Goal: Task Accomplishment & Management: Use online tool/utility

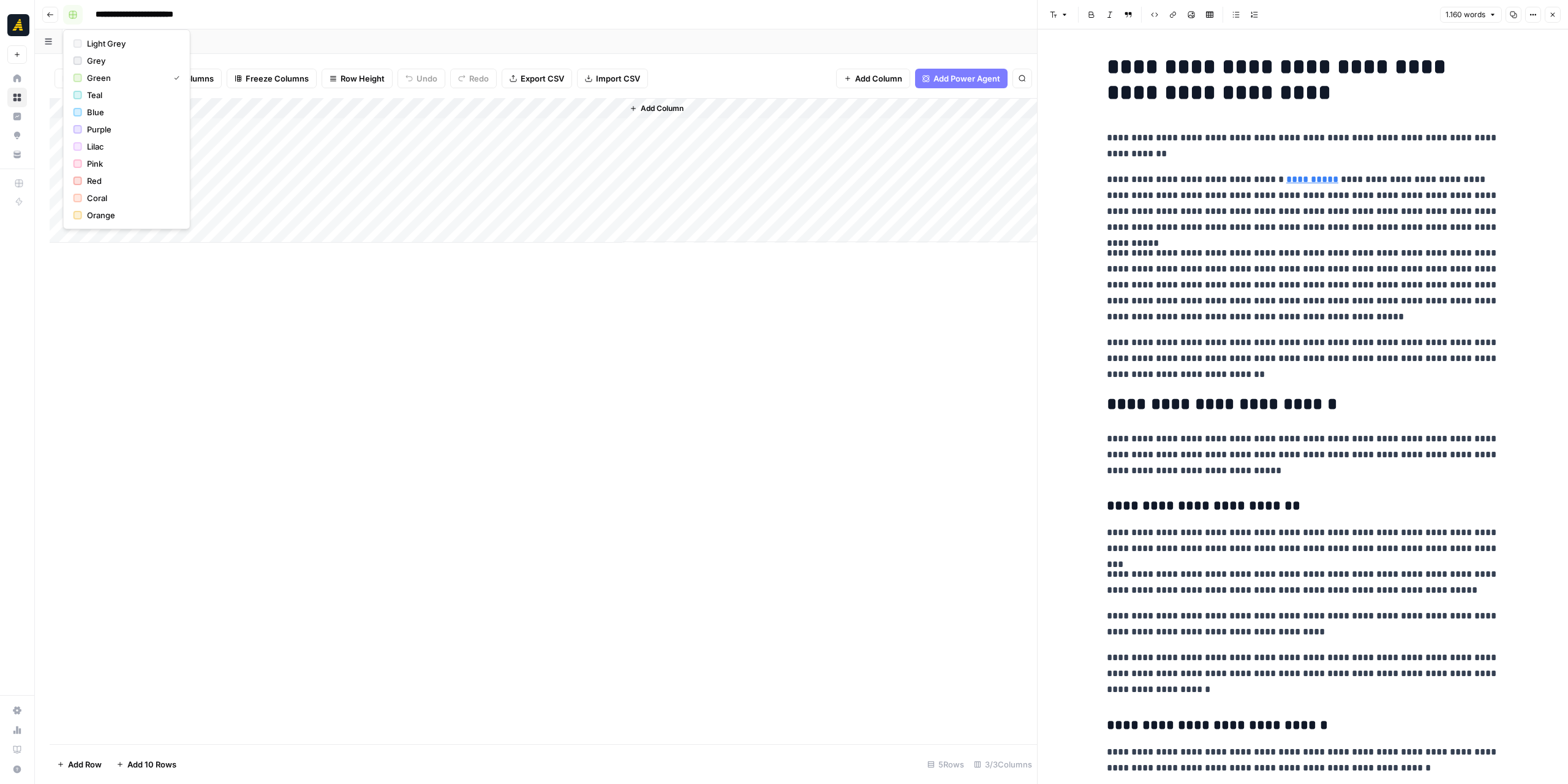
click at [75, 12] on rect "button" at bounding box center [73, 15] width 7 height 7
click at [104, 197] on span "Coral" at bounding box center [131, 198] width 88 height 12
drag, startPoint x: 341, startPoint y: 362, endPoint x: 355, endPoint y: 344, distance: 22.8
click at [341, 362] on div "Add Column" at bounding box center [543, 421] width 988 height 646
click at [78, 15] on button "button" at bounding box center [73, 15] width 20 height 20
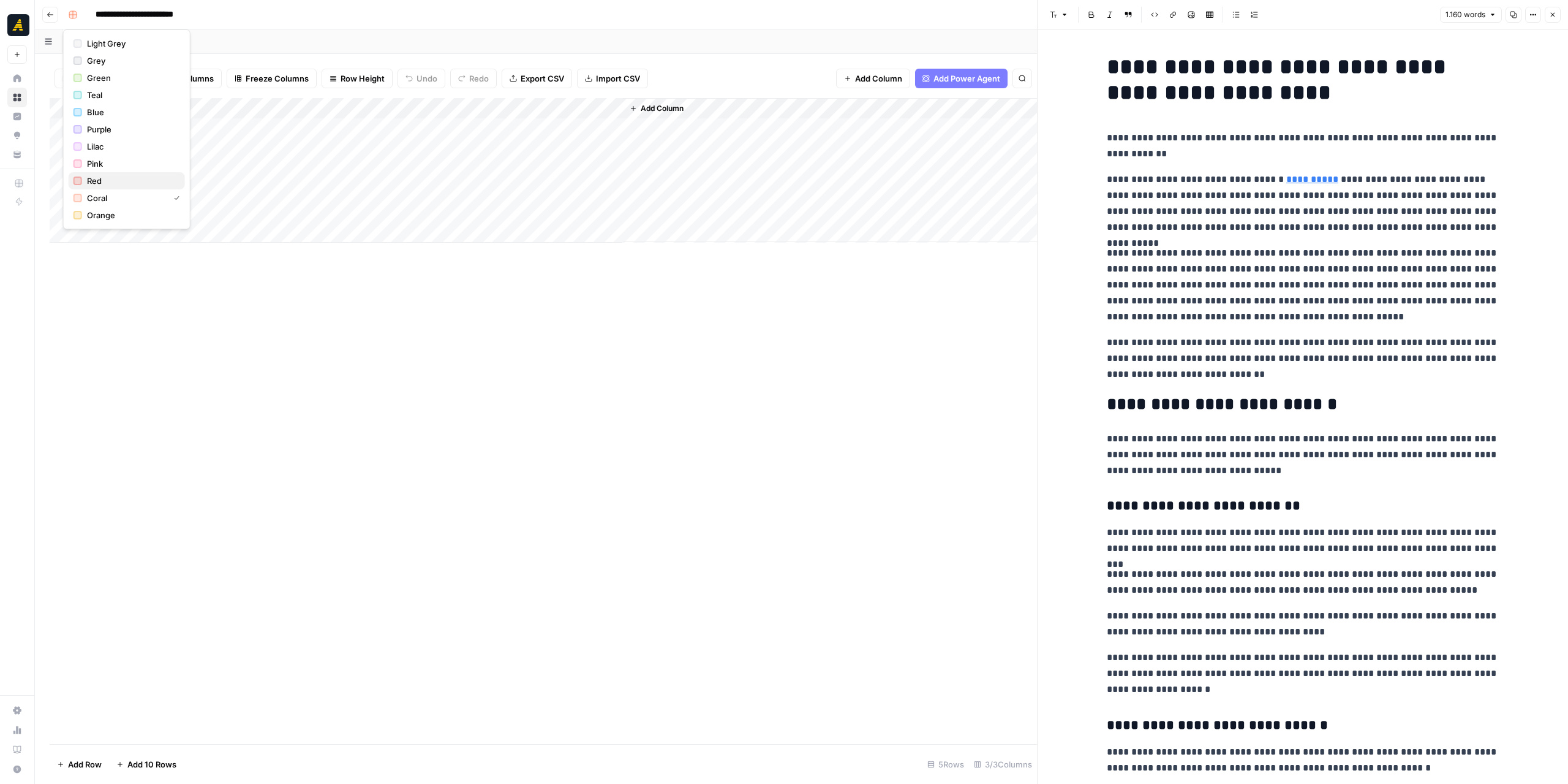
drag, startPoint x: 99, startPoint y: 177, endPoint x: 120, endPoint y: 169, distance: 22.5
click at [99, 177] on span "Red" at bounding box center [131, 181] width 88 height 12
click at [52, 17] on icon "button" at bounding box center [51, 15] width 7 height 7
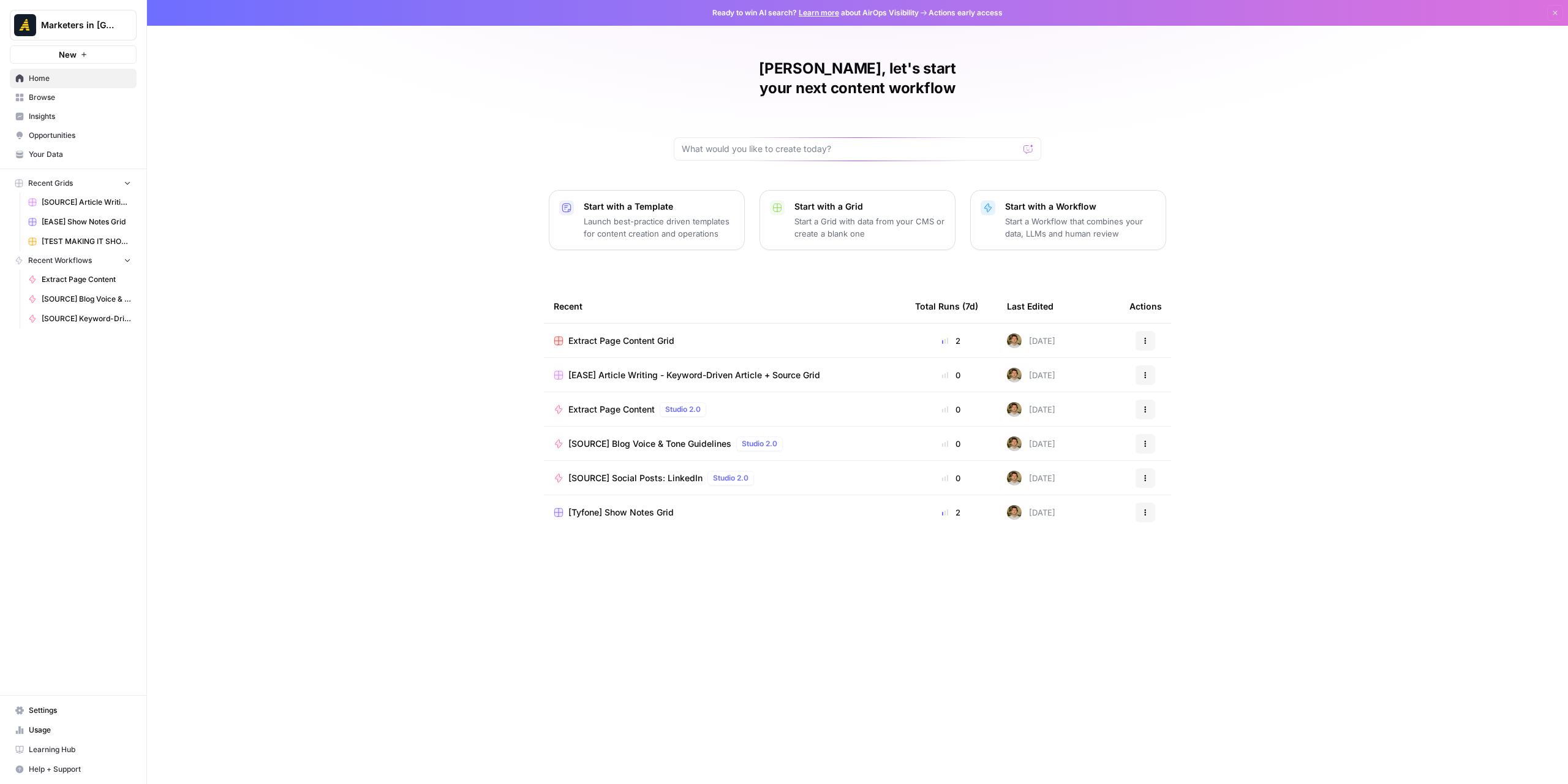
click at [65, 100] on span "Browse" at bounding box center [80, 97] width 102 height 11
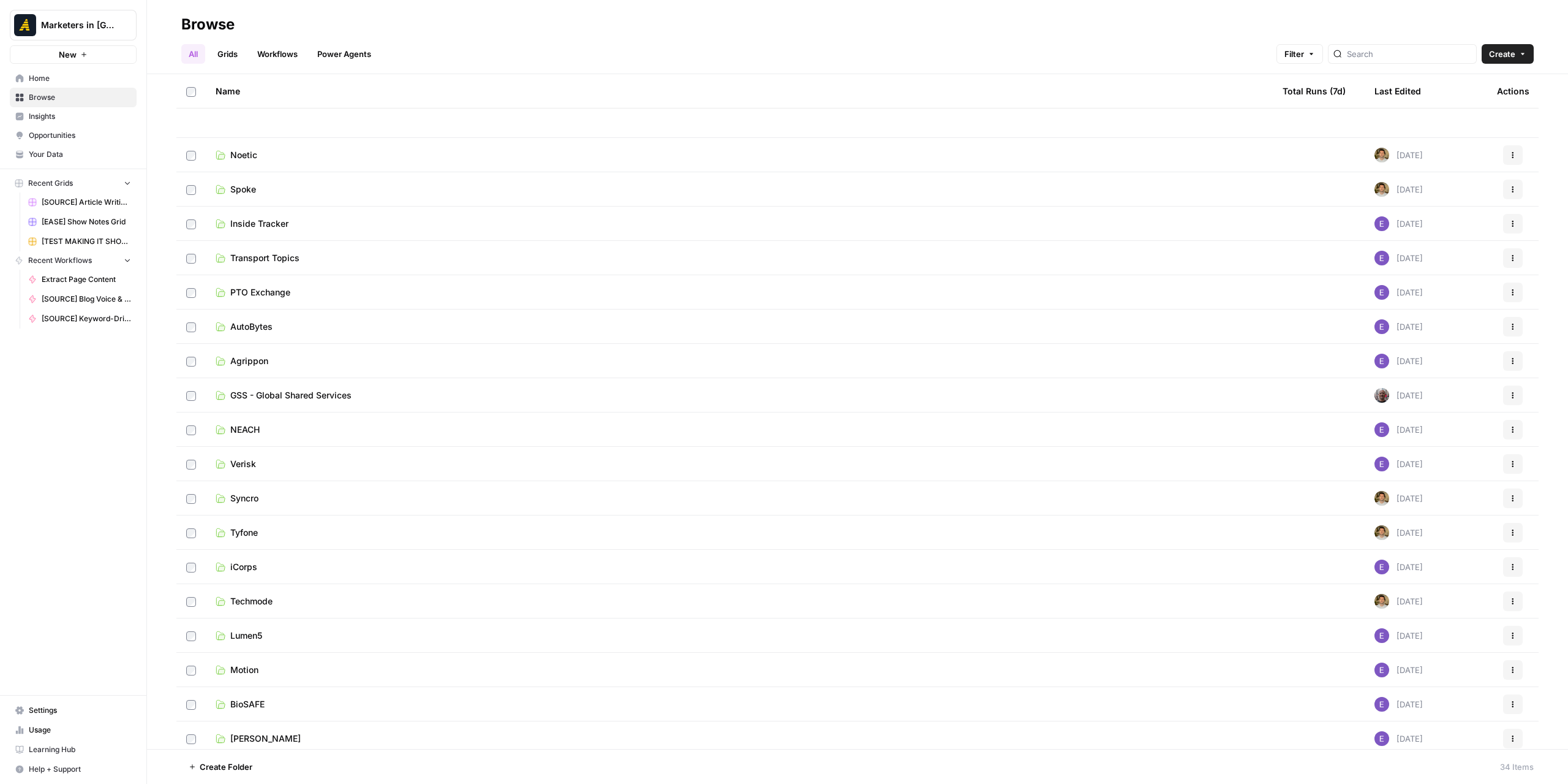
scroll to position [526, 0]
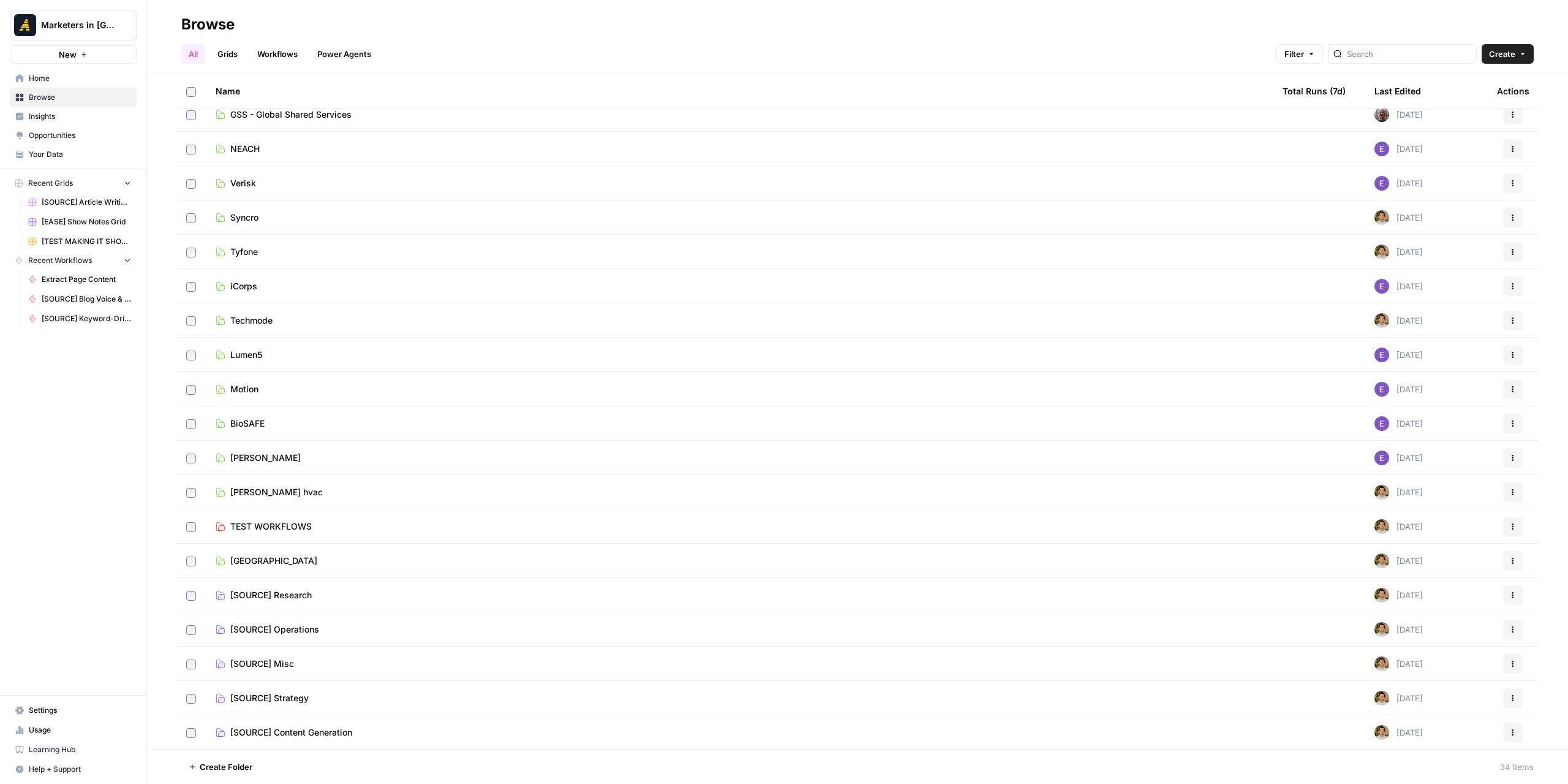
click at [317, 735] on span "[SOURCE] Content Generation" at bounding box center [291, 732] width 122 height 12
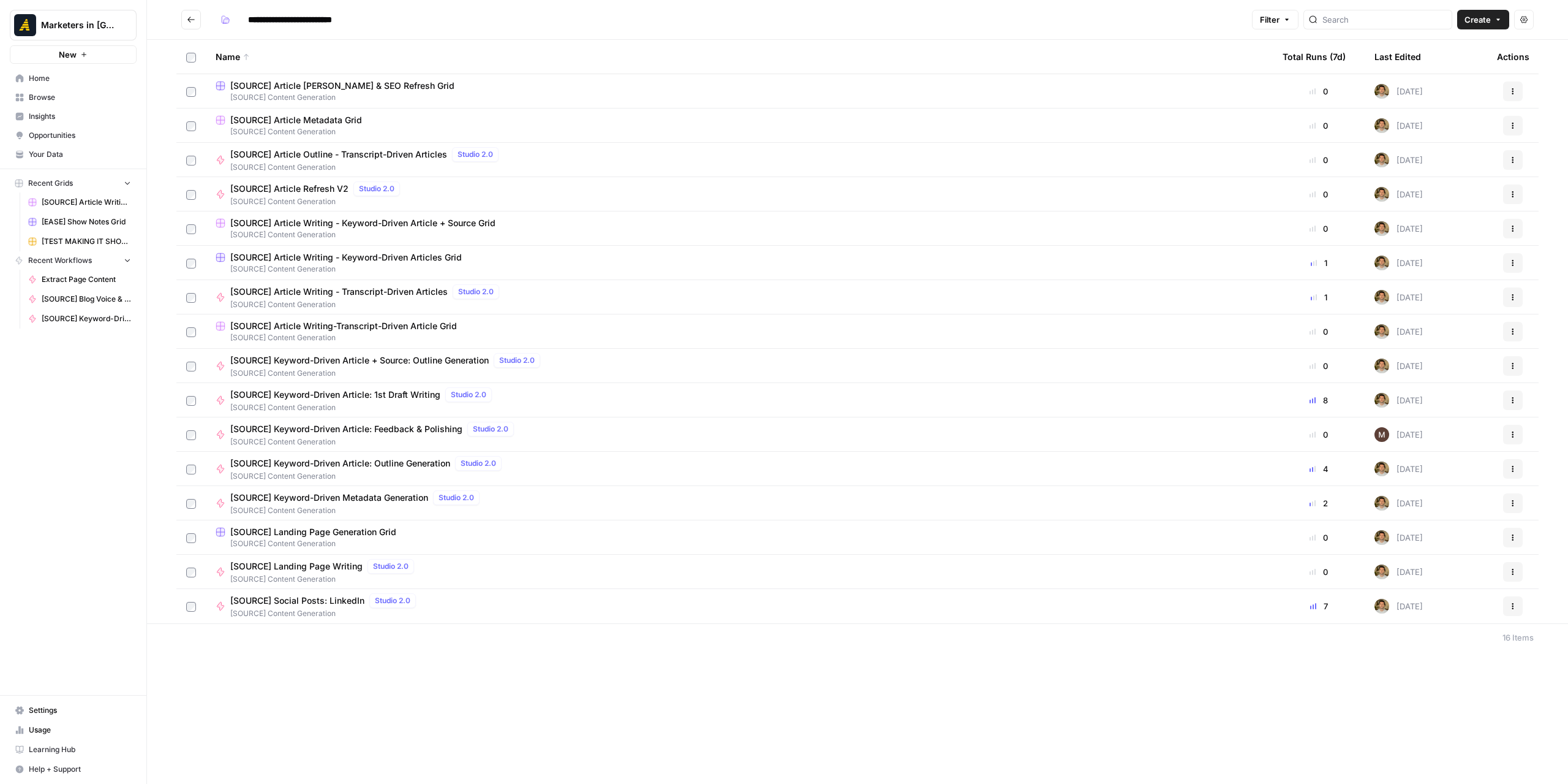
click at [315, 336] on span "[SOURCE] Content Generation" at bounding box center [739, 338] width 1047 height 11
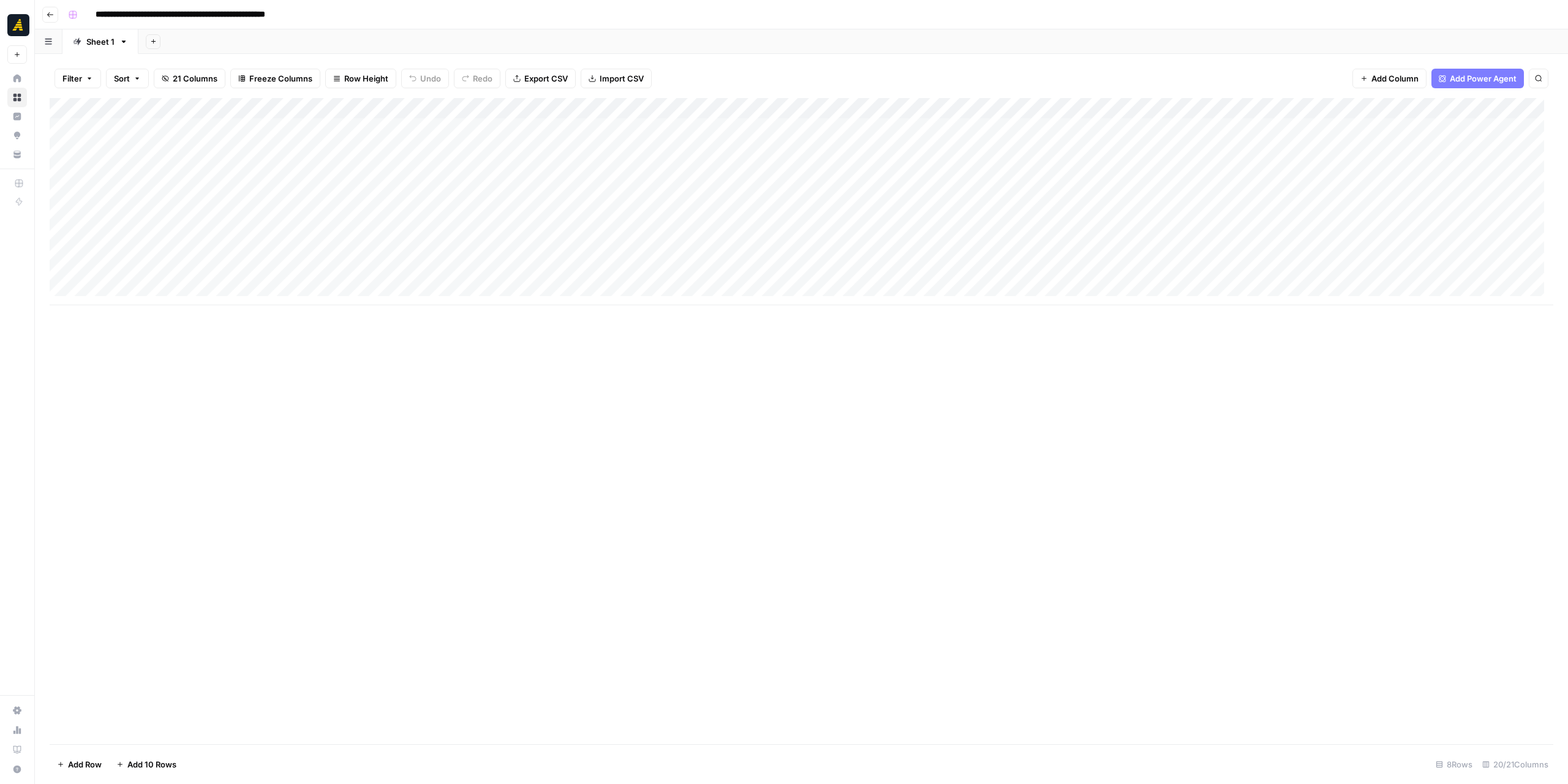
click at [47, 14] on icon "button" at bounding box center [51, 15] width 6 height 5
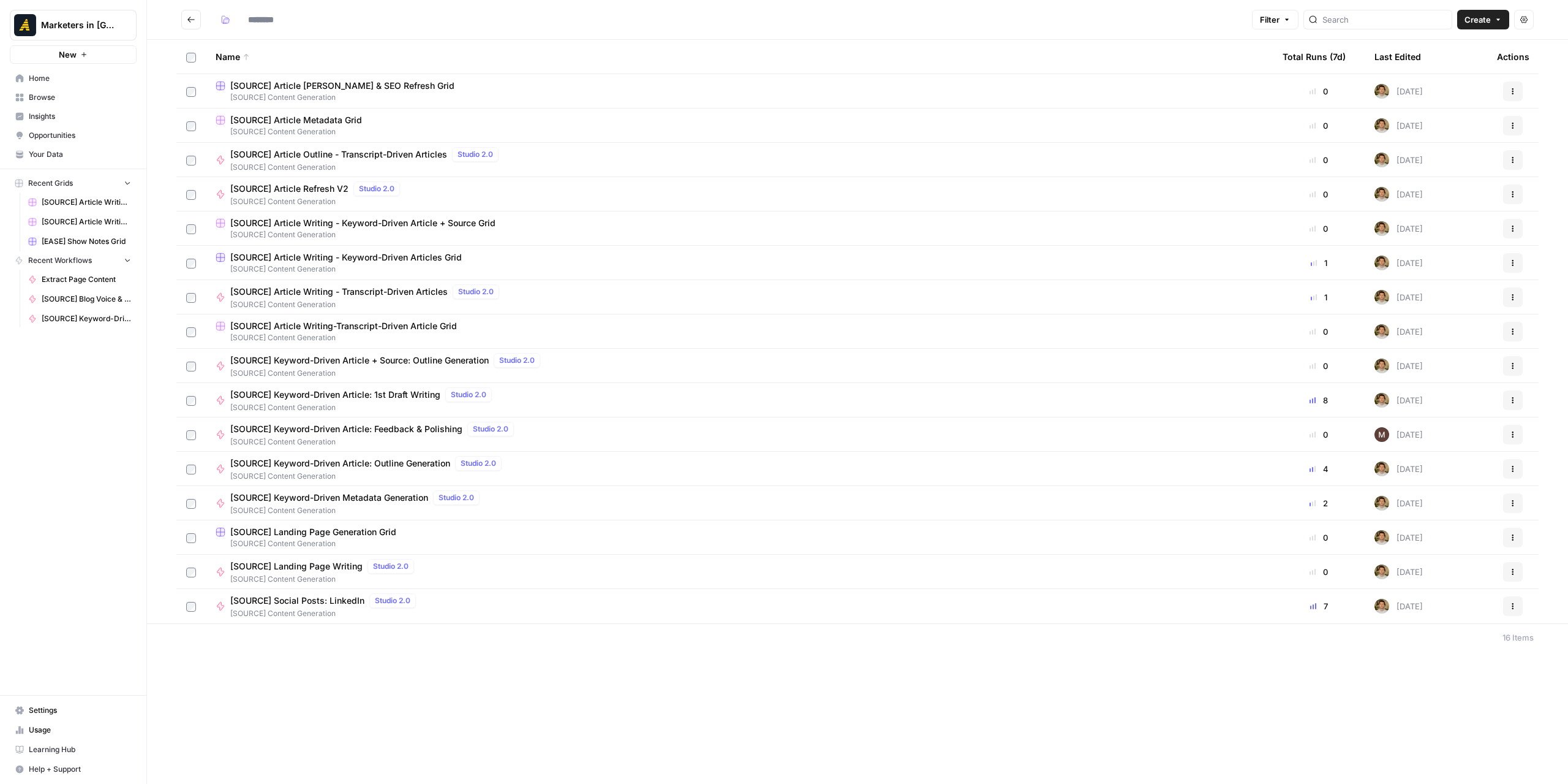
type input "**********"
click at [1503, 330] on div "Actions" at bounding box center [1513, 332] width 32 height 20
click at [1506, 330] on button "Actions" at bounding box center [1513, 332] width 20 height 20
click at [1448, 361] on span "Duplicate" at bounding box center [1458, 361] width 98 height 12
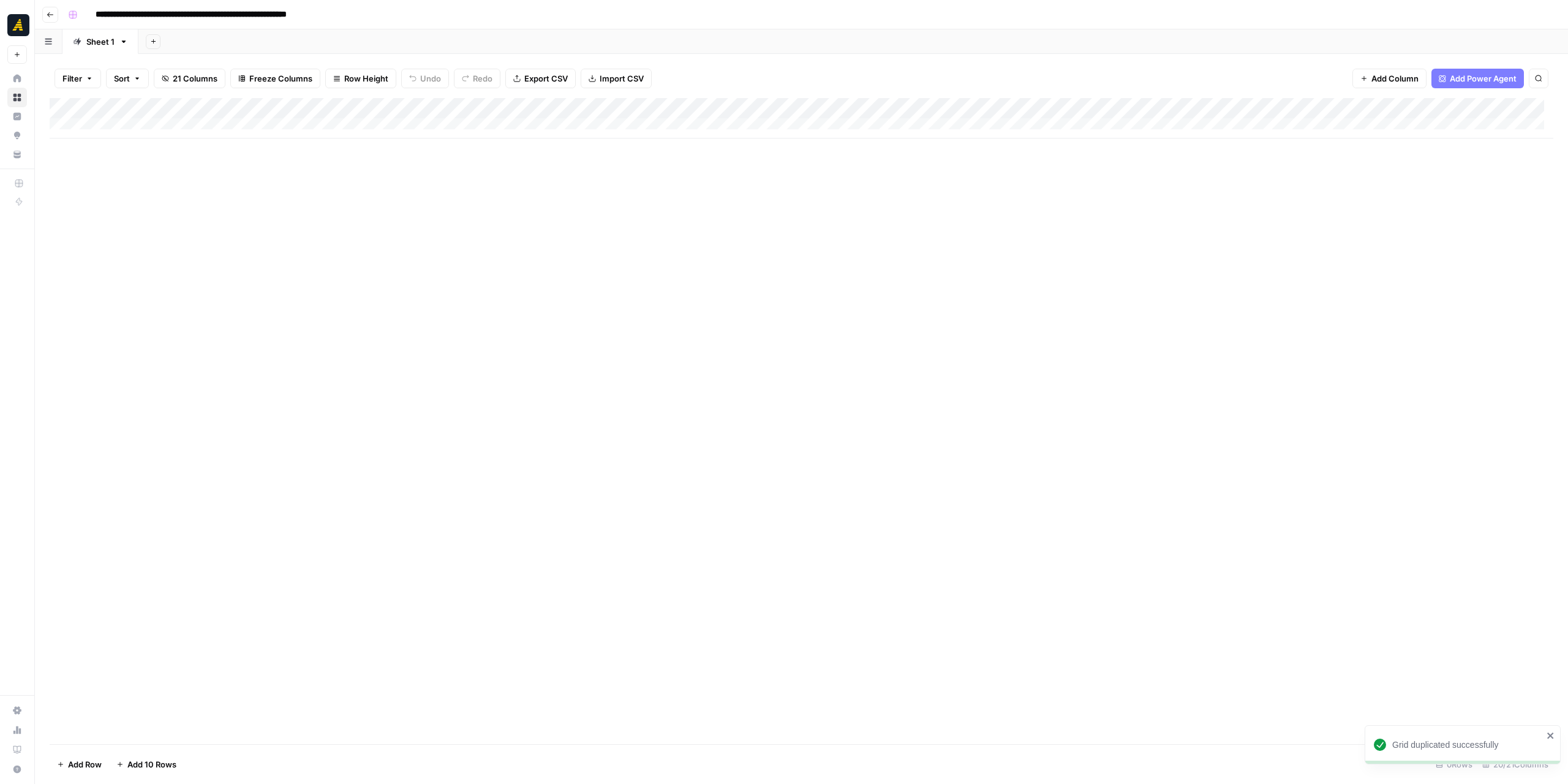
click at [131, 13] on input "**********" at bounding box center [225, 15] width 271 height 20
drag, startPoint x: 133, startPoint y: 14, endPoint x: 98, endPoint y: 13, distance: 35.0
click at [98, 13] on input "**********" at bounding box center [225, 15] width 271 height 20
drag, startPoint x: 311, startPoint y: 13, endPoint x: 386, endPoint y: 17, distance: 75.1
click at [386, 17] on div "**********" at bounding box center [809, 15] width 1493 height 20
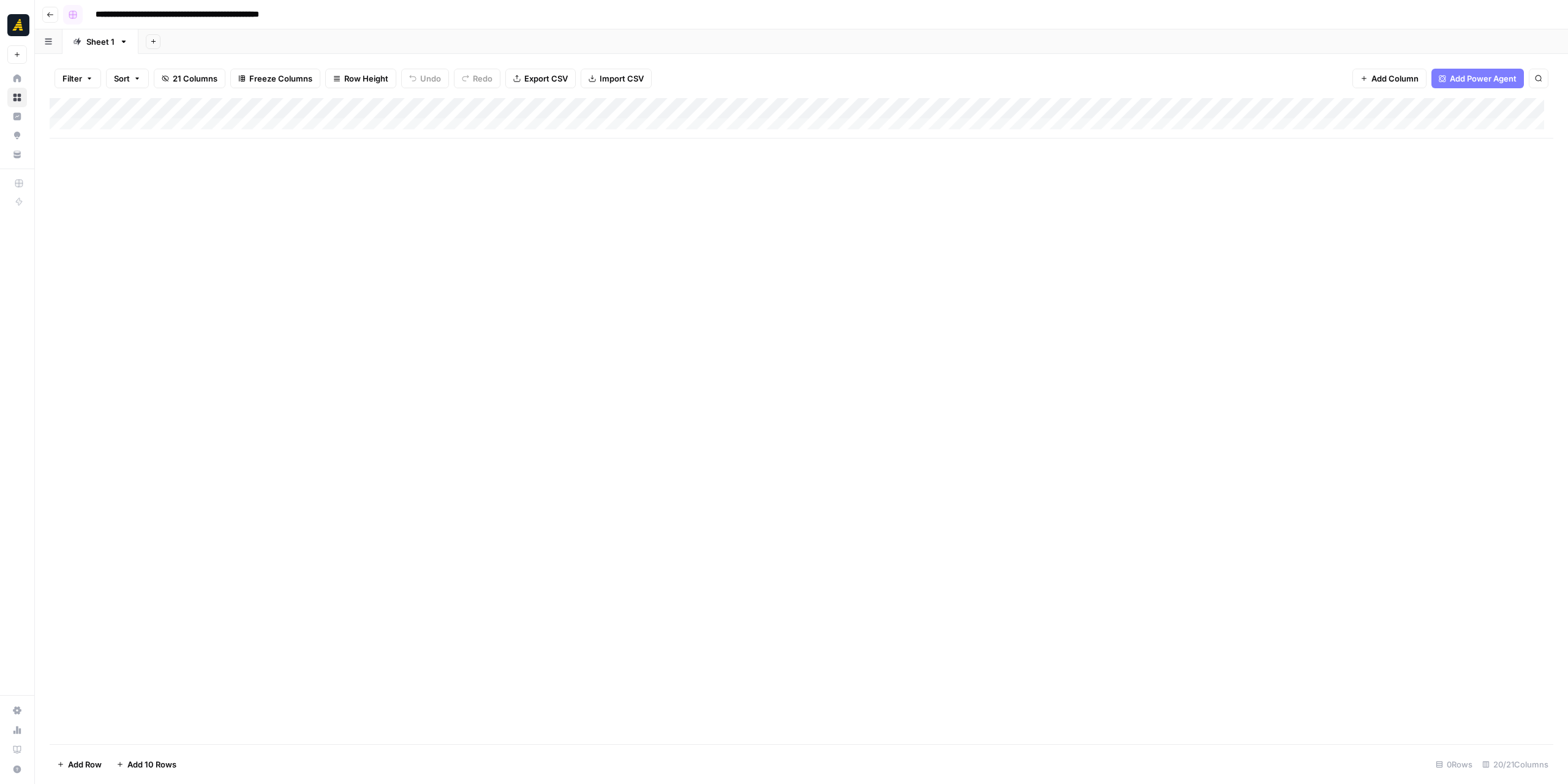
type input "**********"
click at [70, 18] on rect "button" at bounding box center [73, 15] width 7 height 7
click at [103, 92] on span "Teal" at bounding box center [131, 95] width 88 height 12
click at [50, 17] on icon "button" at bounding box center [51, 15] width 7 height 7
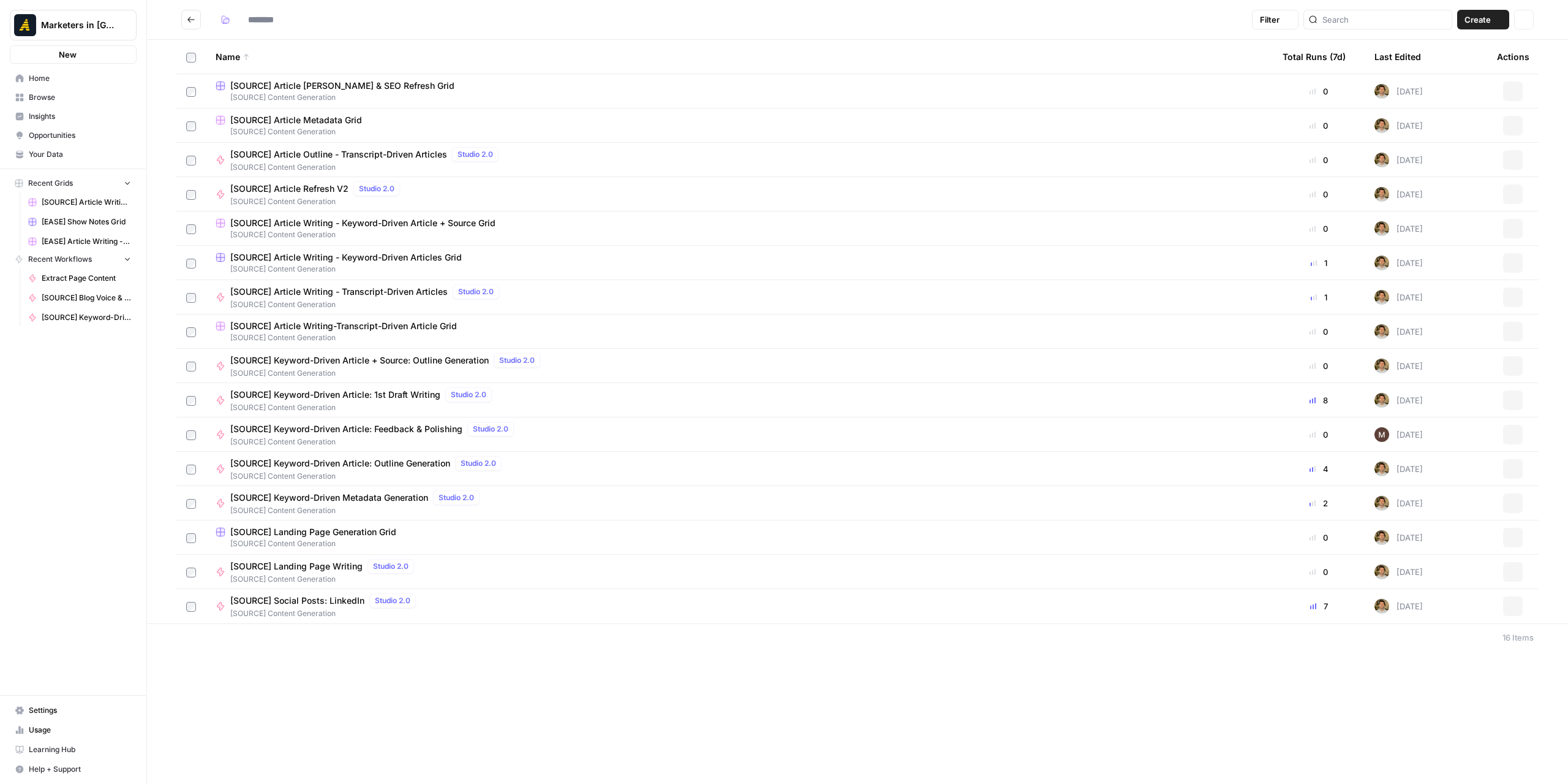
type input "**********"
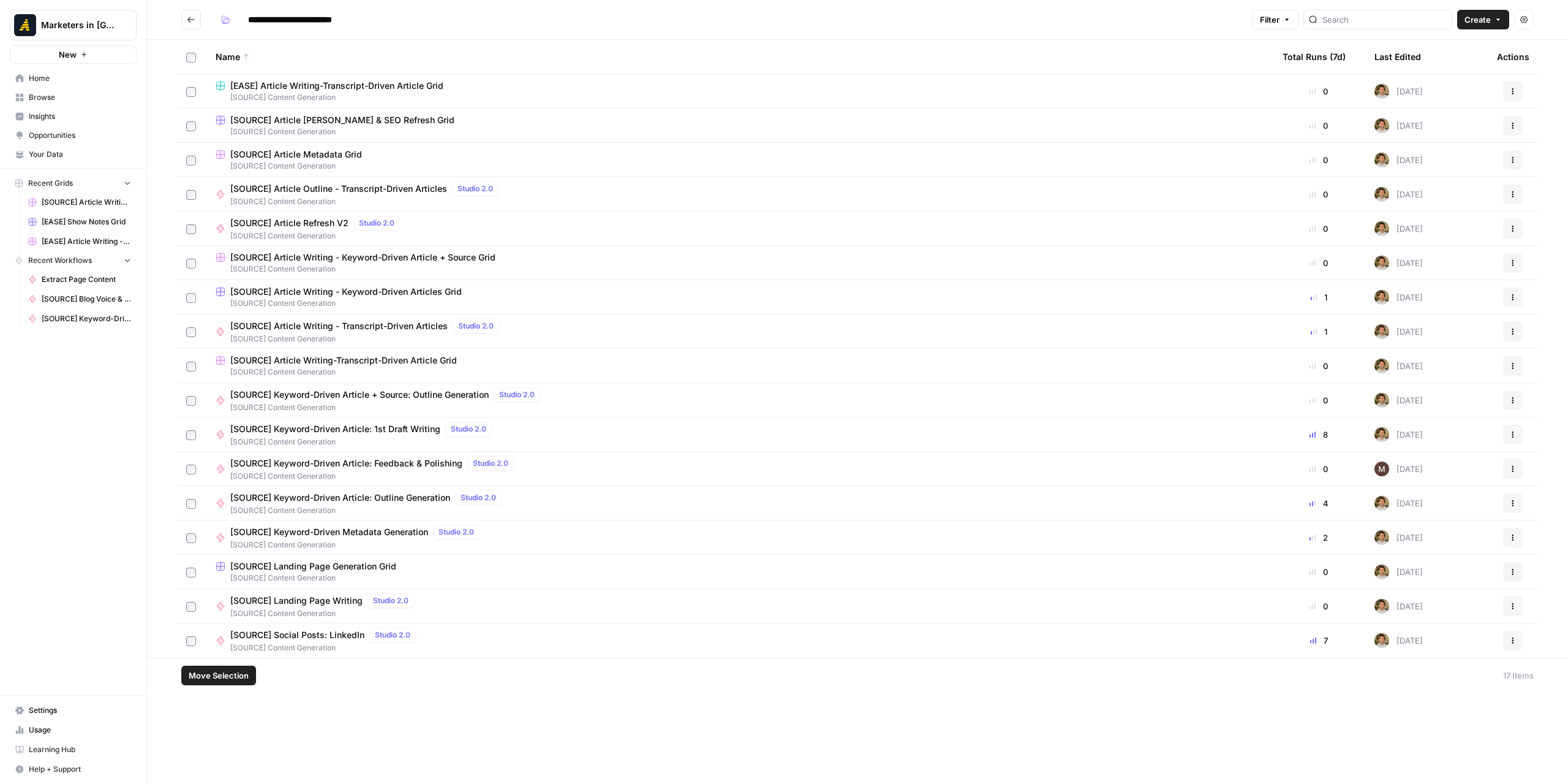
click at [233, 677] on span "Move Selection" at bounding box center [218, 676] width 60 height 12
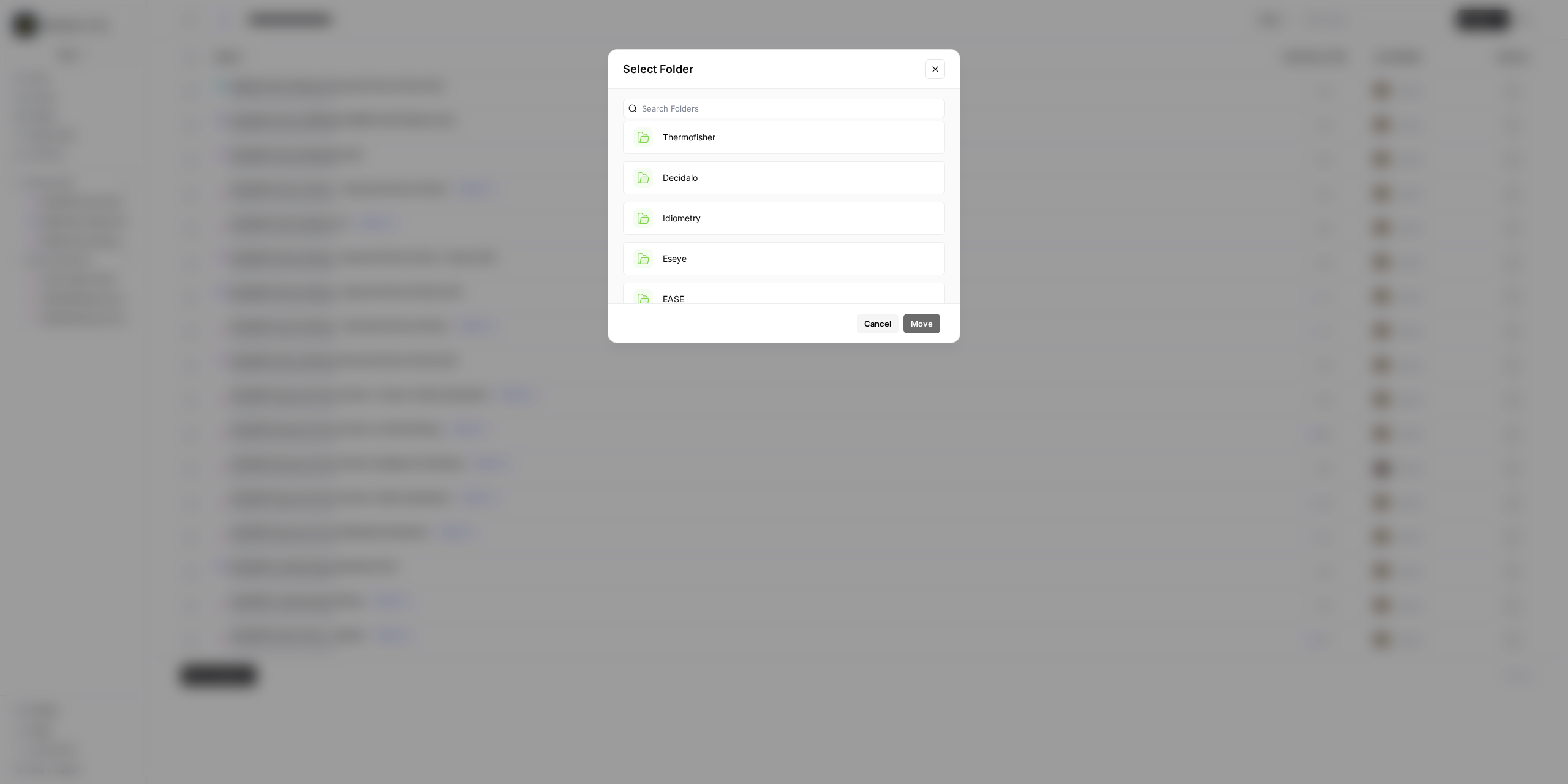
scroll to position [184, 0]
click at [728, 166] on button "EASE" at bounding box center [784, 161] width 322 height 33
click at [919, 316] on button "Move" at bounding box center [922, 324] width 37 height 20
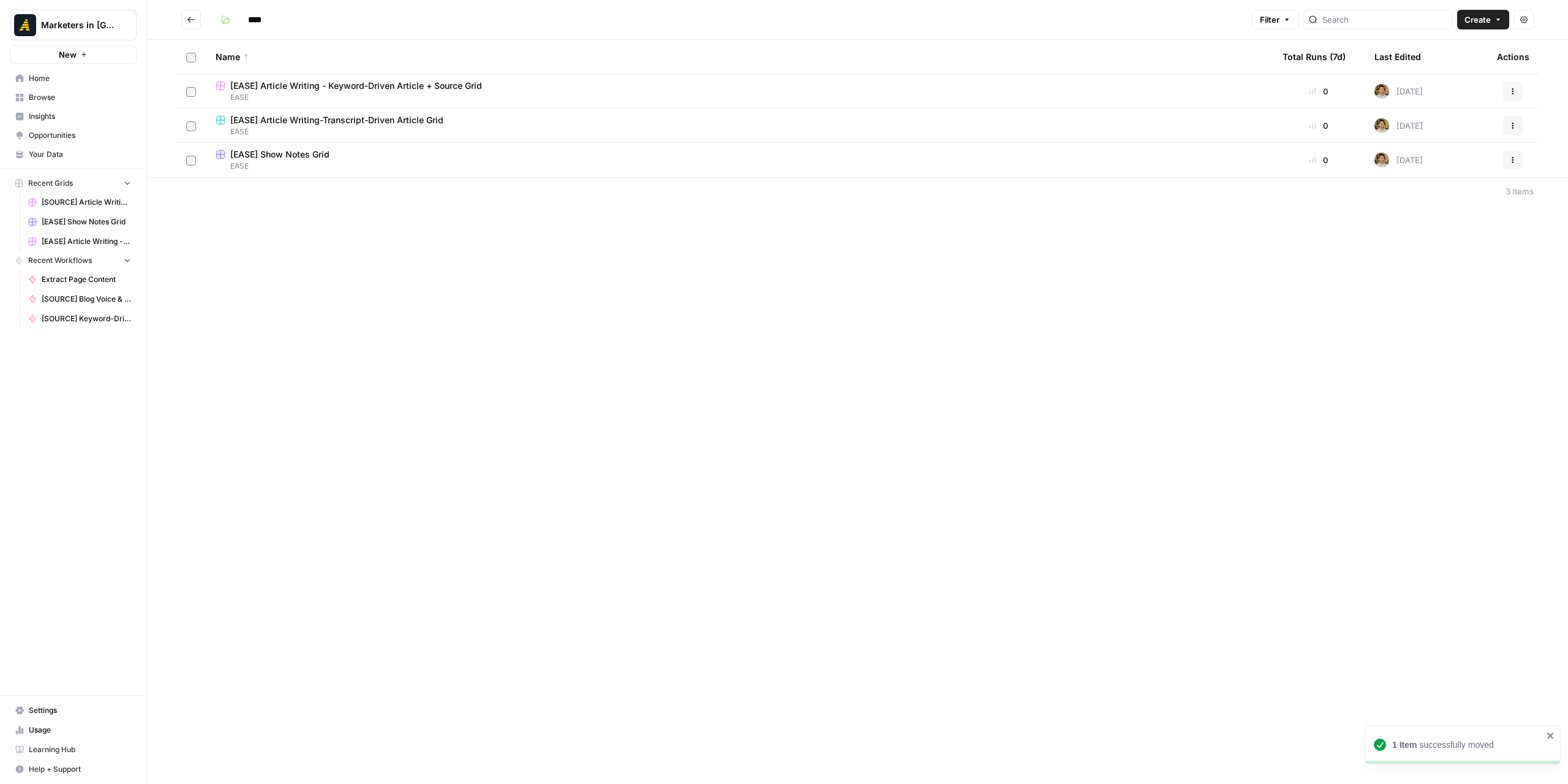
click at [676, 295] on div "**** Filter Create Actions Name Total Runs (7d) Last Edited Actions [EASE] Arti…" at bounding box center [858, 392] width 1421 height 784
click at [362, 125] on span "[EASE] Article Writing-Transcript-Driven Article Grid" at bounding box center [337, 120] width 213 height 12
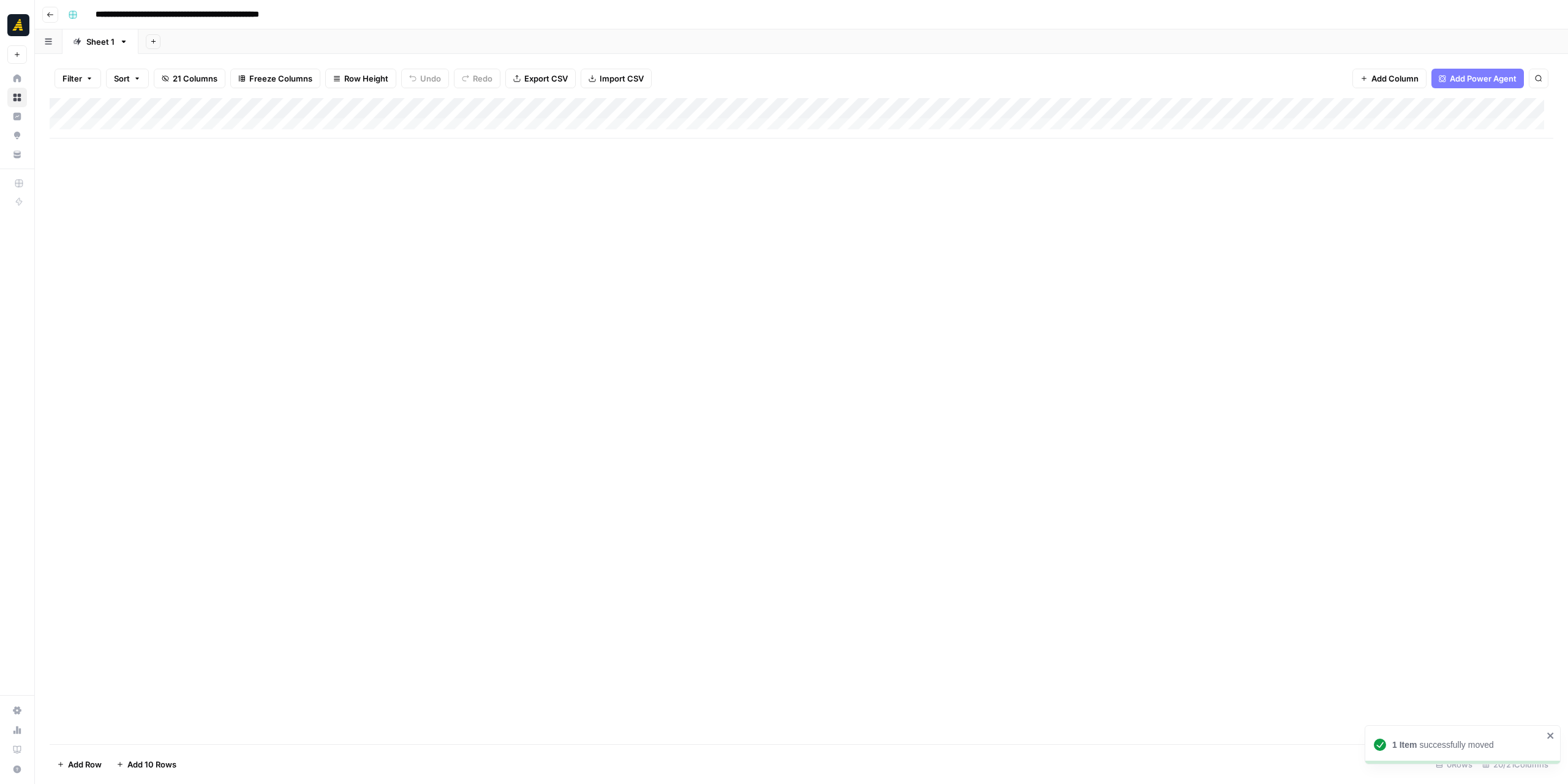
click at [175, 126] on div "Add Column" at bounding box center [802, 118] width 1504 height 41
click at [148, 143] on div "Add Column" at bounding box center [802, 128] width 1504 height 61
click at [153, 147] on div "Add Column" at bounding box center [802, 139] width 1504 height 82
click at [153, 166] on div "Add Column" at bounding box center [802, 139] width 1504 height 82
click at [147, 128] on div "Add Column" at bounding box center [802, 149] width 1504 height 103
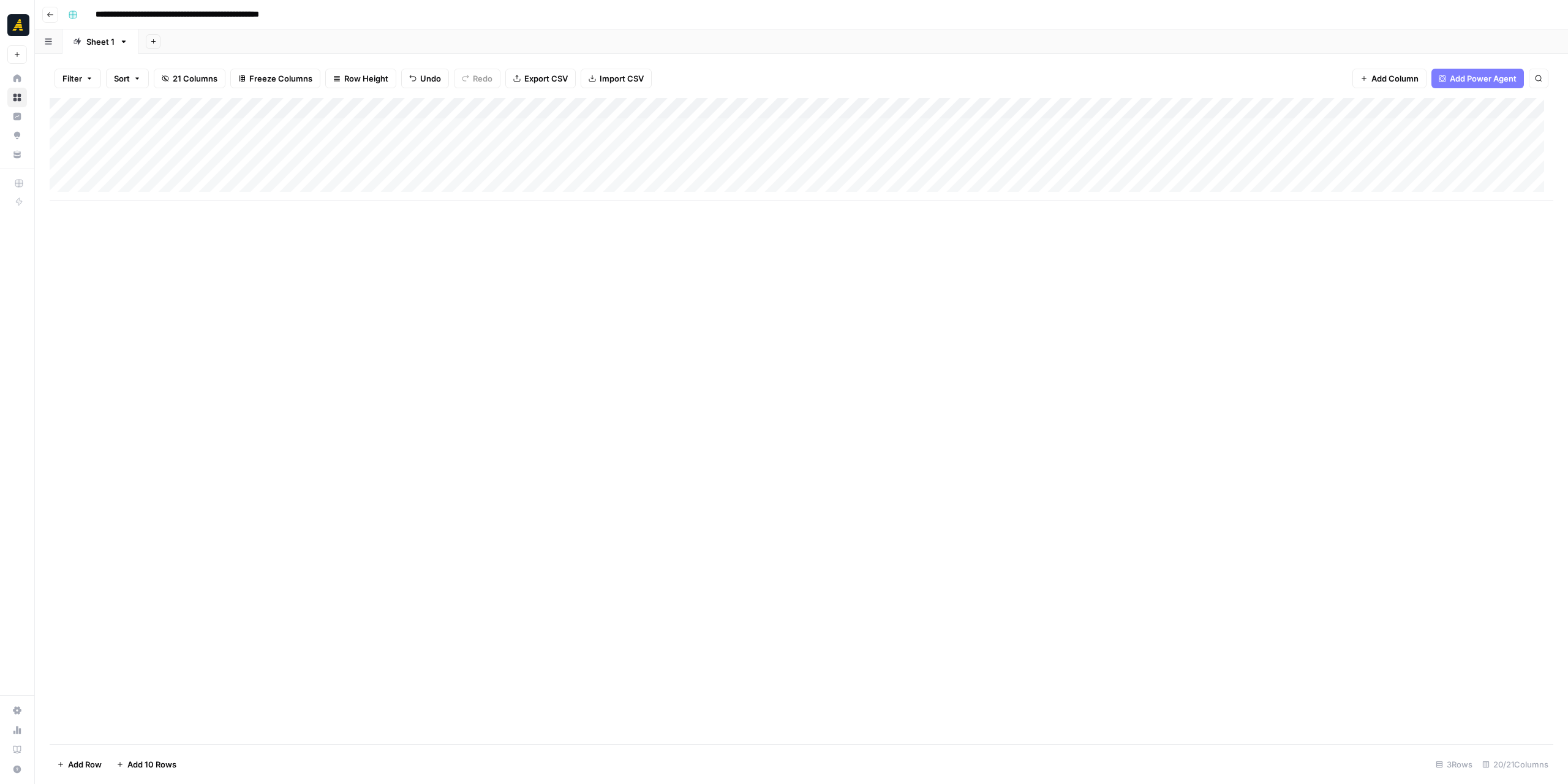
click at [548, 297] on div "Add Column" at bounding box center [802, 421] width 1504 height 646
click at [611, 123] on div "Add Column" at bounding box center [802, 149] width 1504 height 103
click at [611, 123] on div "Add Column" at bounding box center [802, 149] width 1504 height 103
click at [997, 57] on p at bounding box center [1177, 62] width 392 height 16
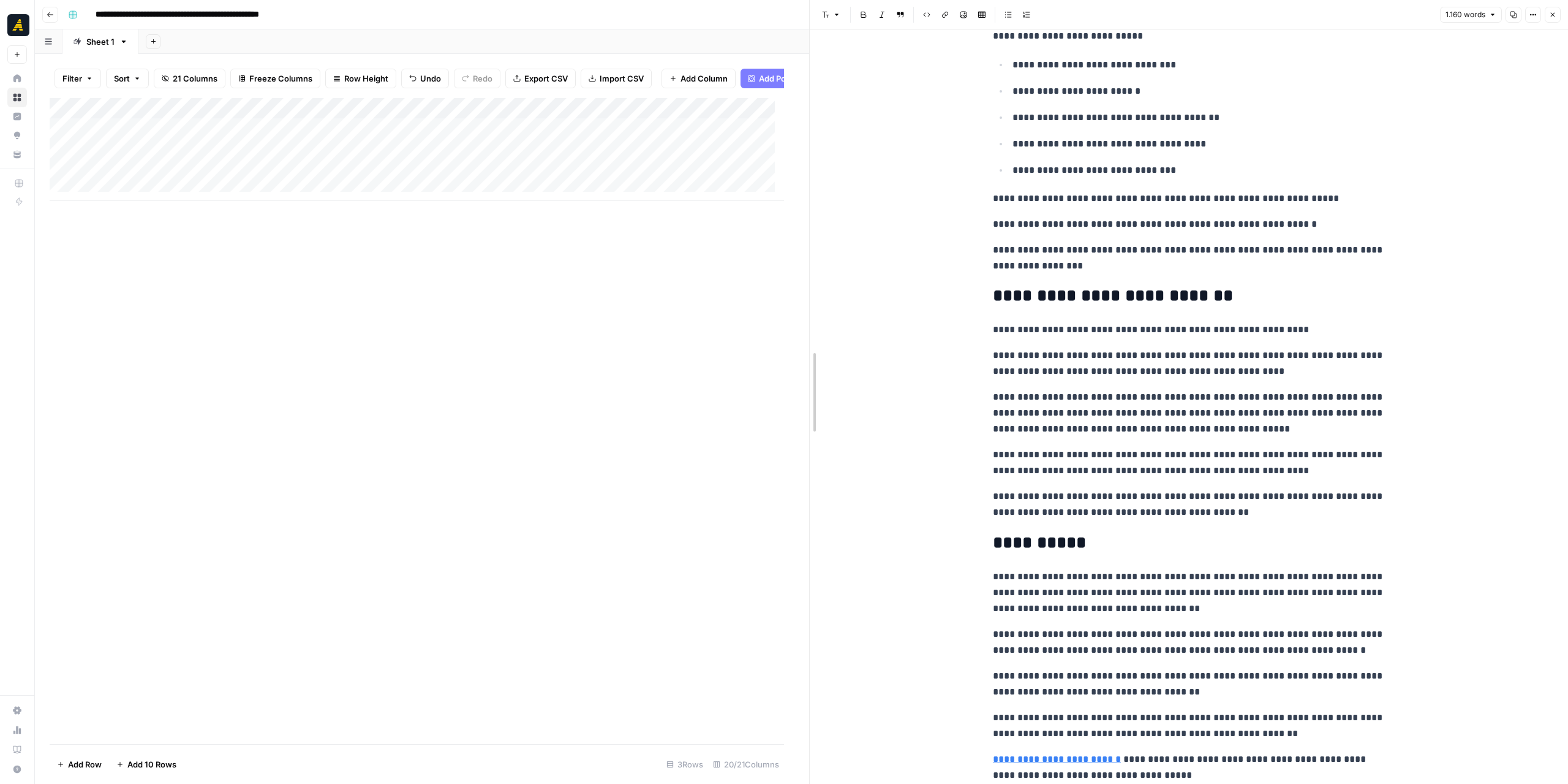
drag, startPoint x: 786, startPoint y: 364, endPoint x: 1025, endPoint y: 366, distance: 239.0
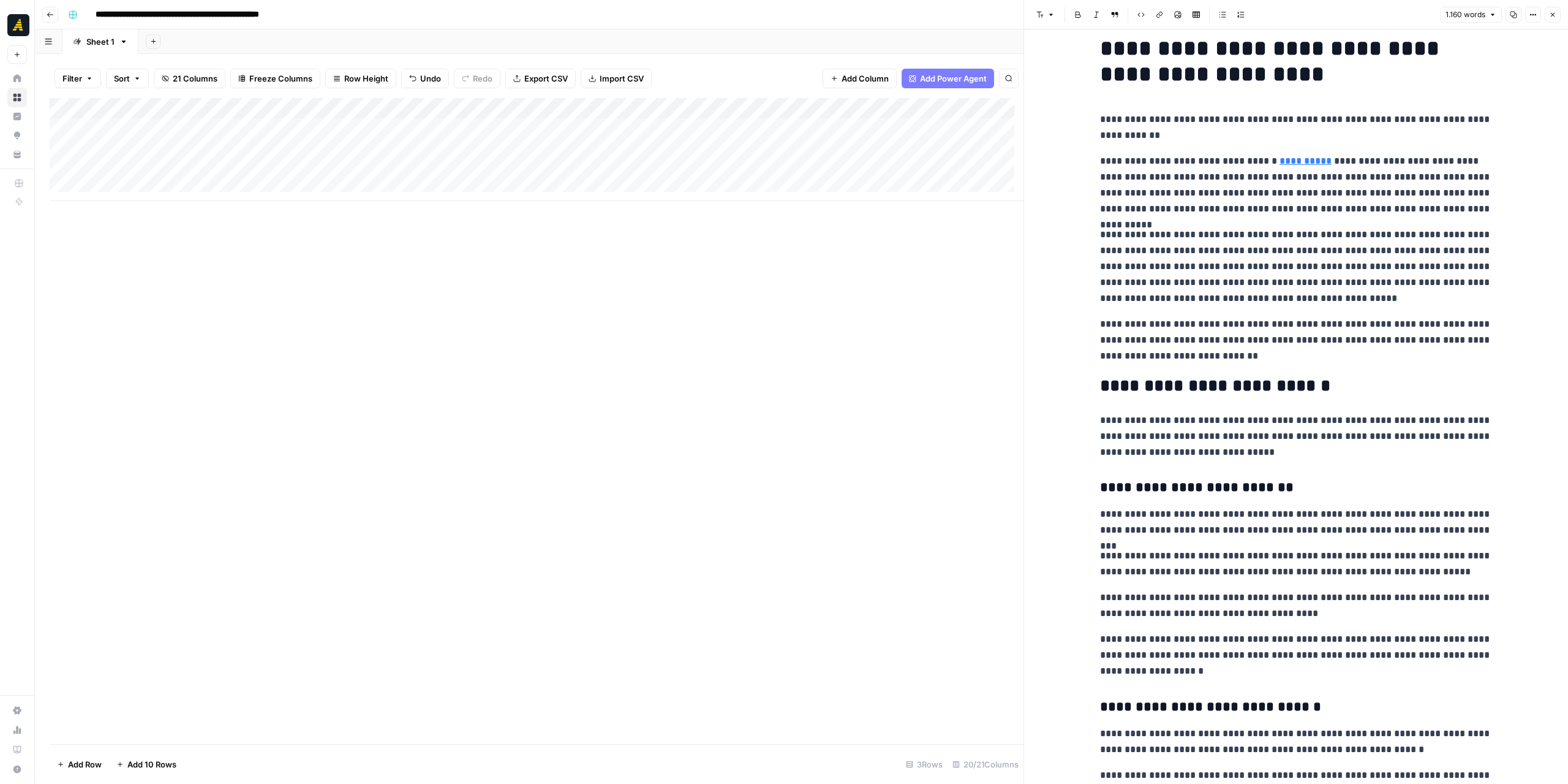
scroll to position [0, 0]
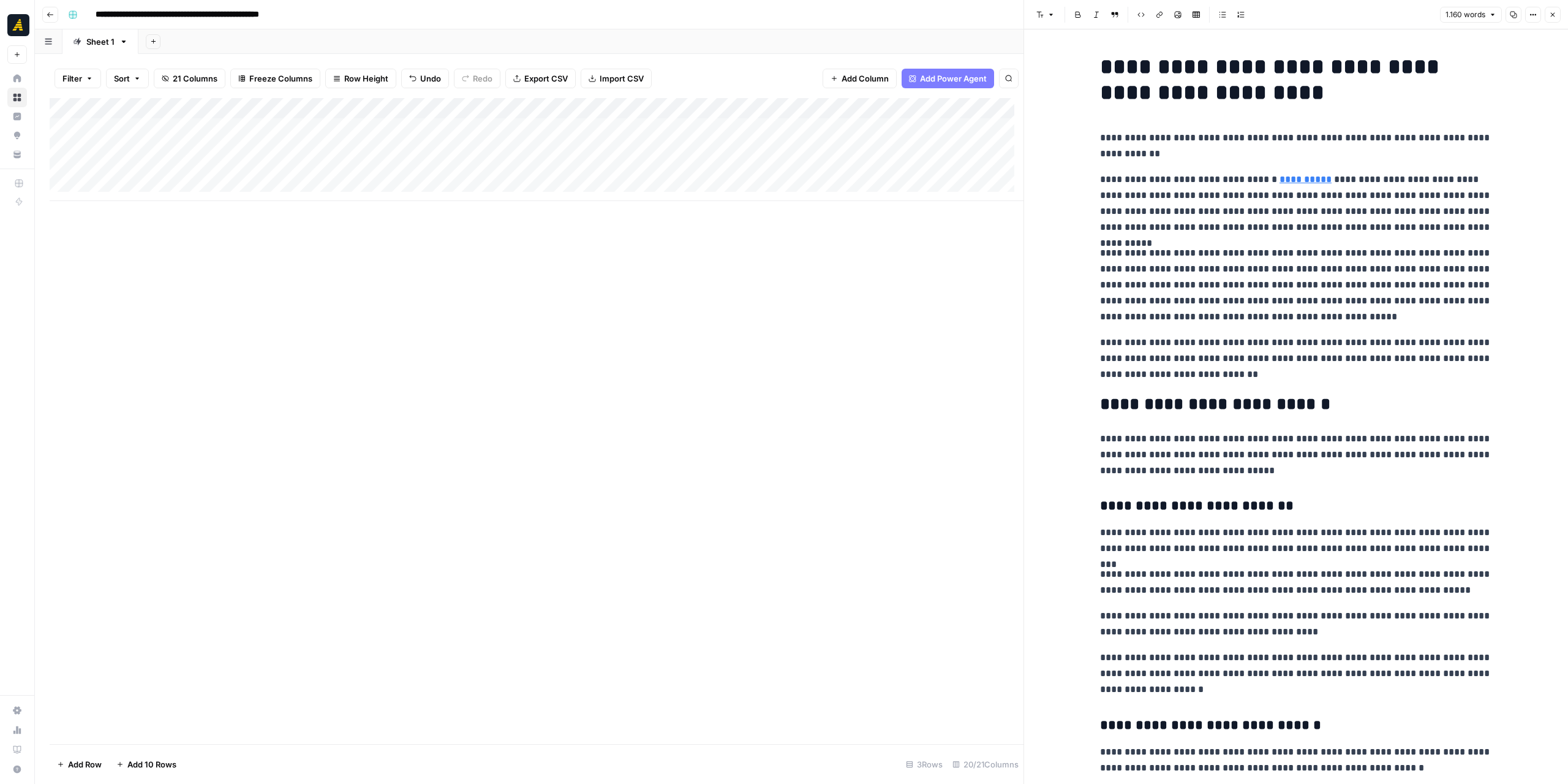
click at [1557, 17] on button "Close" at bounding box center [1553, 15] width 16 height 16
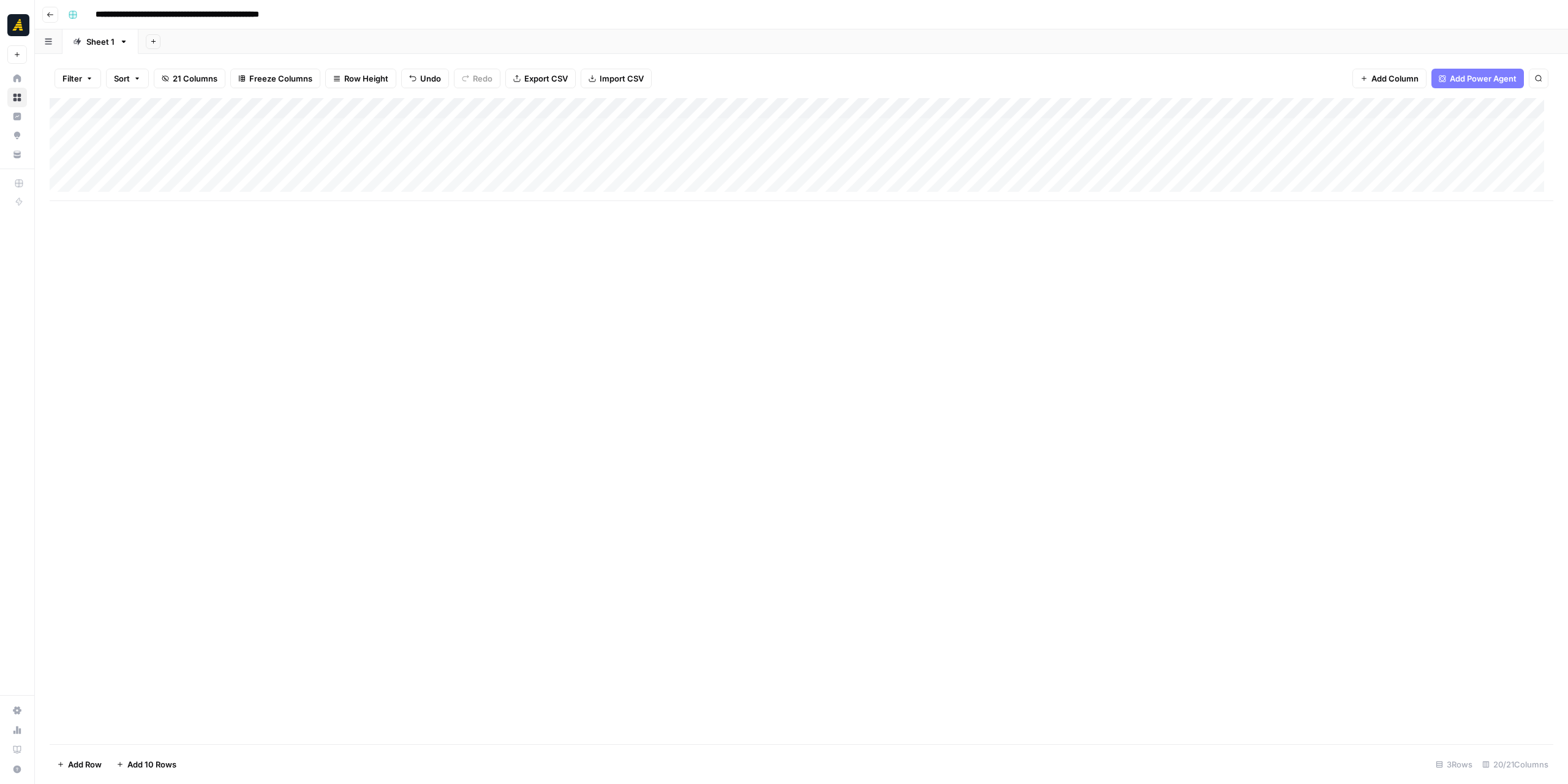
click at [471, 126] on div "Add Column" at bounding box center [802, 149] width 1504 height 103
click at [474, 128] on div "Add Column" at bounding box center [802, 149] width 1504 height 103
click at [474, 128] on div at bounding box center [482, 128] width 112 height 23
click at [1187, 55] on p at bounding box center [1296, 62] width 392 height 16
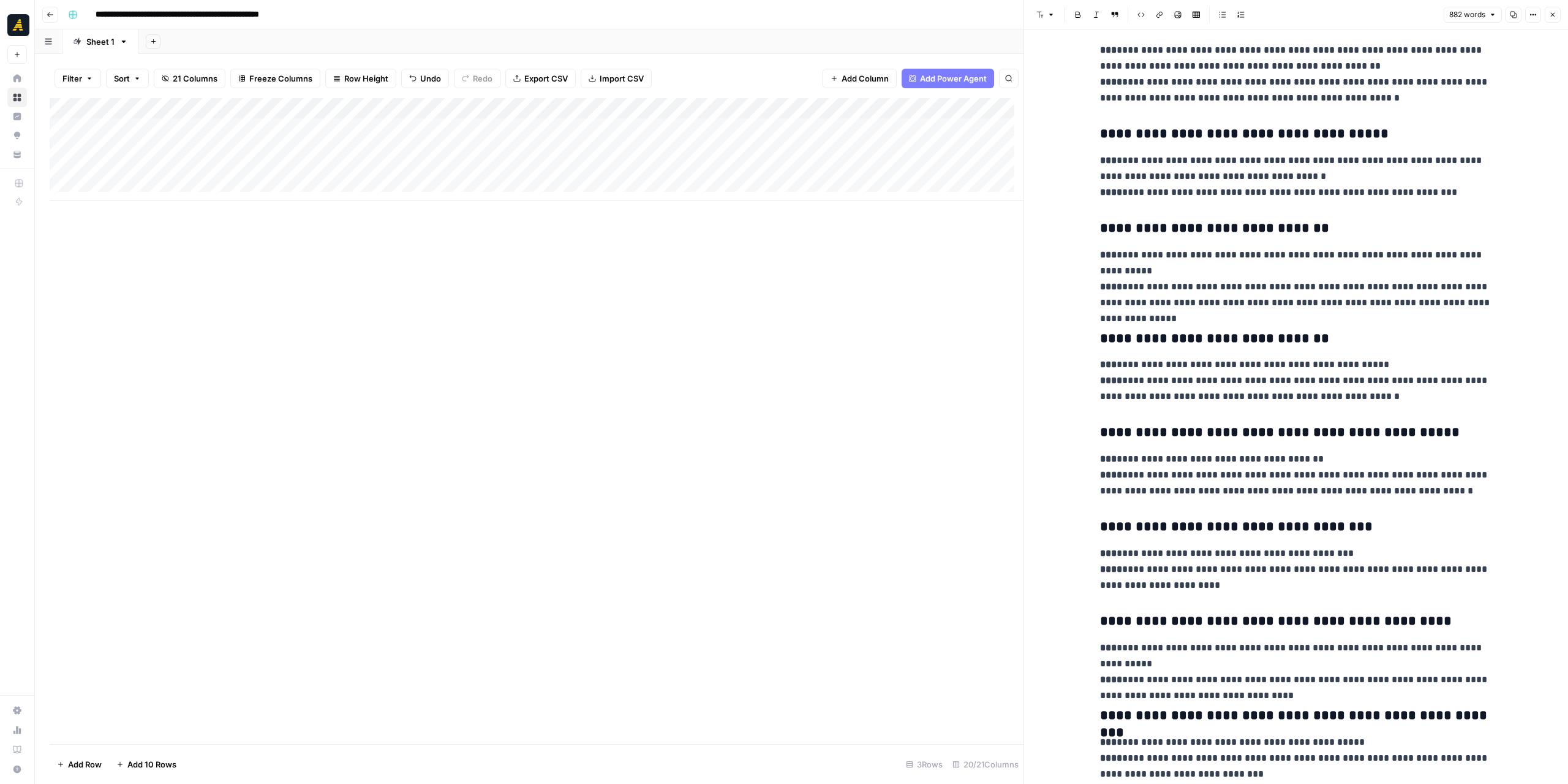
drag, startPoint x: 1248, startPoint y: 351, endPoint x: 1263, endPoint y: 276, distance: 76.5
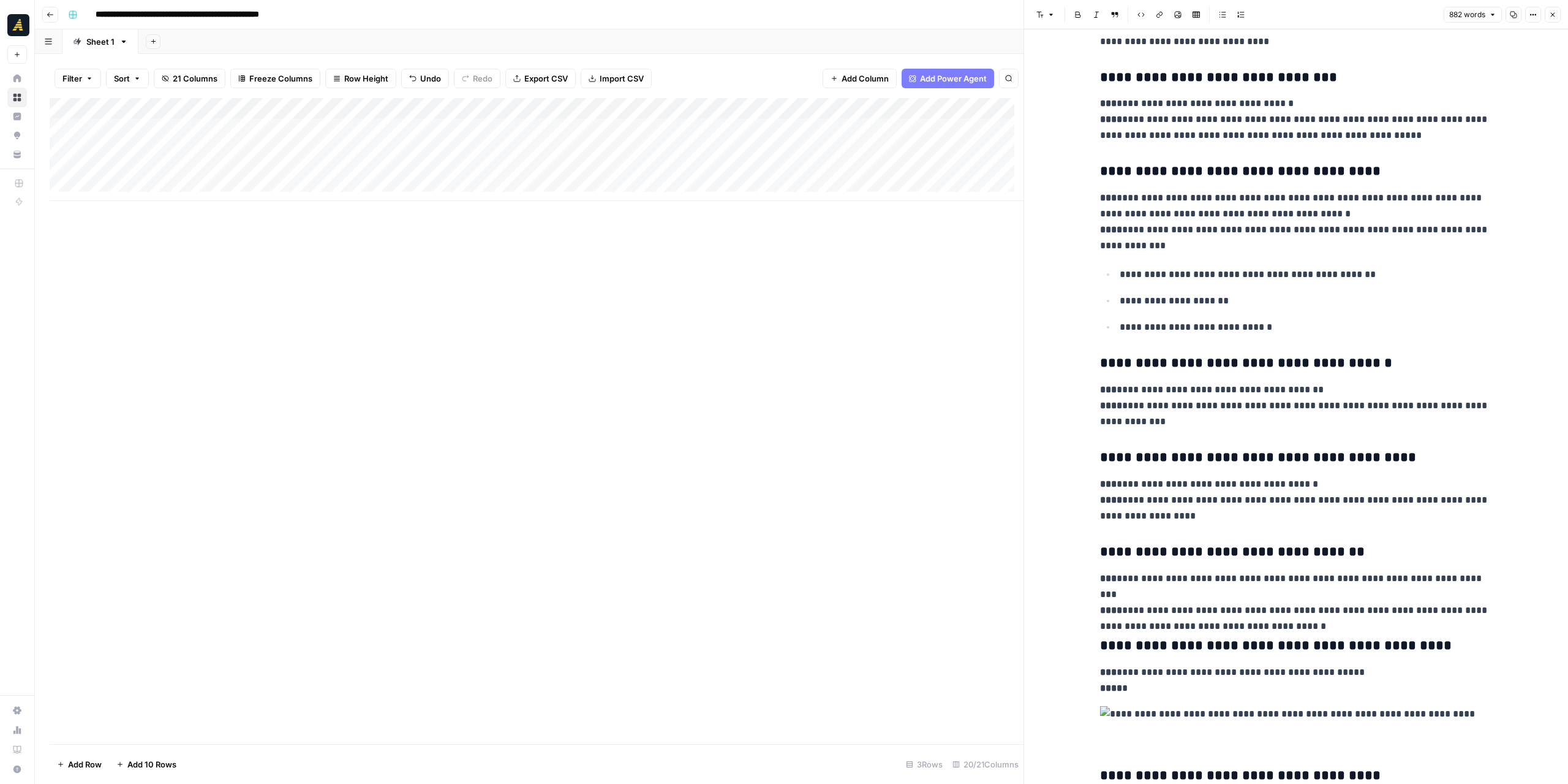
scroll to position [1007, 0]
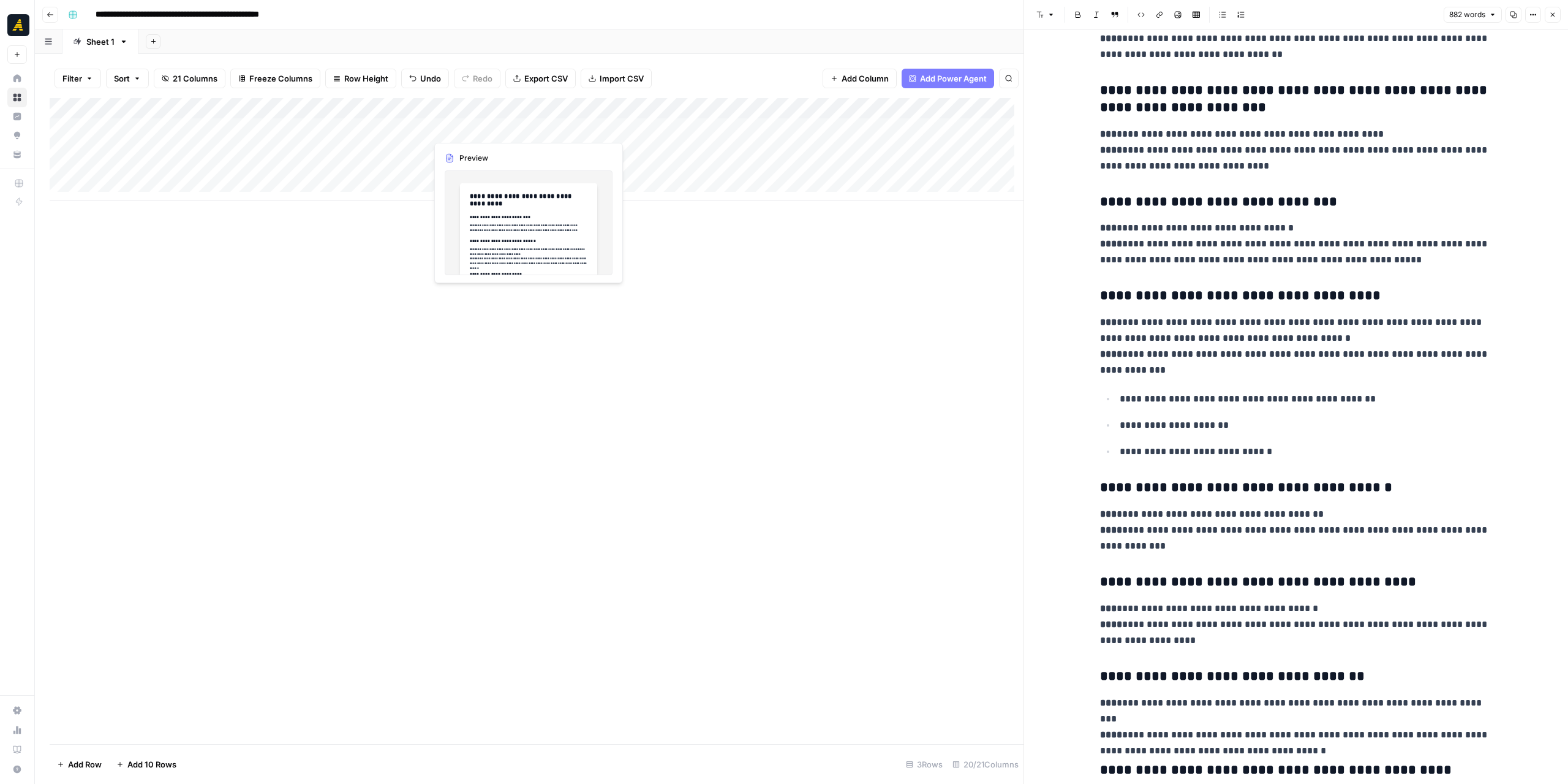
click at [460, 126] on div "Add Column" at bounding box center [537, 149] width 974 height 103
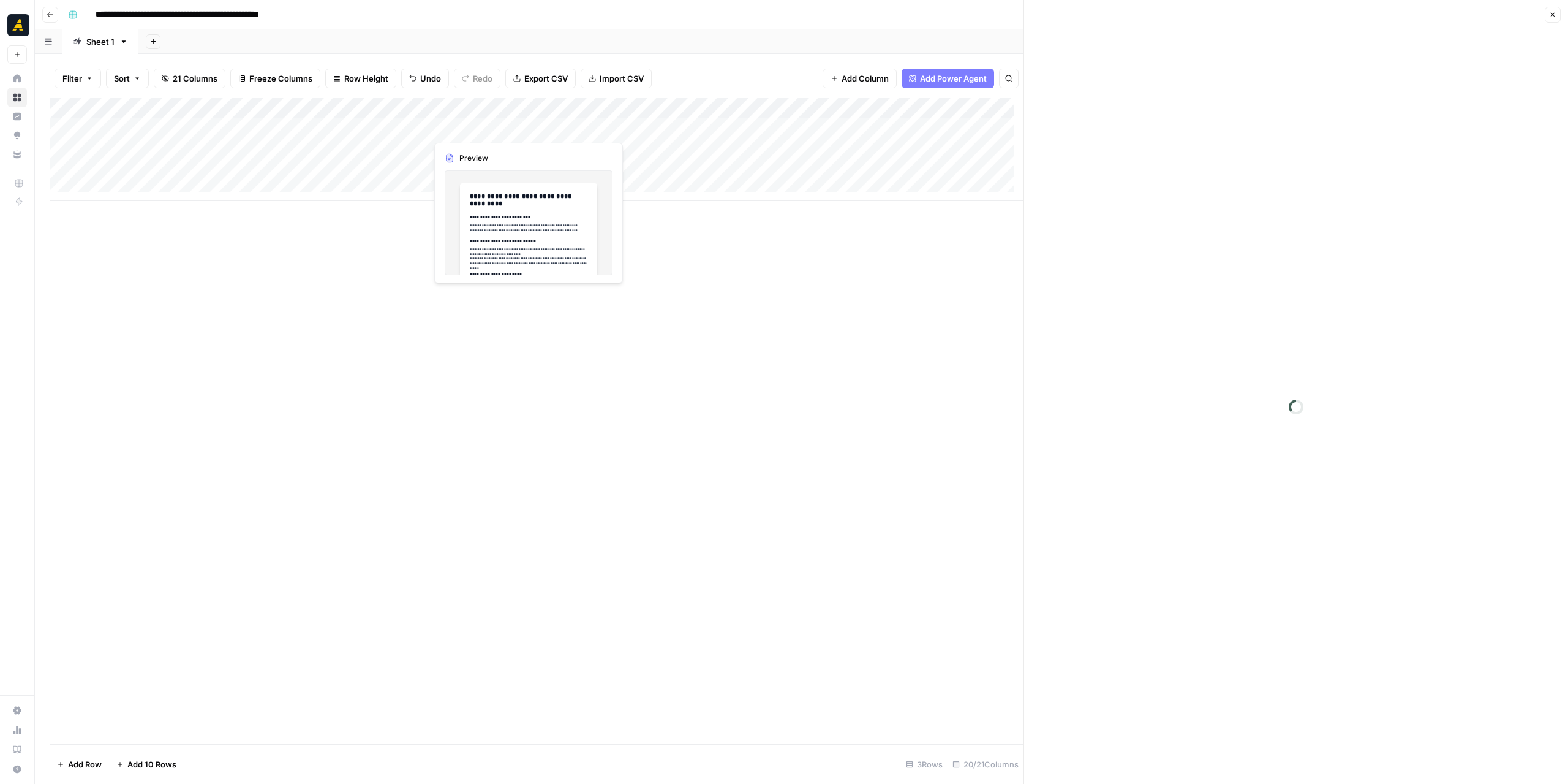
click at [460, 126] on div at bounding box center [482, 128] width 112 height 23
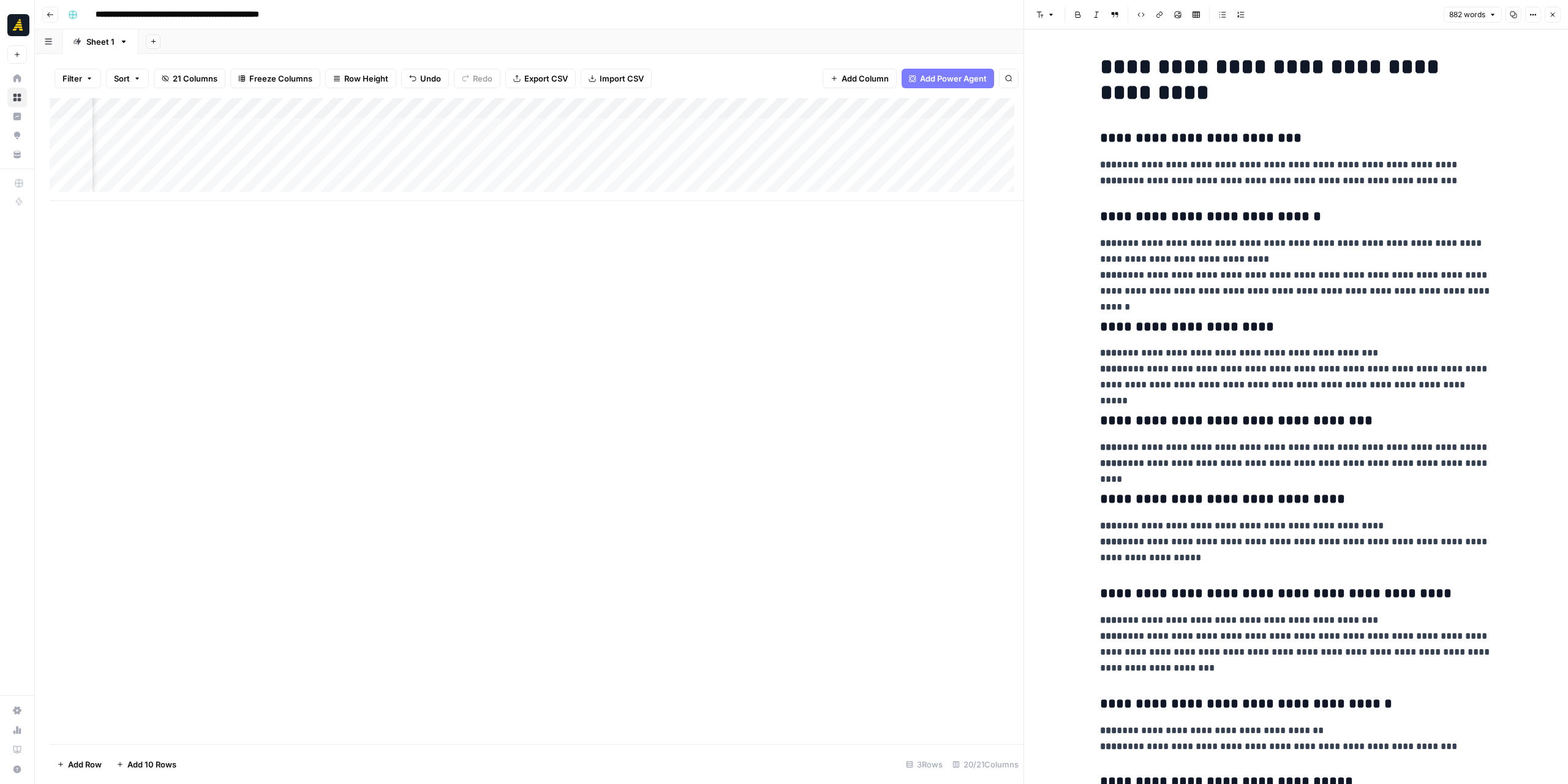
scroll to position [0, 157]
click at [458, 129] on div "Add Column" at bounding box center [537, 149] width 974 height 103
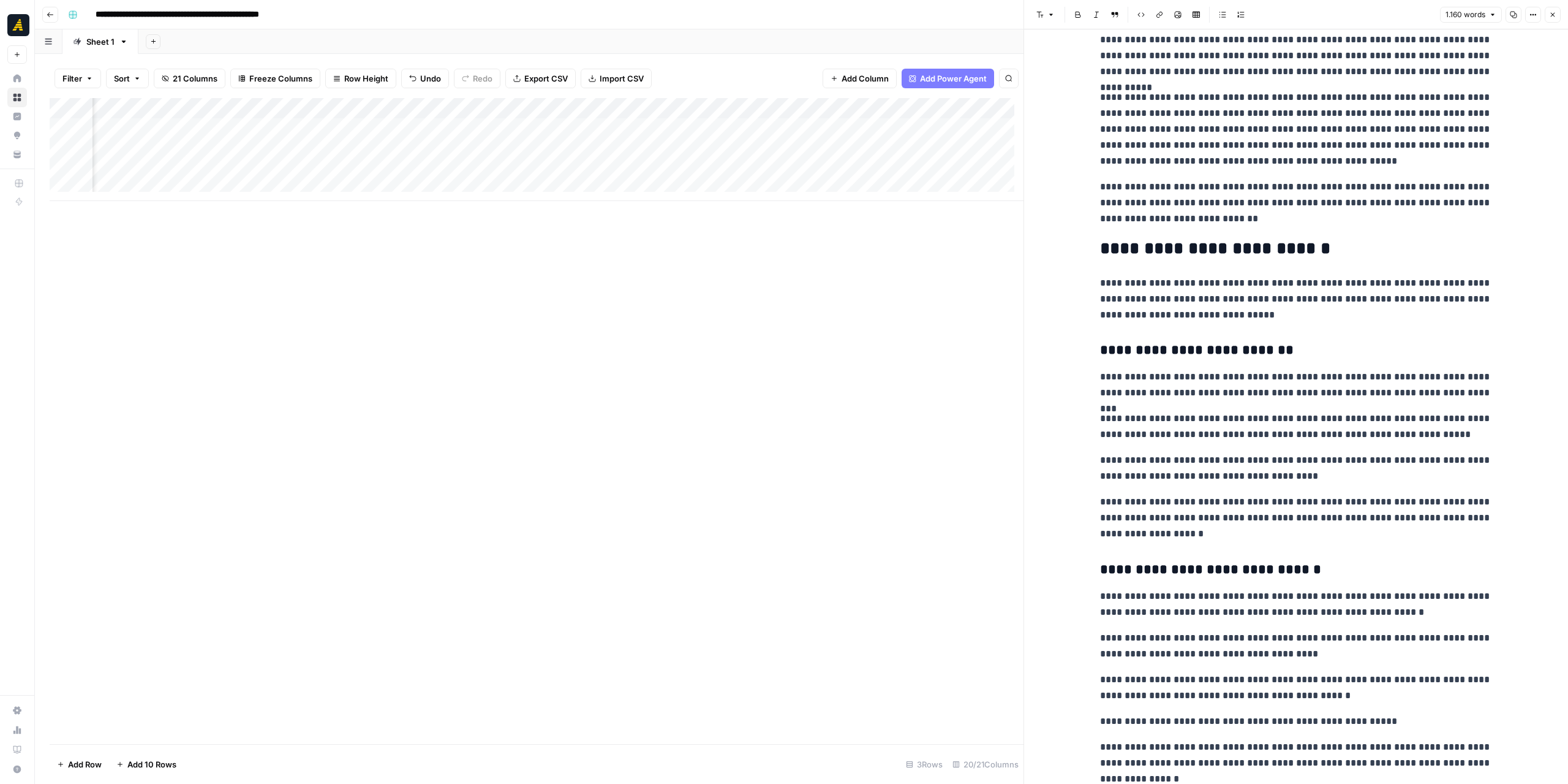
scroll to position [368, 0]
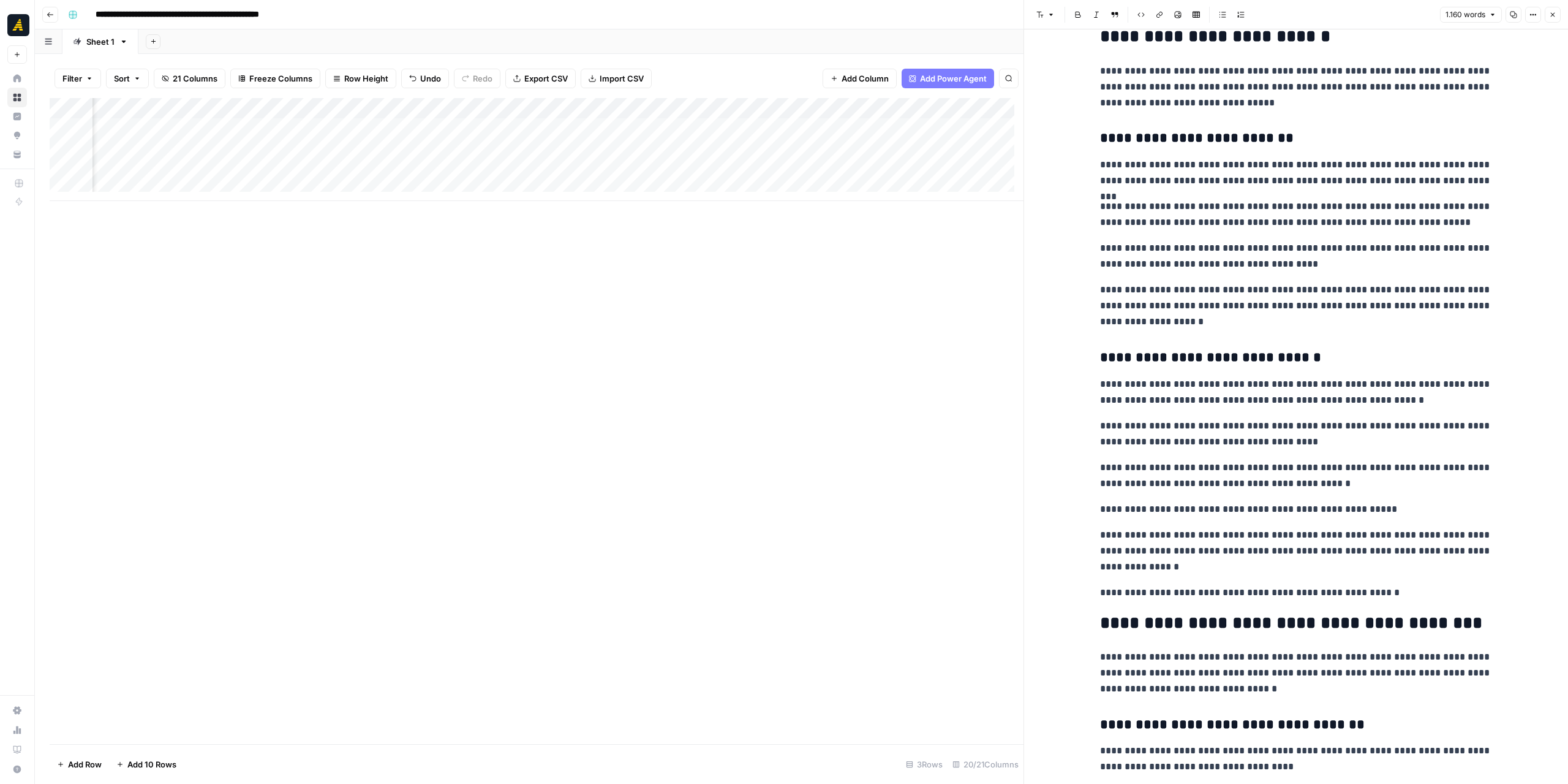
click at [1553, 12] on icon "button" at bounding box center [1553, 15] width 7 height 7
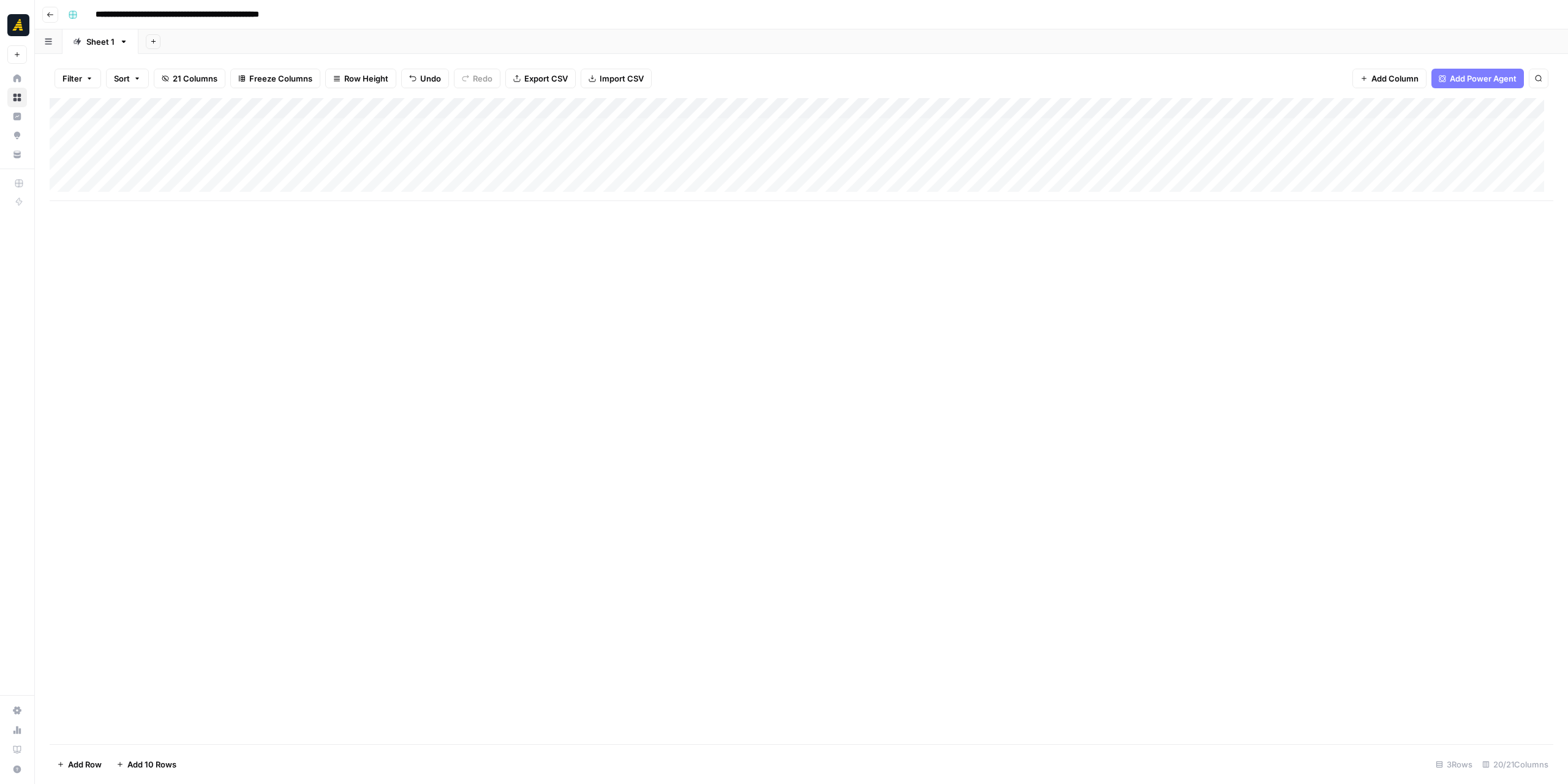
click at [493, 129] on div "Add Column" at bounding box center [802, 149] width 1504 height 103
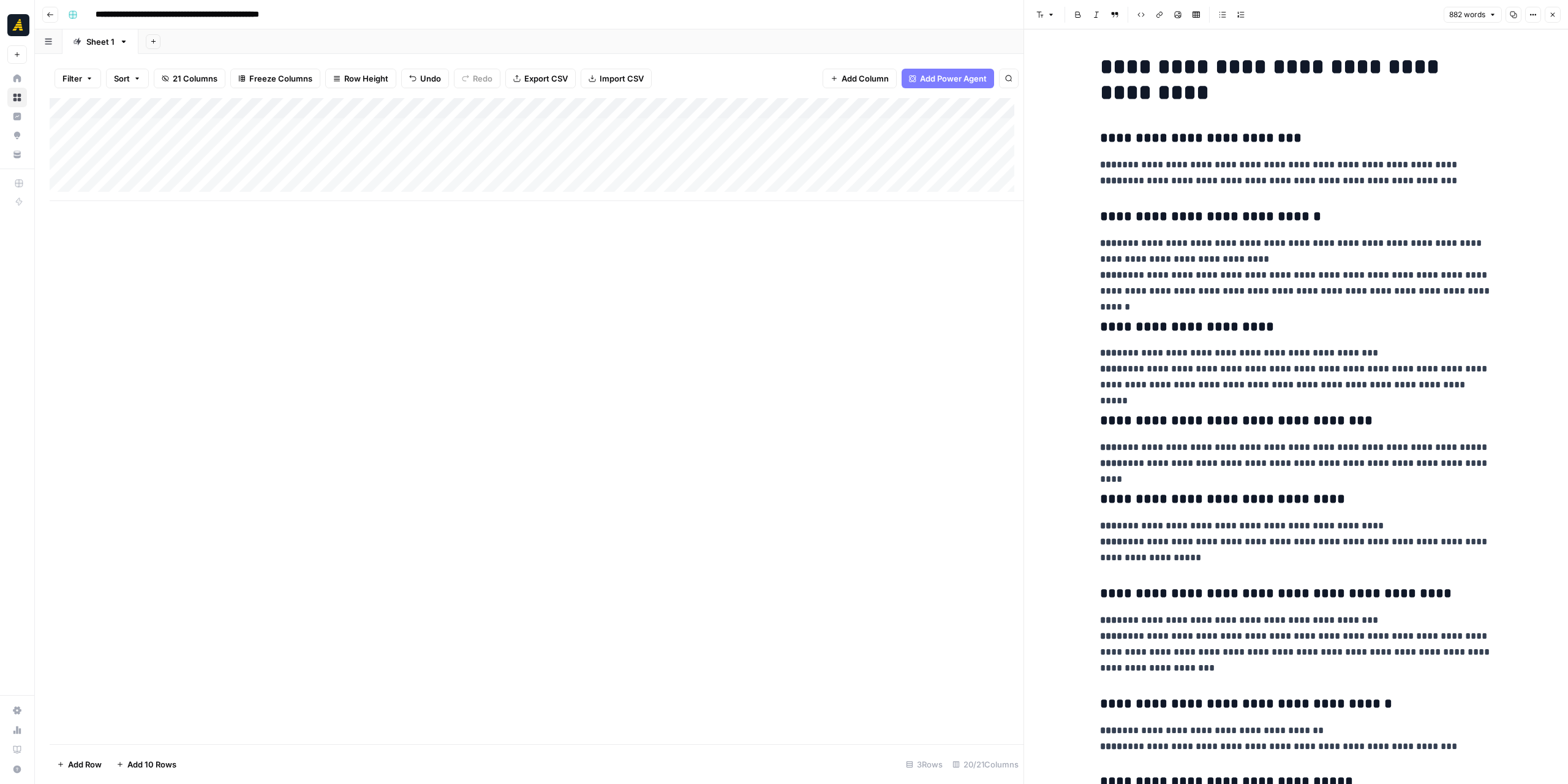
click at [607, 126] on div "Add Column" at bounding box center [537, 149] width 974 height 103
click at [606, 126] on div "Add Column" at bounding box center [537, 149] width 974 height 103
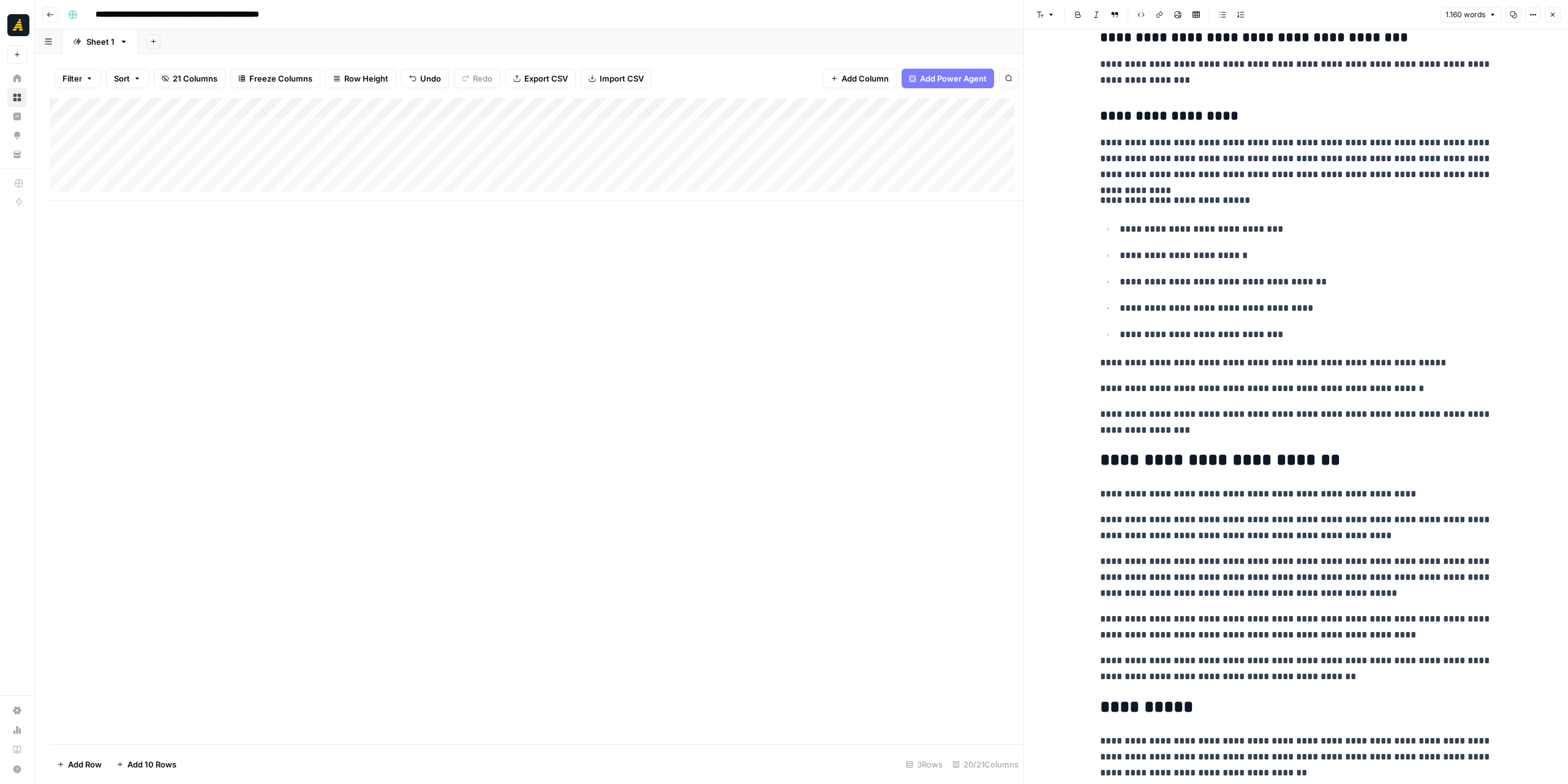
scroll to position [1841, 0]
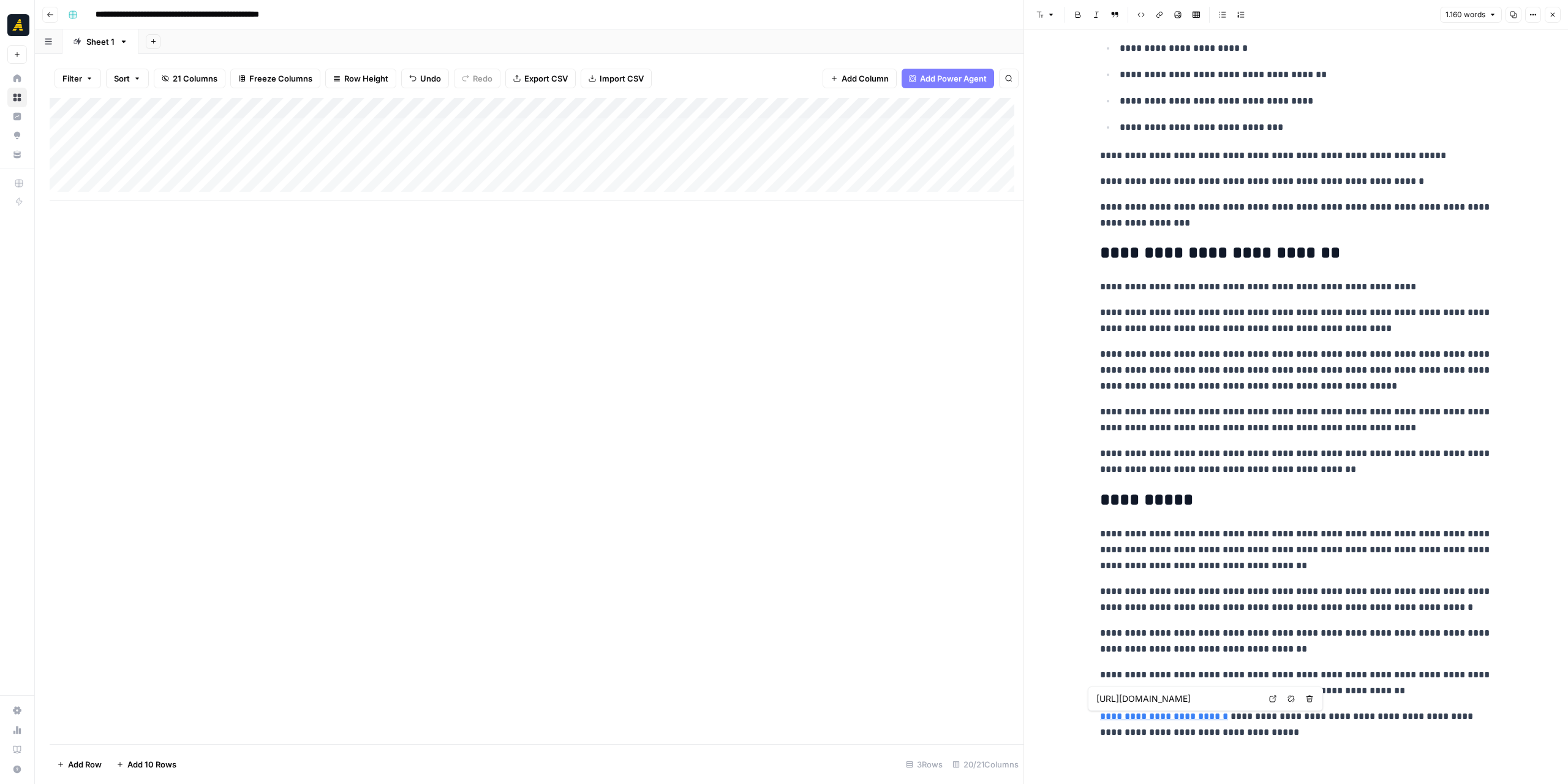
click at [1148, 717] on link "**********" at bounding box center [1164, 716] width 128 height 9
click at [1150, 713] on link "**********" at bounding box center [1164, 716] width 128 height 9
click at [1279, 631] on p "**********" at bounding box center [1296, 641] width 392 height 32
click at [1172, 711] on link "**********" at bounding box center [1164, 716] width 128 height 9
click at [1175, 671] on p "**********" at bounding box center [1296, 683] width 392 height 32
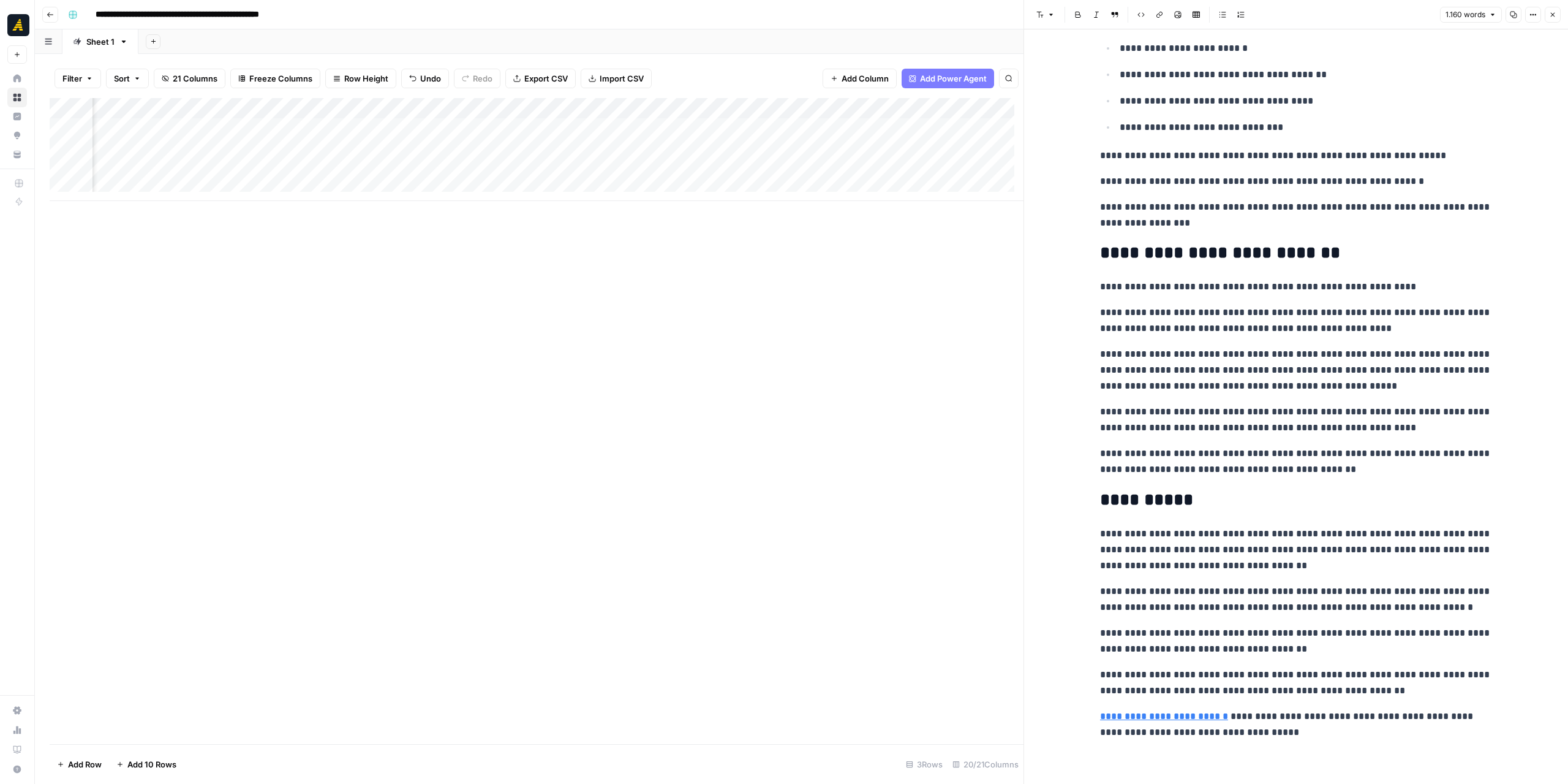
scroll to position [0, 783]
drag, startPoint x: 767, startPoint y: 112, endPoint x: 691, endPoint y: 111, distance: 76.0
click at [691, 111] on div "Add Column" at bounding box center [537, 149] width 974 height 103
click at [500, 136] on div "Add Column" at bounding box center [537, 149] width 974 height 103
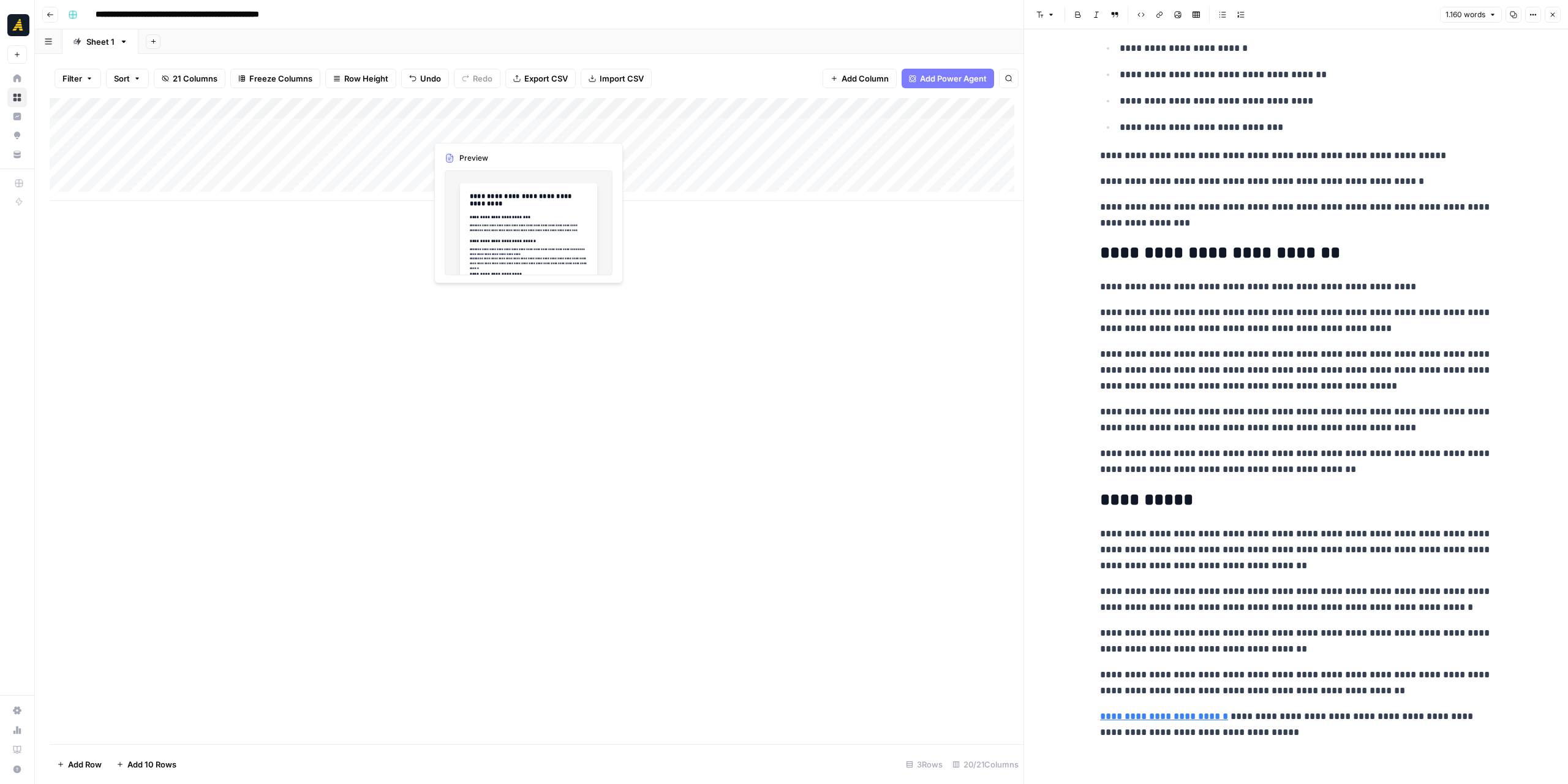
click at [500, 136] on div "Add Column" at bounding box center [537, 149] width 974 height 103
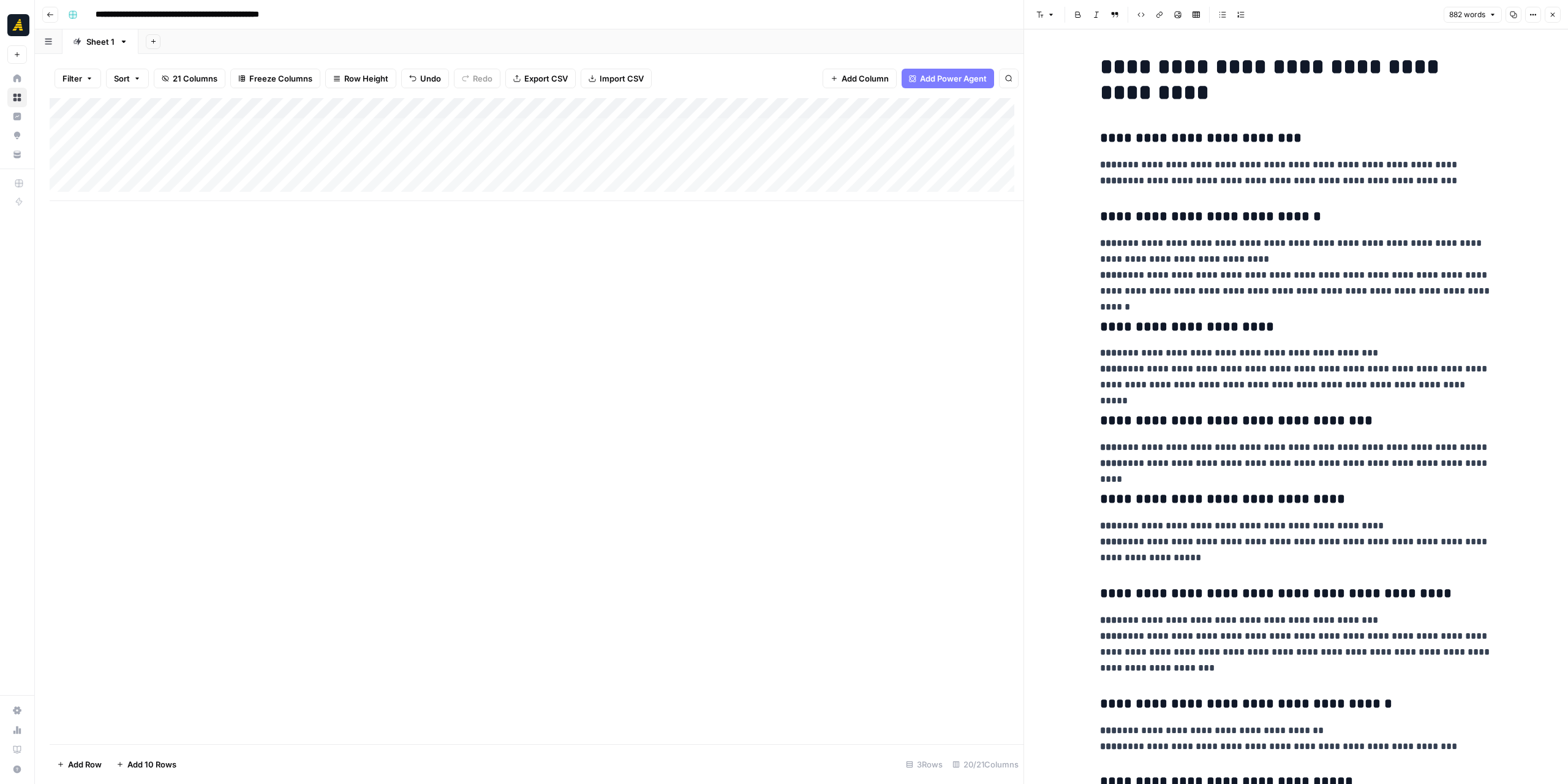
click at [610, 129] on div "Add Column" at bounding box center [537, 149] width 974 height 103
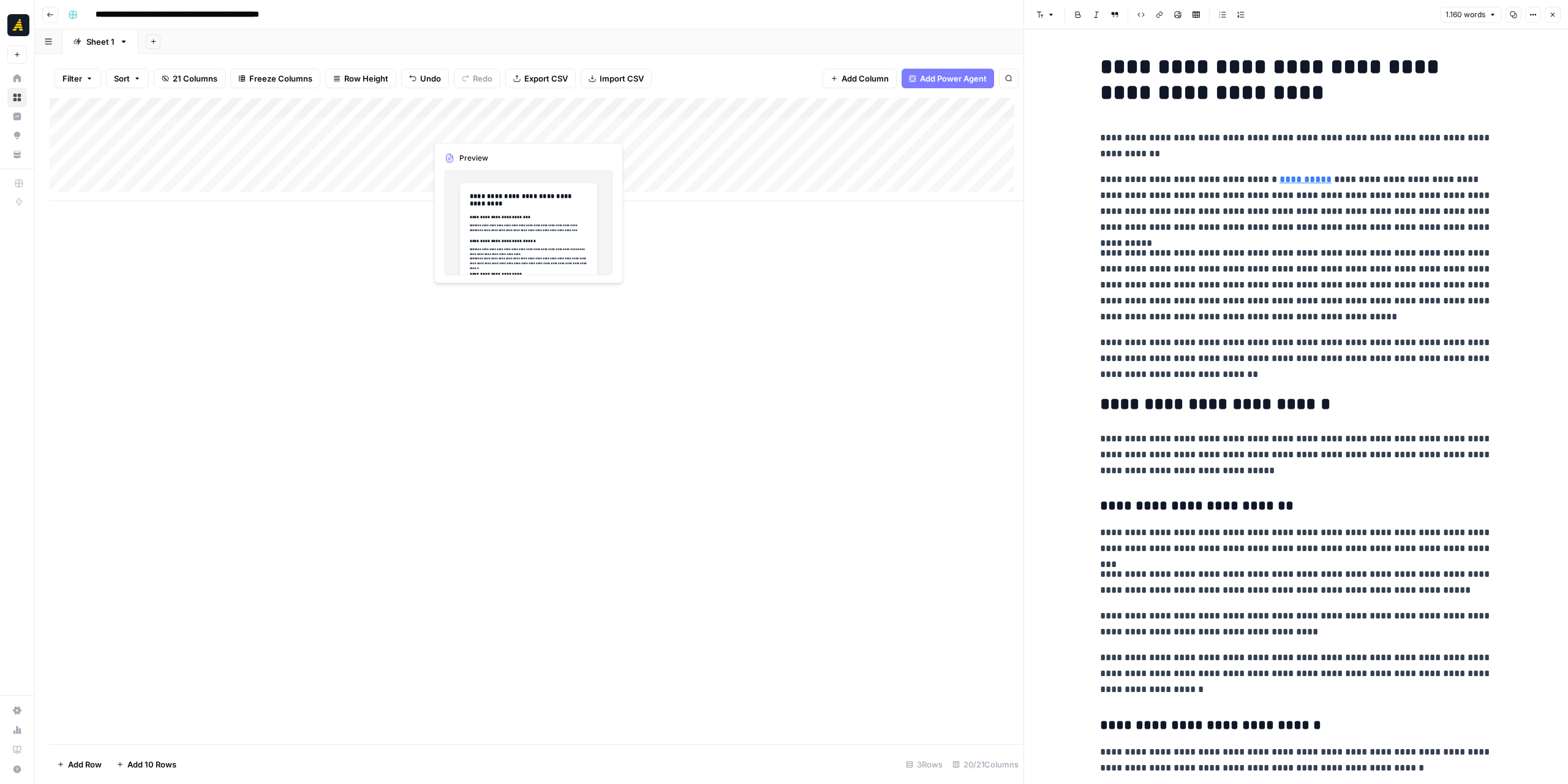
click at [466, 124] on div "Add Column" at bounding box center [537, 149] width 974 height 103
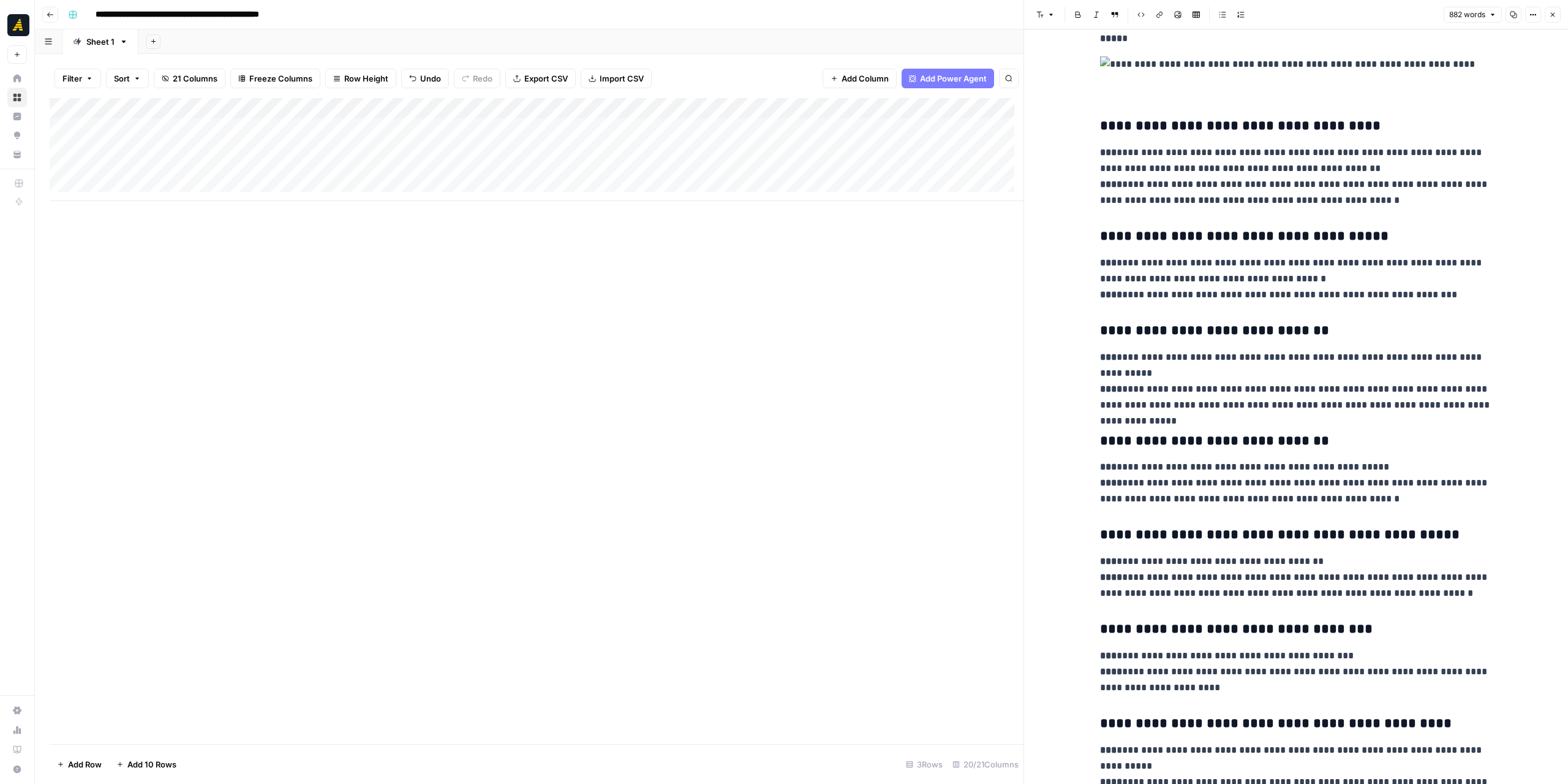
scroll to position [1925, 0]
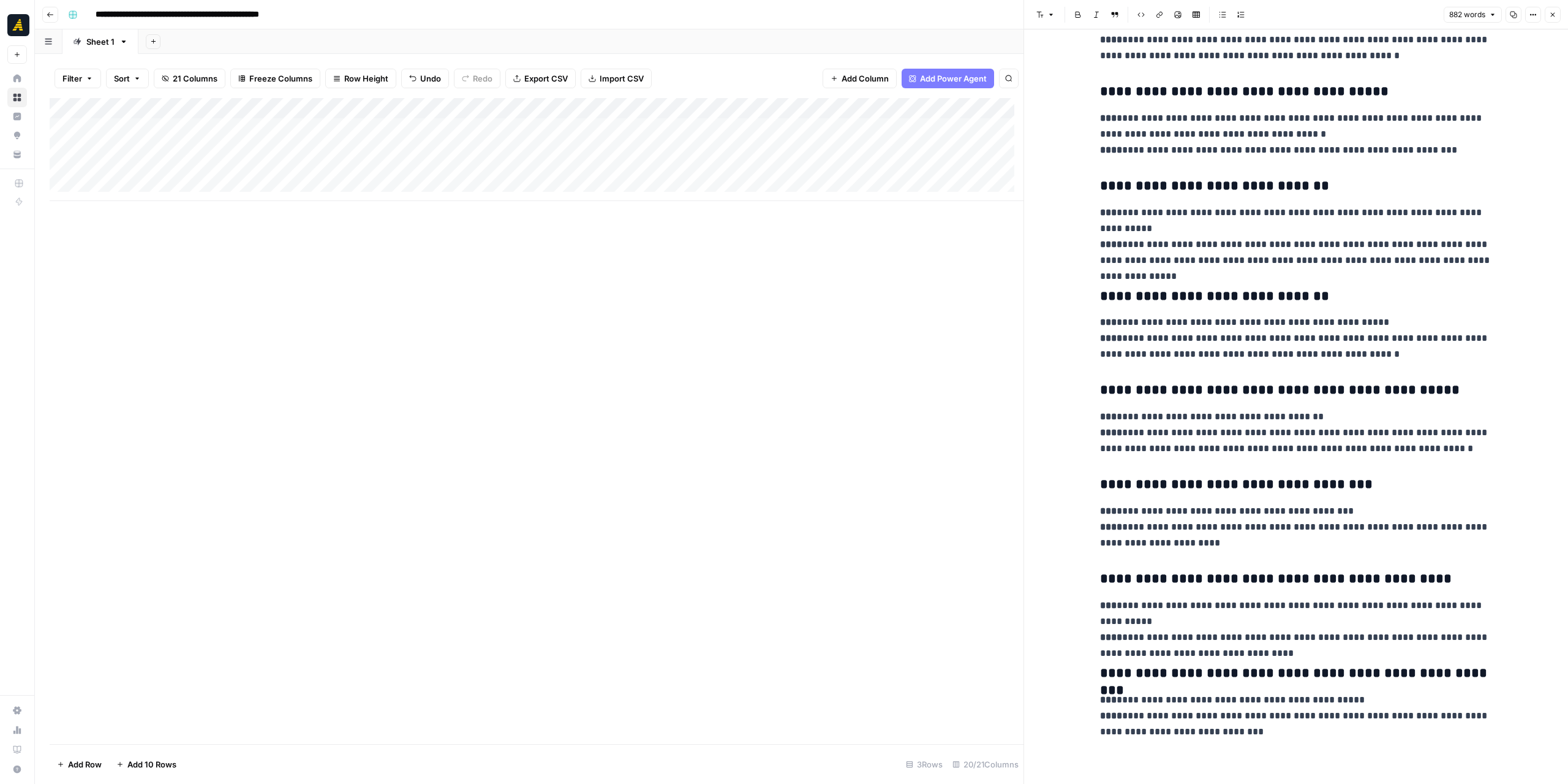
click at [1551, 14] on icon "button" at bounding box center [1553, 15] width 7 height 7
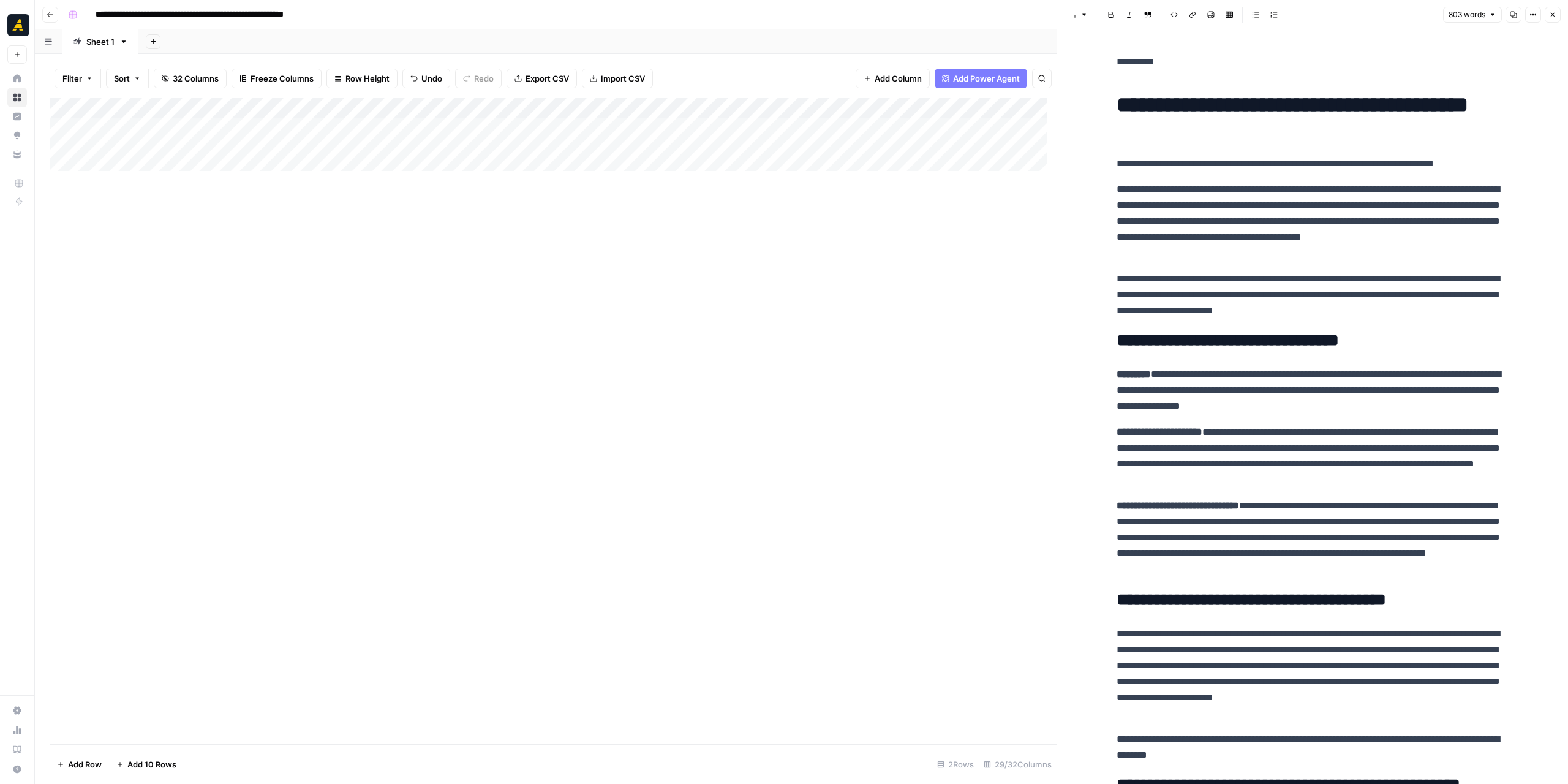
scroll to position [40, 0]
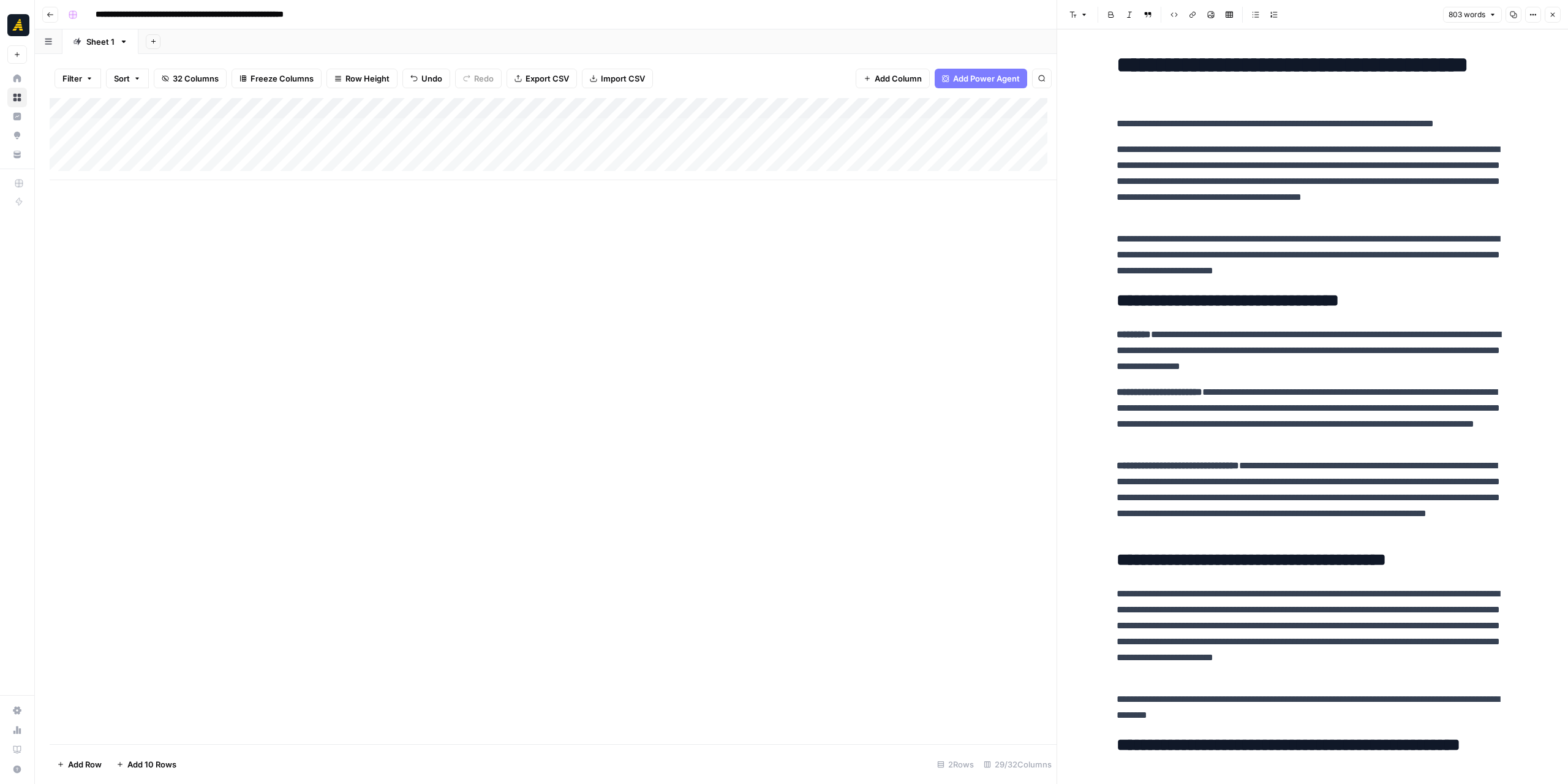
click at [229, 126] on div "Add Column" at bounding box center [553, 139] width 1007 height 82
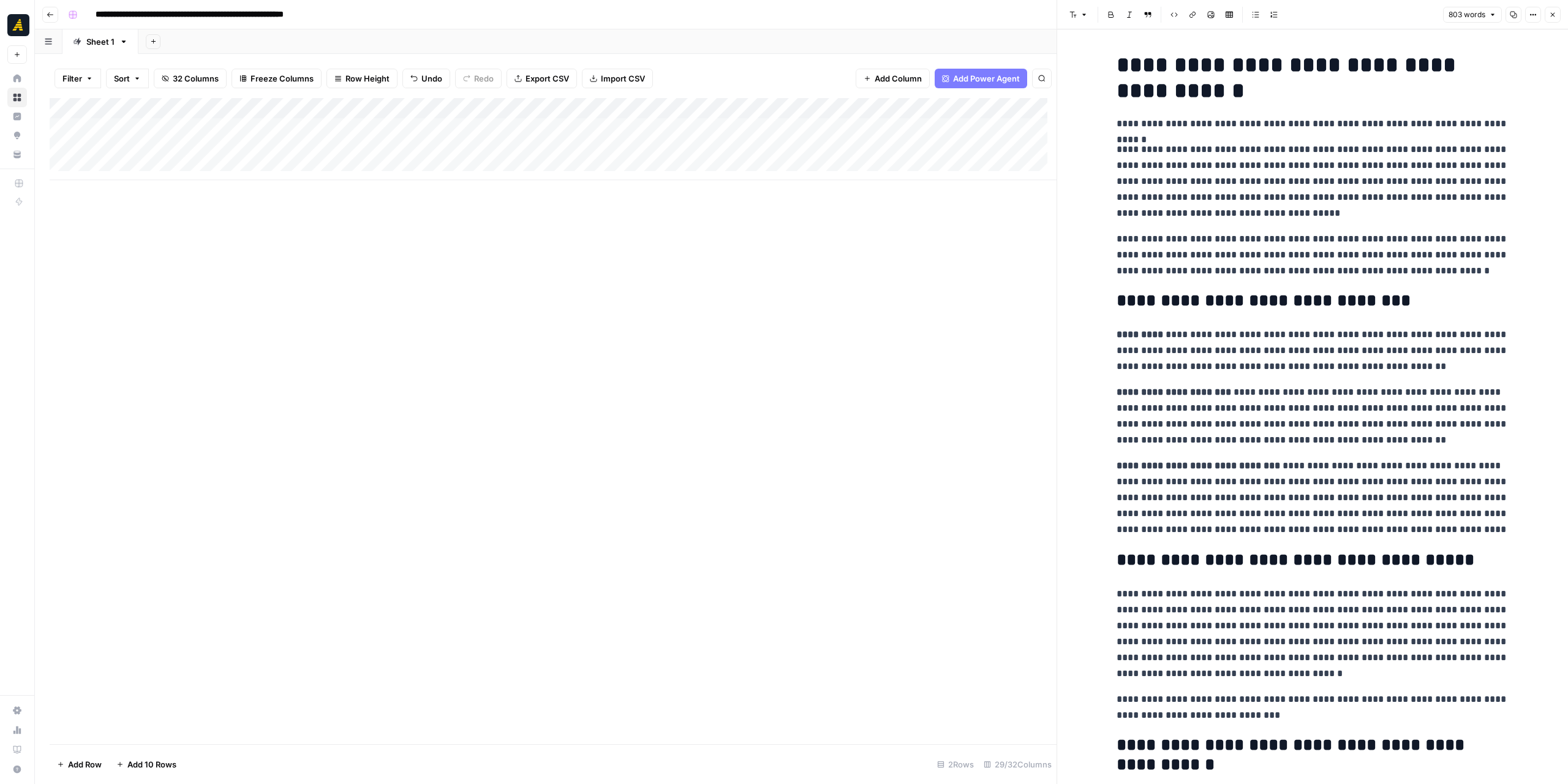
click at [678, 117] on div "Add Column" at bounding box center [553, 139] width 1007 height 82
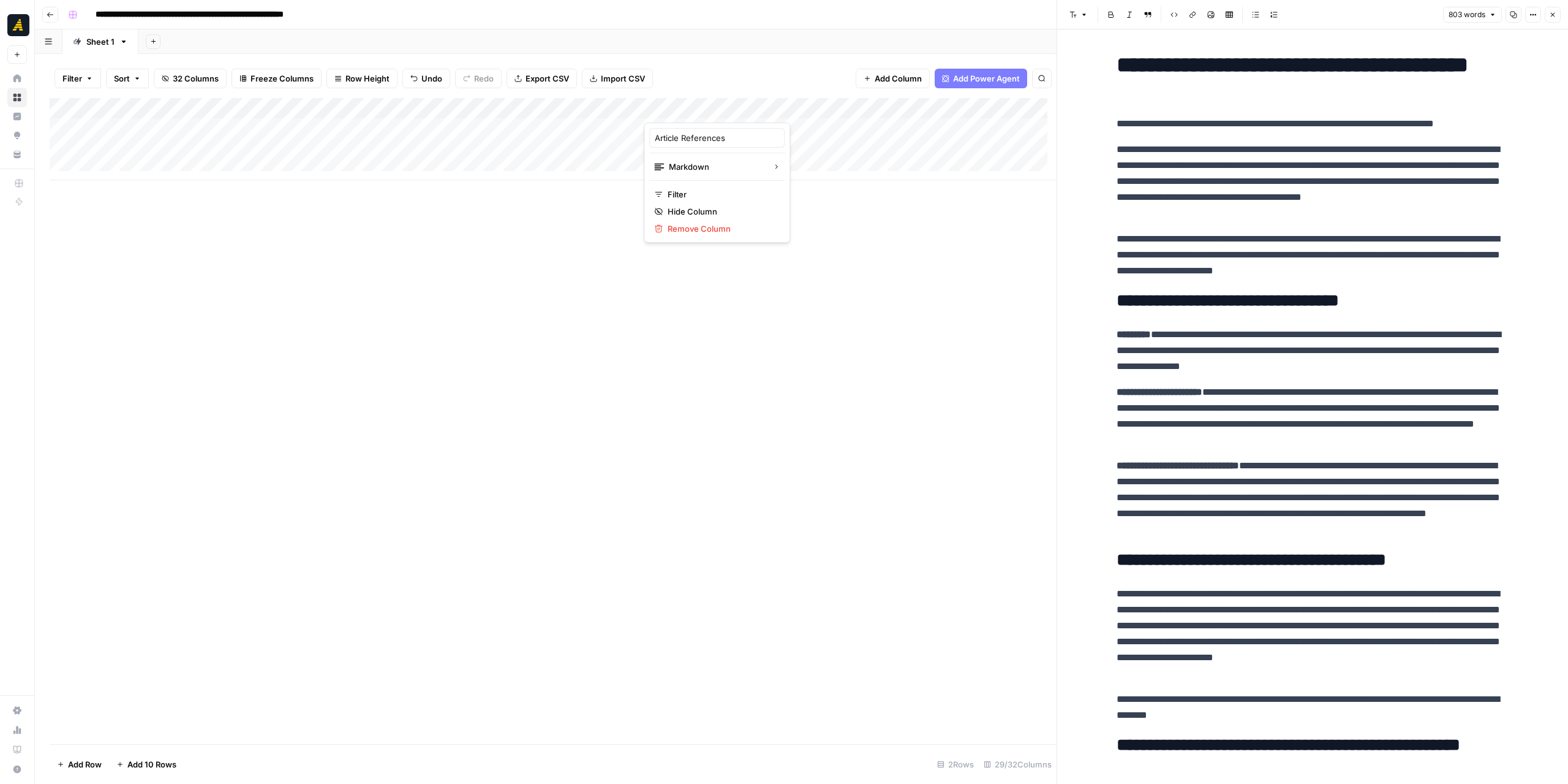
drag, startPoint x: 527, startPoint y: 219, endPoint x: 440, endPoint y: 194, distance: 90.5
click at [521, 220] on div "Add Column" at bounding box center [553, 421] width 1007 height 646
click at [270, 131] on div "Add Column" at bounding box center [553, 139] width 1007 height 82
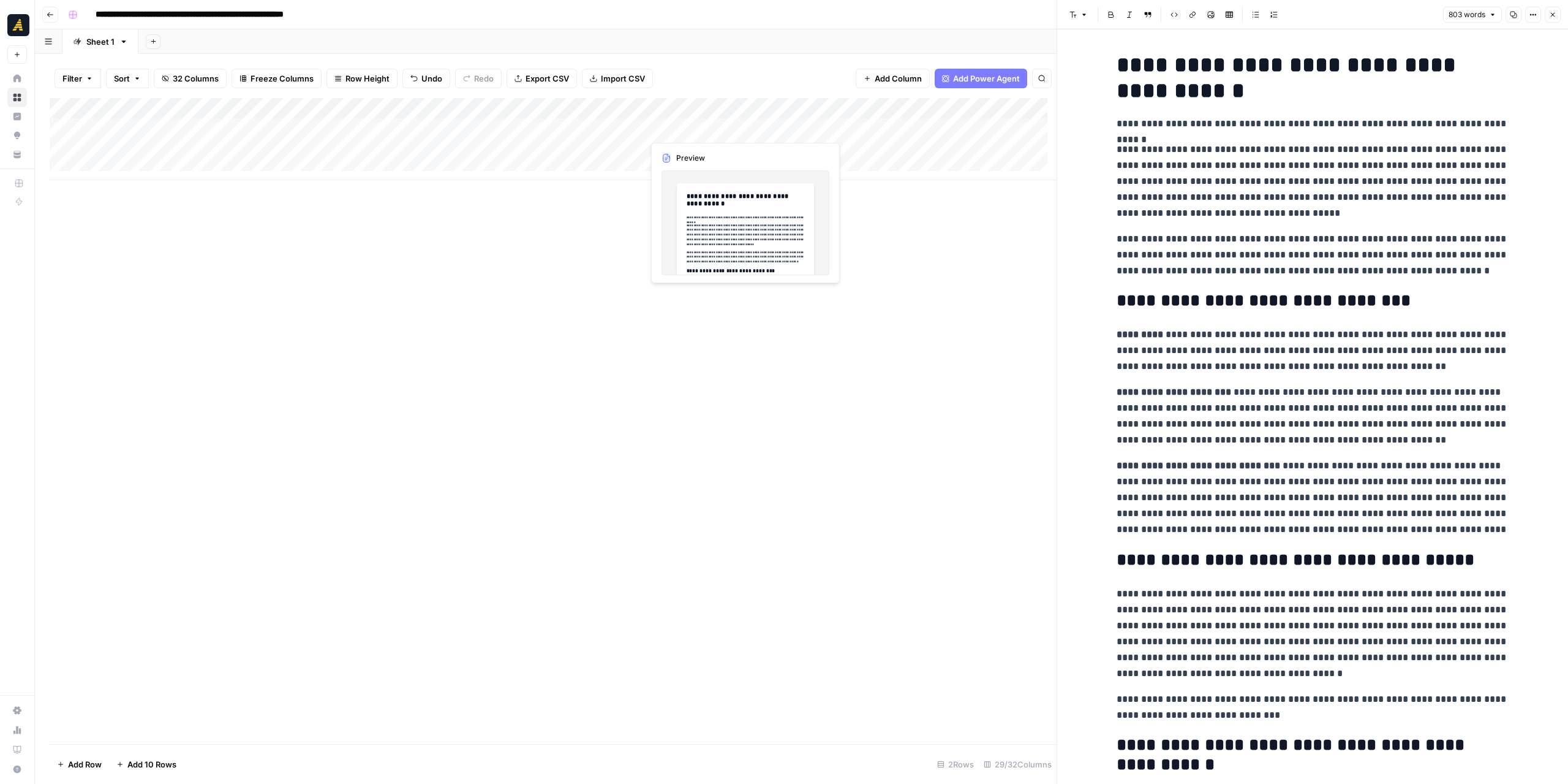
click at [668, 128] on div "Add Column" at bounding box center [553, 139] width 1007 height 82
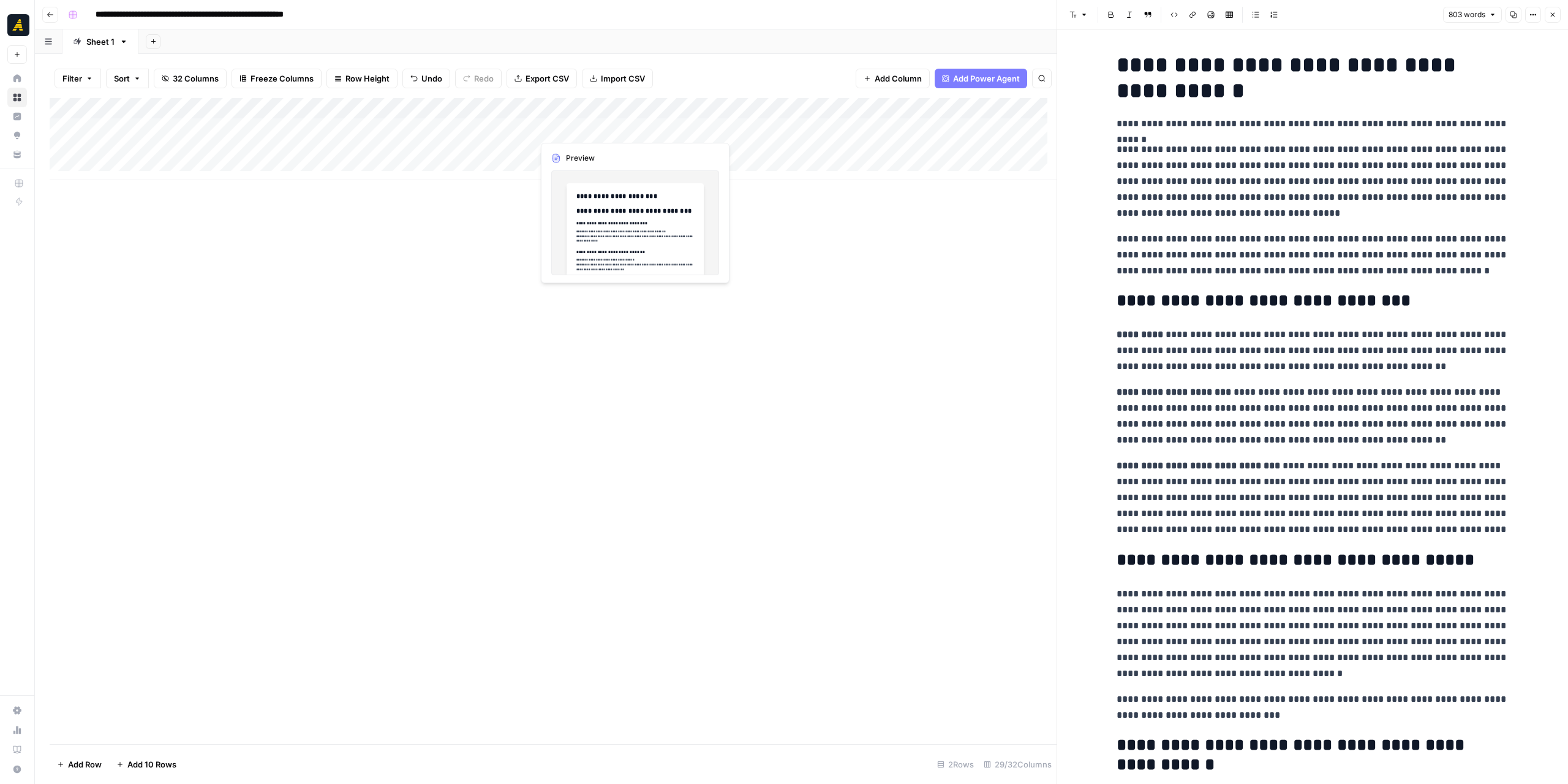
click at [584, 133] on div "Add Column" at bounding box center [553, 139] width 1007 height 82
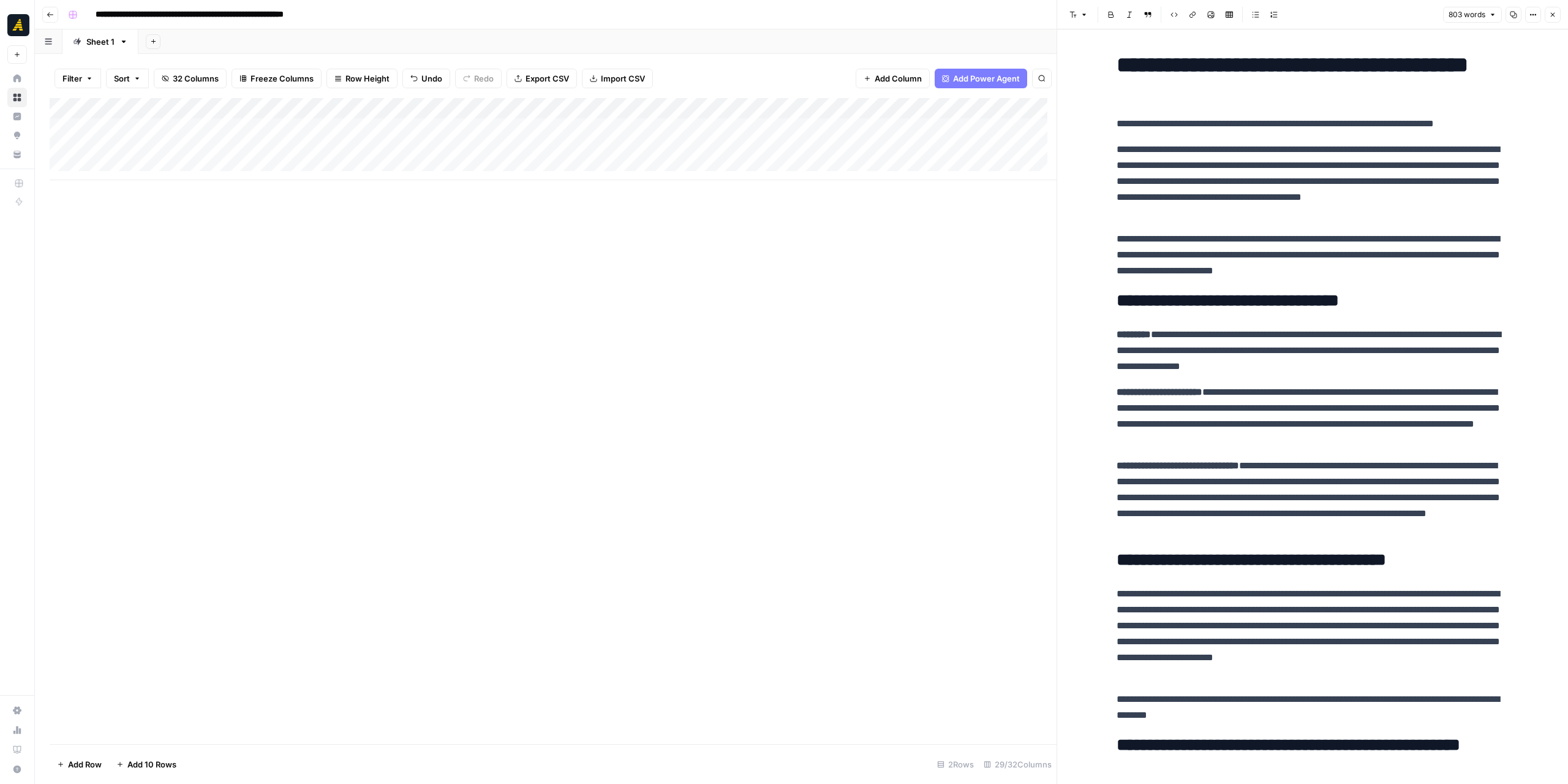
click at [258, 126] on div "Add Column" at bounding box center [553, 139] width 1007 height 82
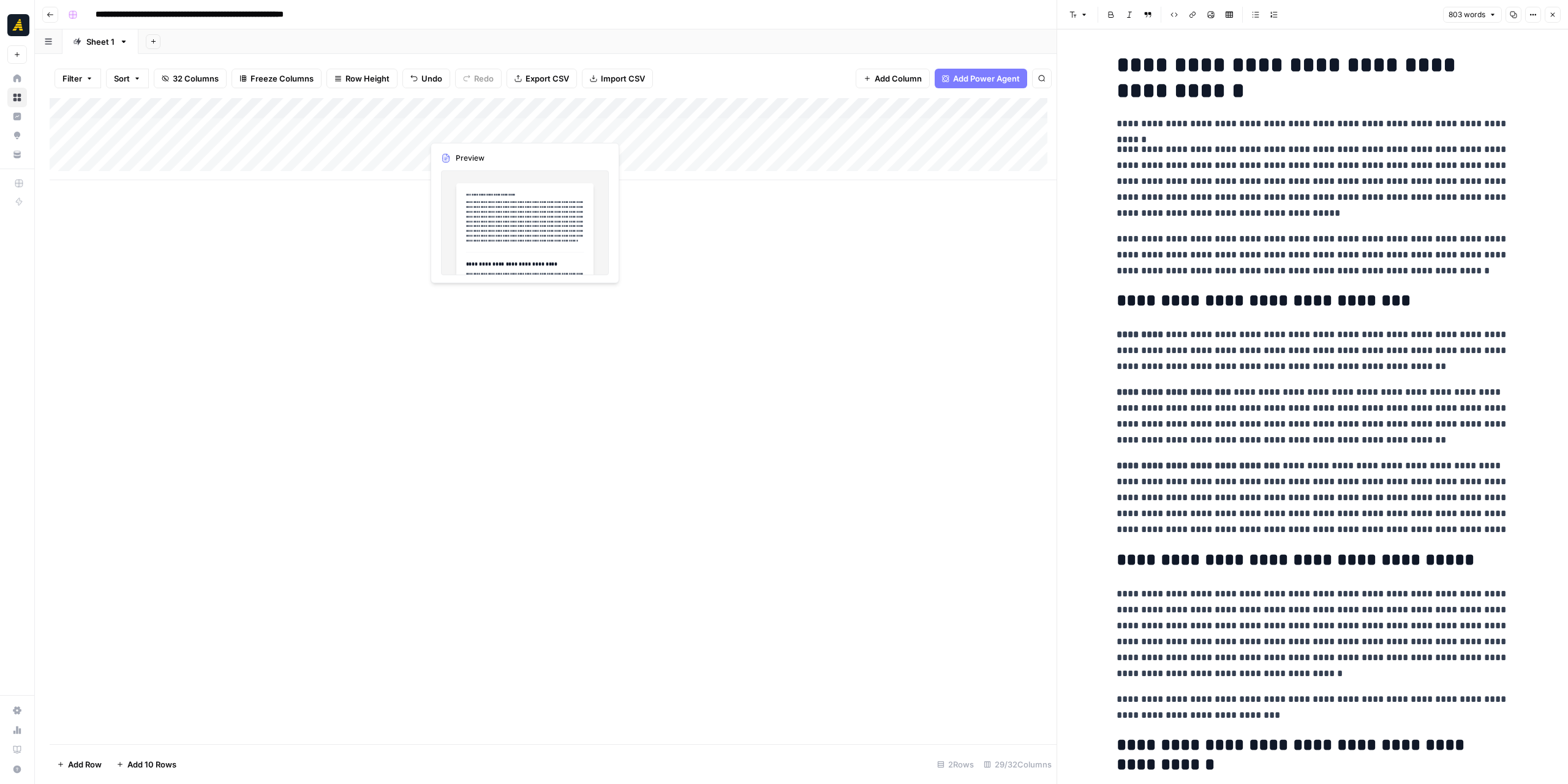
click at [463, 126] on div "Add Column" at bounding box center [553, 139] width 1007 height 82
click at [590, 128] on div "Add Column" at bounding box center [553, 139] width 1007 height 82
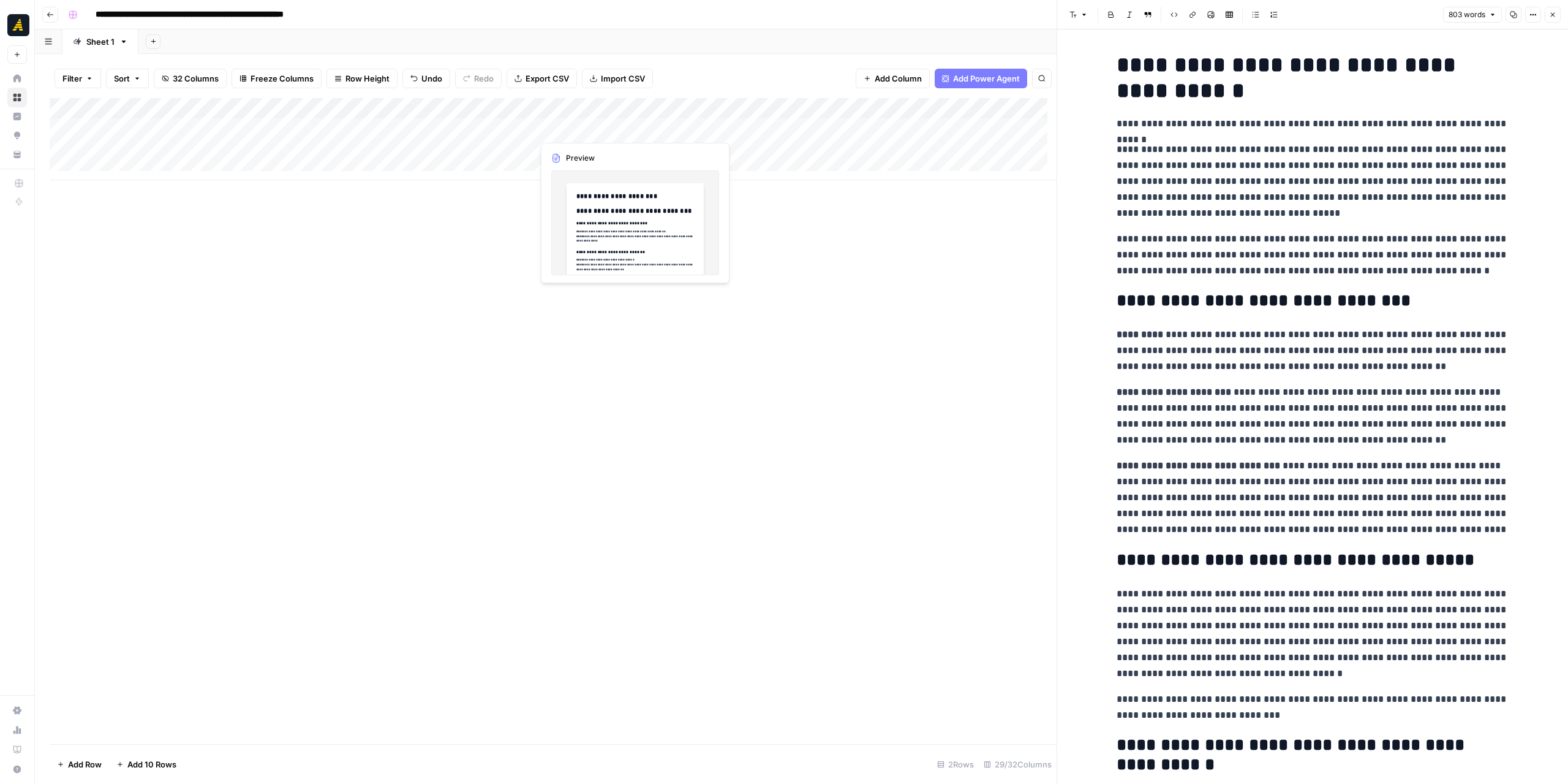
click at [590, 128] on div "Add Column" at bounding box center [553, 139] width 1007 height 82
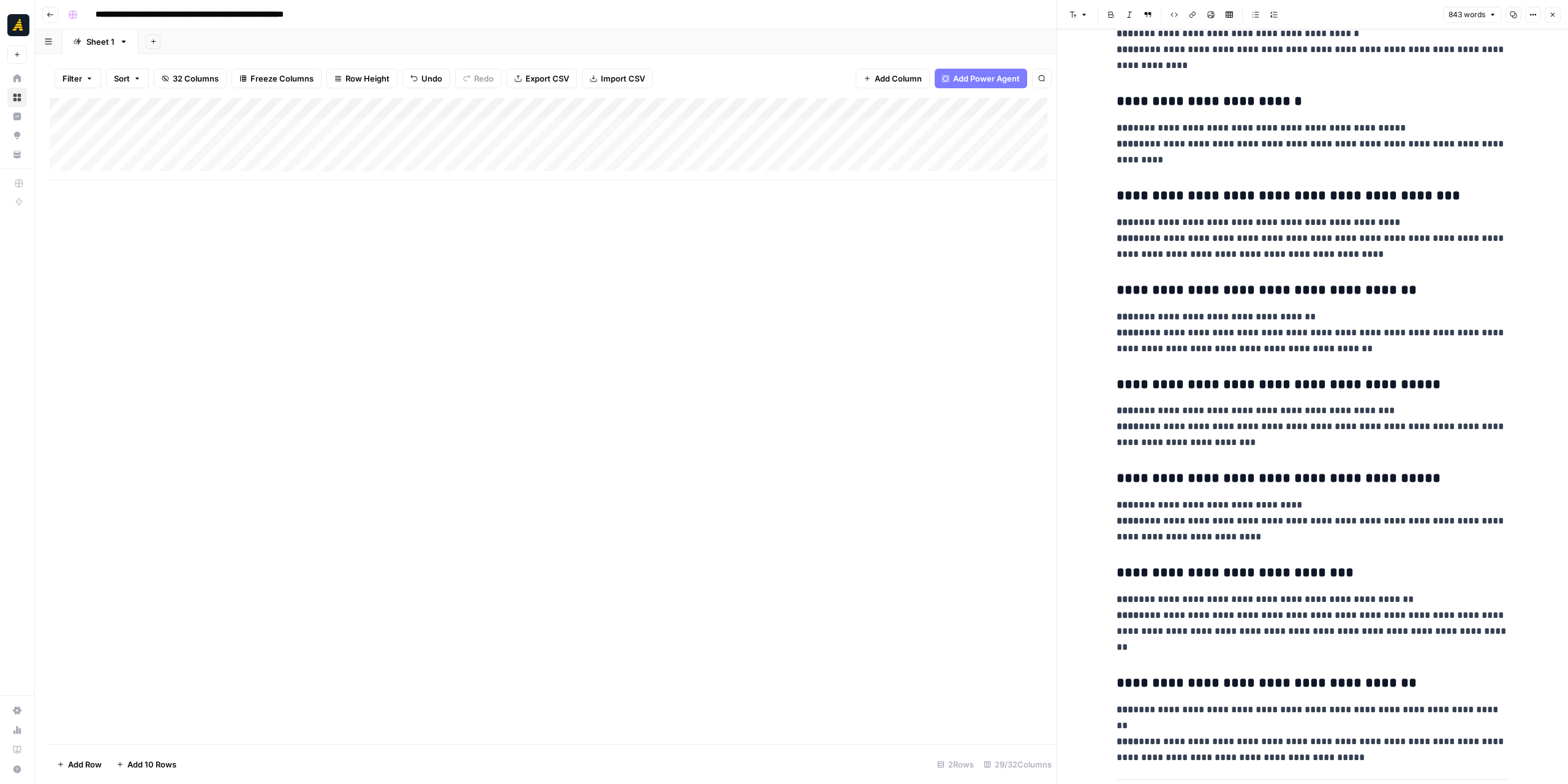
scroll to position [1962, 0]
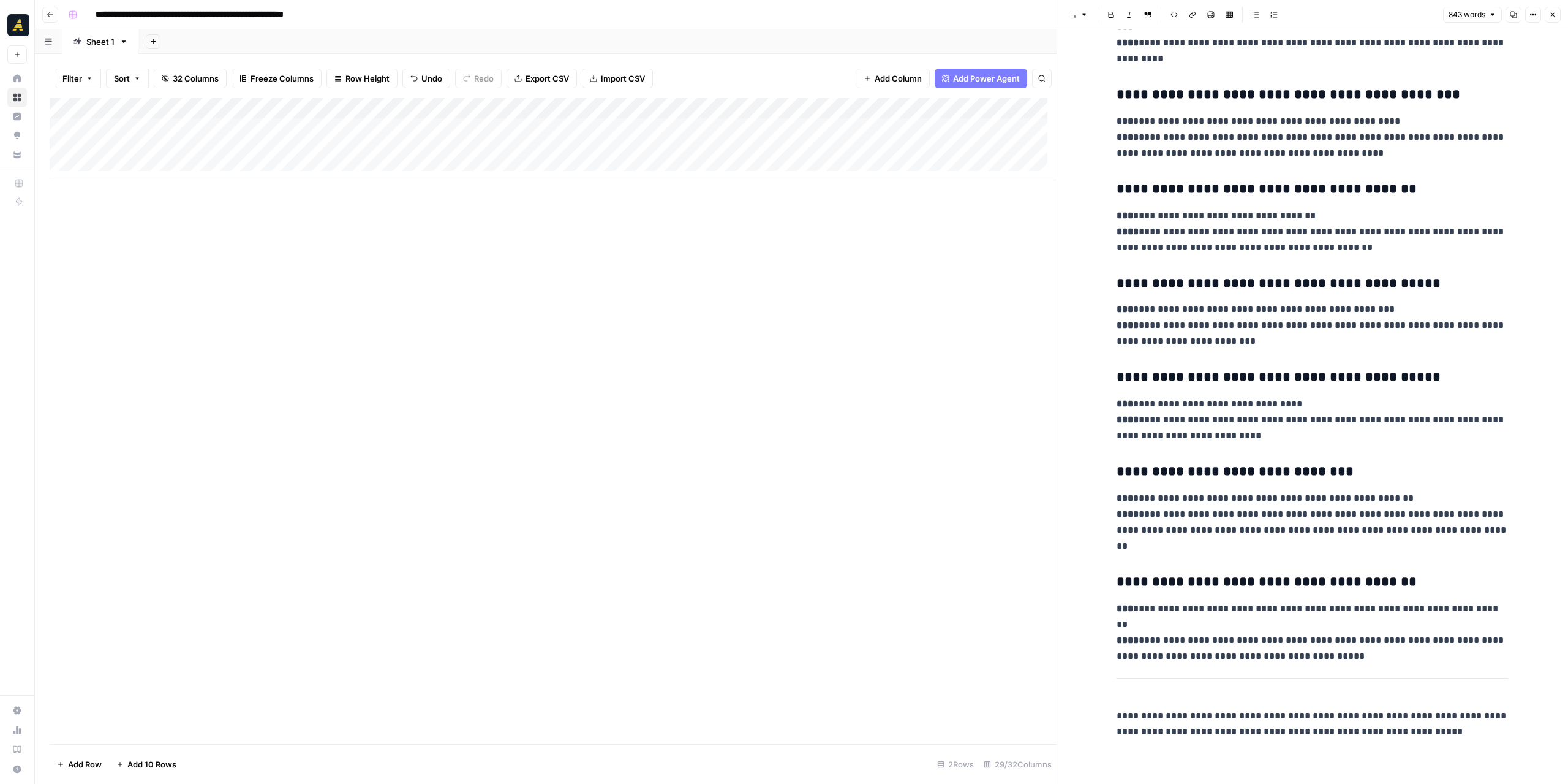
drag, startPoint x: 1262, startPoint y: 639, endPoint x: 1266, endPoint y: 560, distance: 79.1
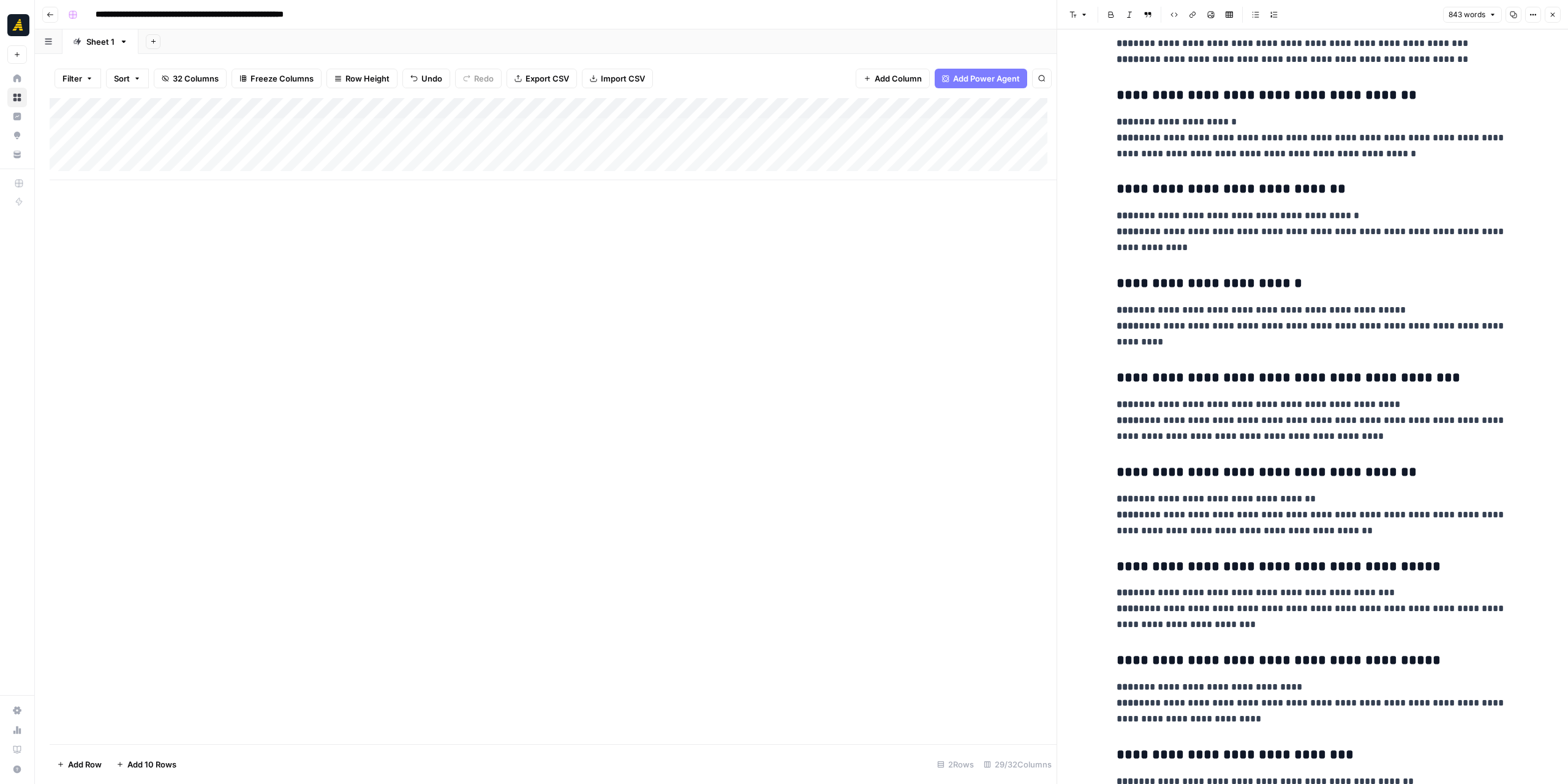
scroll to position [0, 0]
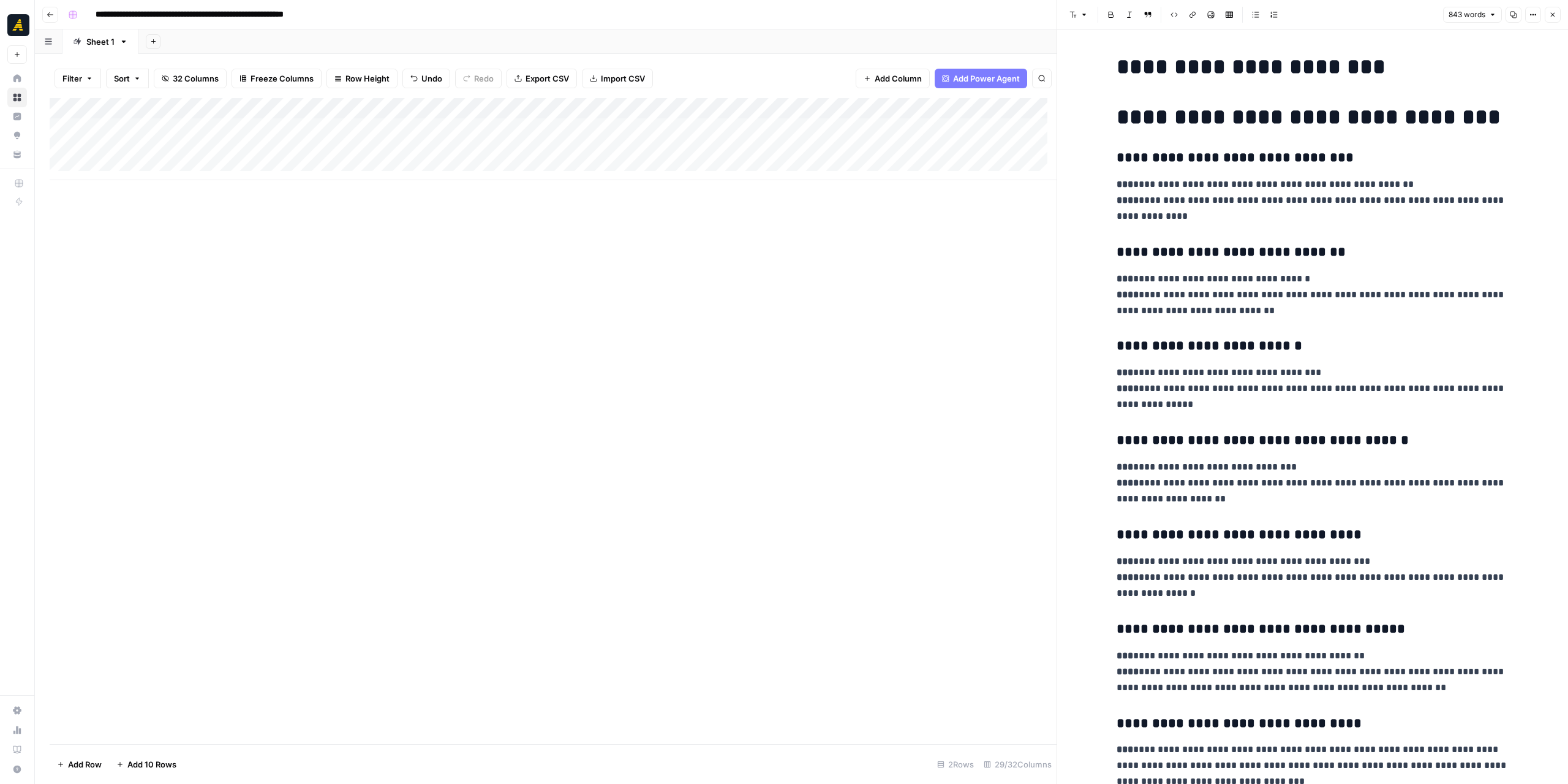
click at [1556, 16] on icon "button" at bounding box center [1553, 15] width 7 height 7
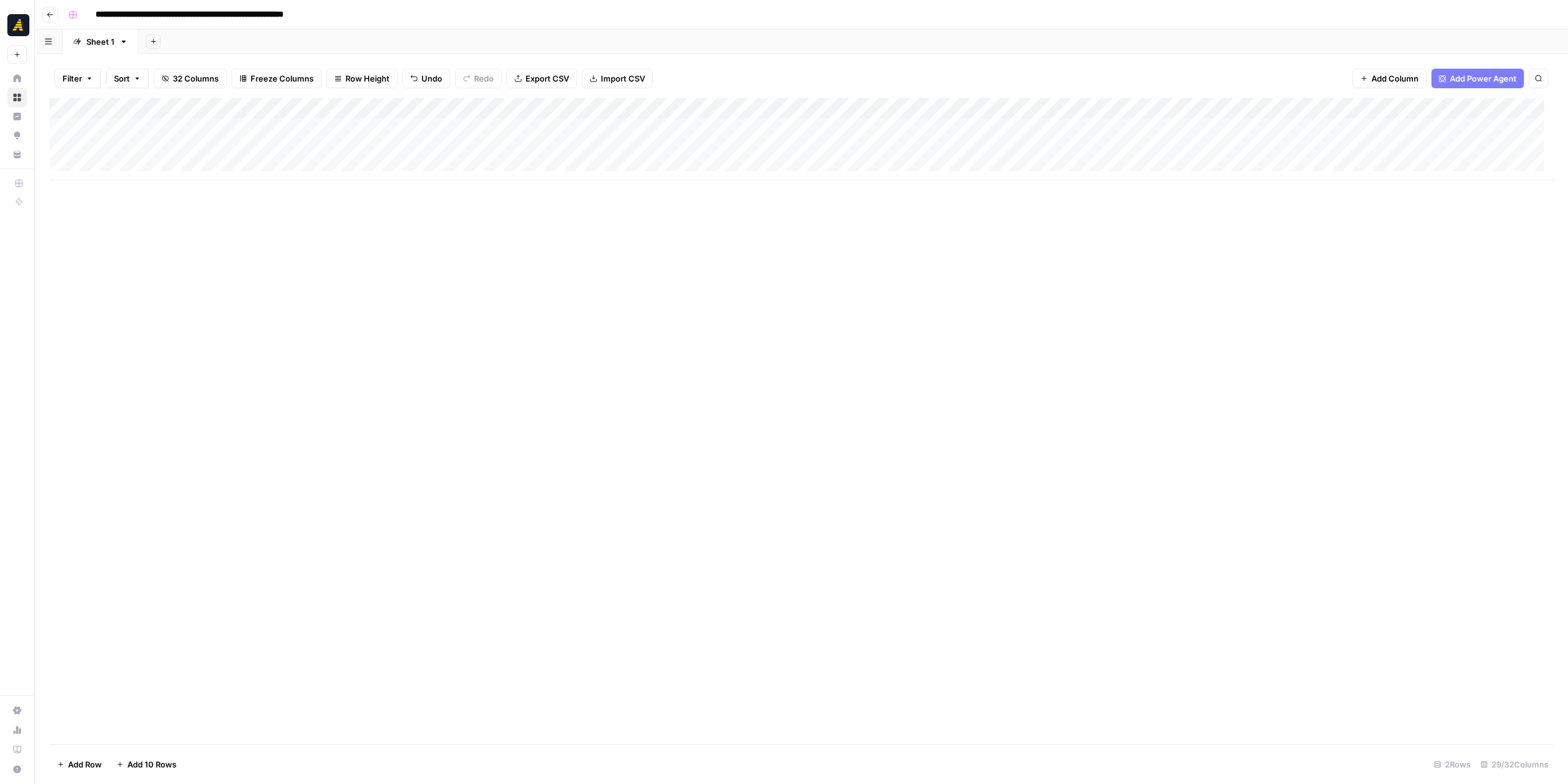
click at [607, 132] on div "Add Column" at bounding box center [802, 139] width 1504 height 82
click at [607, 132] on div at bounding box center [589, 128] width 112 height 23
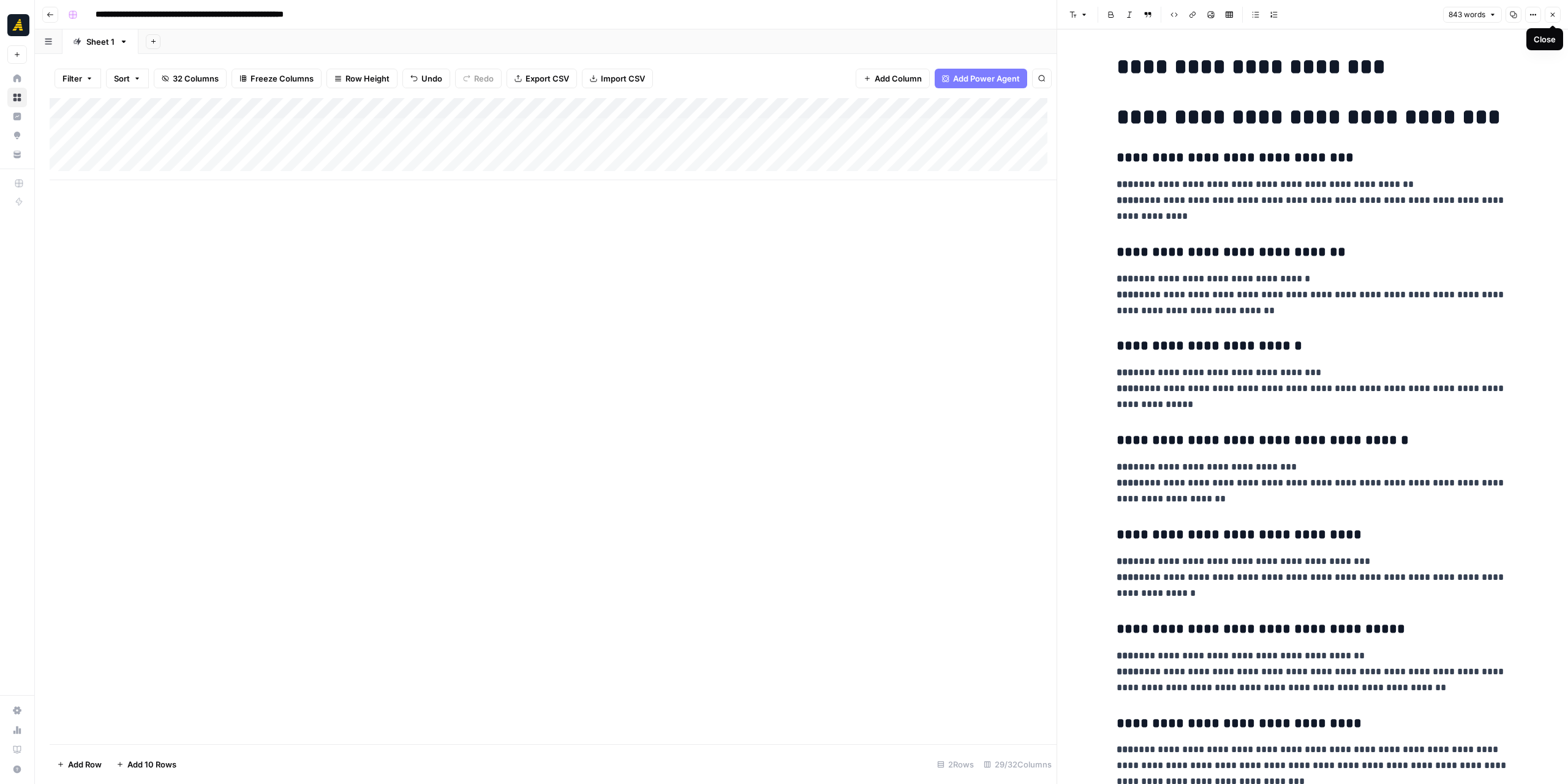
click at [1553, 14] on icon "button" at bounding box center [1553, 15] width 4 height 4
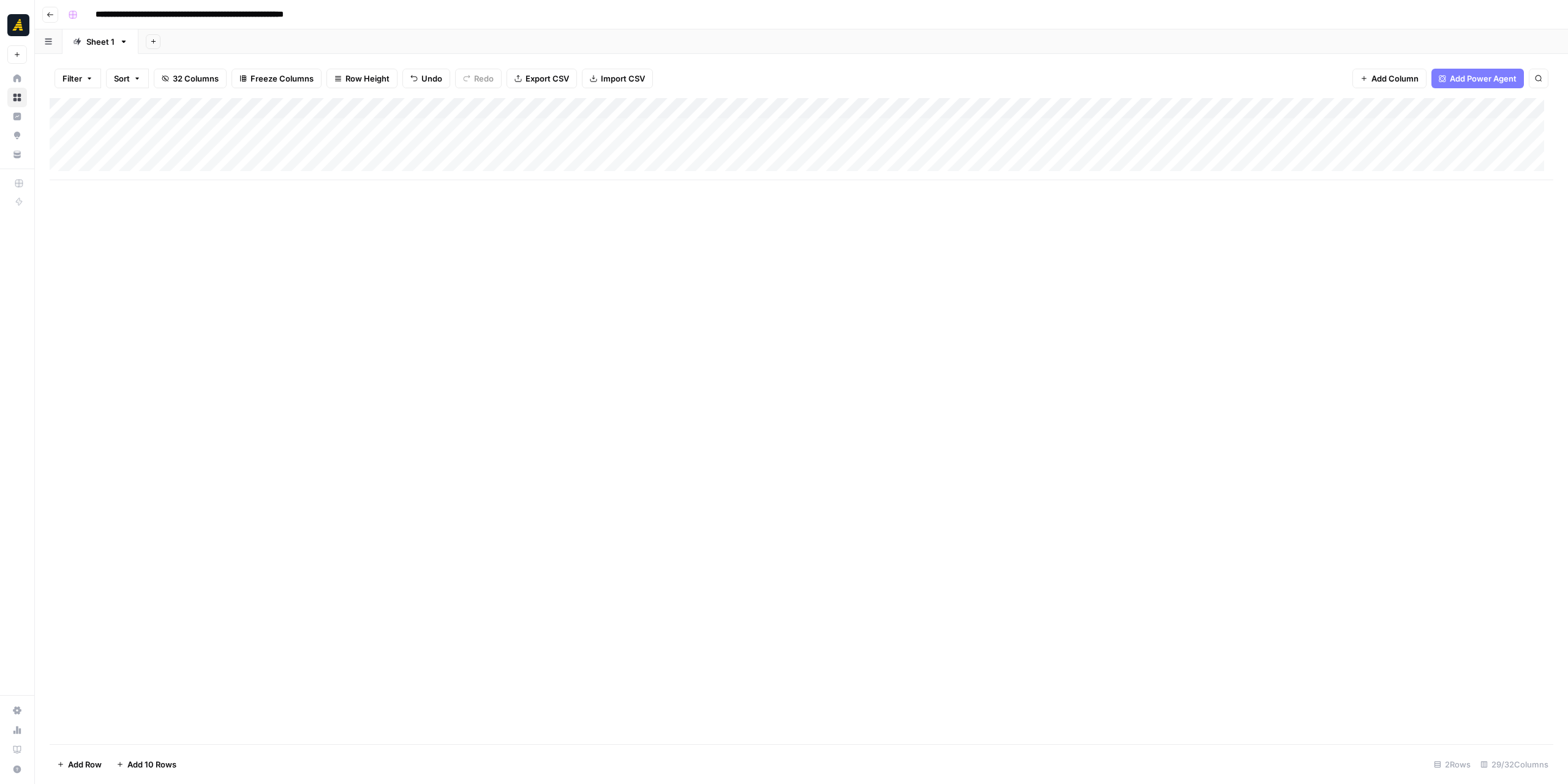
click at [717, 129] on div "Add Column" at bounding box center [802, 139] width 1504 height 82
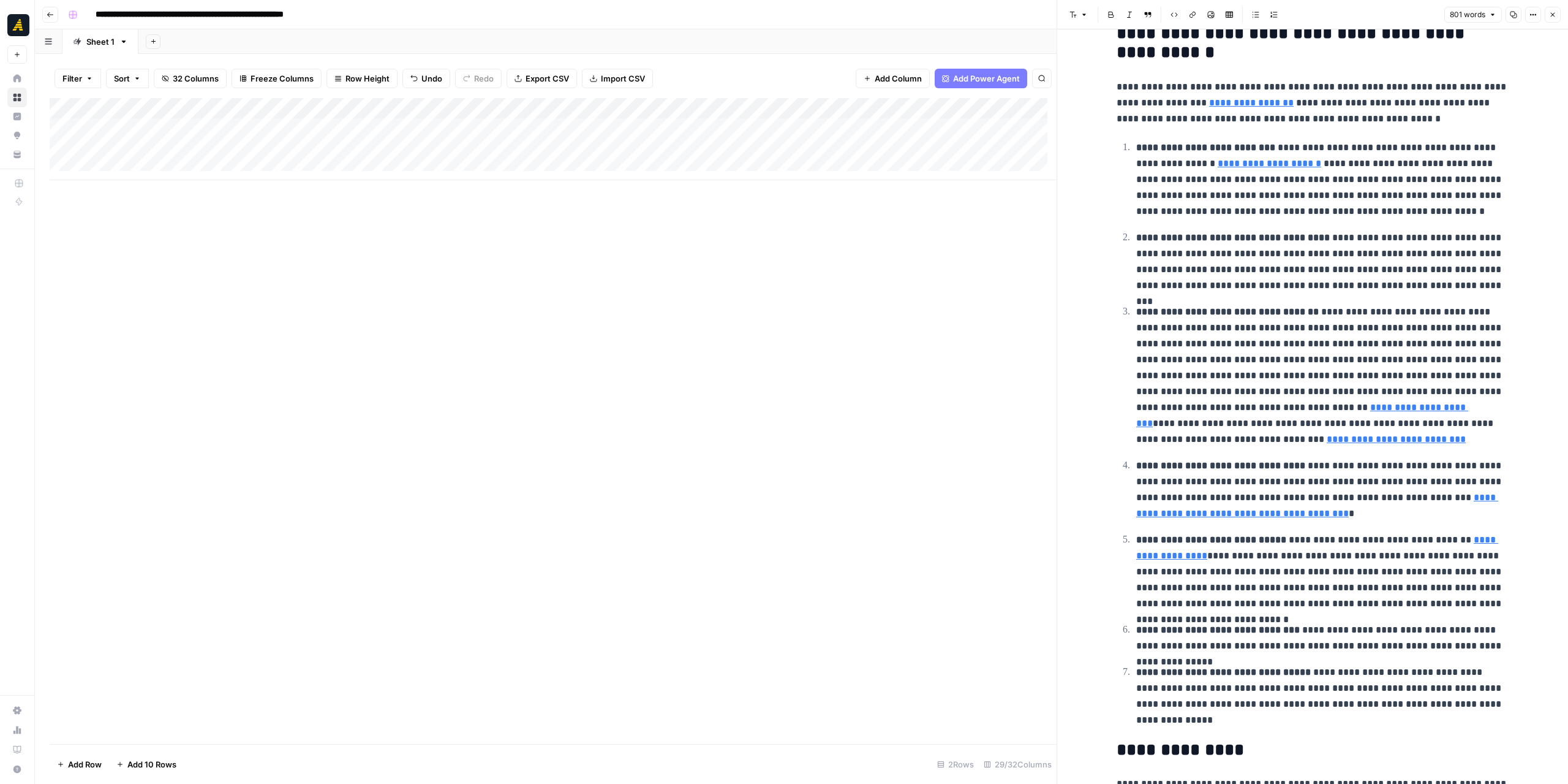
scroll to position [637, 0]
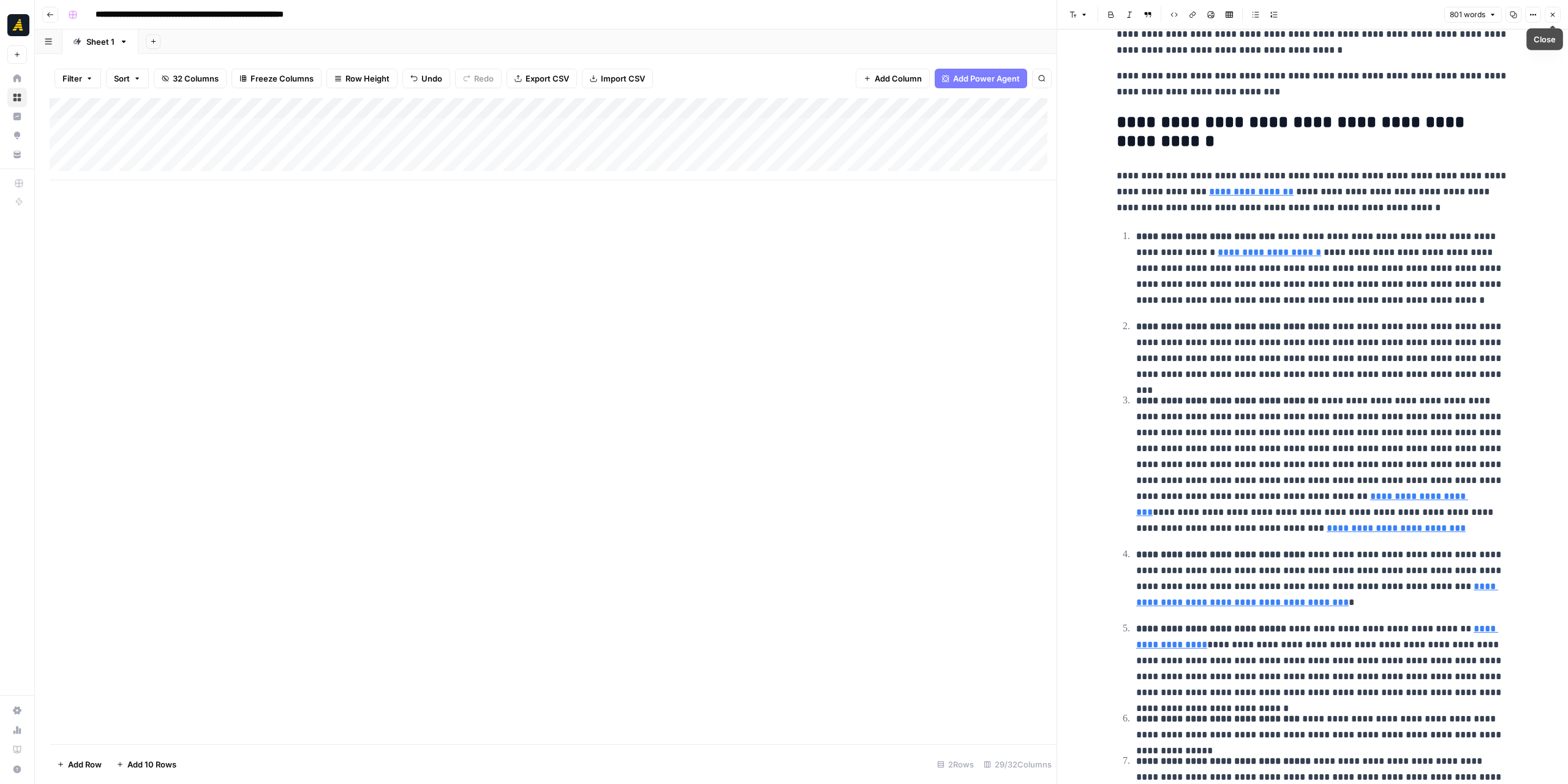
click at [1556, 15] on button "Close" at bounding box center [1553, 15] width 16 height 16
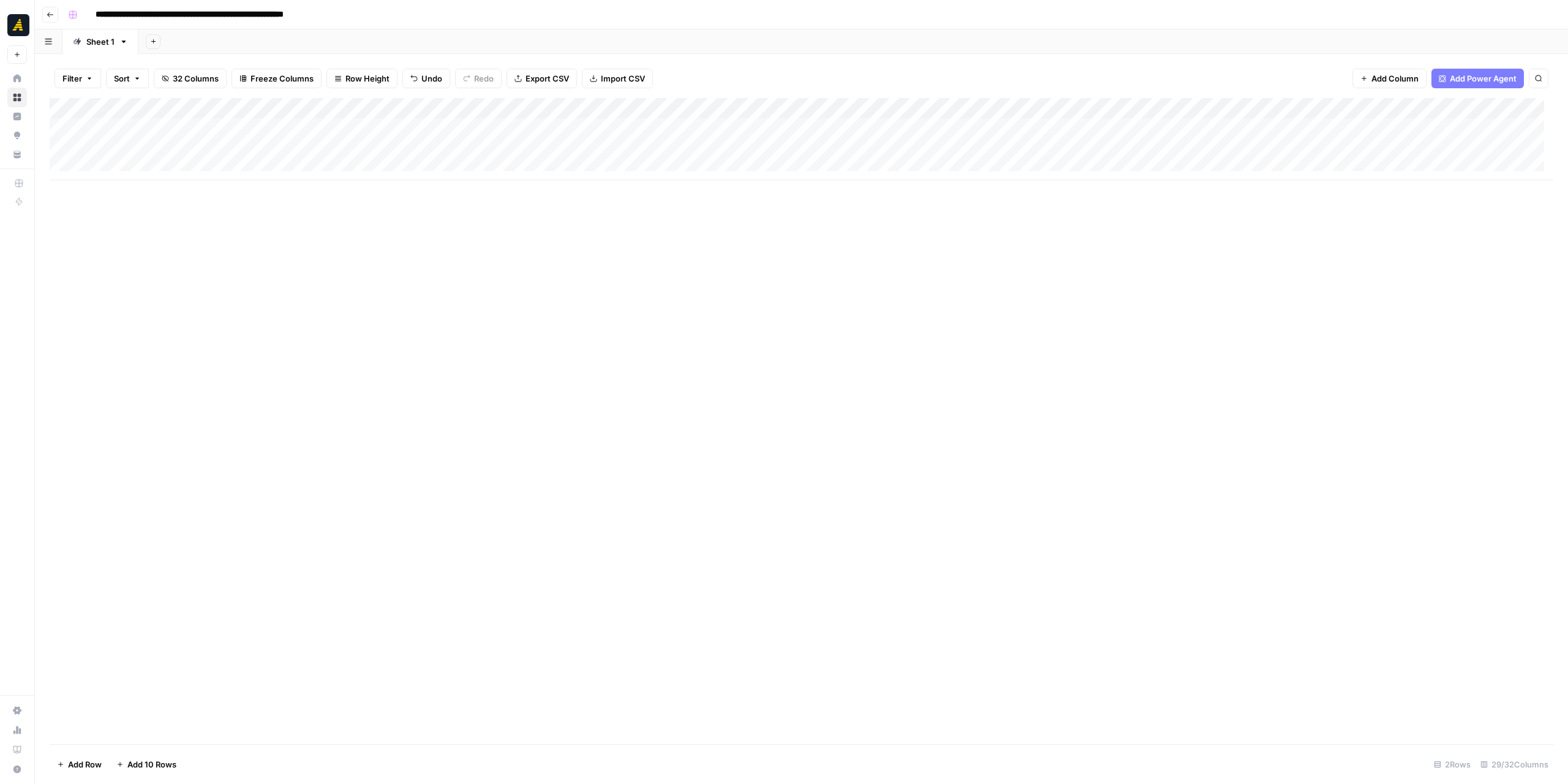
click at [553, 136] on div "Add Column" at bounding box center [802, 139] width 1504 height 82
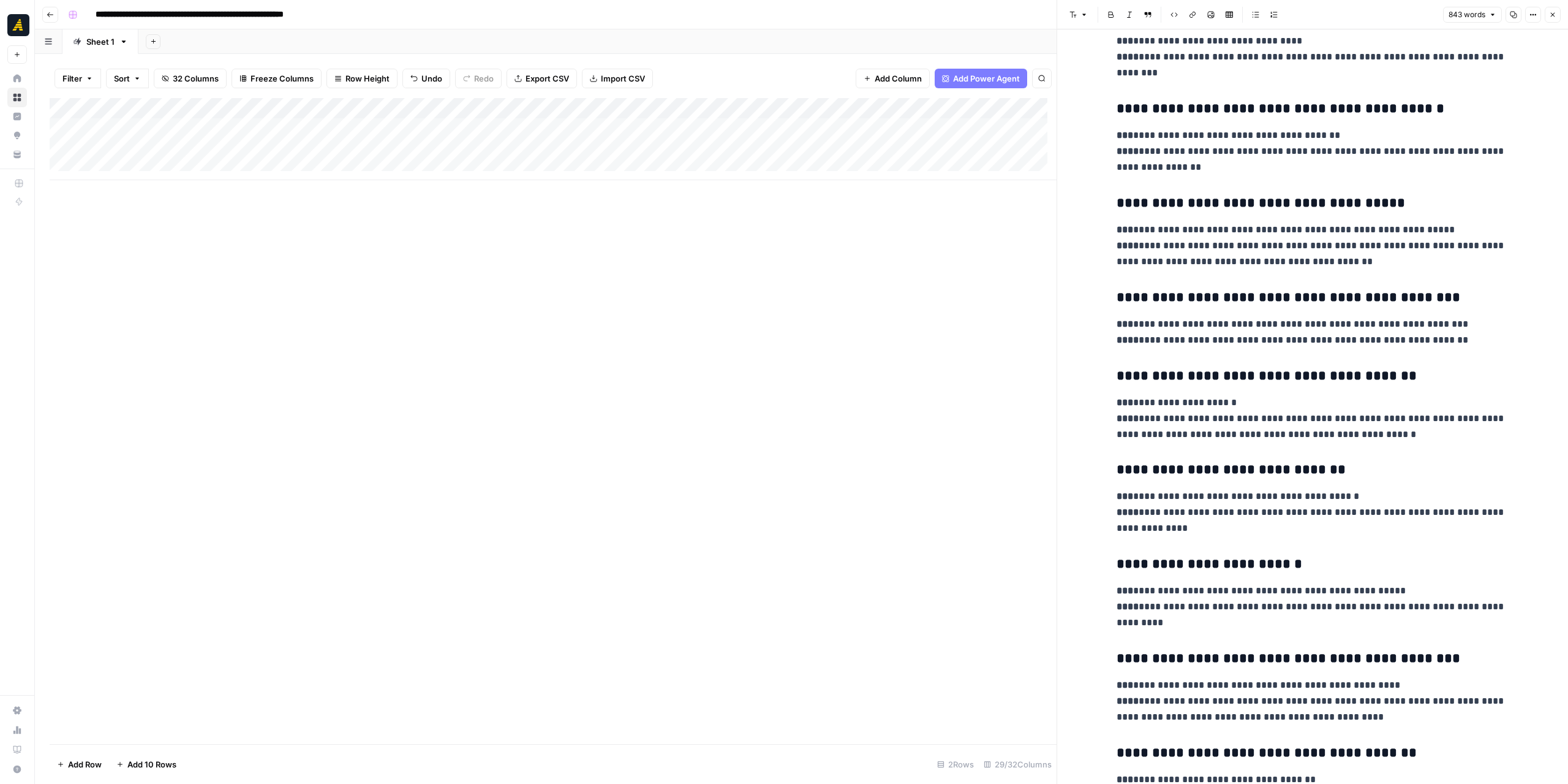
scroll to position [1716, 0]
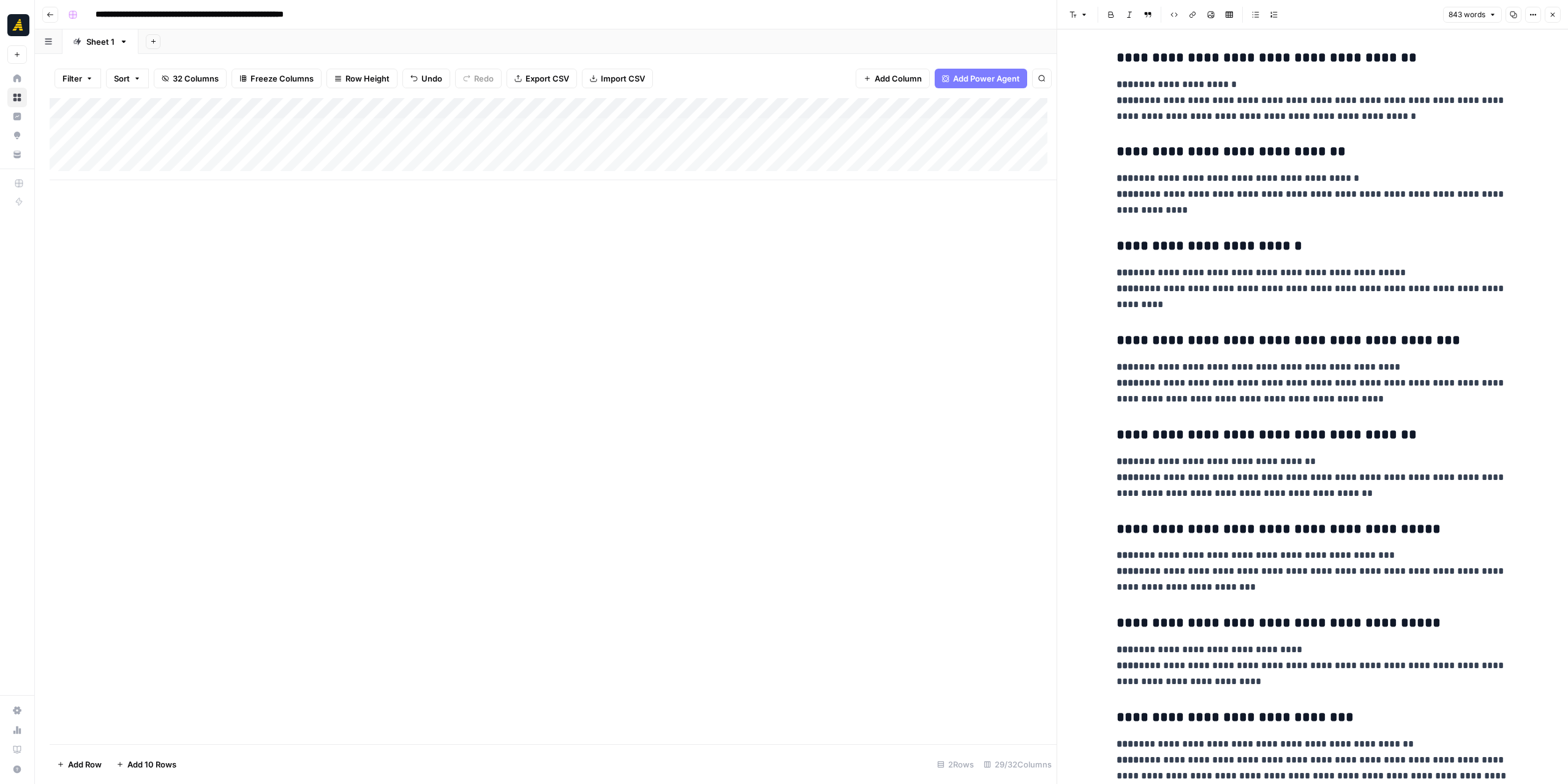
click at [1554, 17] on icon "button" at bounding box center [1553, 15] width 7 height 7
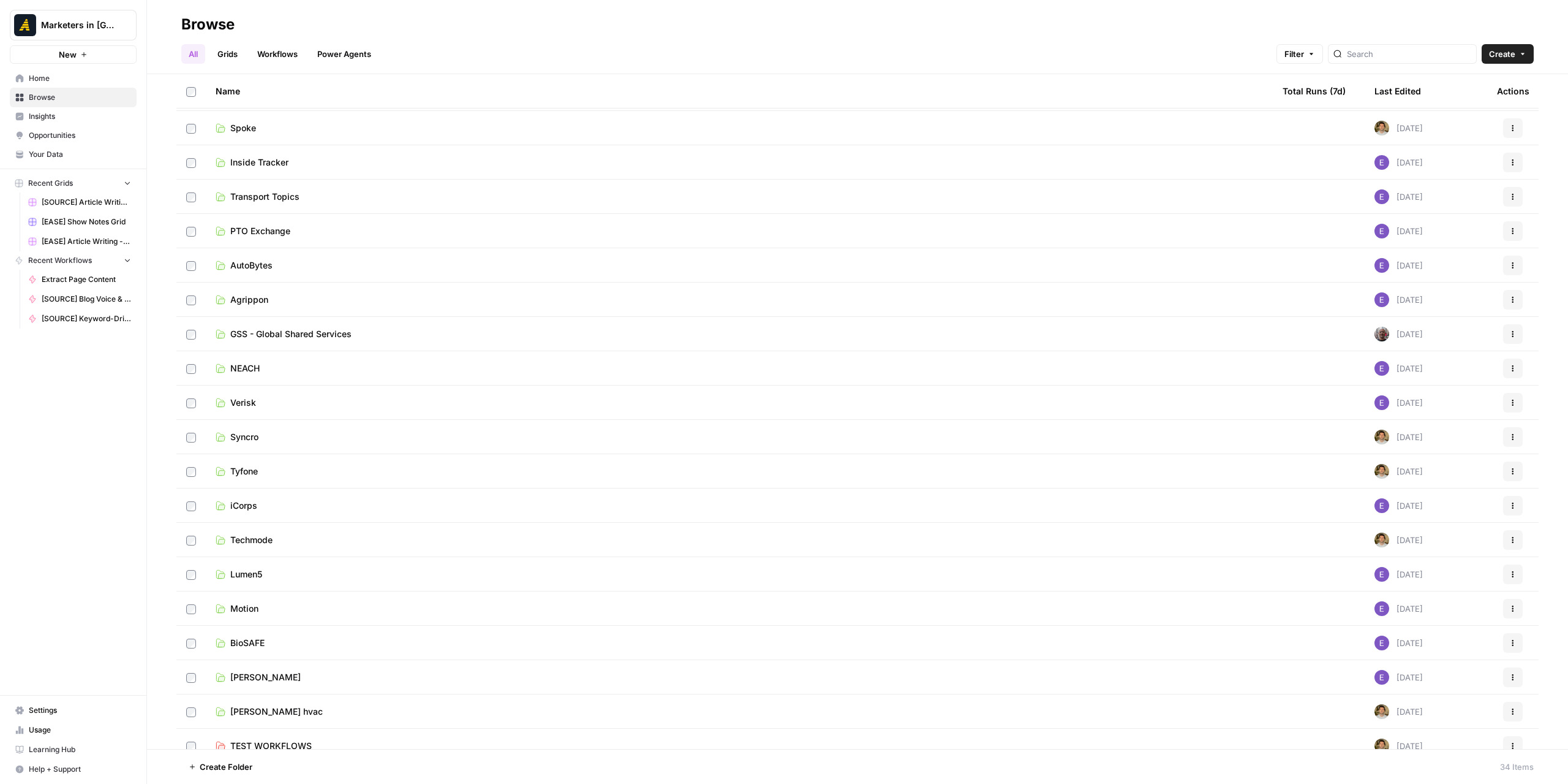
scroll to position [526, 0]
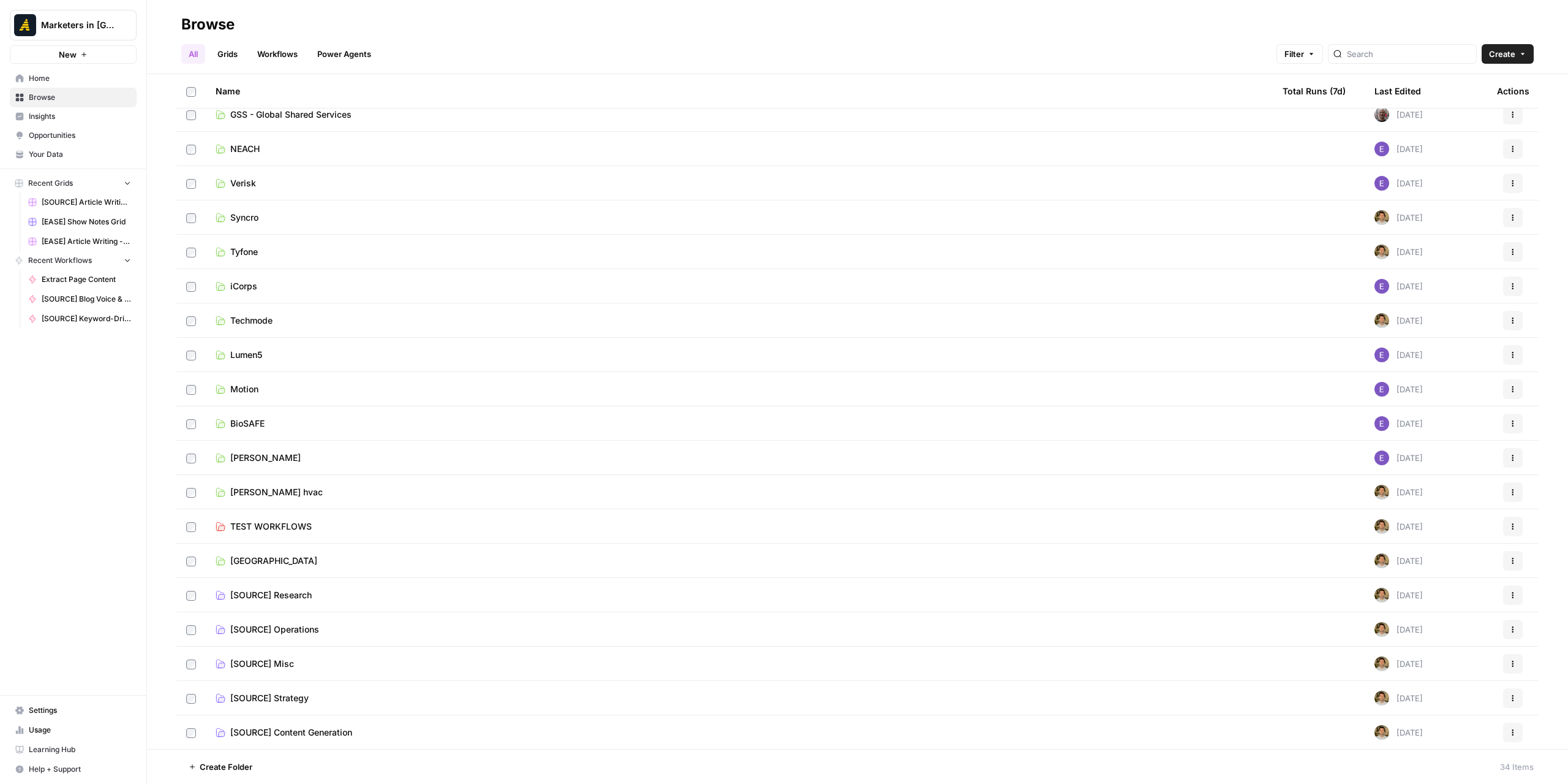
click at [336, 638] on td "[SOURCE] Operations" at bounding box center [739, 629] width 1067 height 34
click at [318, 630] on span "[SOURCE] Operations" at bounding box center [275, 629] width 89 height 12
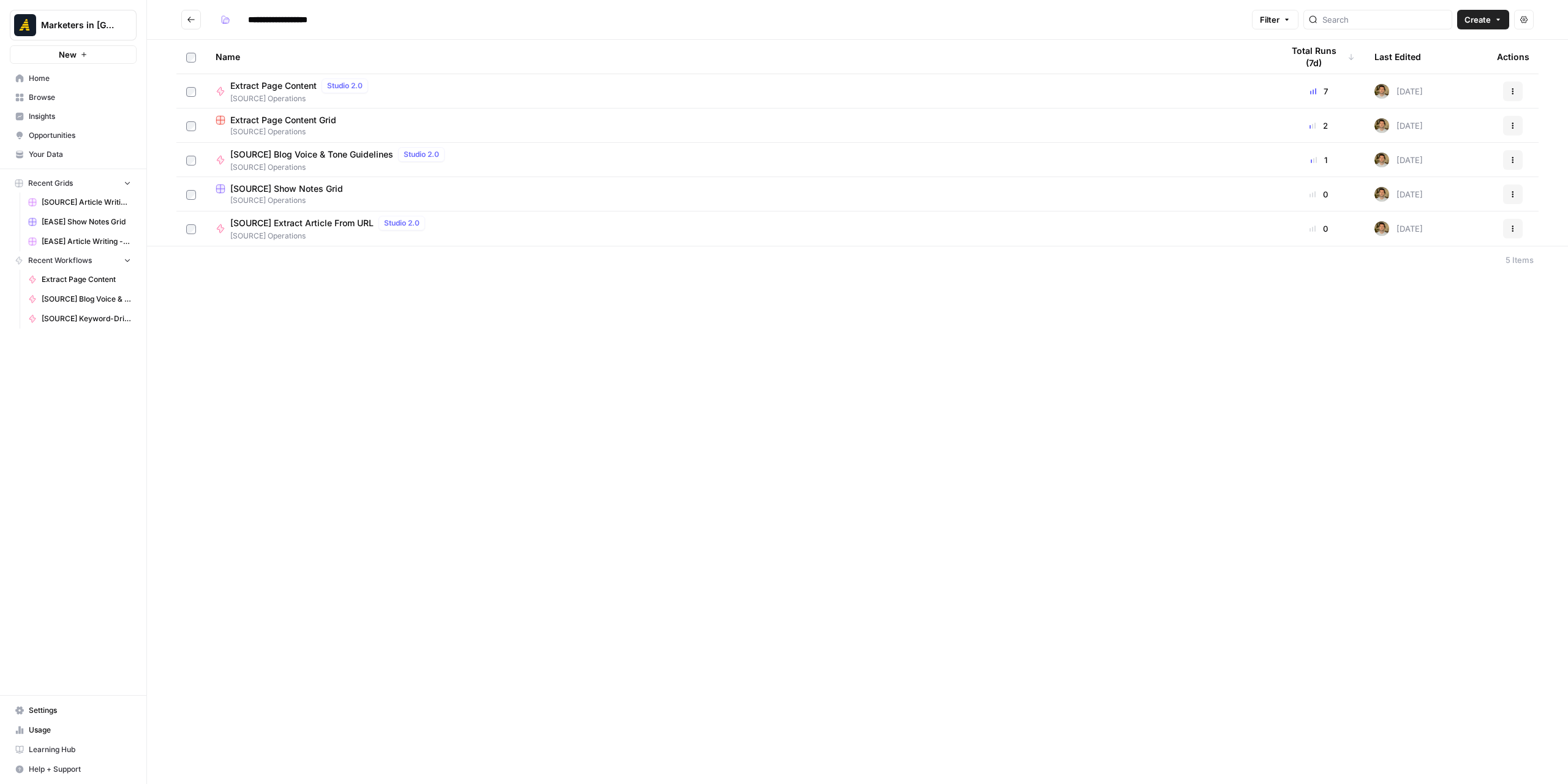
click at [293, 120] on span "Extract Page Content Grid" at bounding box center [283, 120] width 106 height 12
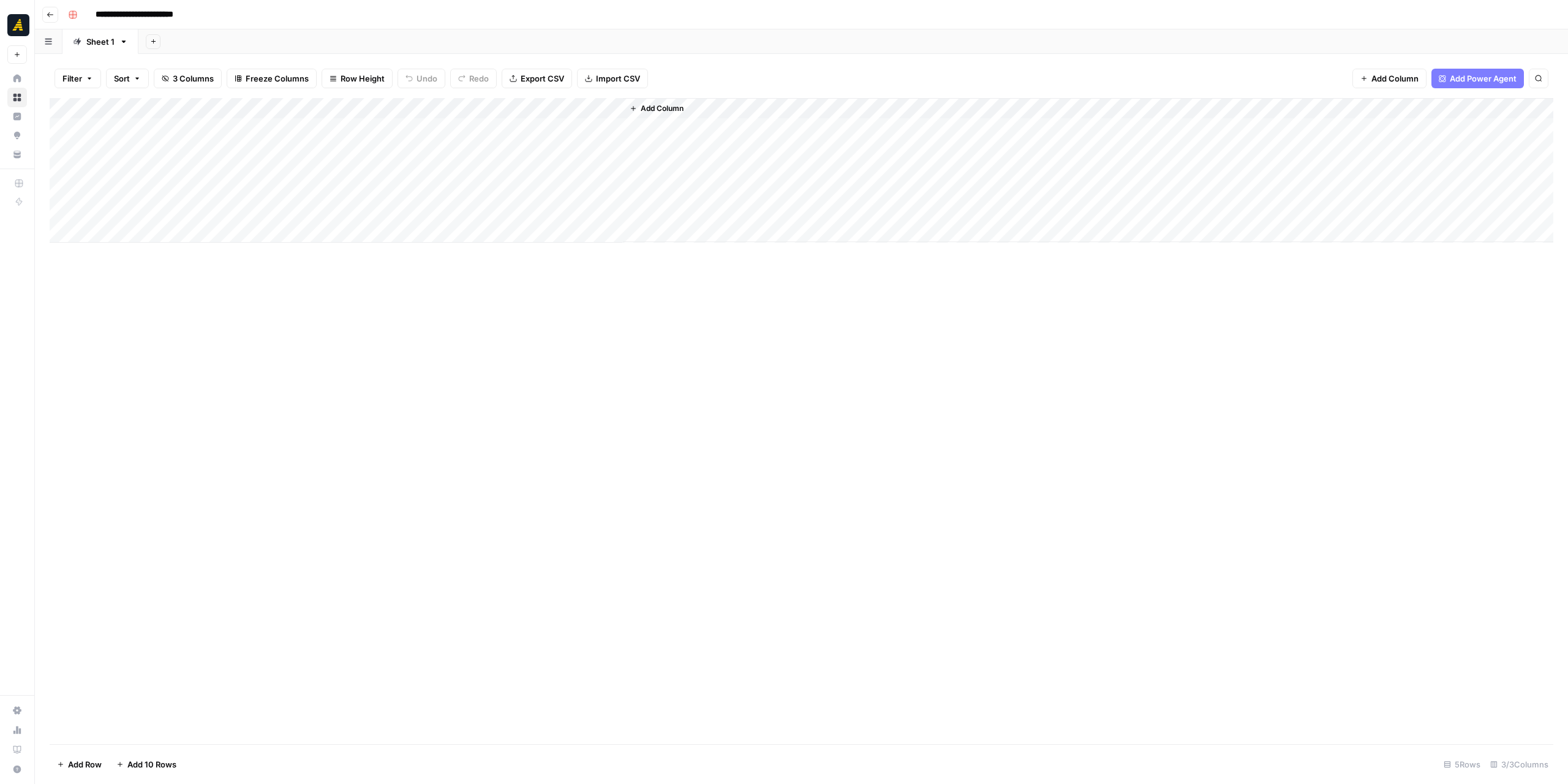
click at [495, 148] on div "Add Column" at bounding box center [802, 170] width 1504 height 145
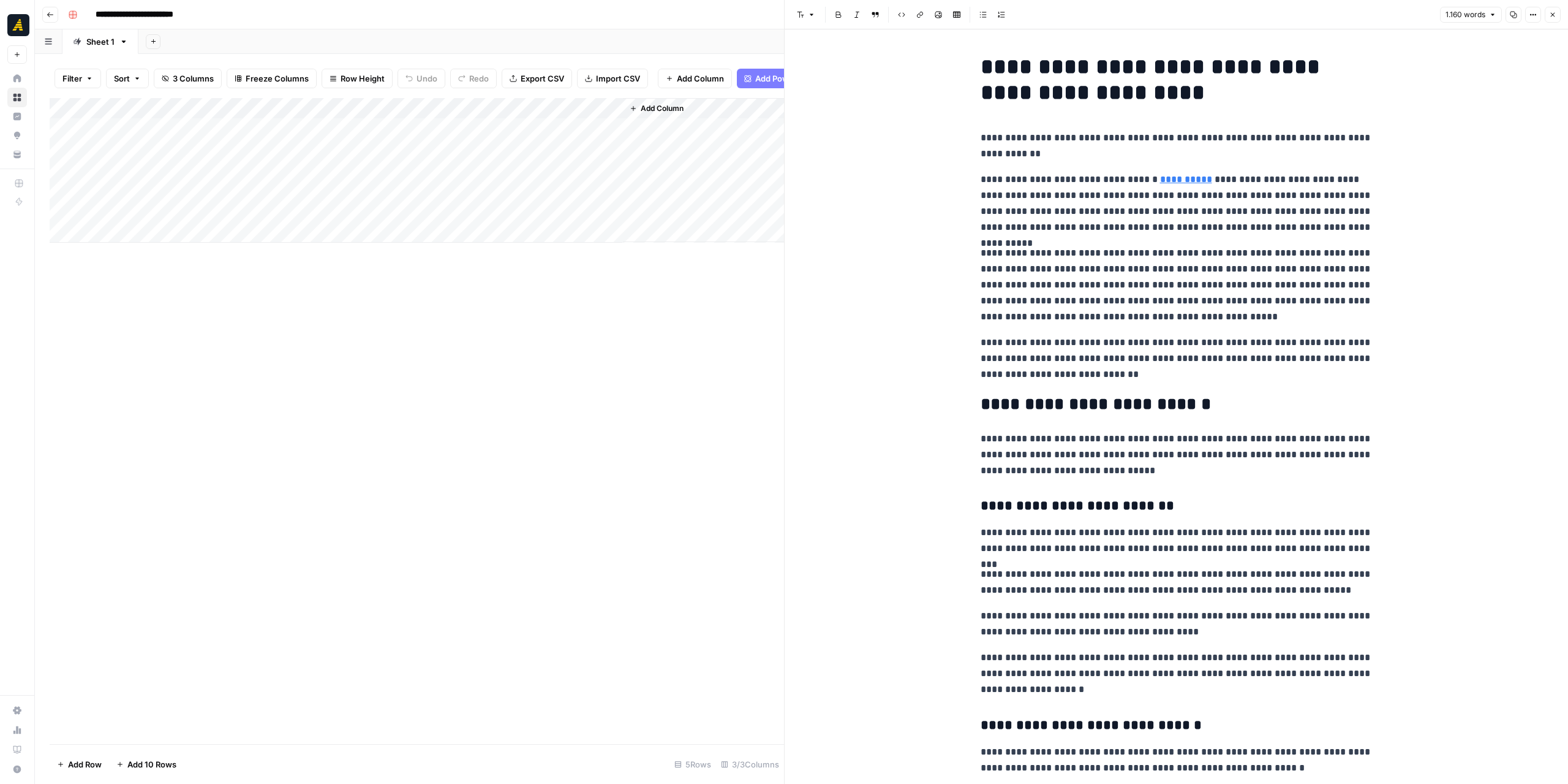
click at [1516, 10] on button "Copy" at bounding box center [1514, 15] width 16 height 16
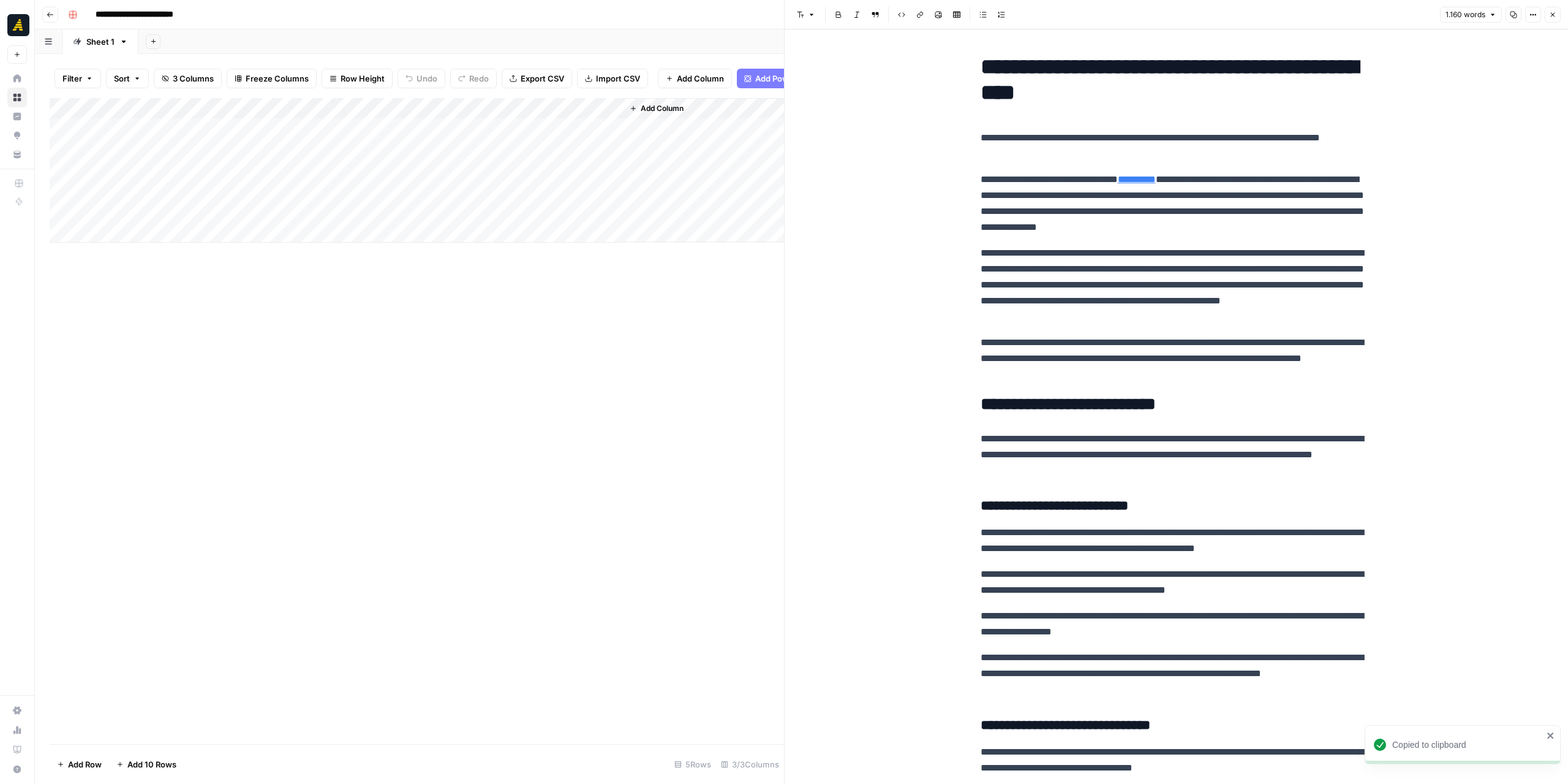
click at [51, 15] on icon "button" at bounding box center [51, 15] width 7 height 7
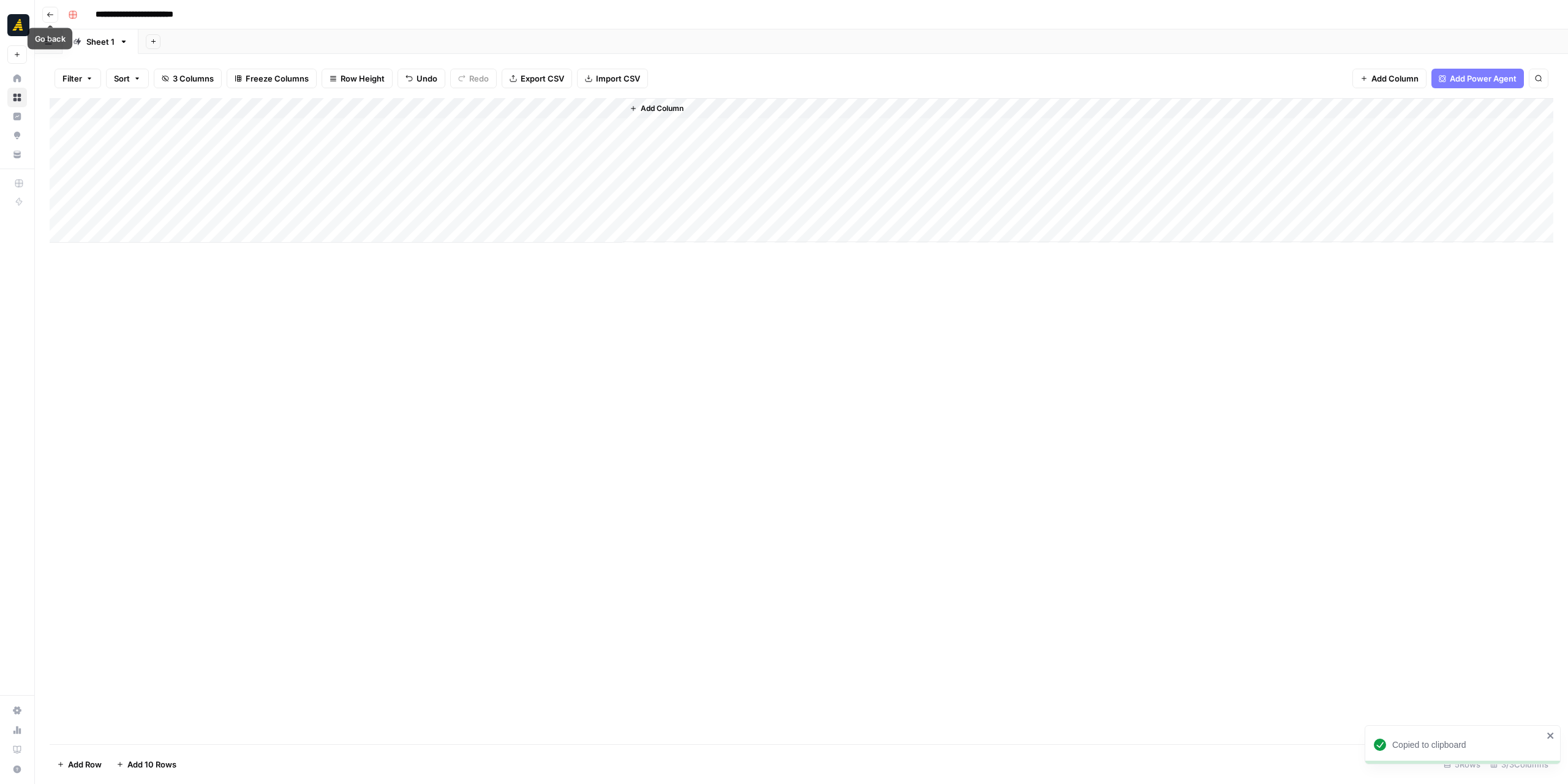
click at [51, 14] on icon "button" at bounding box center [51, 15] width 6 height 5
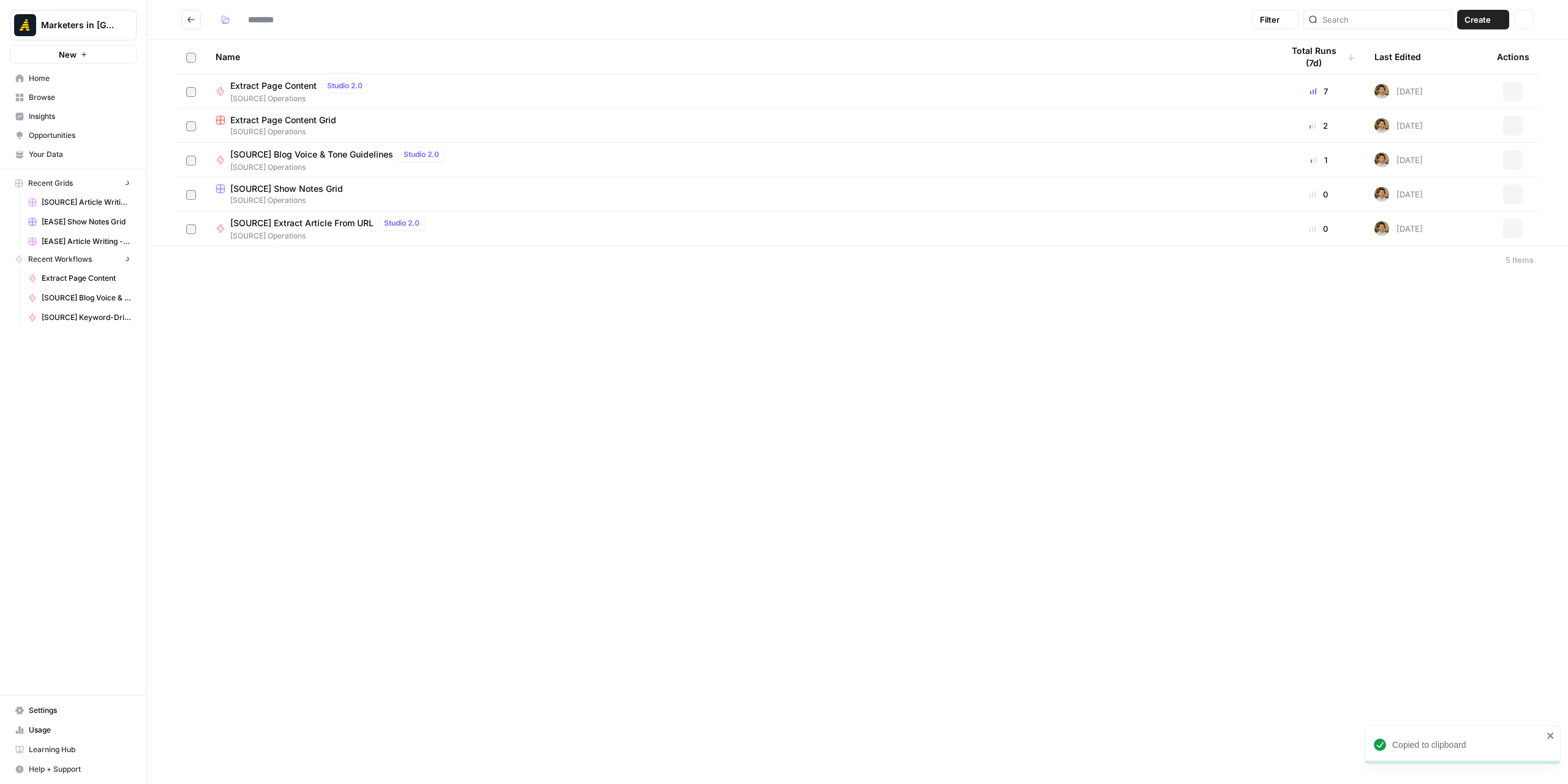
type input "**********"
click at [197, 19] on button "Go back" at bounding box center [191, 20] width 20 height 20
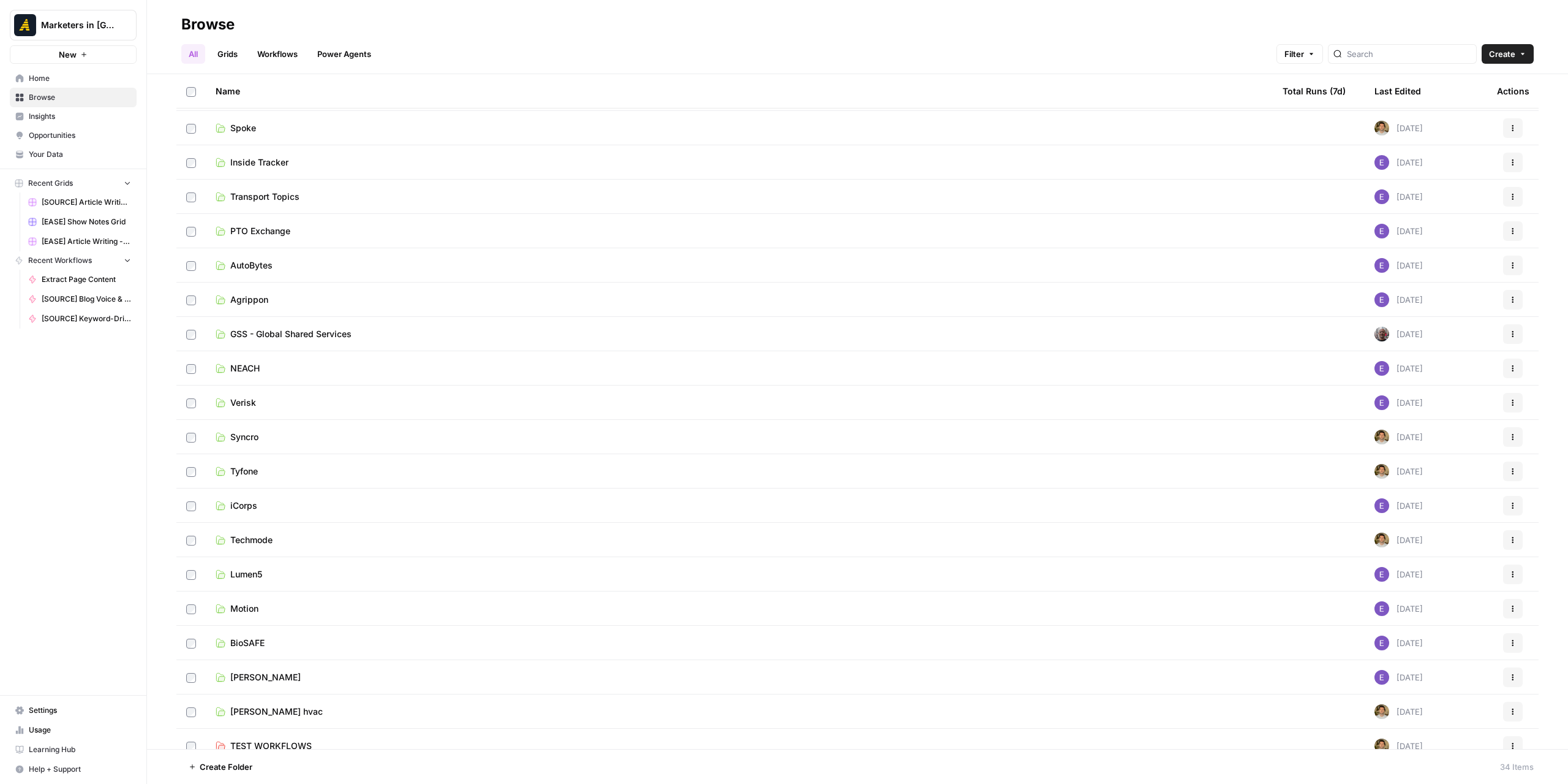
scroll to position [526, 0]
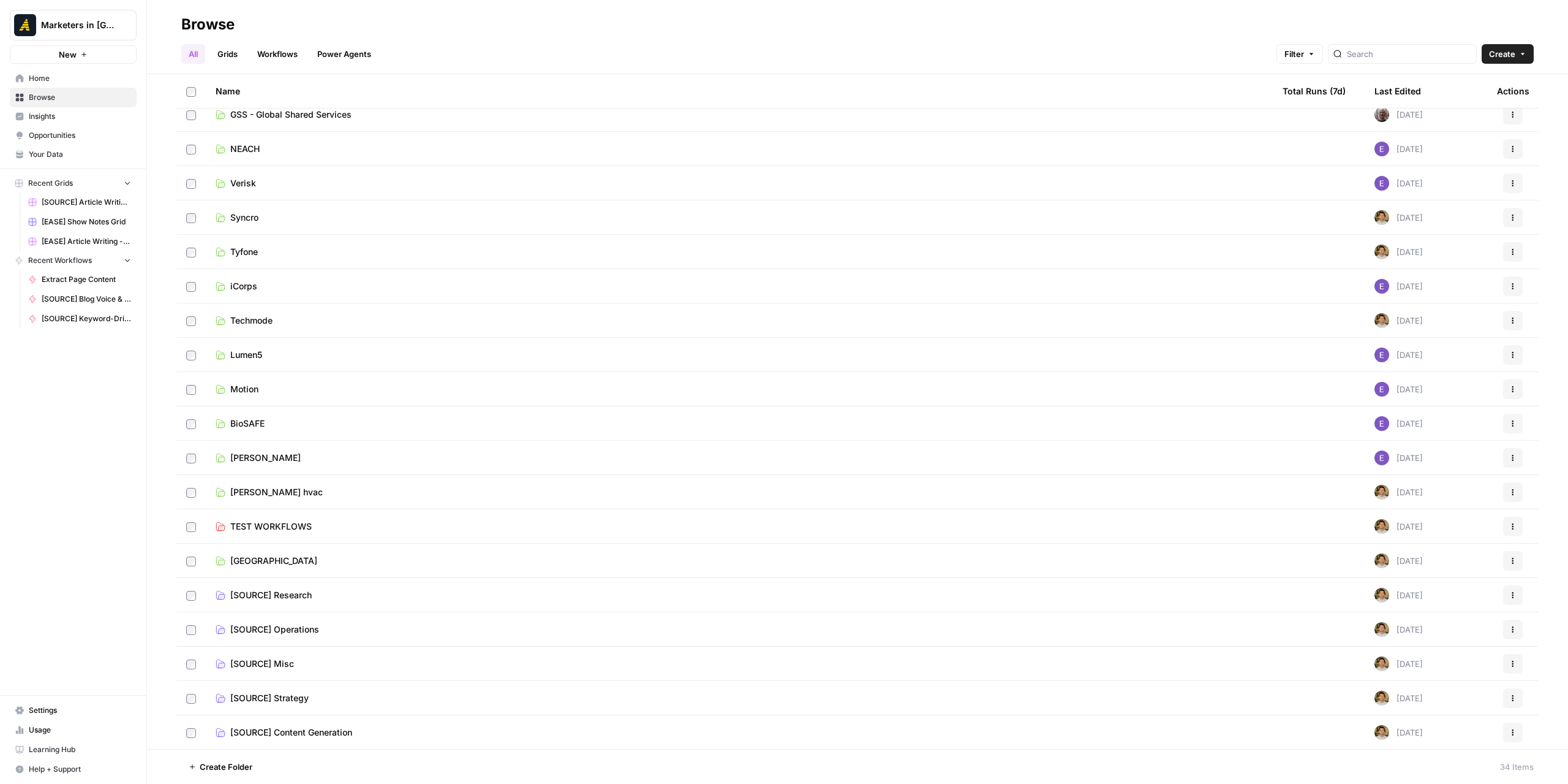
click at [352, 727] on span "[SOURCE] Content Generation" at bounding box center [291, 732] width 122 height 12
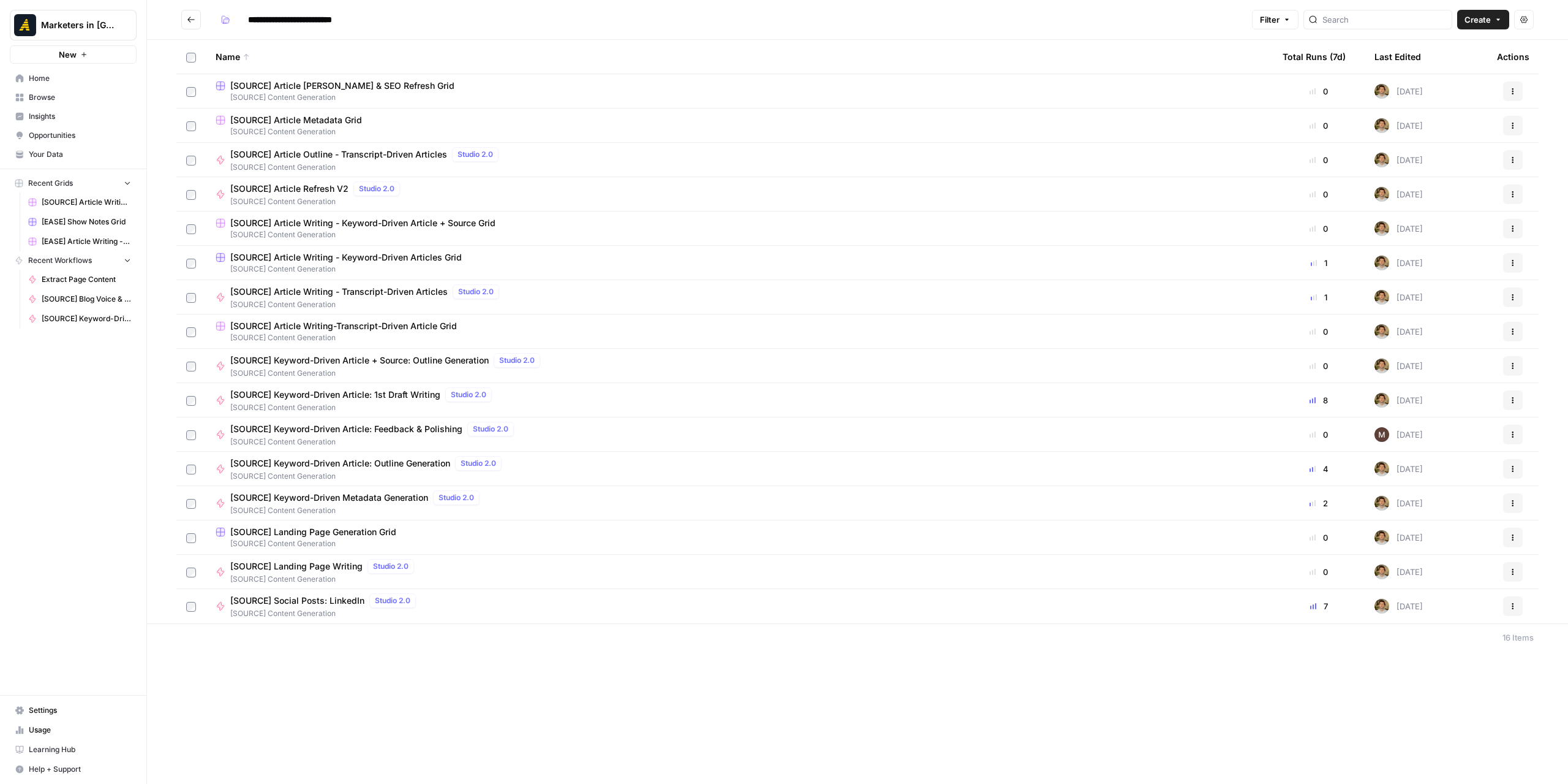
click at [405, 292] on span "[SOURCE] Article Writing - Transcript-Driven Articles" at bounding box center [339, 292] width 217 height 12
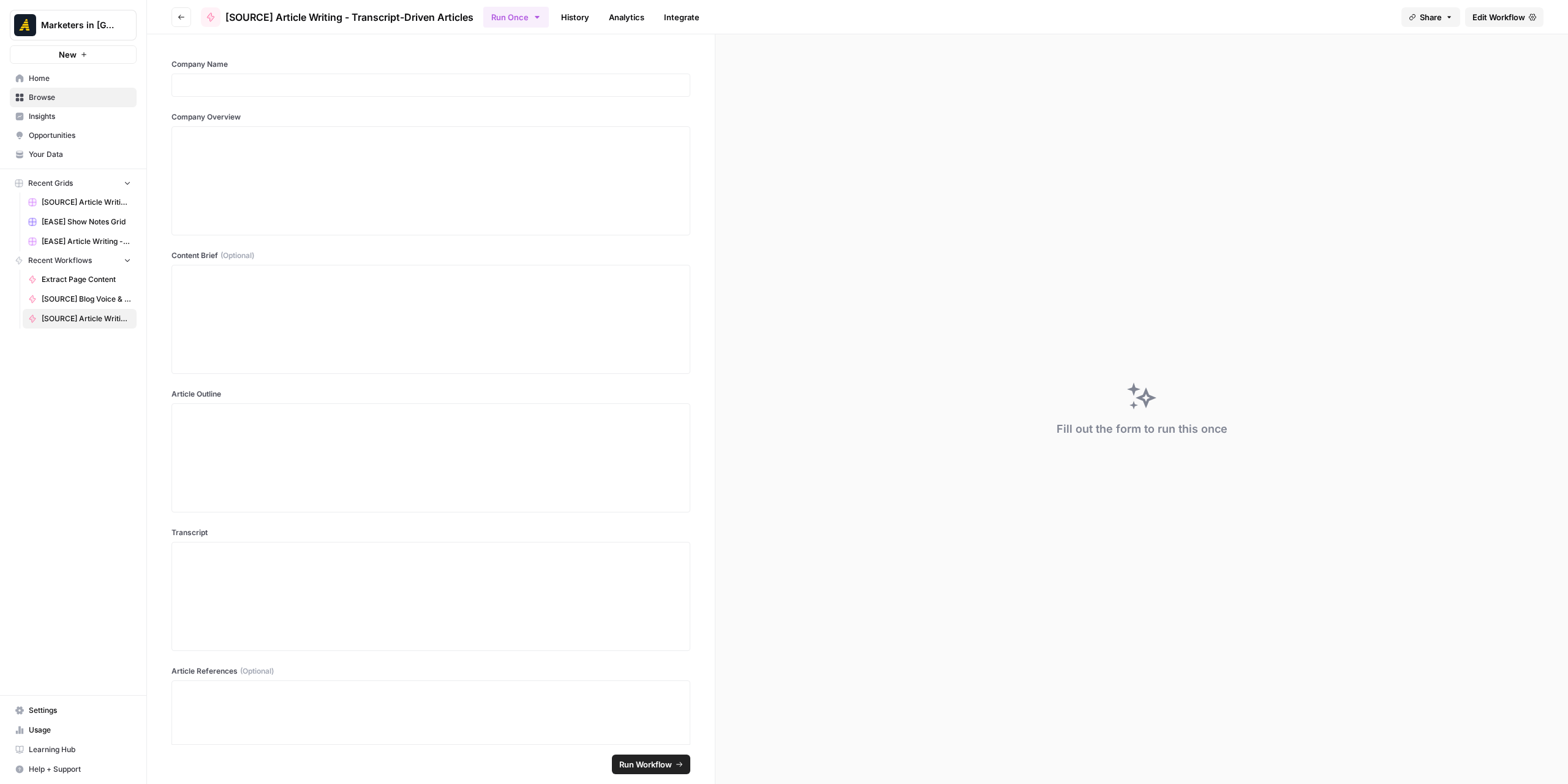
click at [172, 24] on button "Go back" at bounding box center [181, 17] width 20 height 20
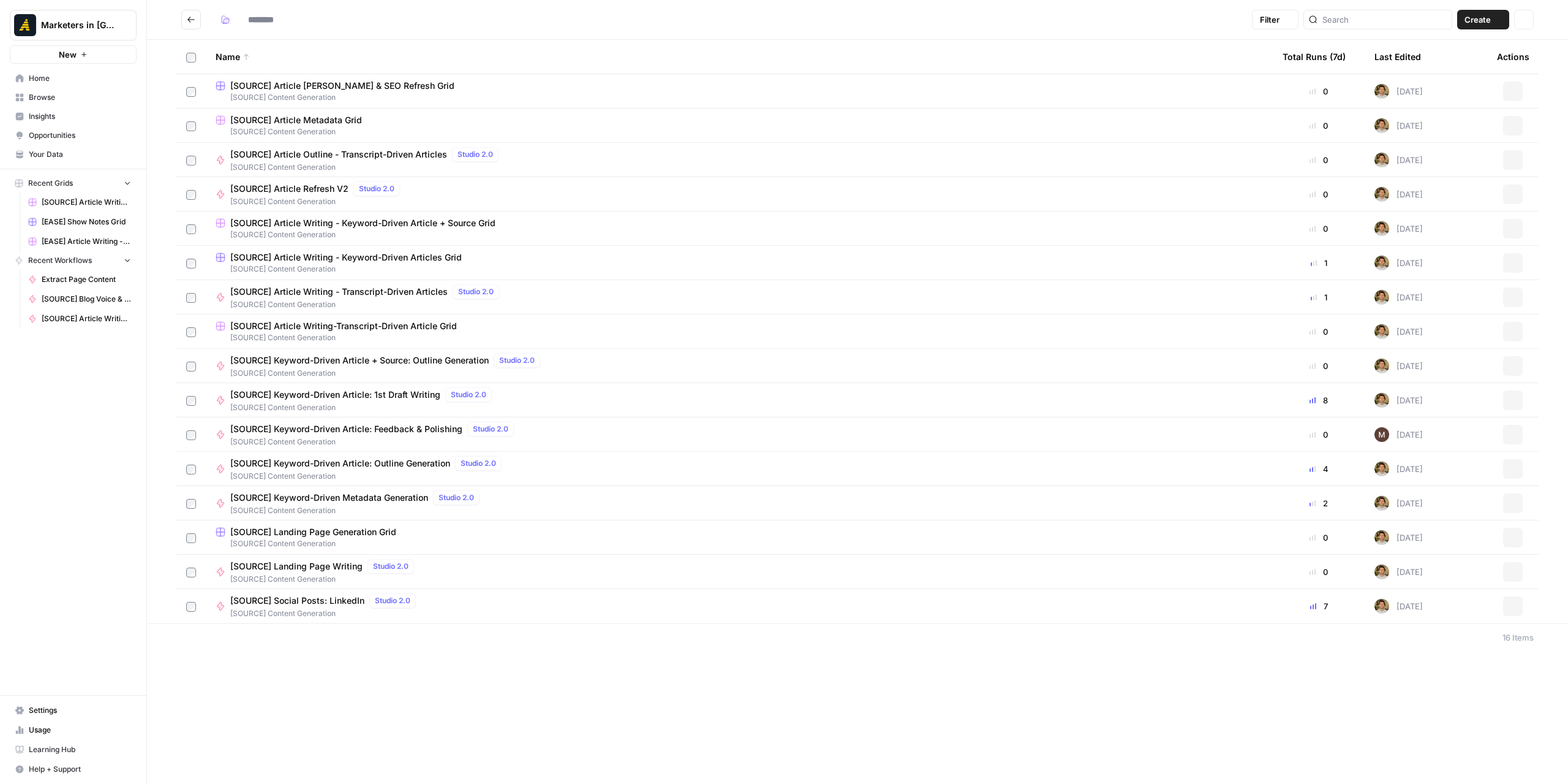
type input "**********"
click at [400, 332] on span "[SOURCE] Content Generation" at bounding box center [739, 338] width 1047 height 11
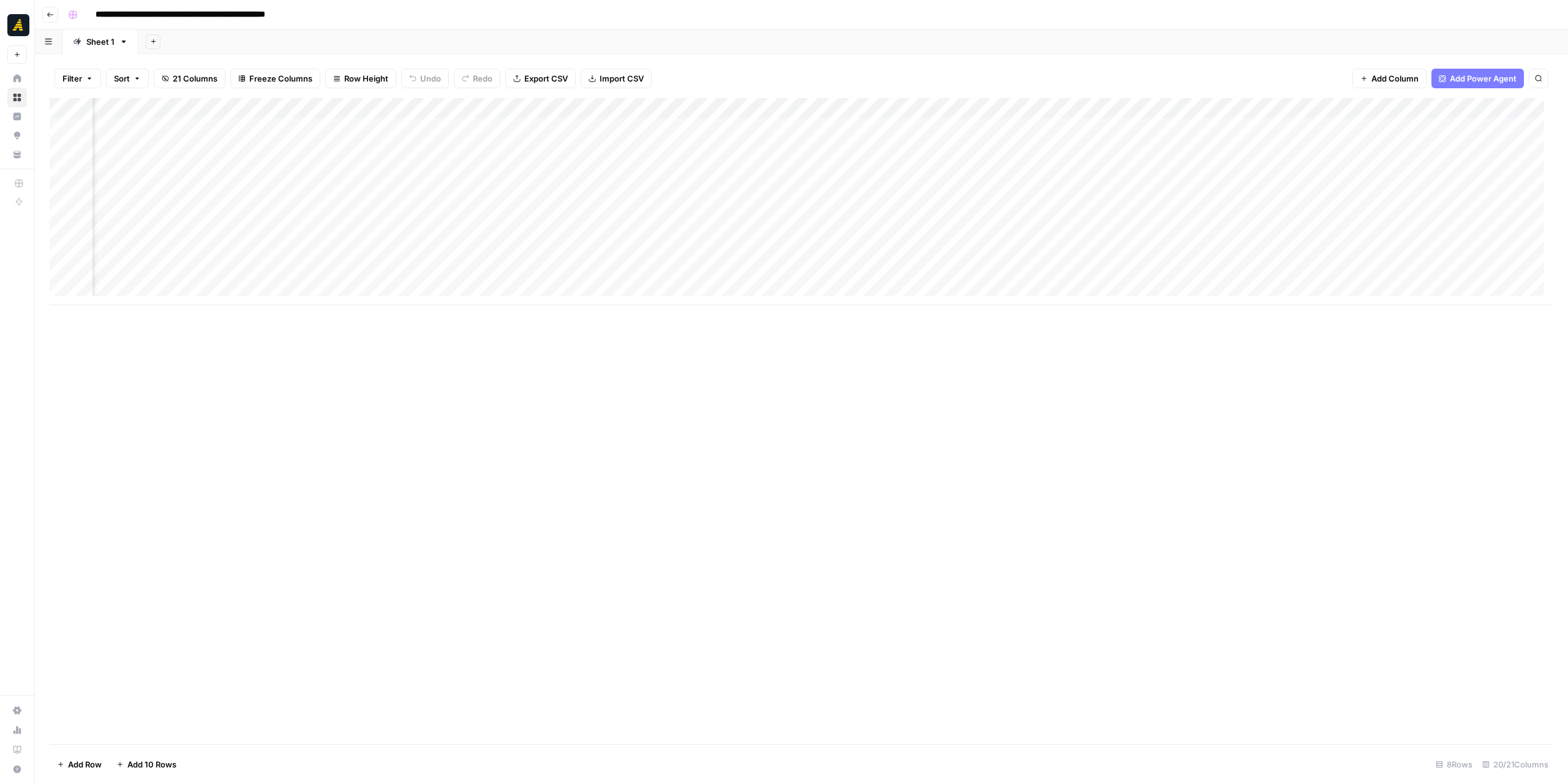
scroll to position [0, 131]
click at [341, 255] on div "Add Column" at bounding box center [802, 202] width 1504 height 207
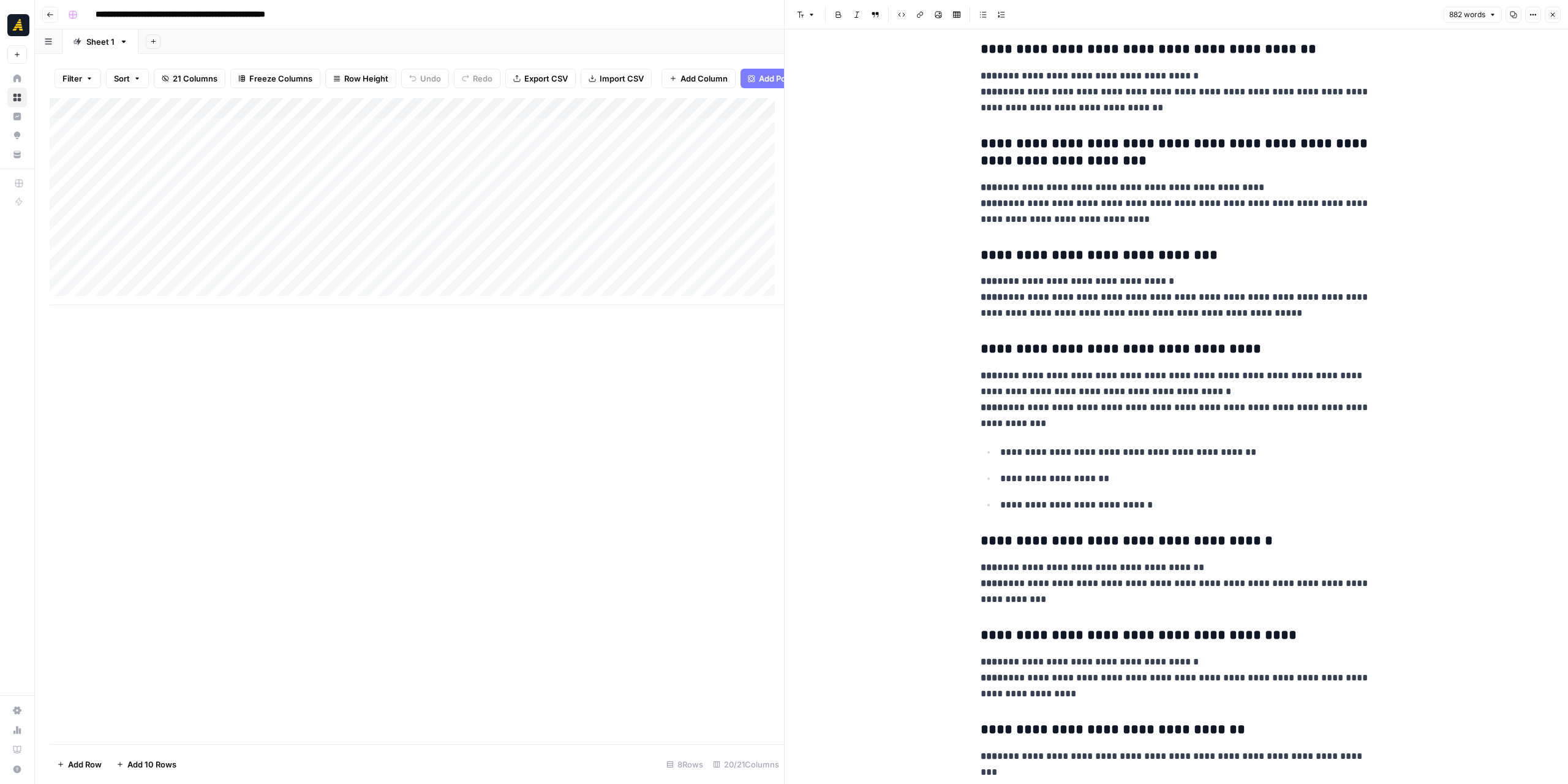
scroll to position [1164, 0]
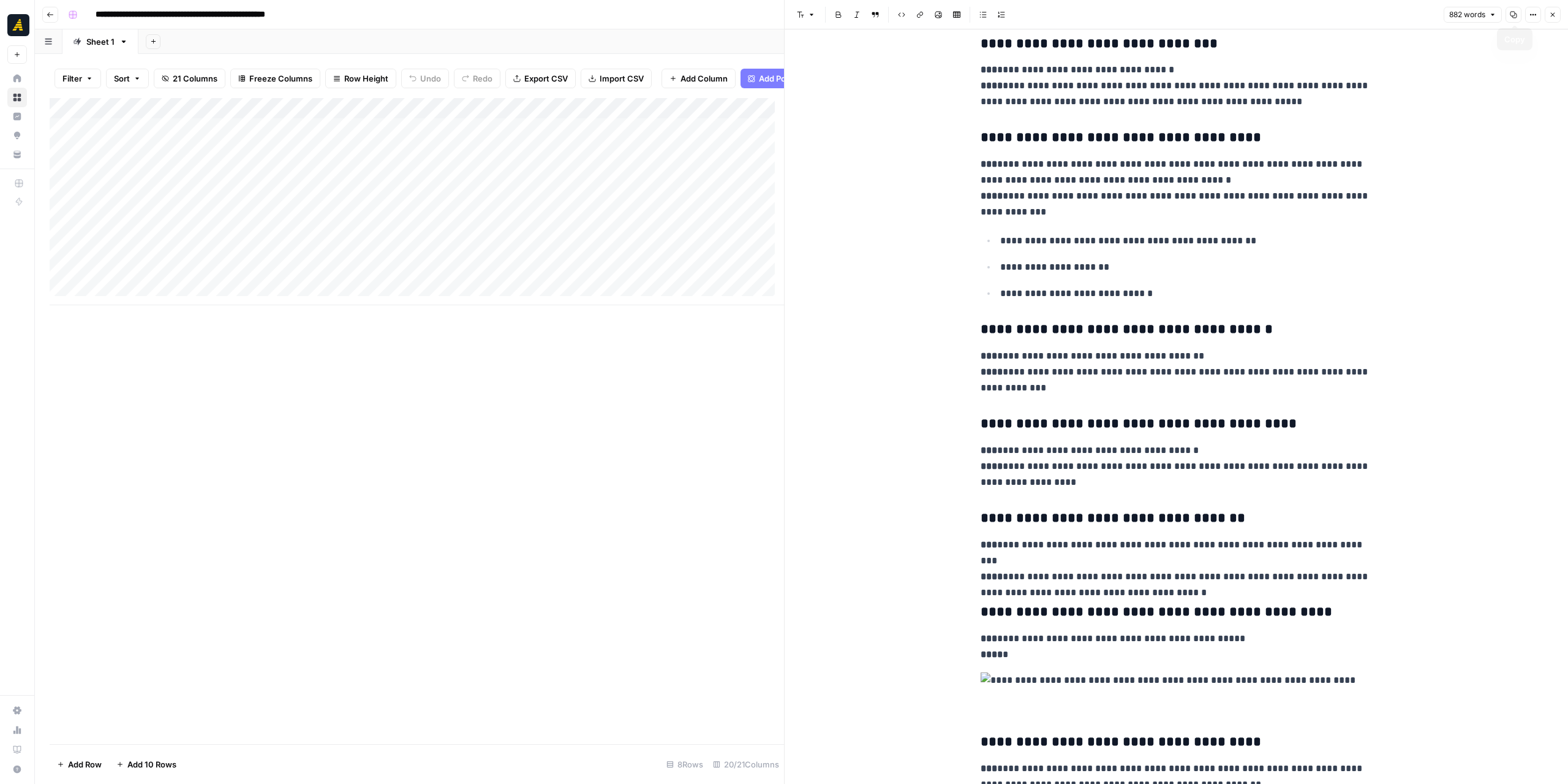
click at [1520, 13] on button "Copy" at bounding box center [1514, 15] width 16 height 16
click at [48, 15] on icon "button" at bounding box center [51, 15] width 6 height 5
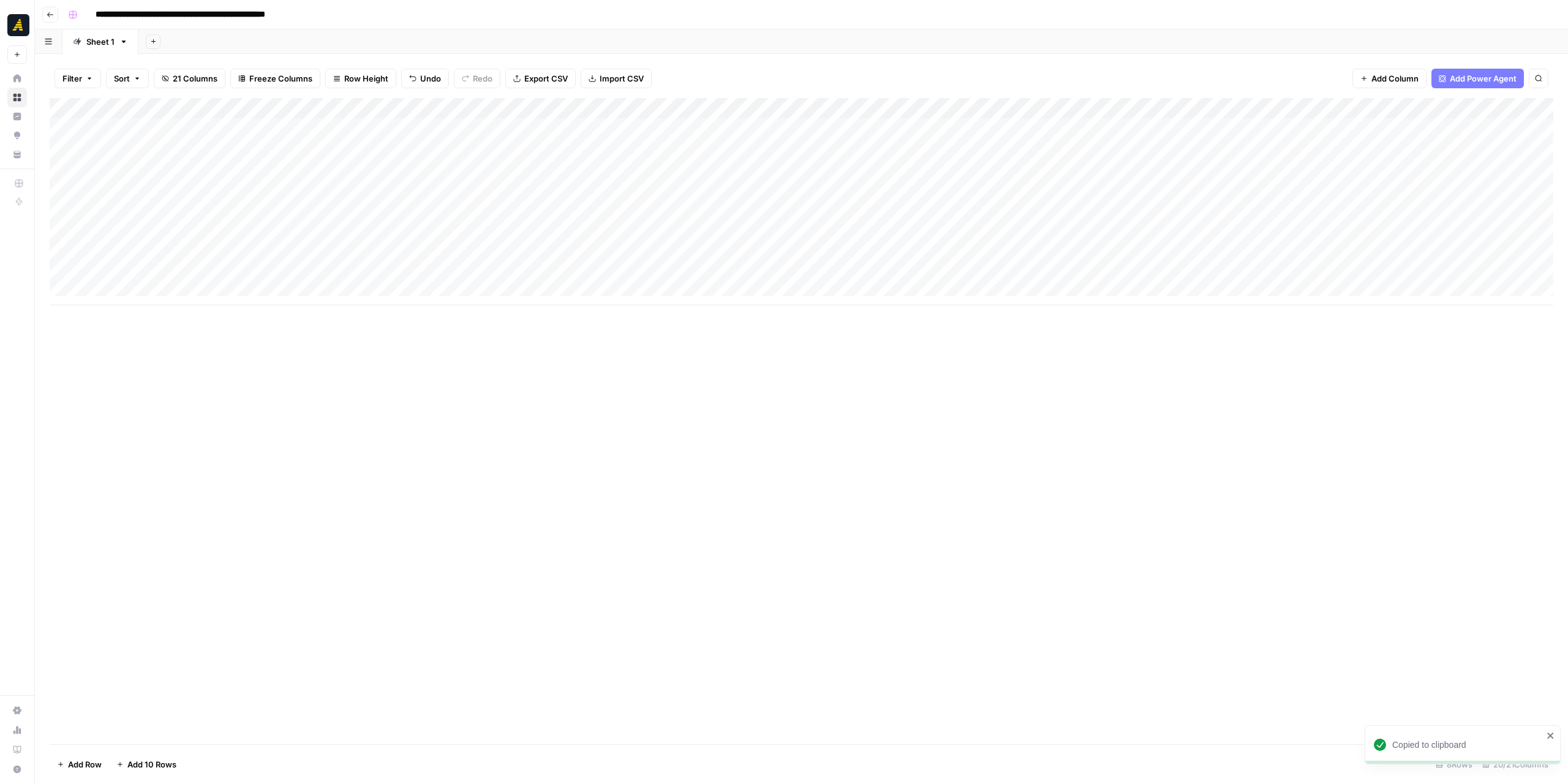
click at [52, 15] on icon "button" at bounding box center [51, 15] width 7 height 7
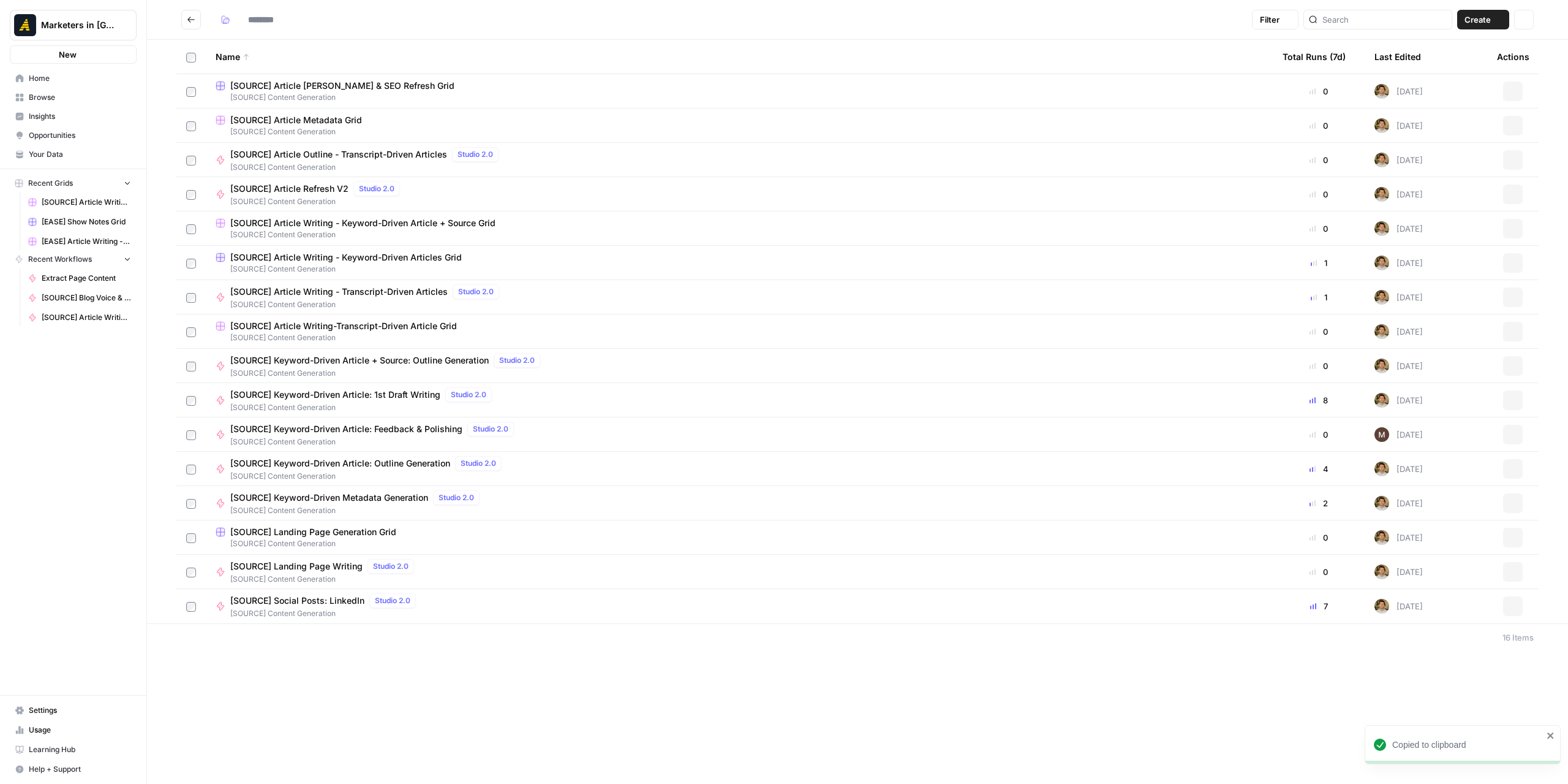
type input "**********"
click at [185, 23] on button "Go back" at bounding box center [191, 20] width 20 height 20
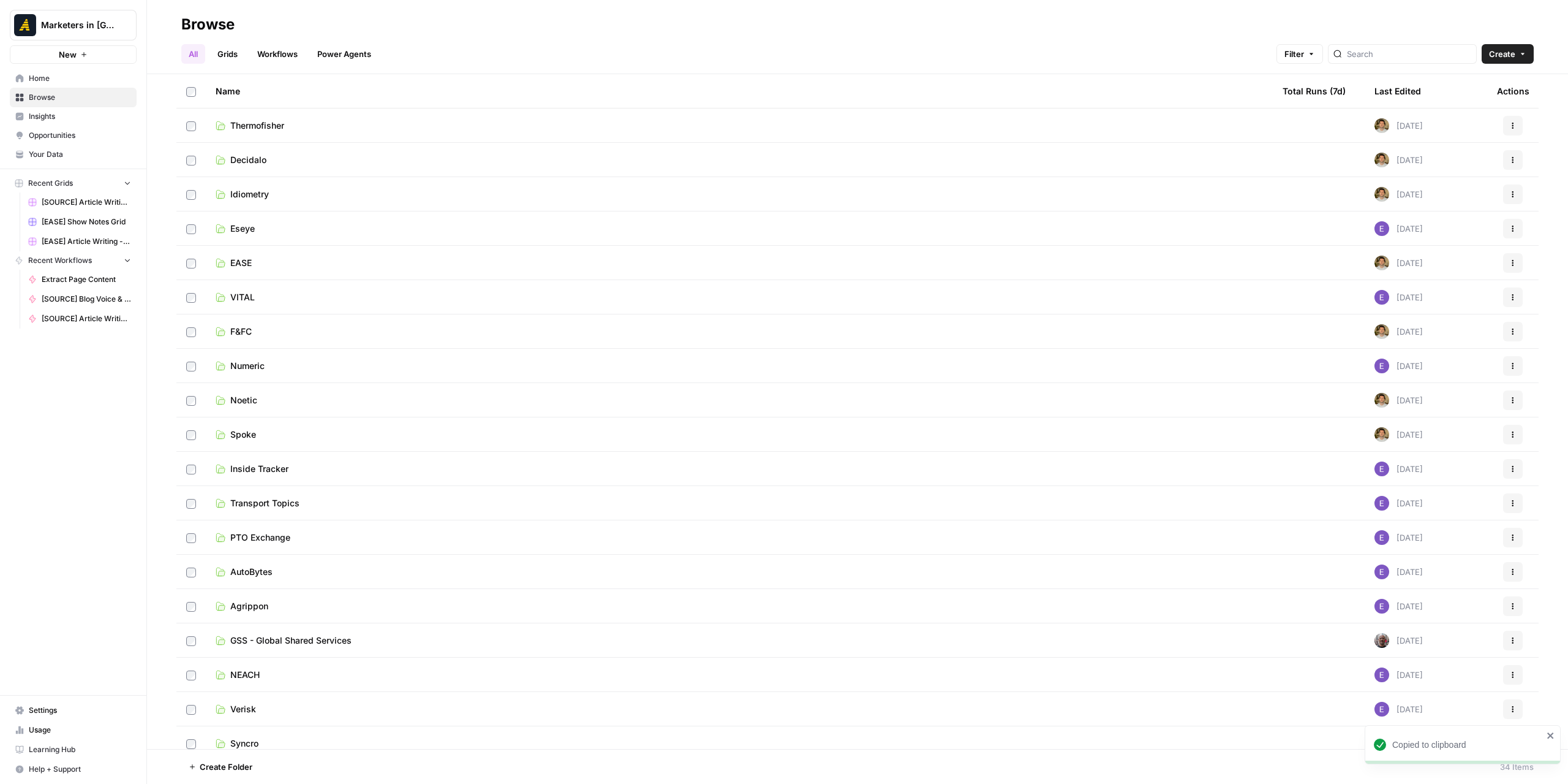
click at [275, 127] on span "Thermofisher" at bounding box center [257, 126] width 54 height 12
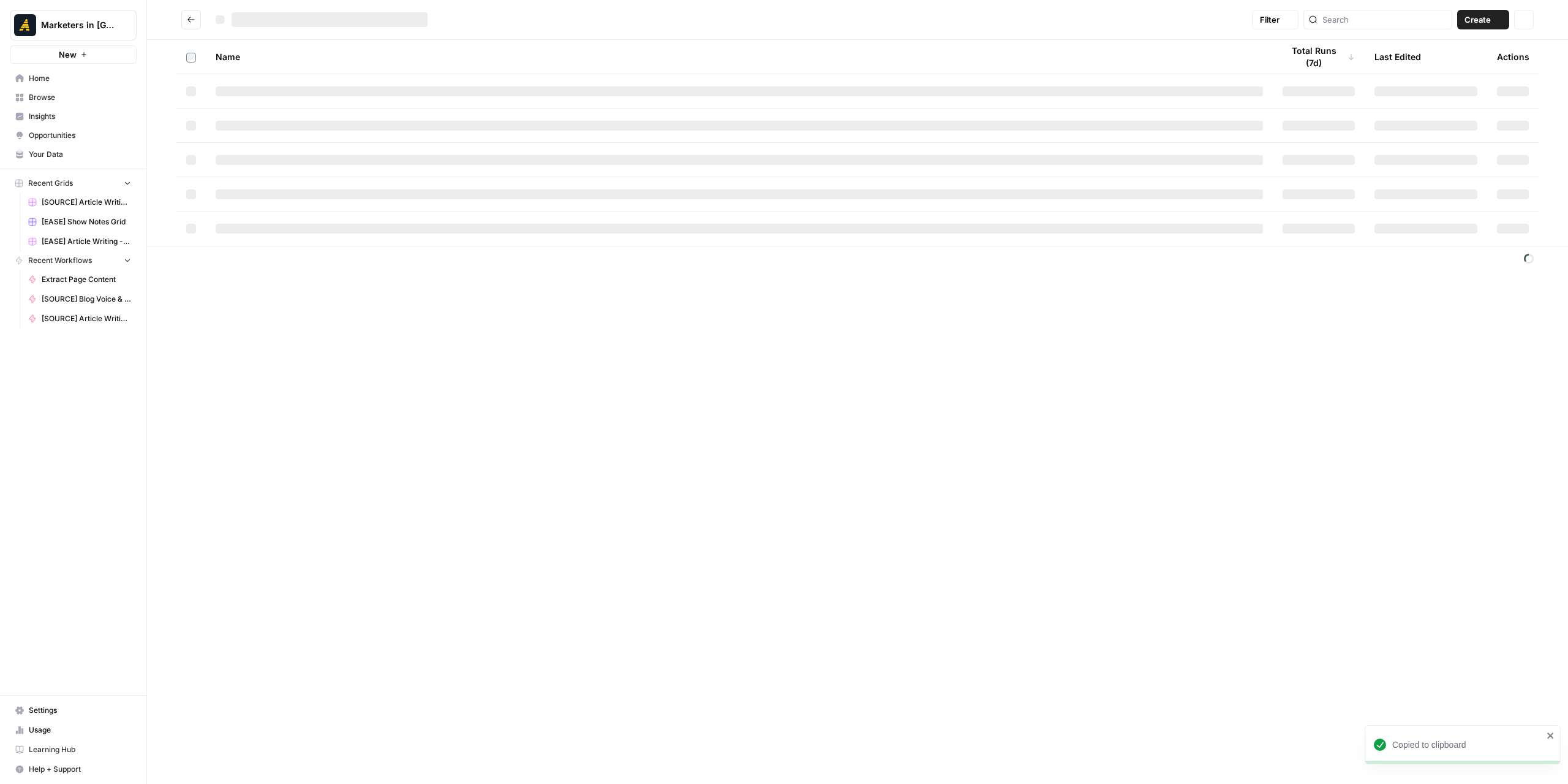
click at [275, 127] on div at bounding box center [739, 126] width 1047 height 10
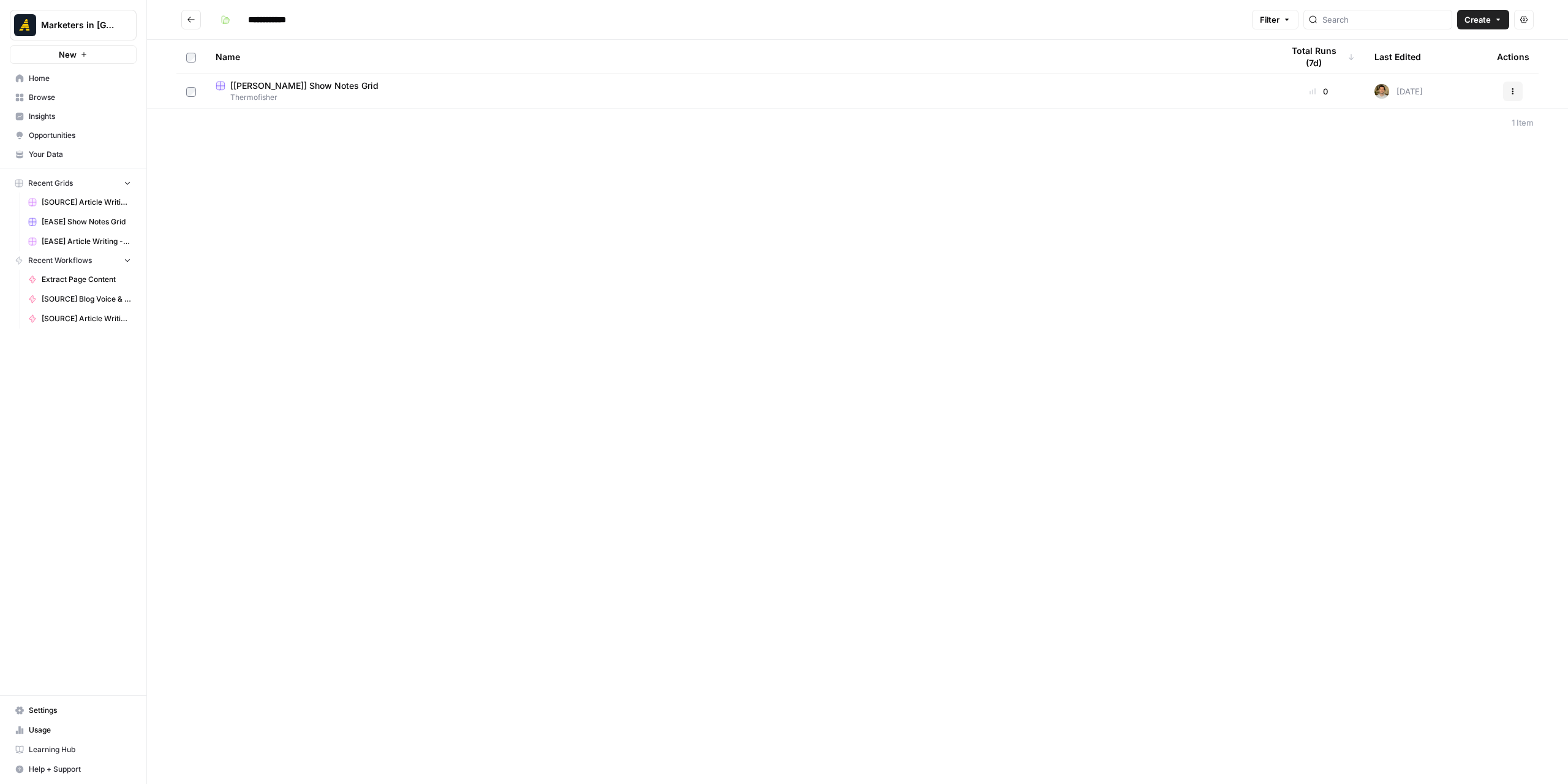
click at [190, 22] on icon "Go back" at bounding box center [191, 20] width 9 height 9
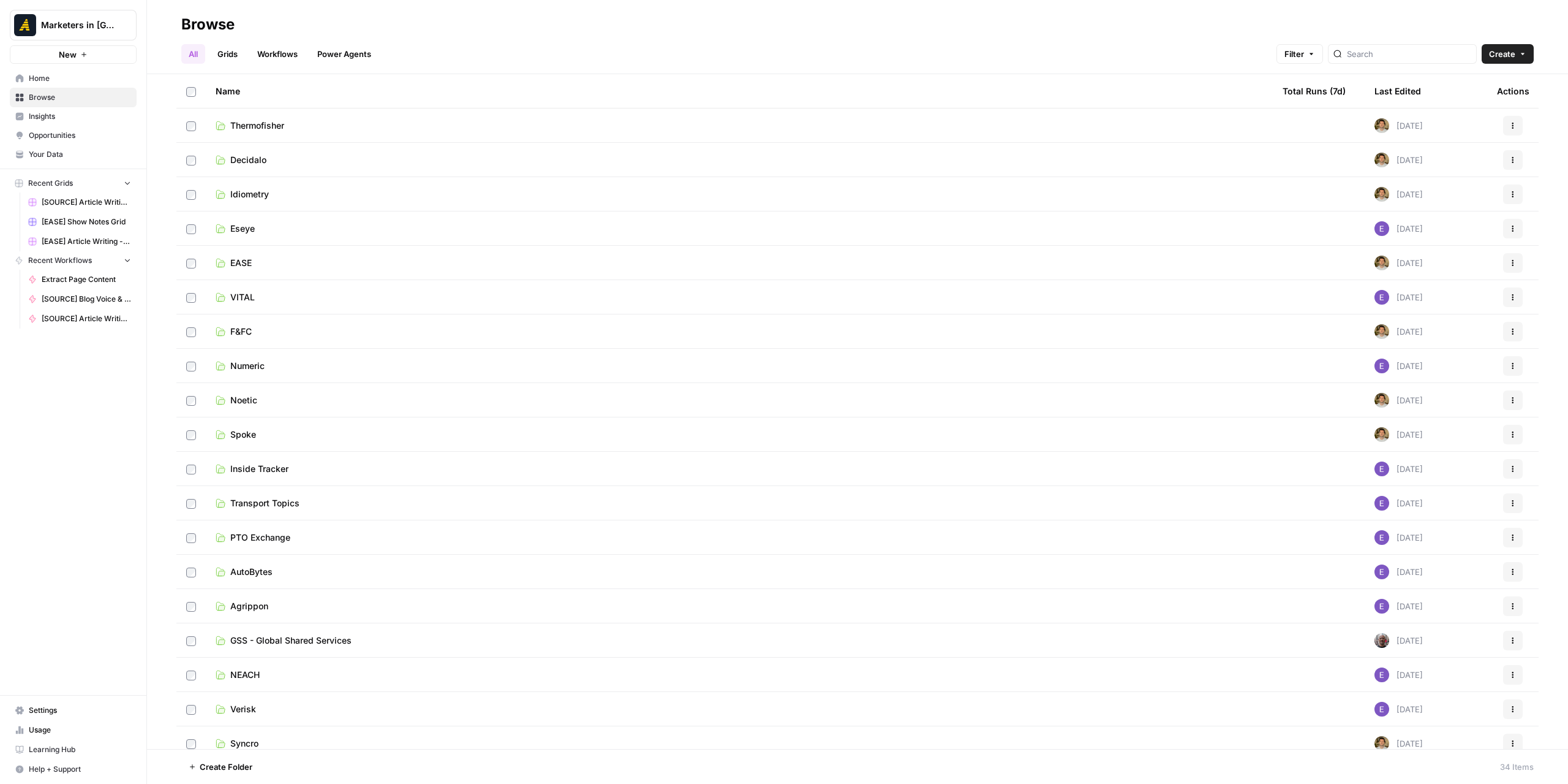
click at [282, 160] on link "Decidalo" at bounding box center [739, 160] width 1047 height 12
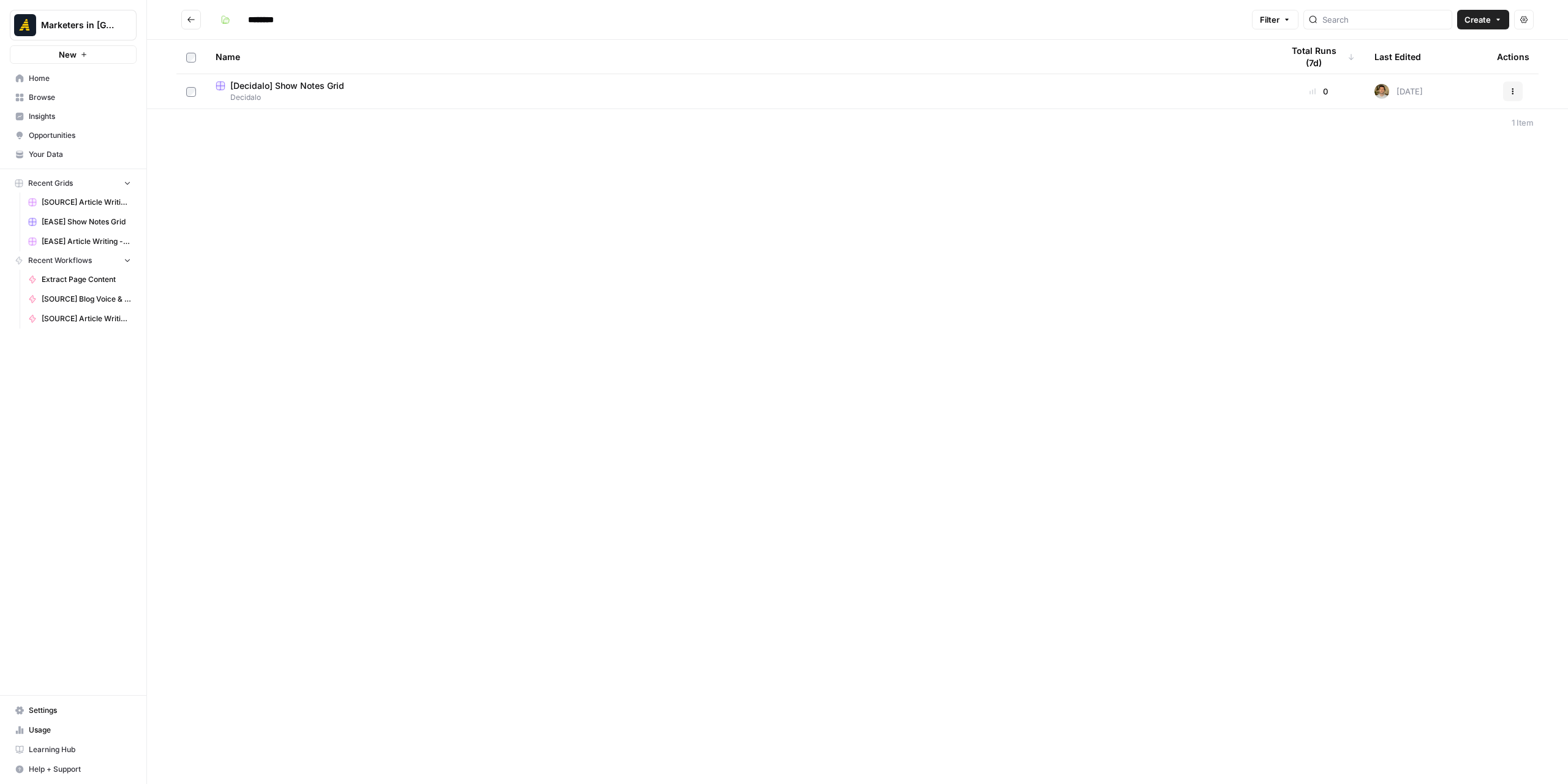
click at [188, 24] on button "Go back" at bounding box center [191, 20] width 20 height 20
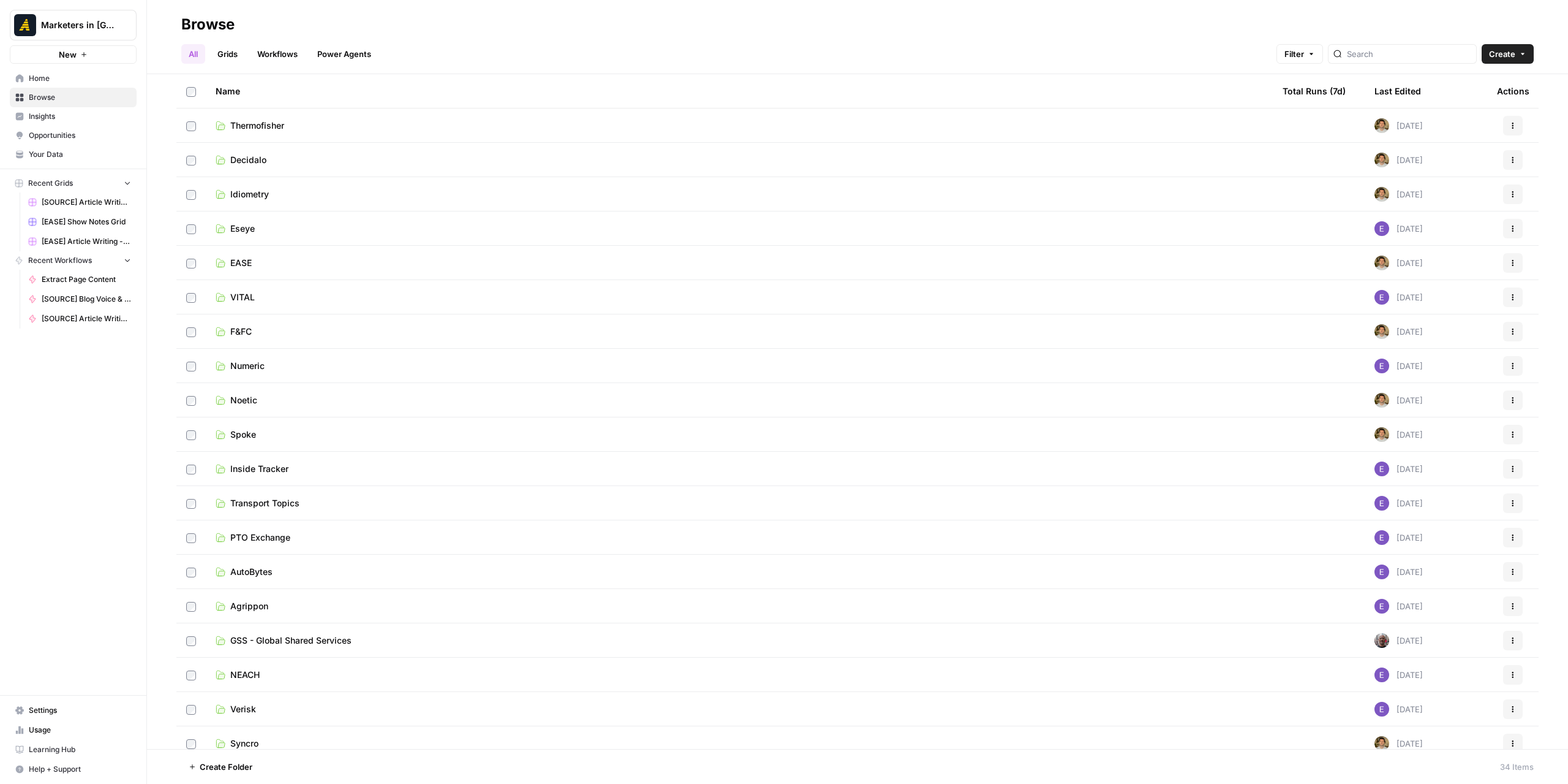
click at [272, 197] on link "Idiometry" at bounding box center [739, 194] width 1047 height 12
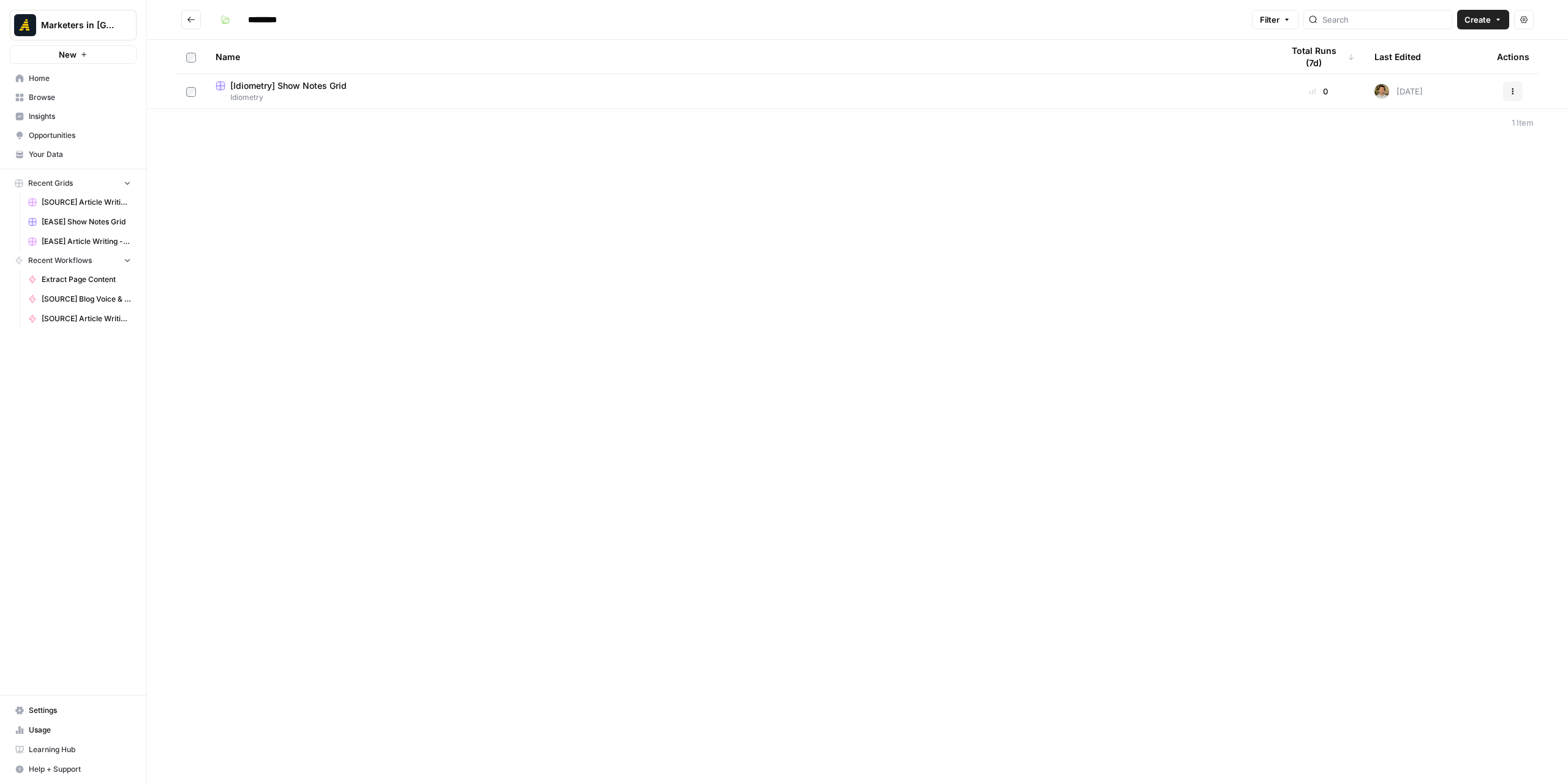
click at [195, 22] on icon "Go back" at bounding box center [191, 20] width 9 height 9
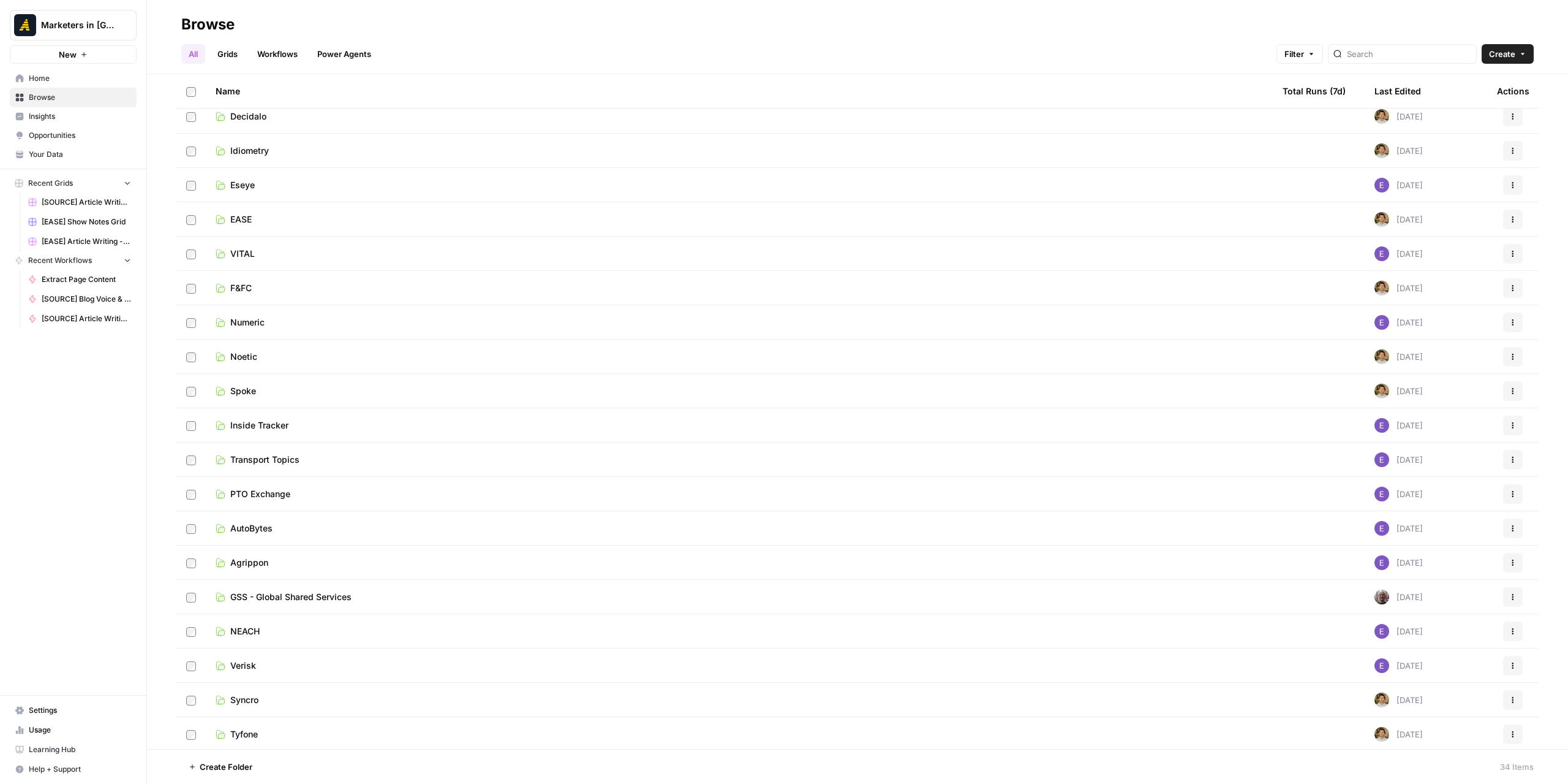
scroll to position [123, 0]
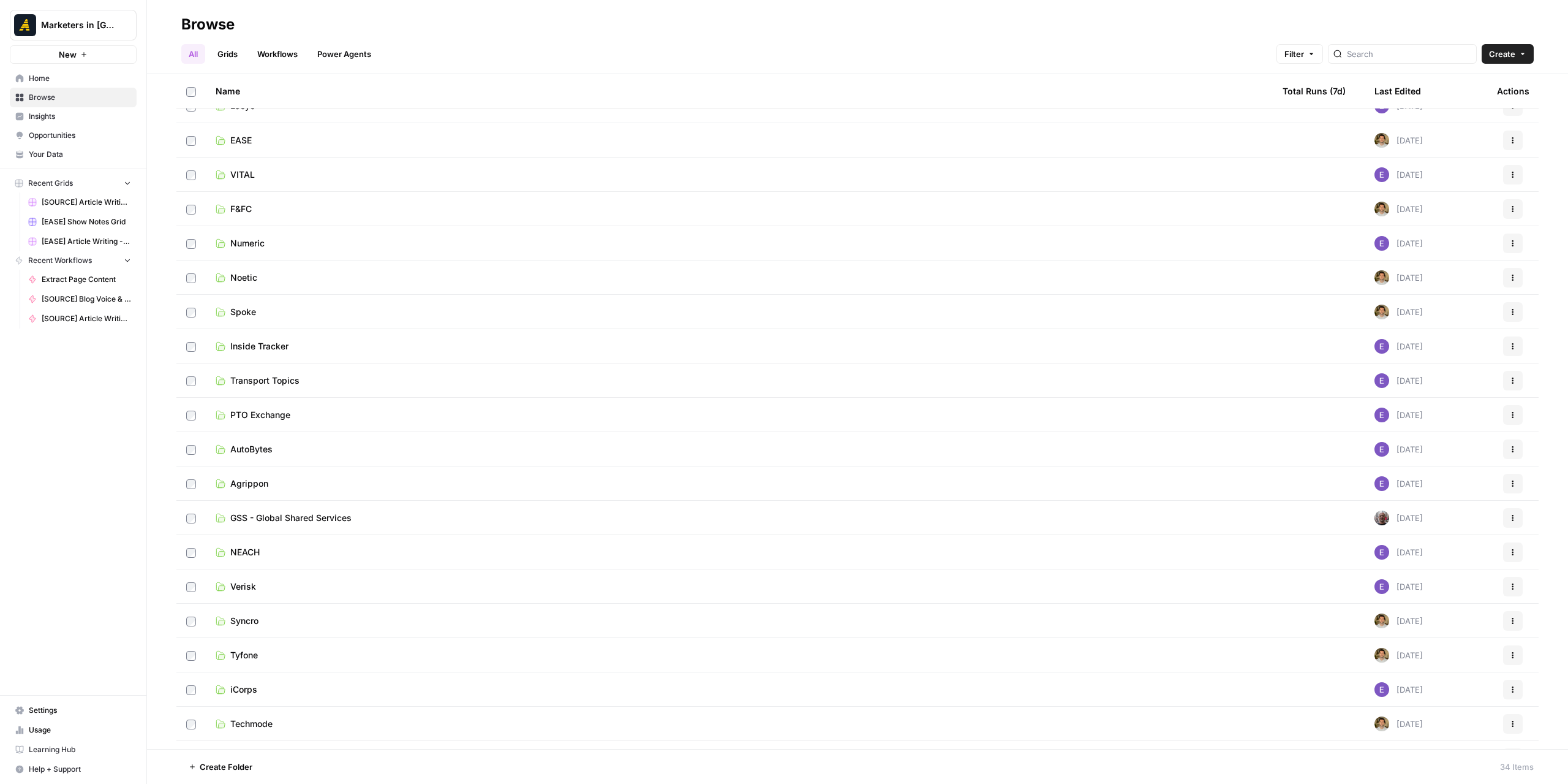
click at [290, 173] on link "VITAL" at bounding box center [739, 174] width 1047 height 12
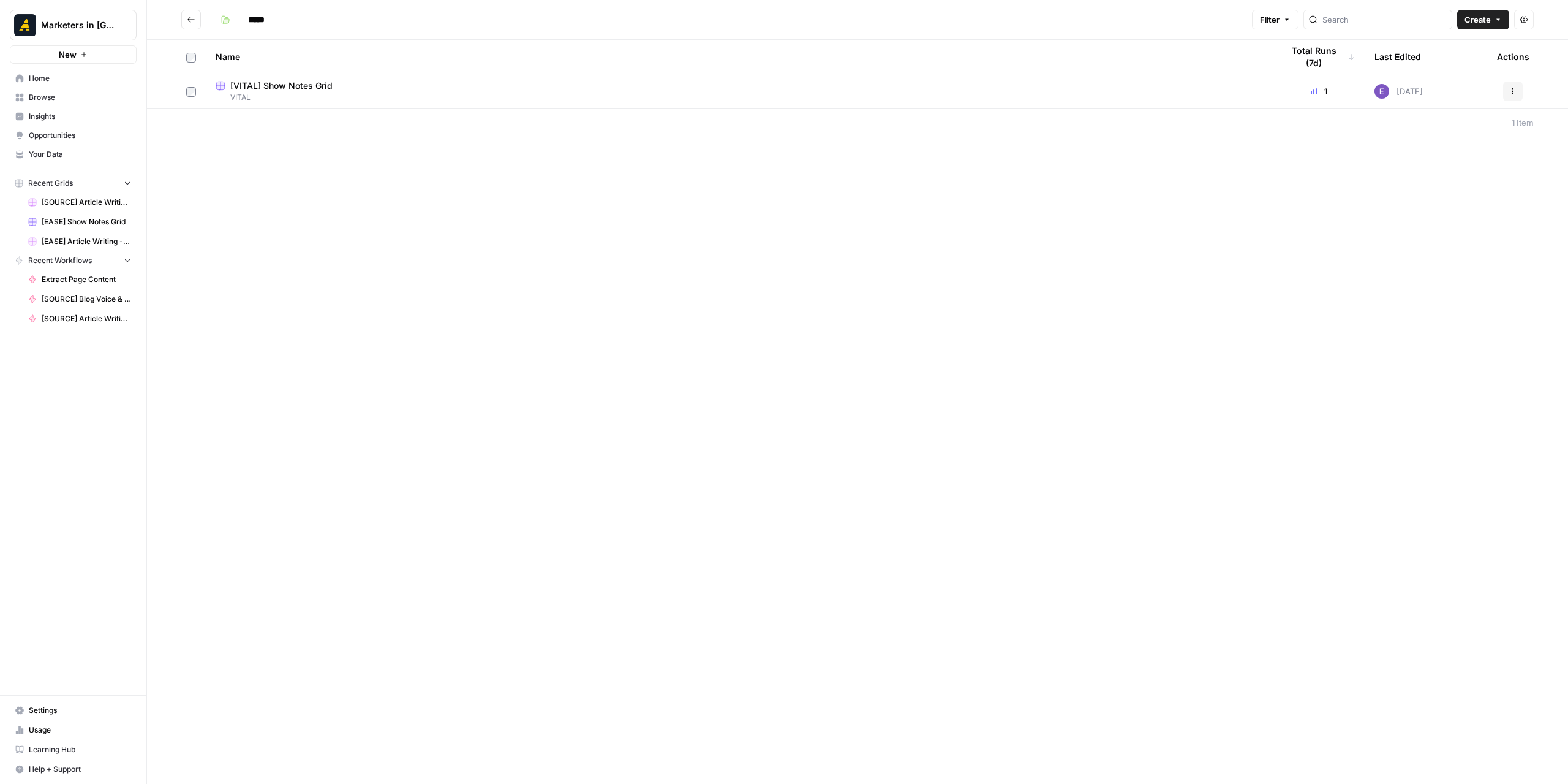
click at [185, 18] on button "Go back" at bounding box center [191, 20] width 20 height 20
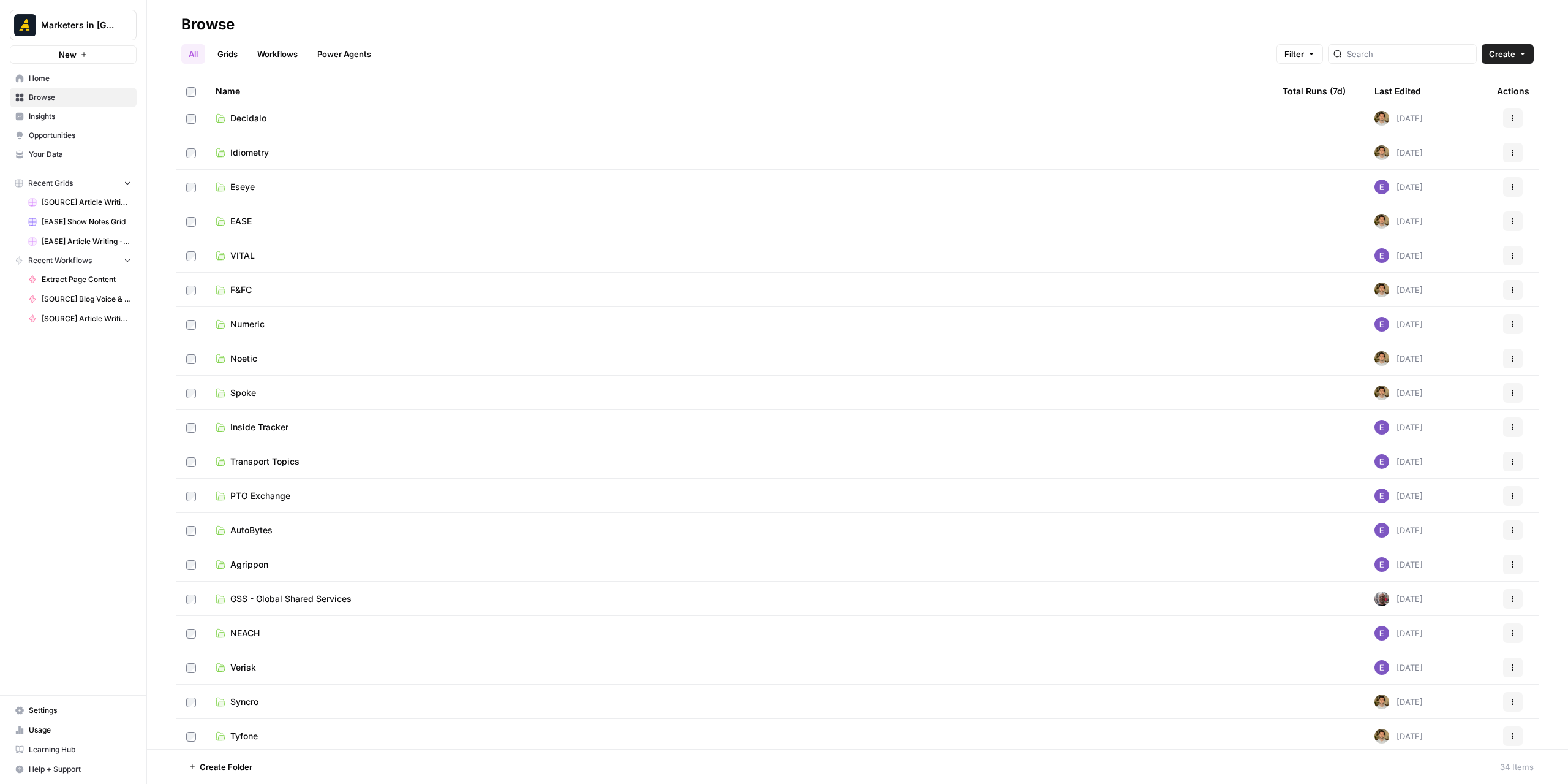
scroll to position [61, 0]
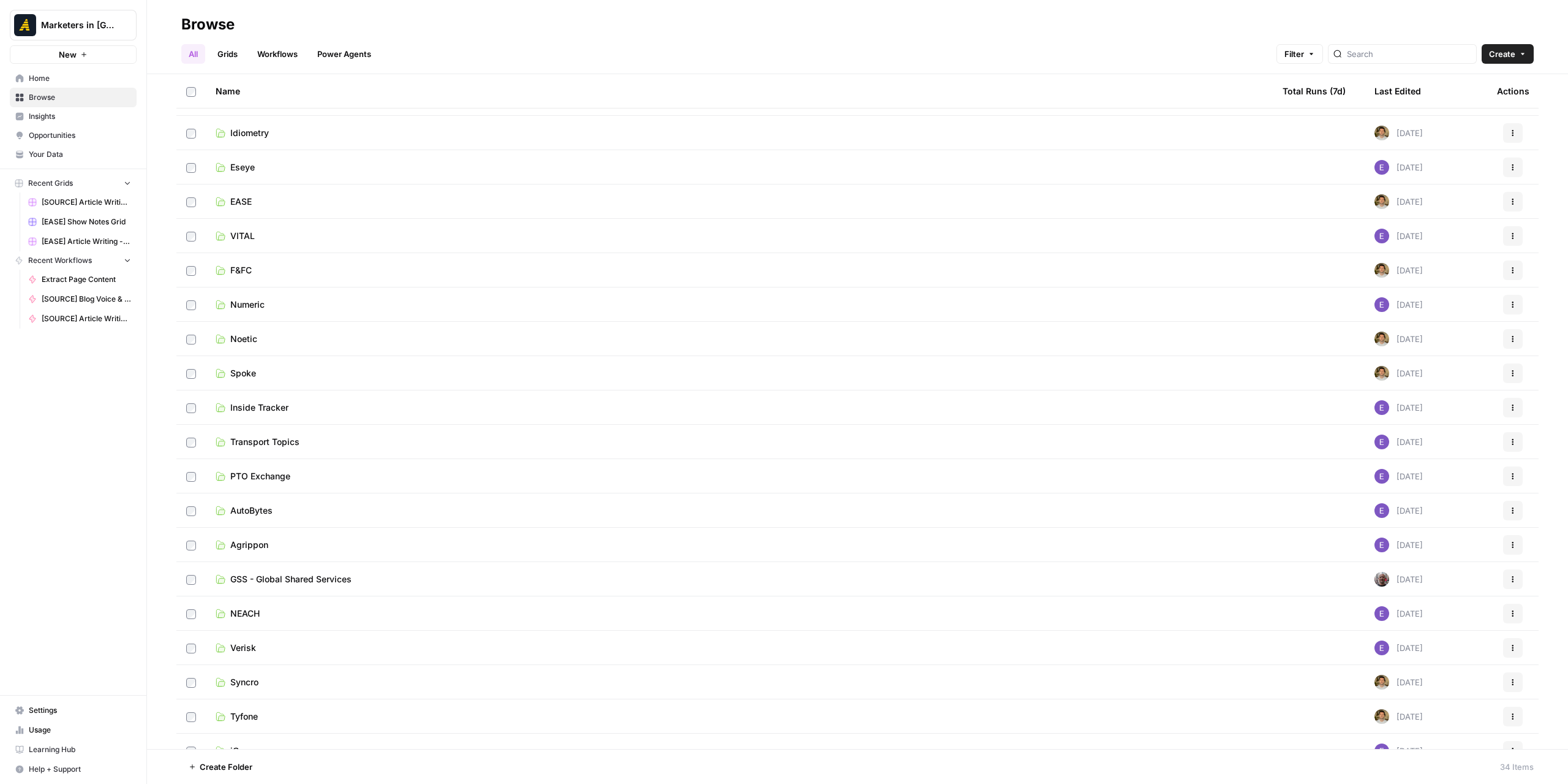
click at [299, 279] on td "F&FC" at bounding box center [739, 270] width 1067 height 34
click at [260, 282] on td "F&FC" at bounding box center [739, 270] width 1067 height 34
click at [251, 273] on span "F&FC" at bounding box center [241, 271] width 22 height 12
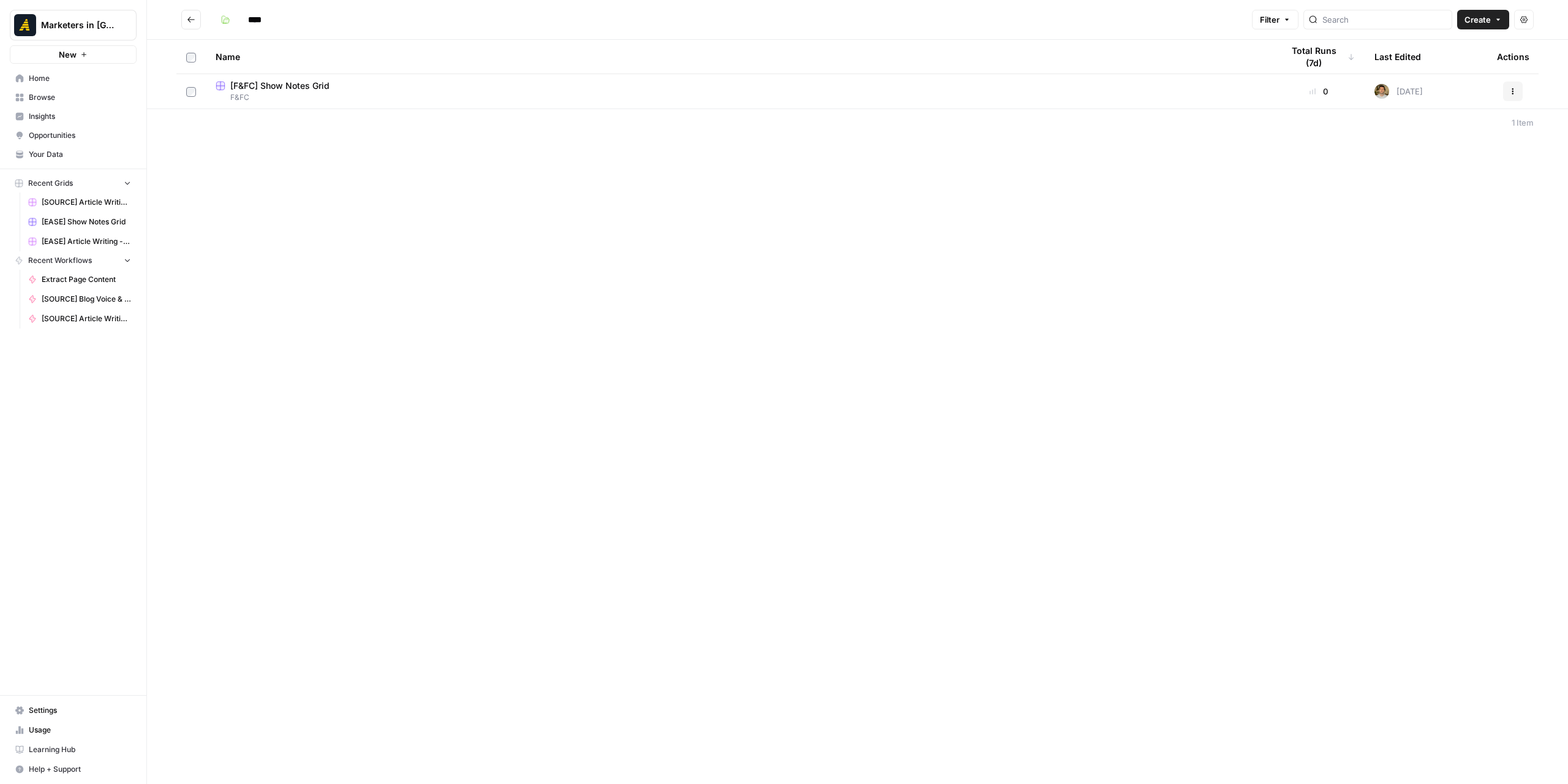
click at [196, 19] on button "Go back" at bounding box center [191, 20] width 20 height 20
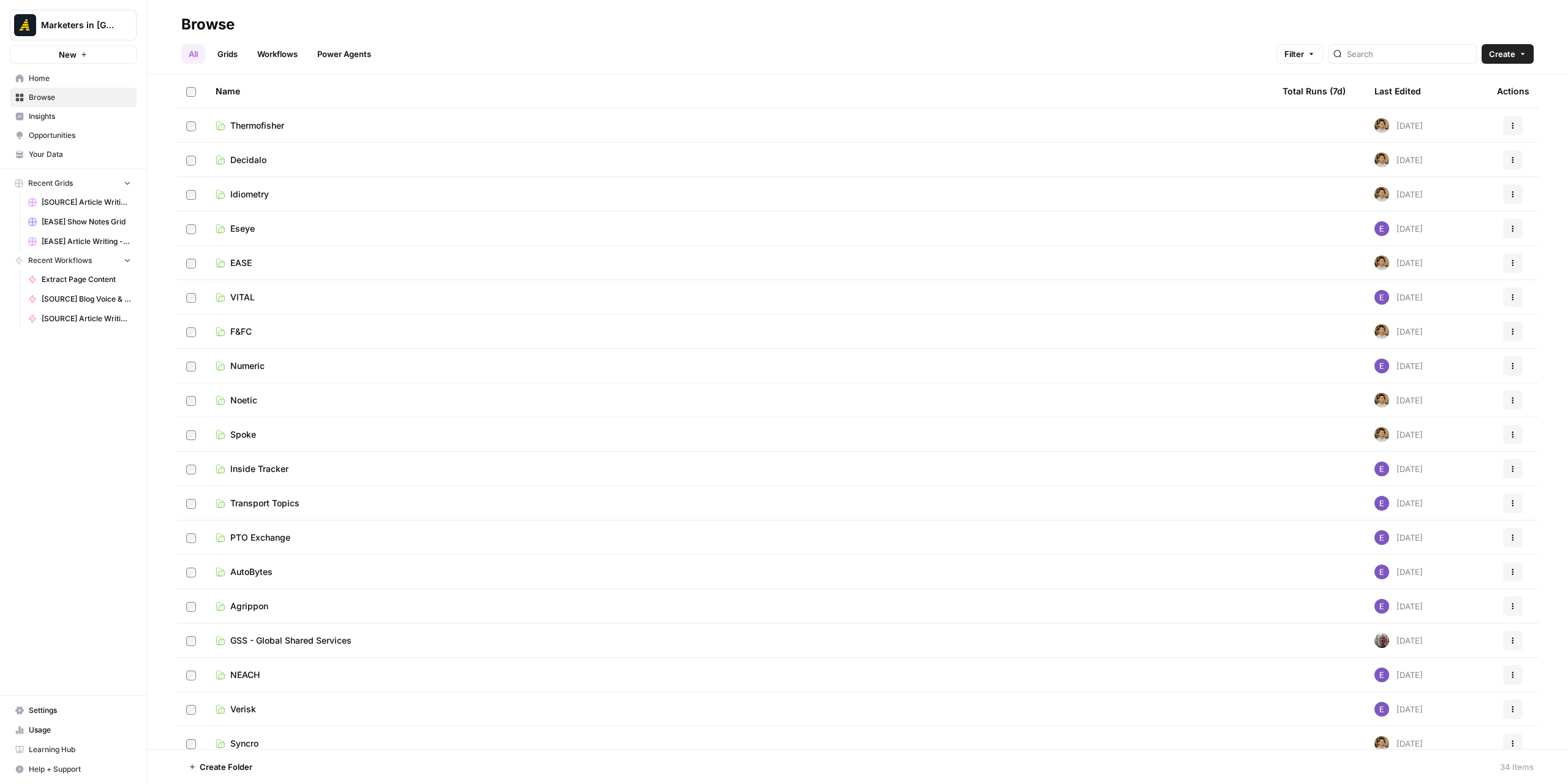
scroll to position [306, 0]
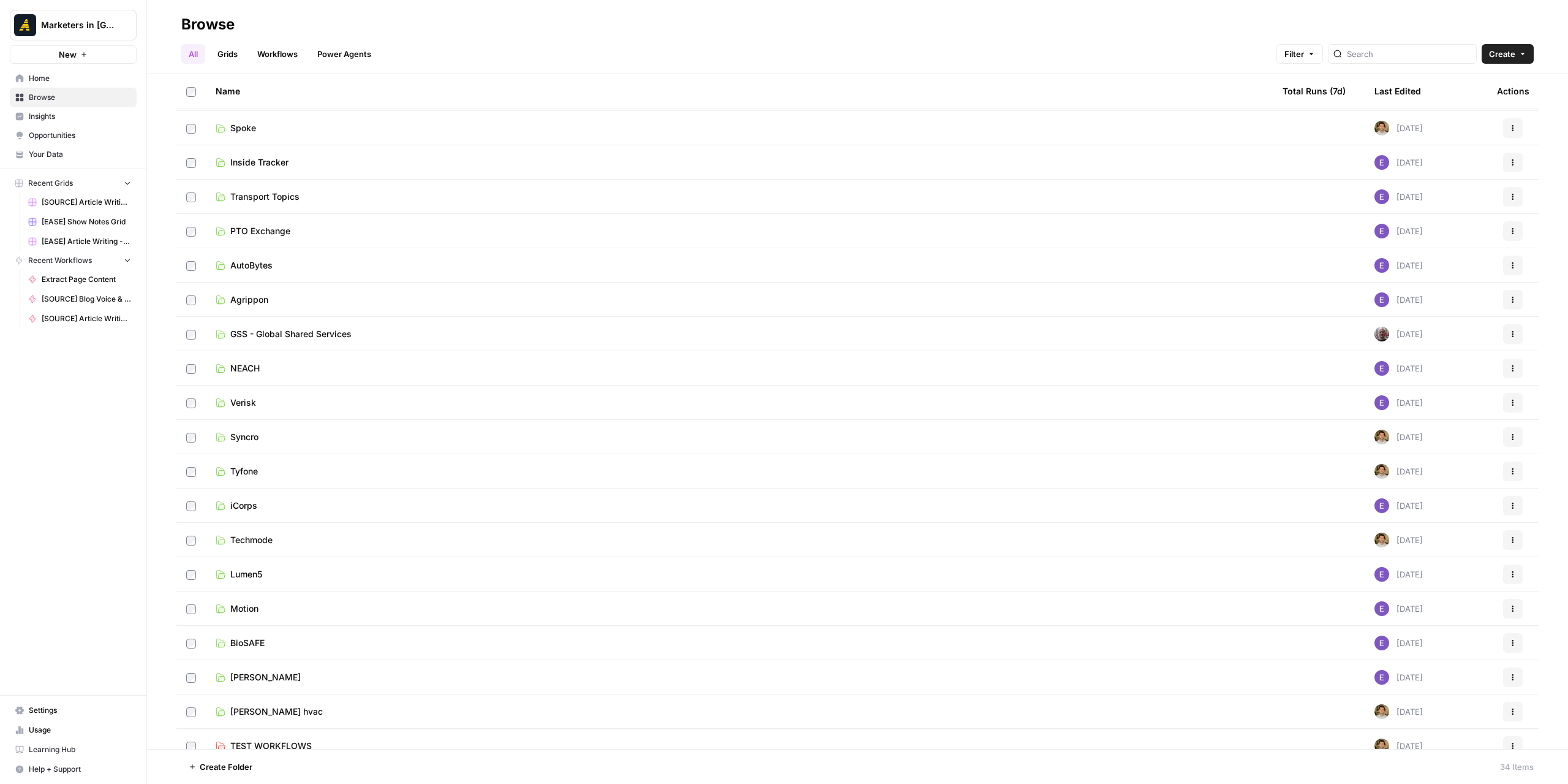
click at [263, 294] on span "Agrippon" at bounding box center [250, 300] width 38 height 12
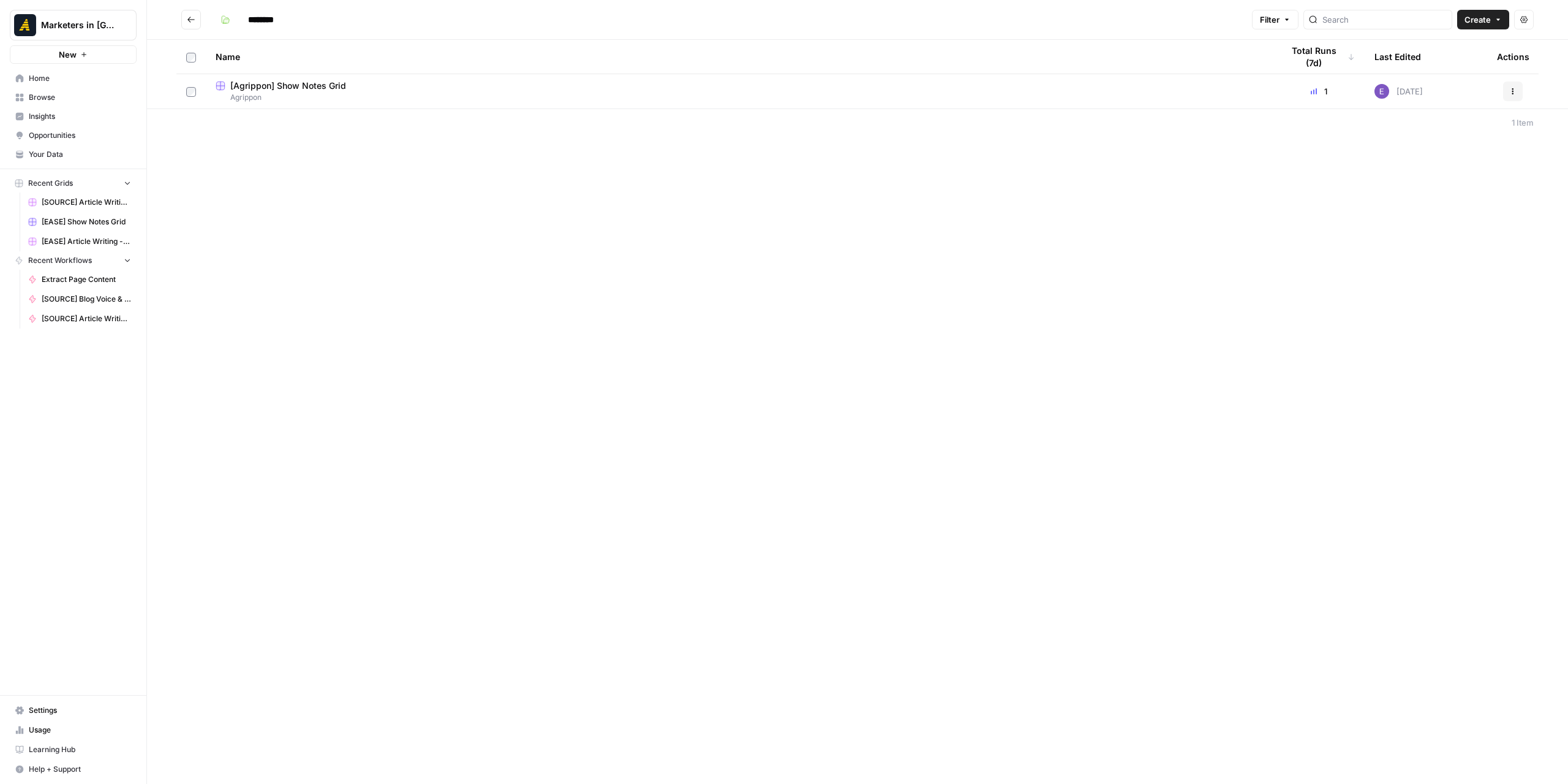
click at [191, 23] on icon "Go back" at bounding box center [191, 20] width 9 height 9
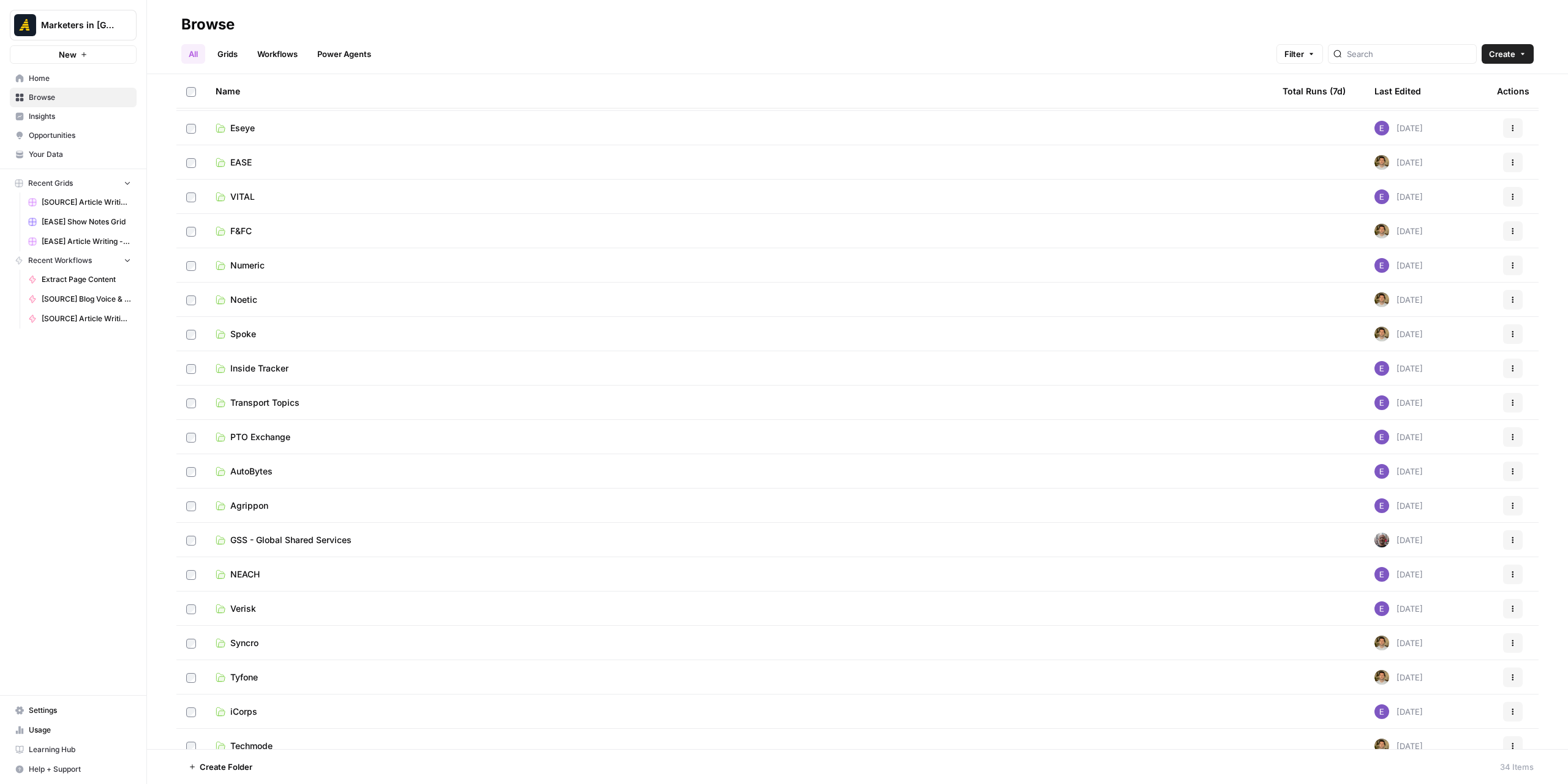
scroll to position [123, 0]
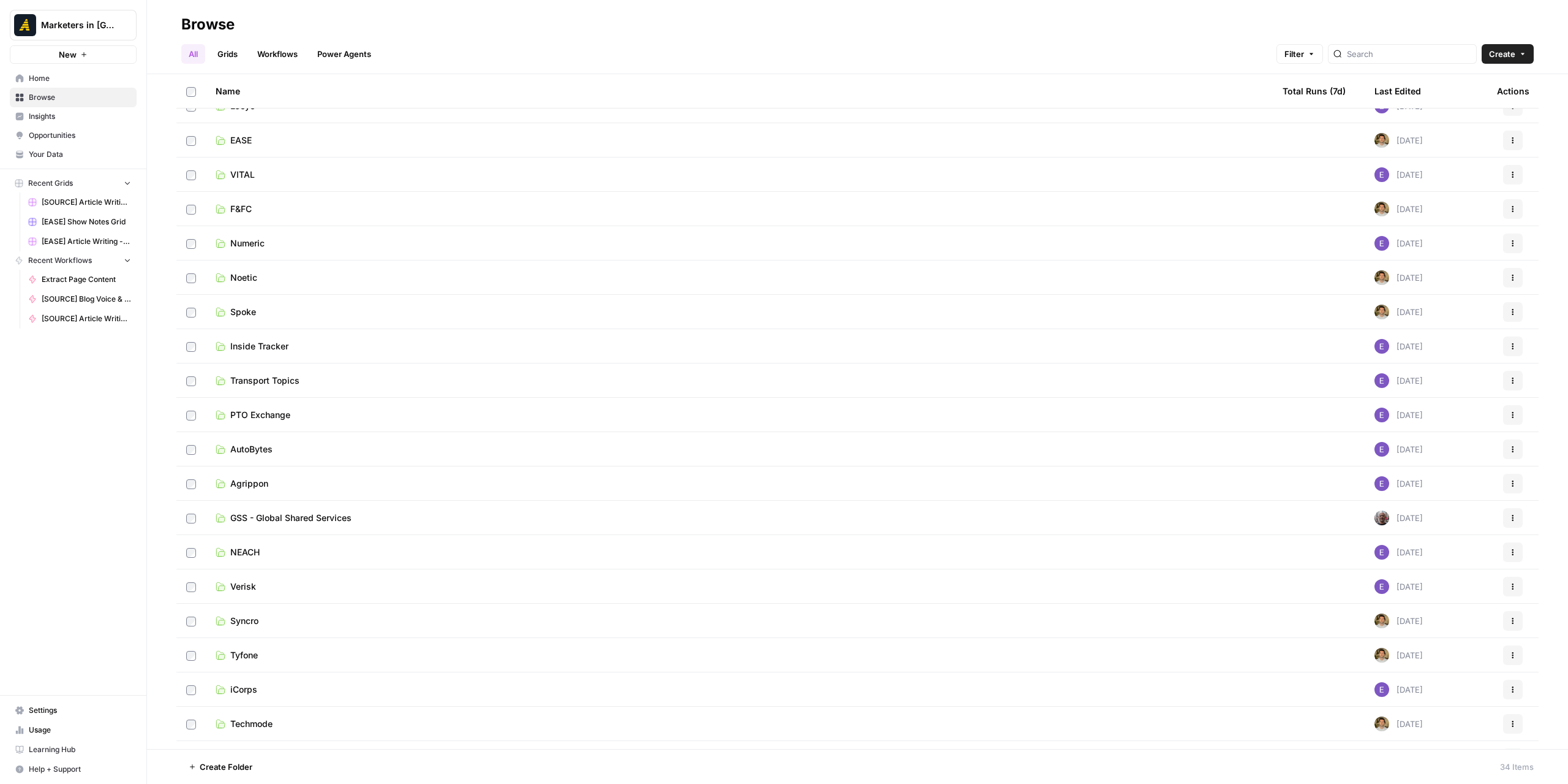
click at [289, 349] on link "Inside Tracker" at bounding box center [739, 346] width 1047 height 12
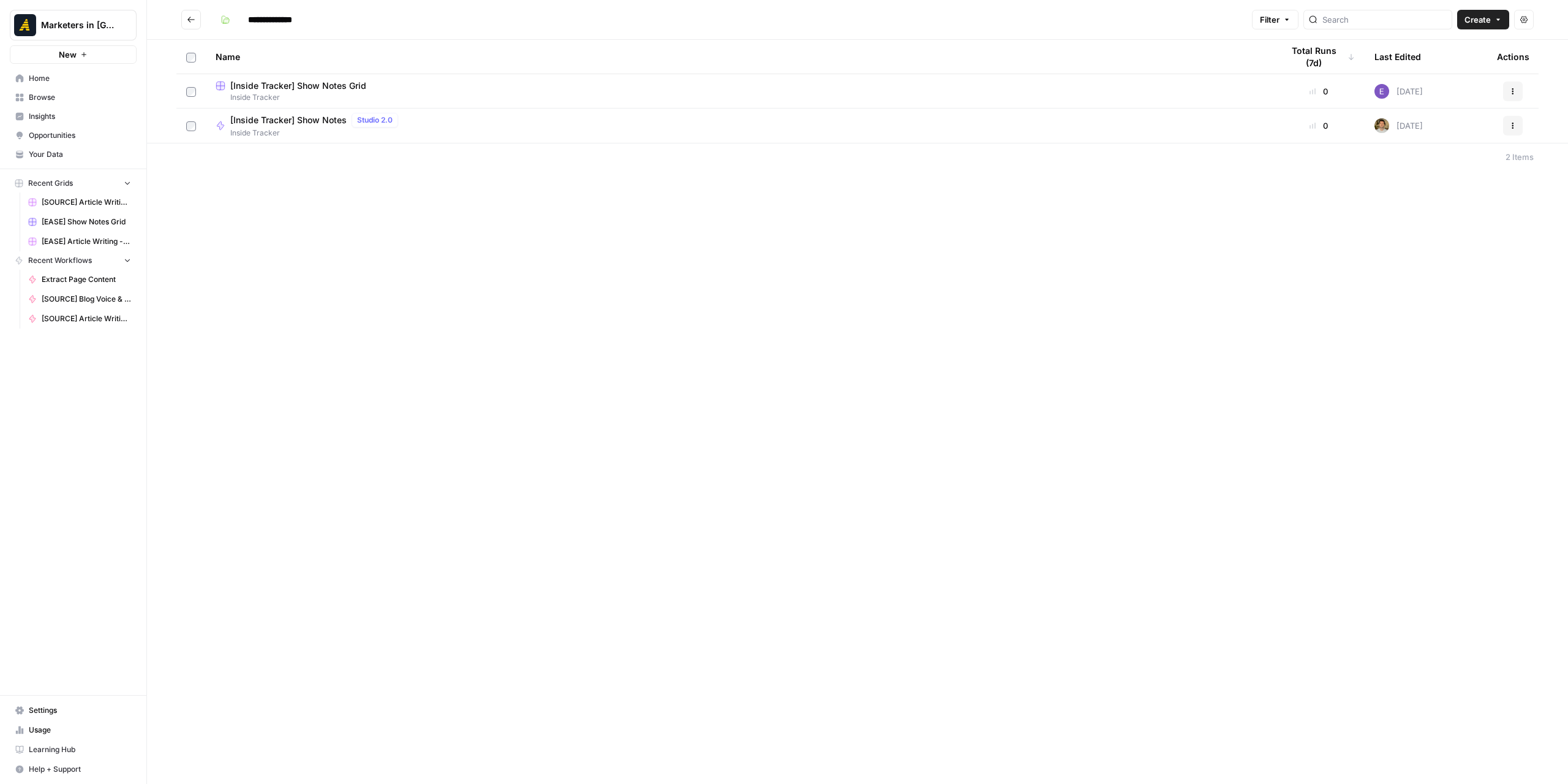
click at [186, 20] on button "Go back" at bounding box center [191, 20] width 20 height 20
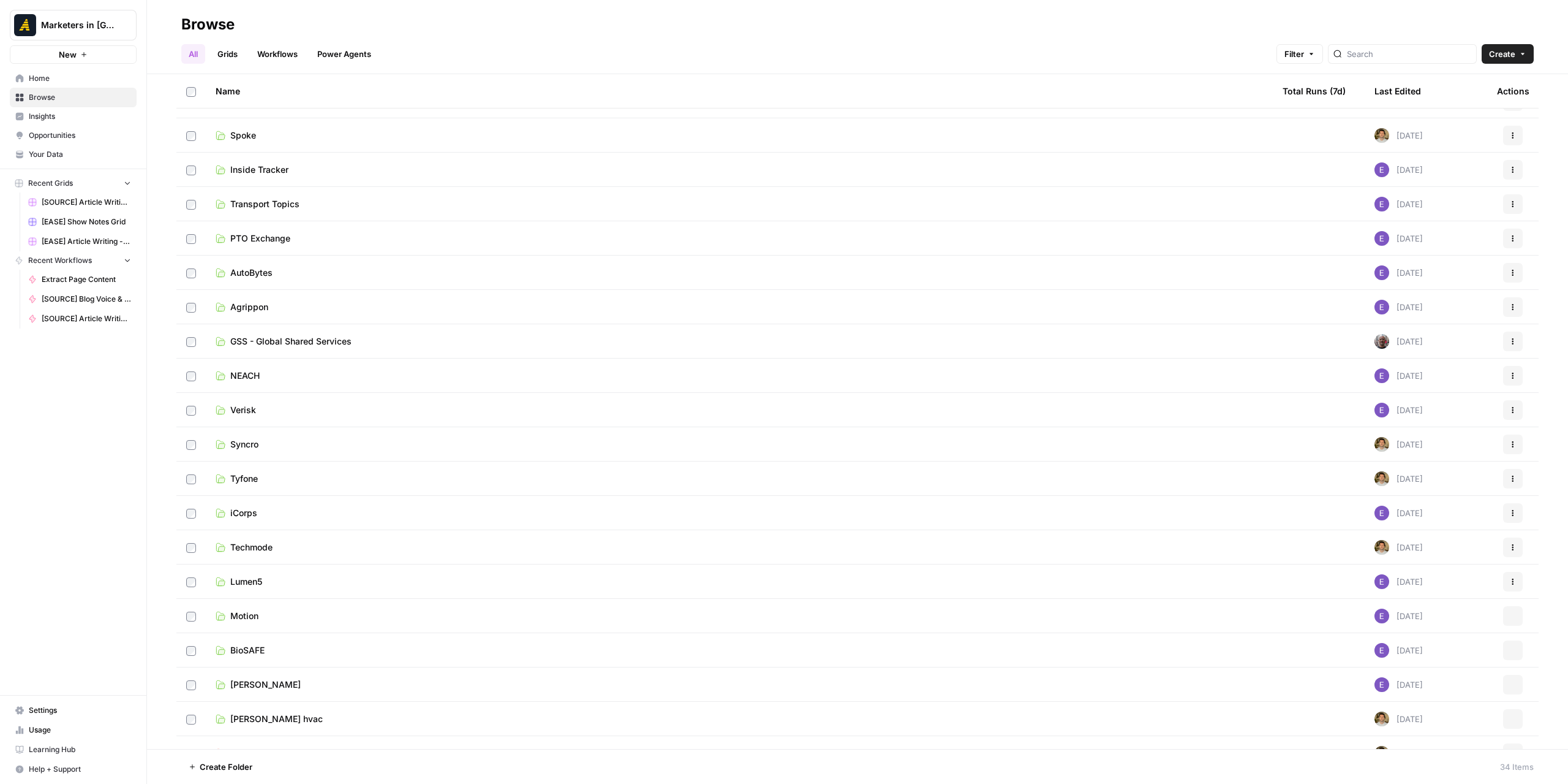
scroll to position [306, 0]
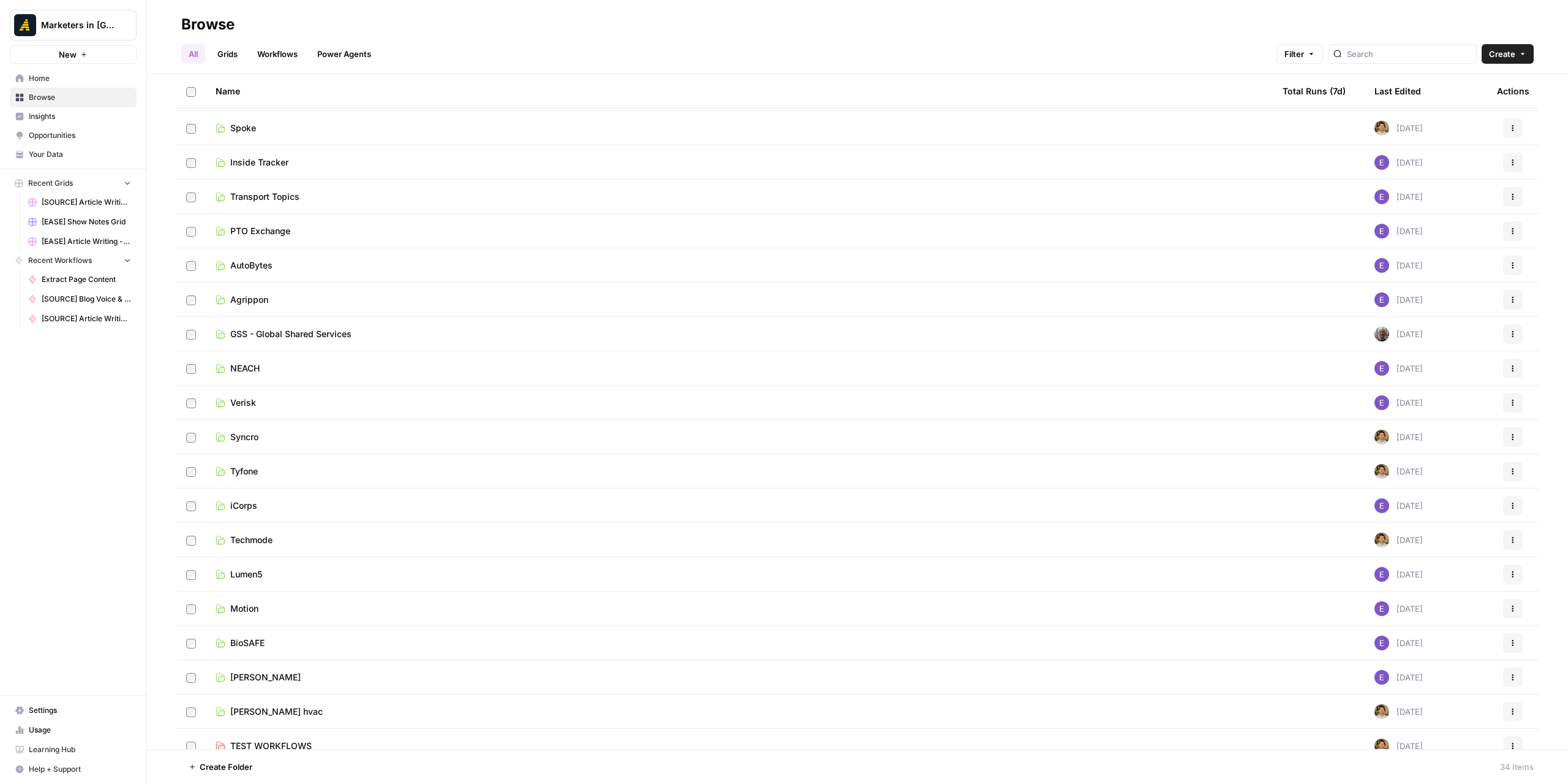
click at [245, 474] on span "Tyfone" at bounding box center [244, 472] width 28 height 12
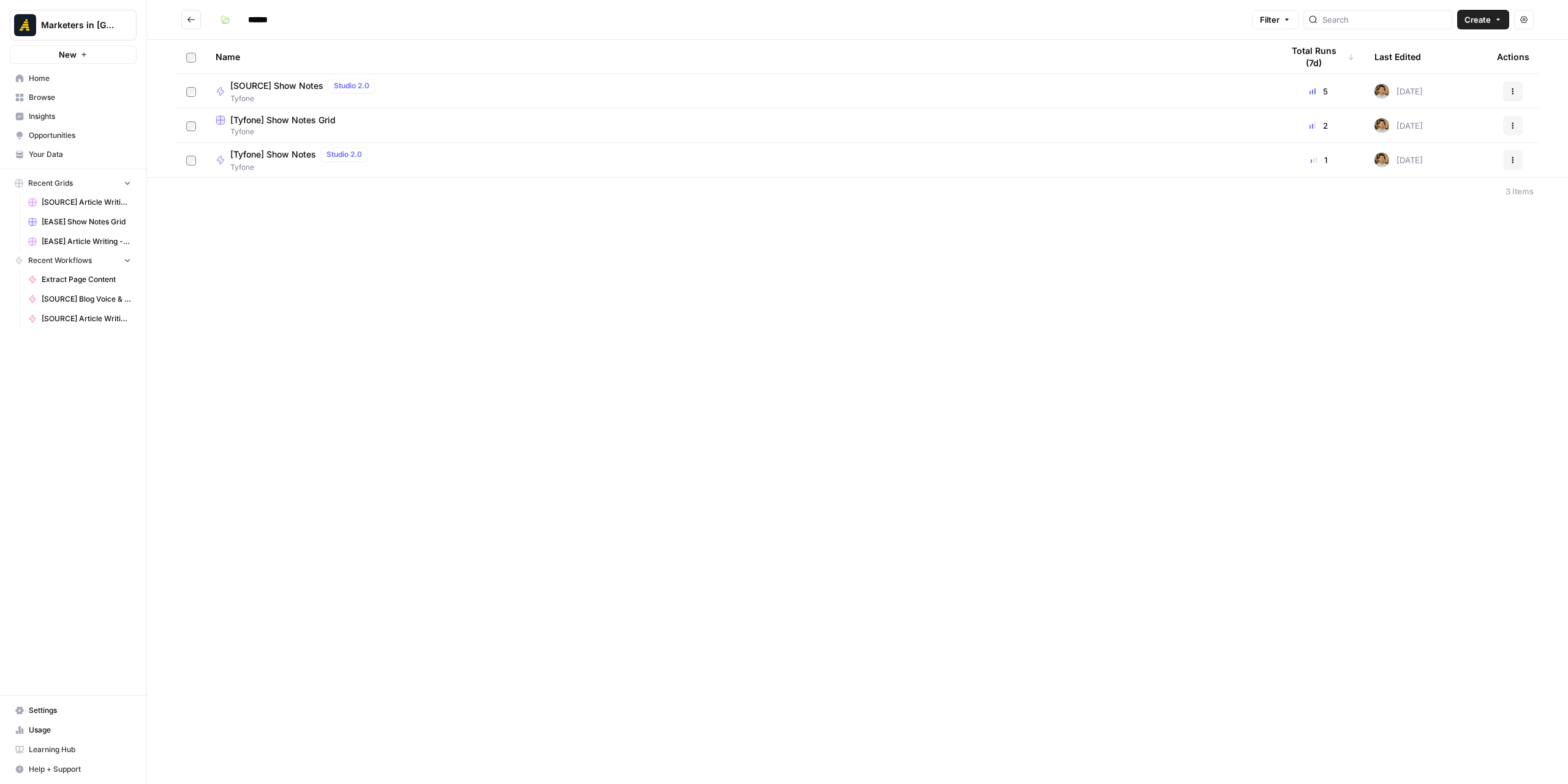
click at [191, 13] on button "Go back" at bounding box center [191, 20] width 20 height 20
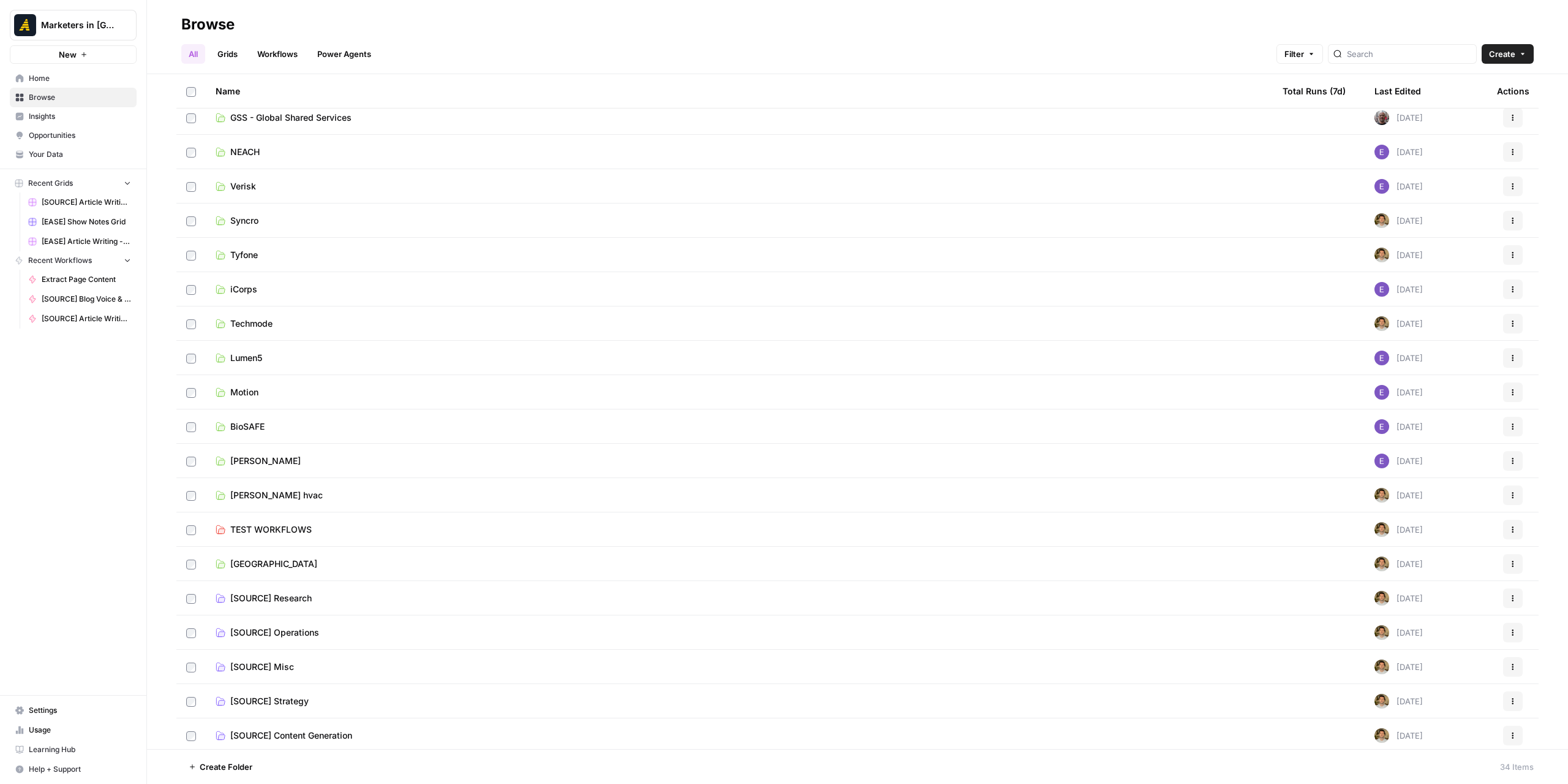
scroll to position [526, 0]
click at [249, 354] on span "Lumen5" at bounding box center [246, 355] width 32 height 12
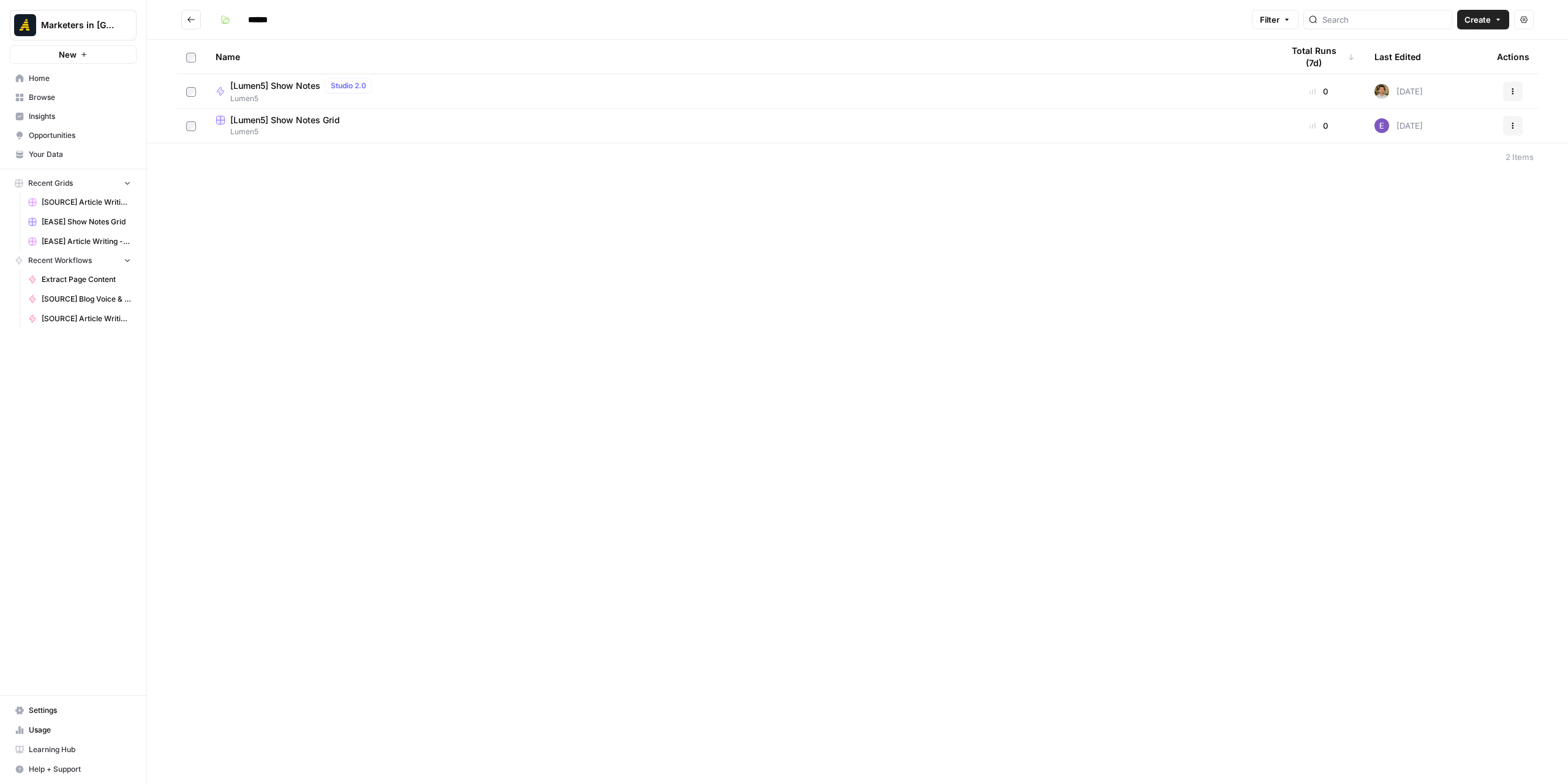
click at [178, 17] on header "****** Filter Create Actions" at bounding box center [858, 20] width 1421 height 40
click at [186, 19] on button "Go back" at bounding box center [191, 20] width 20 height 20
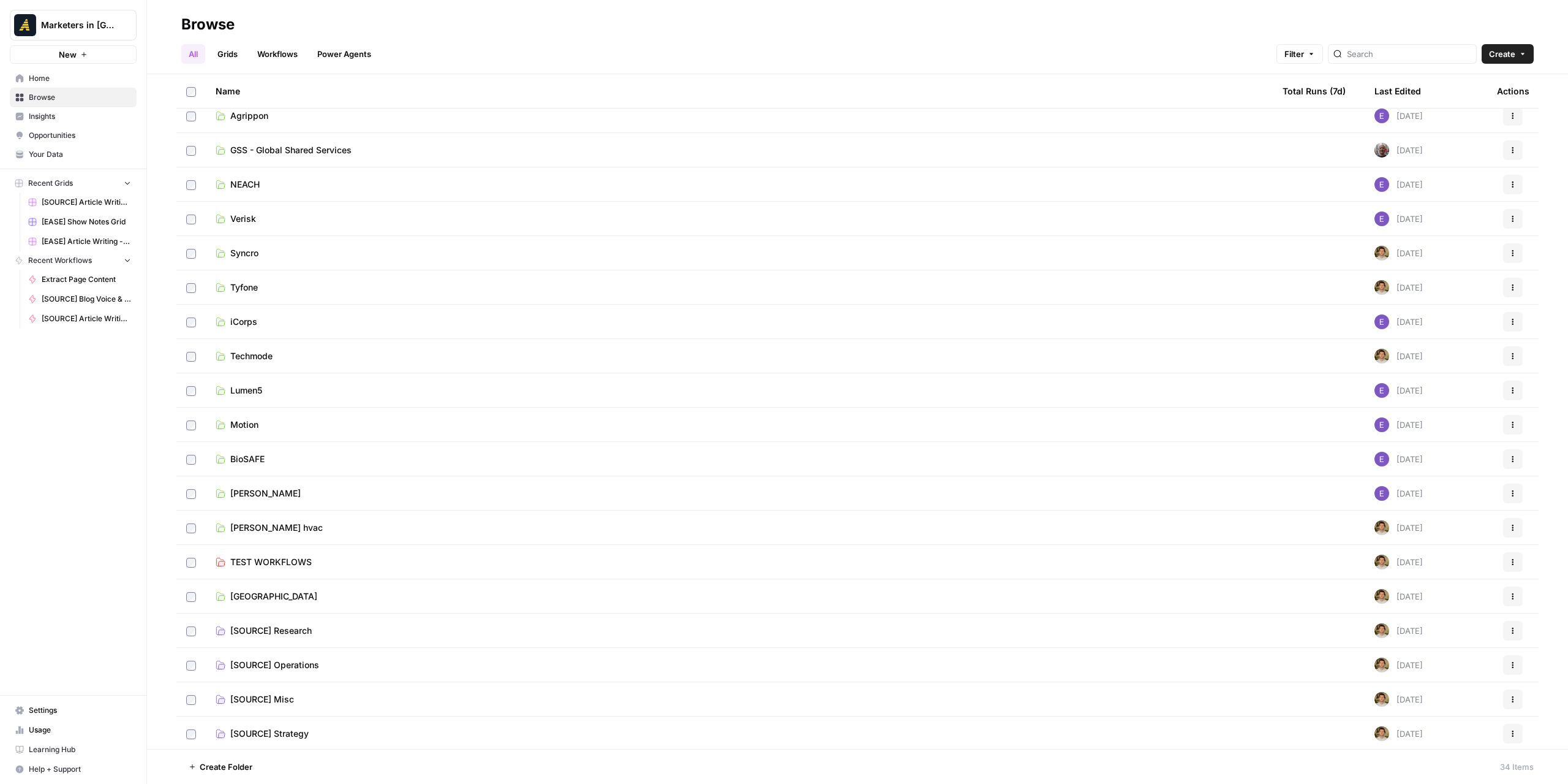
scroll to position [526, 0]
click at [250, 384] on span "Motion" at bounding box center [245, 389] width 28 height 12
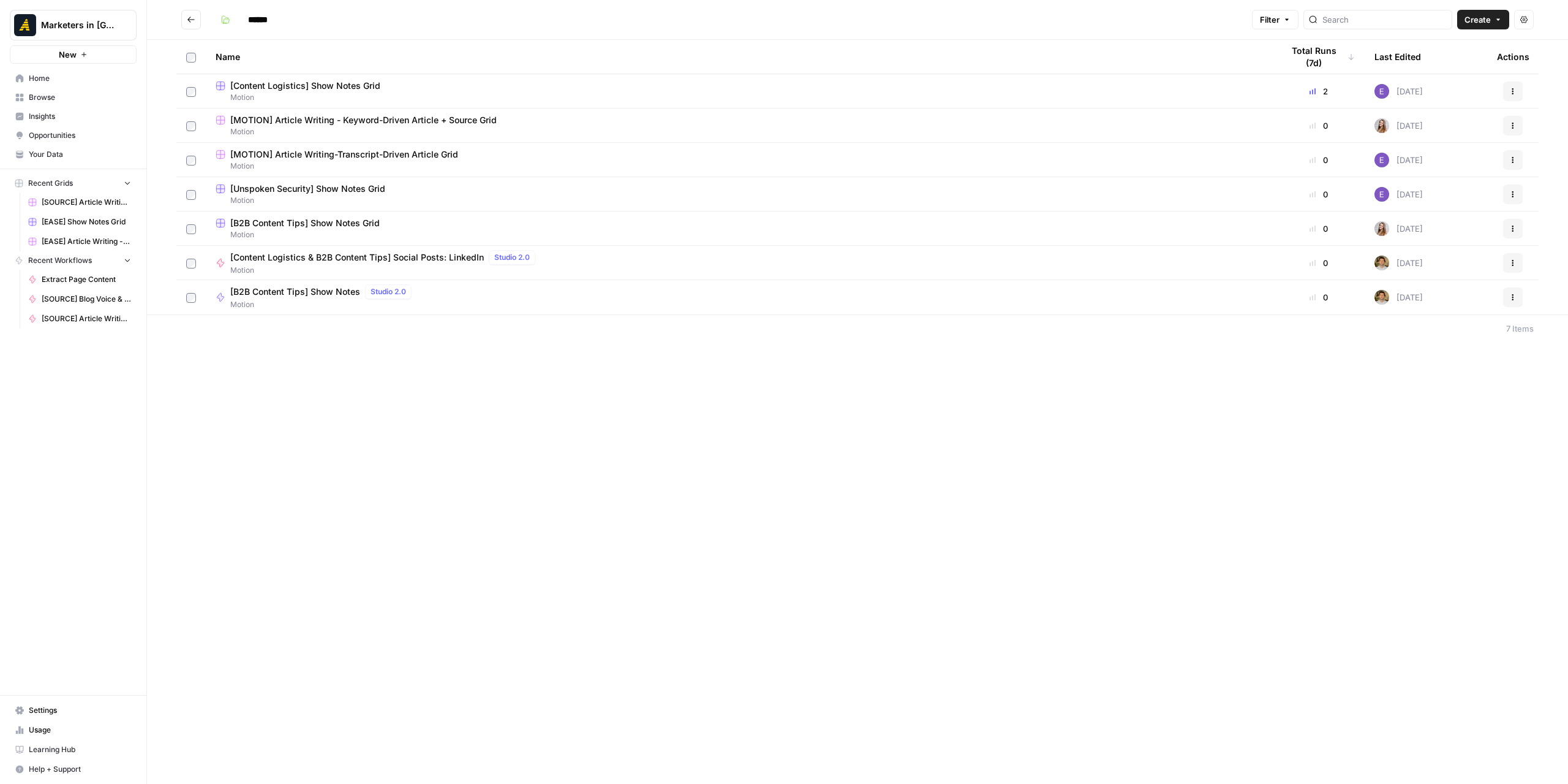
click at [397, 158] on span "[MOTION] Article Writing-Transcript-Driven Article Grid" at bounding box center [344, 155] width 228 height 12
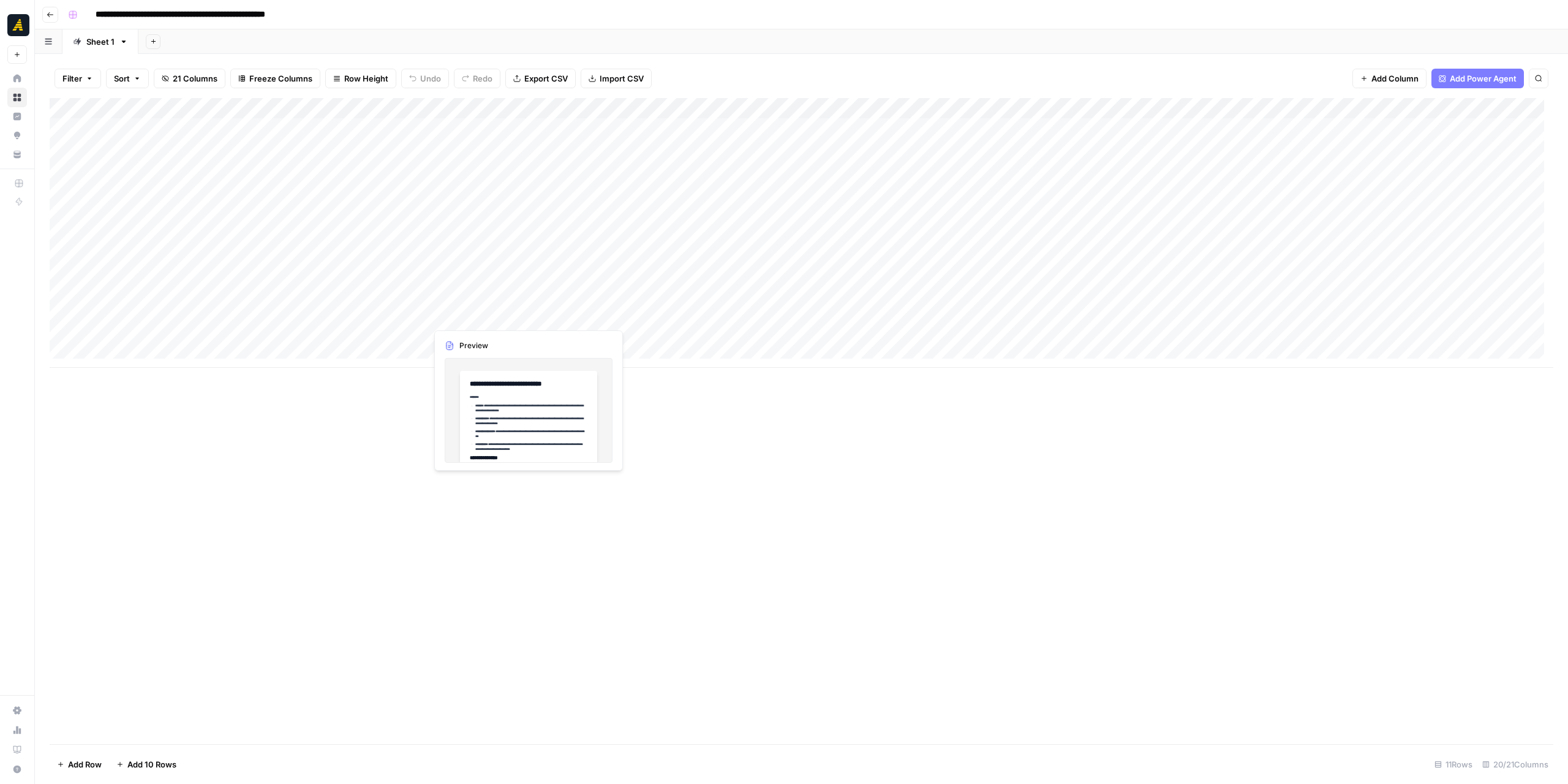
click at [477, 316] on div "Add Column" at bounding box center [802, 232] width 1504 height 269
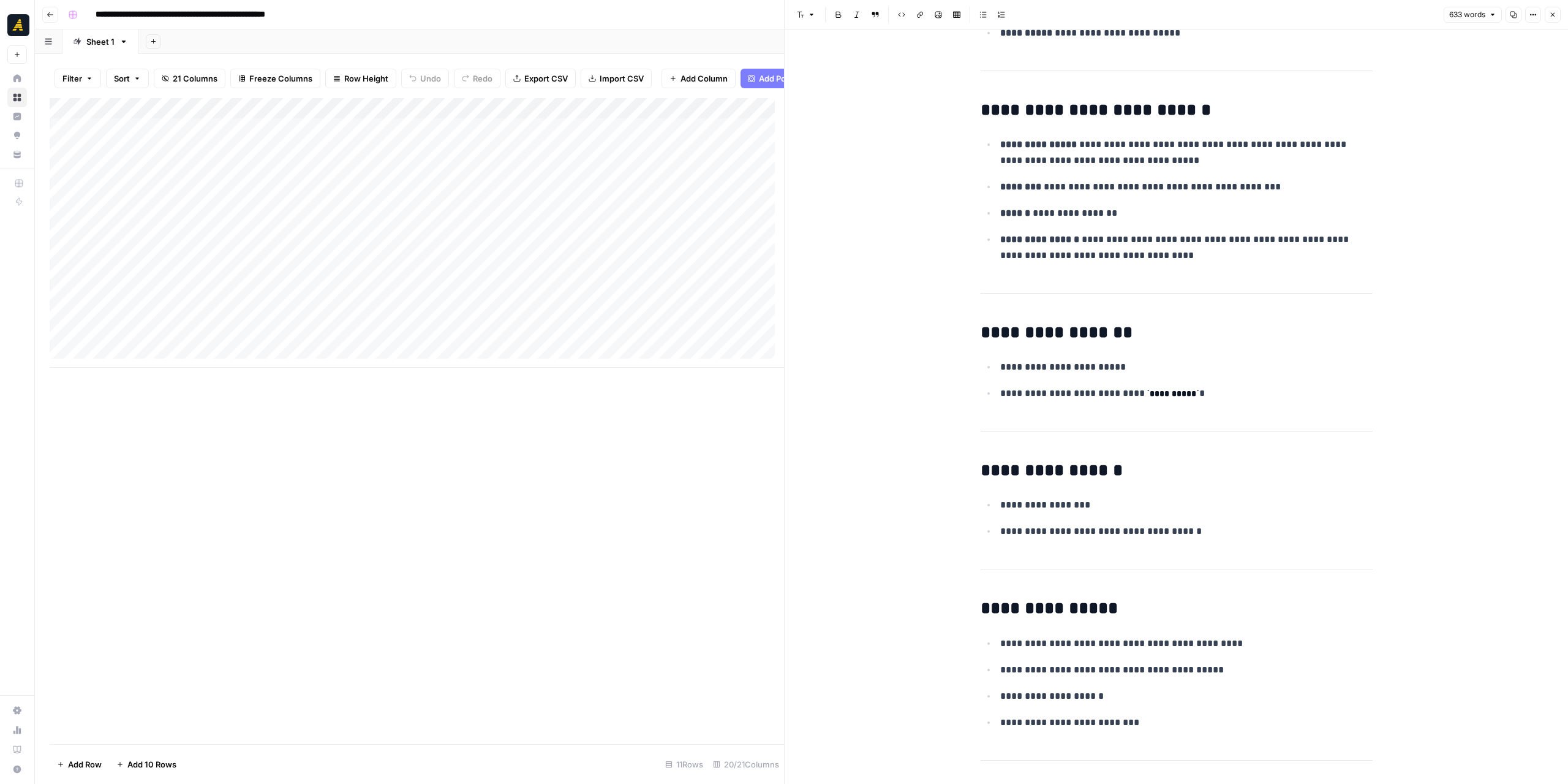
scroll to position [2797, 0]
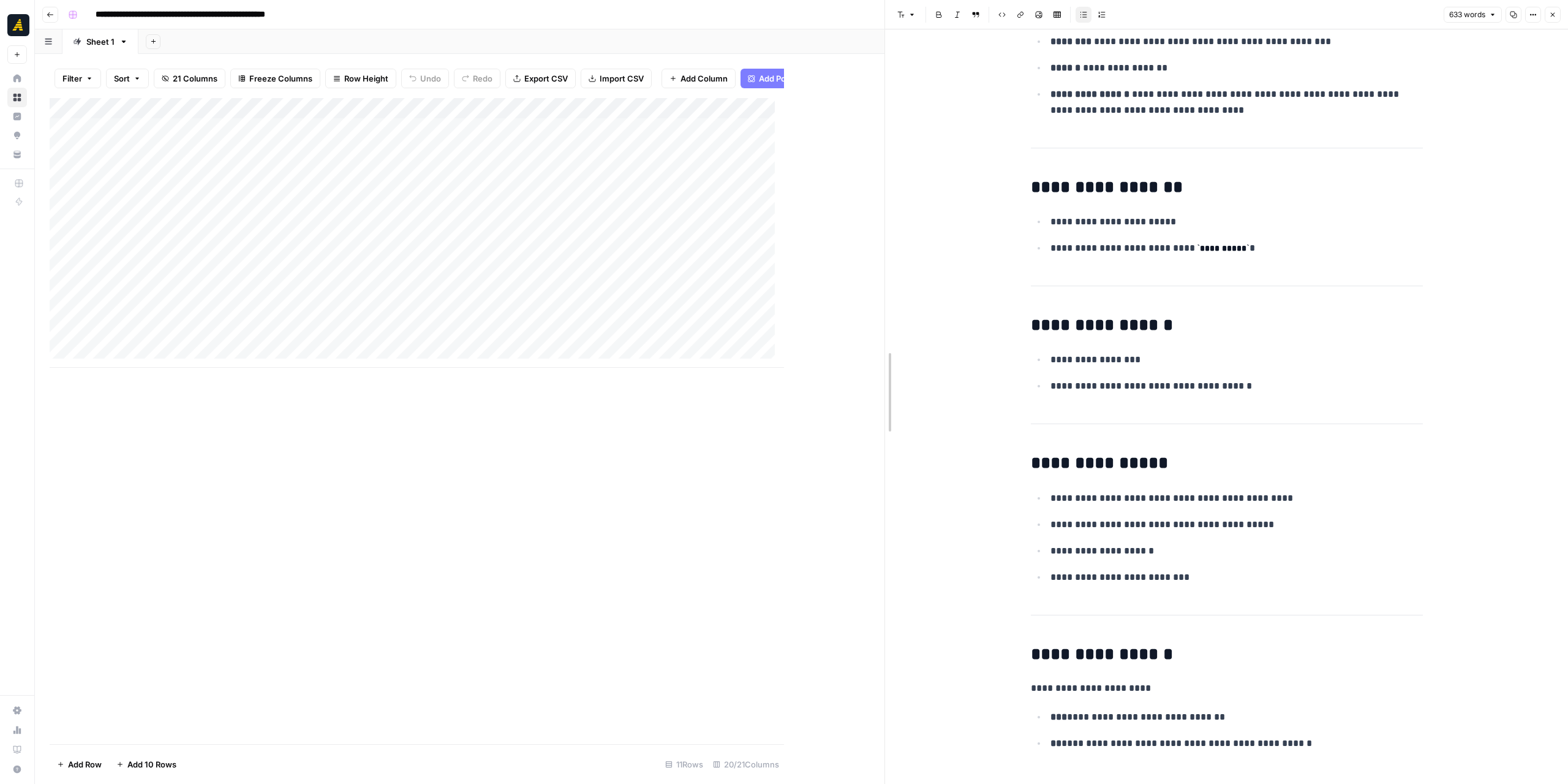
drag, startPoint x: 781, startPoint y: 438, endPoint x: 974, endPoint y: 433, distance: 193.1
click at [892, 433] on div at bounding box center [885, 392] width 12 height 784
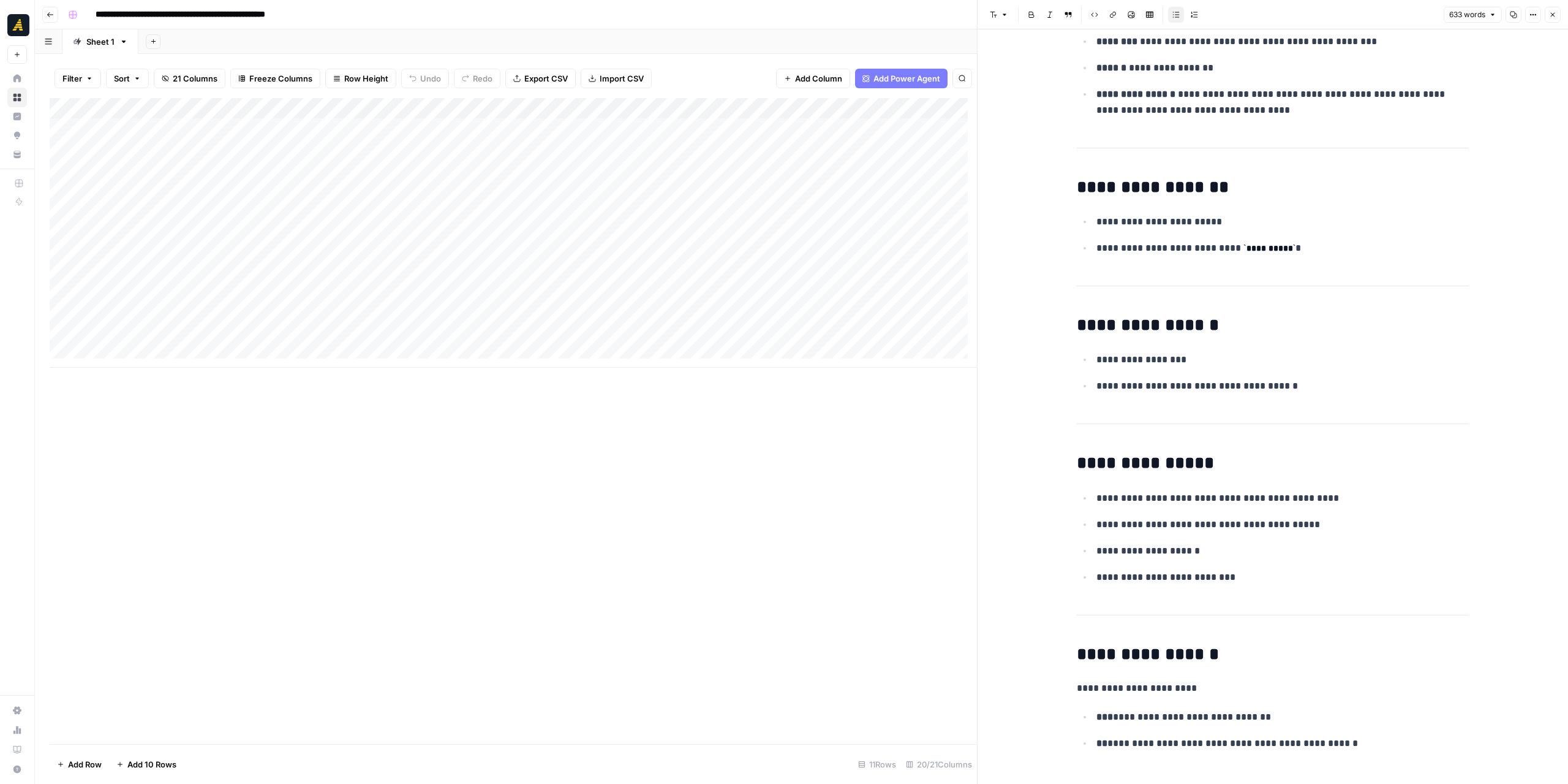
click at [490, 152] on div "Add Column" at bounding box center [513, 232] width 927 height 269
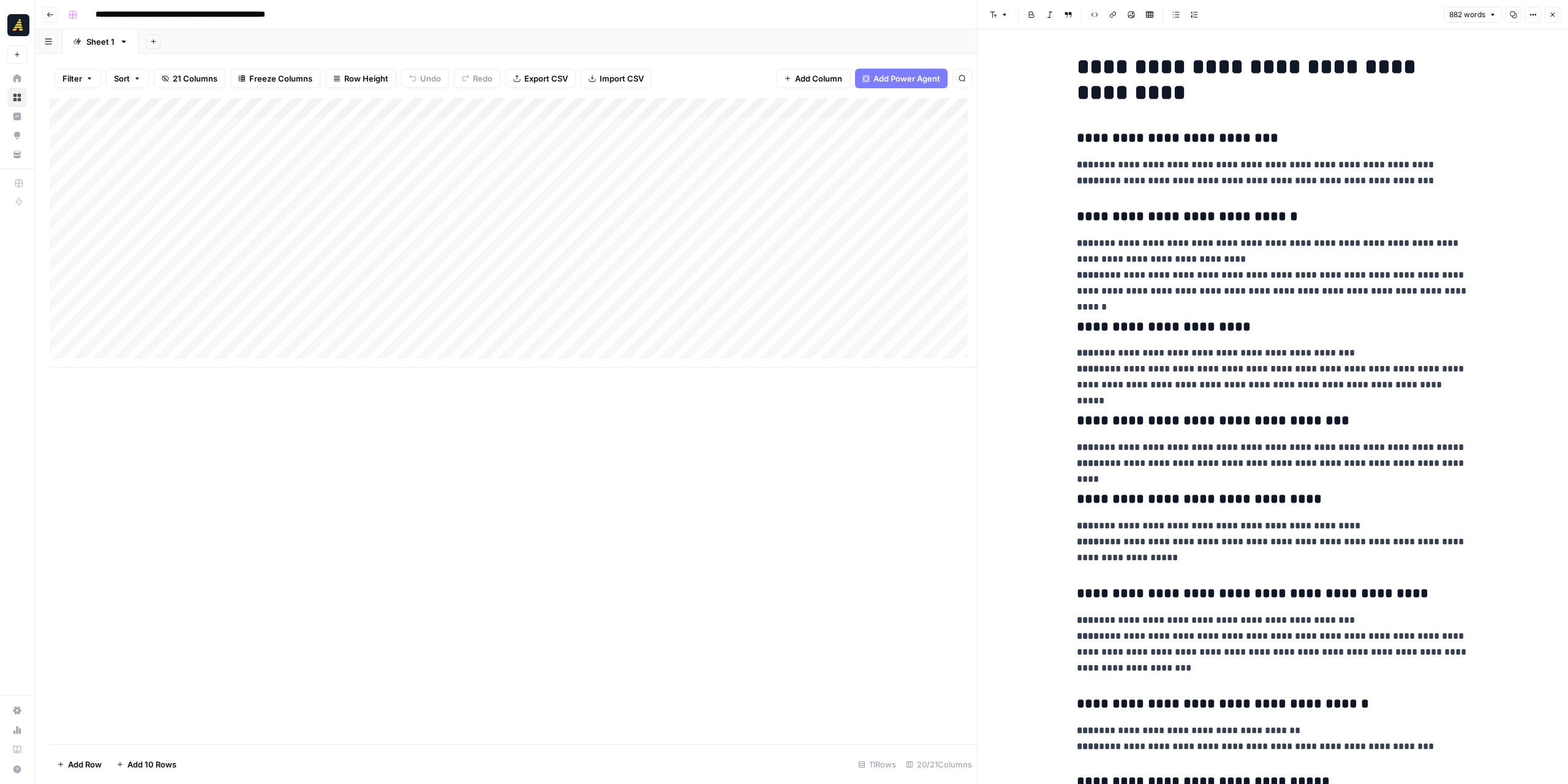
click at [479, 172] on div "Add Column" at bounding box center [513, 232] width 927 height 269
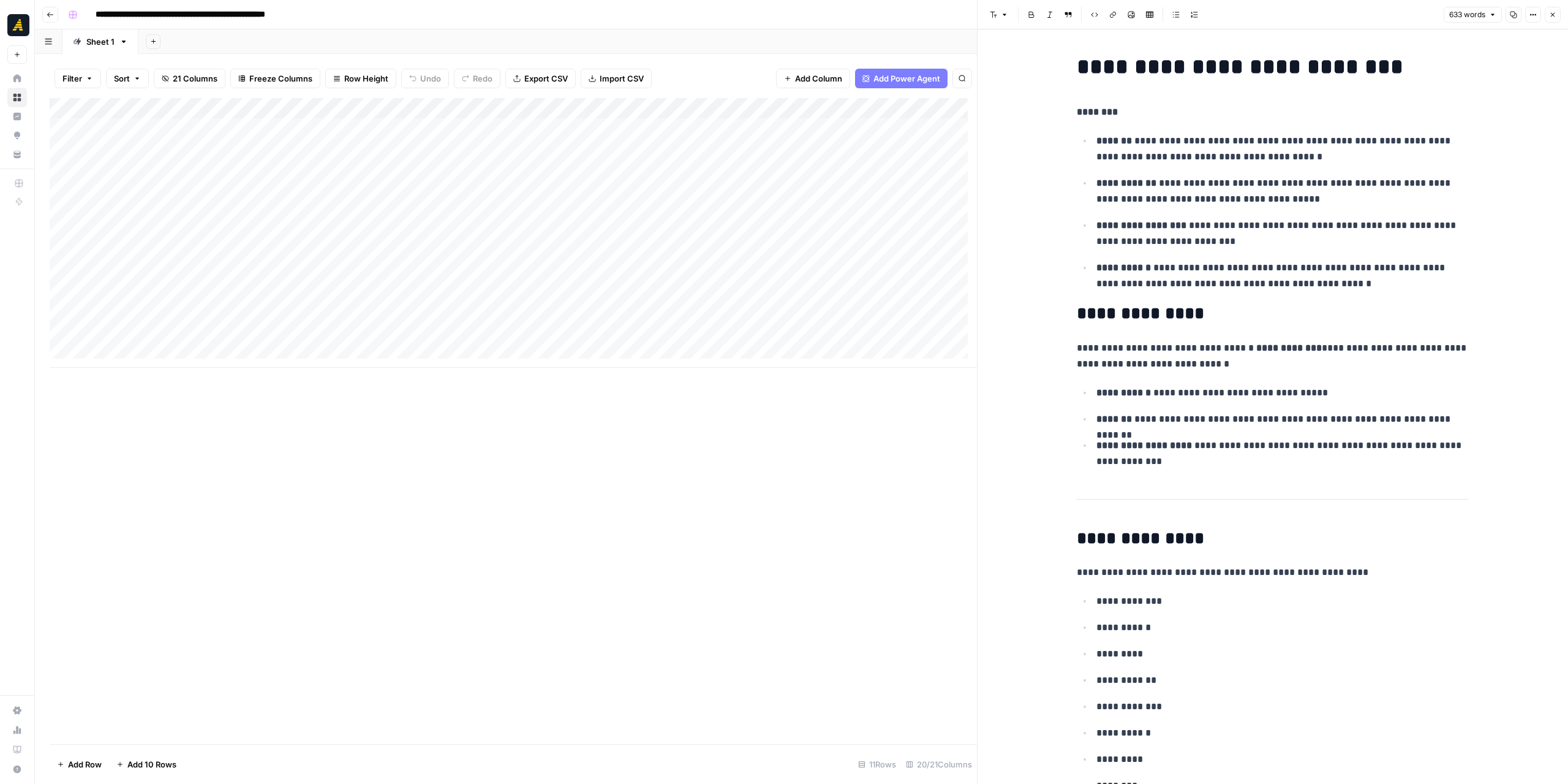
click at [475, 194] on div "Add Column" at bounding box center [513, 232] width 927 height 269
click at [440, 237] on div "Add Column" at bounding box center [513, 232] width 927 height 269
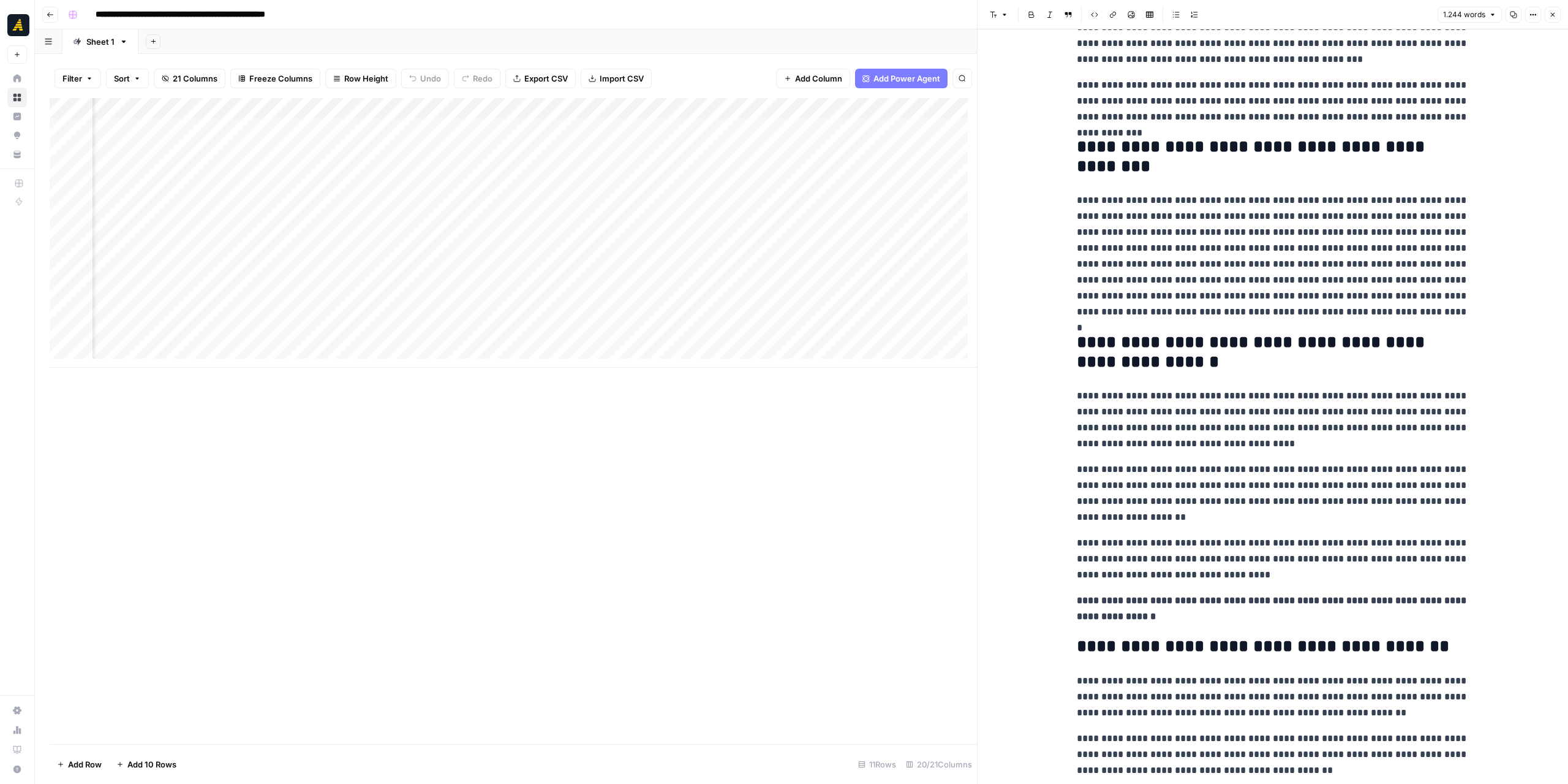
scroll to position [0, 711]
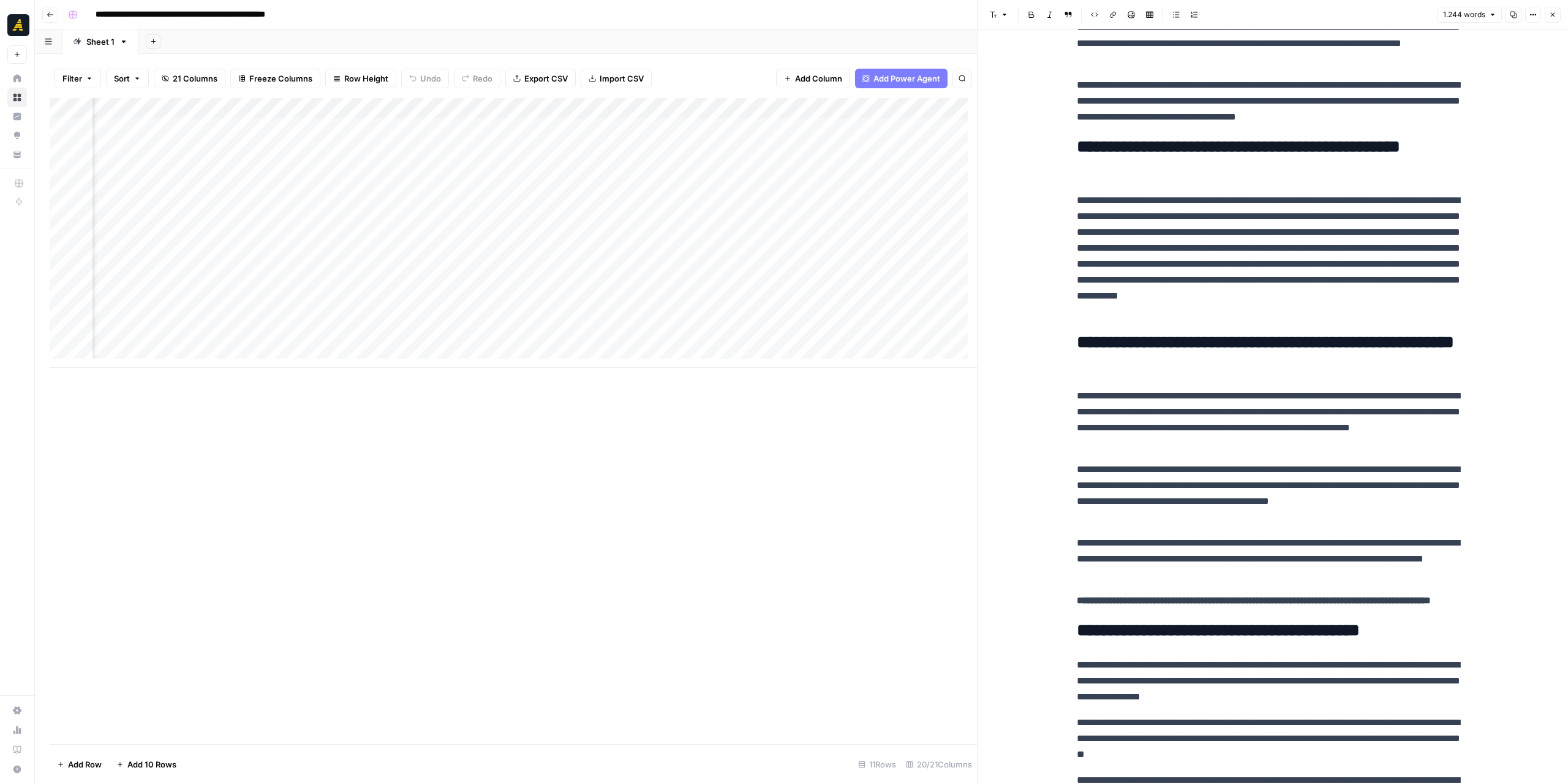
click at [57, 20] on button "Go back" at bounding box center [51, 15] width 16 height 16
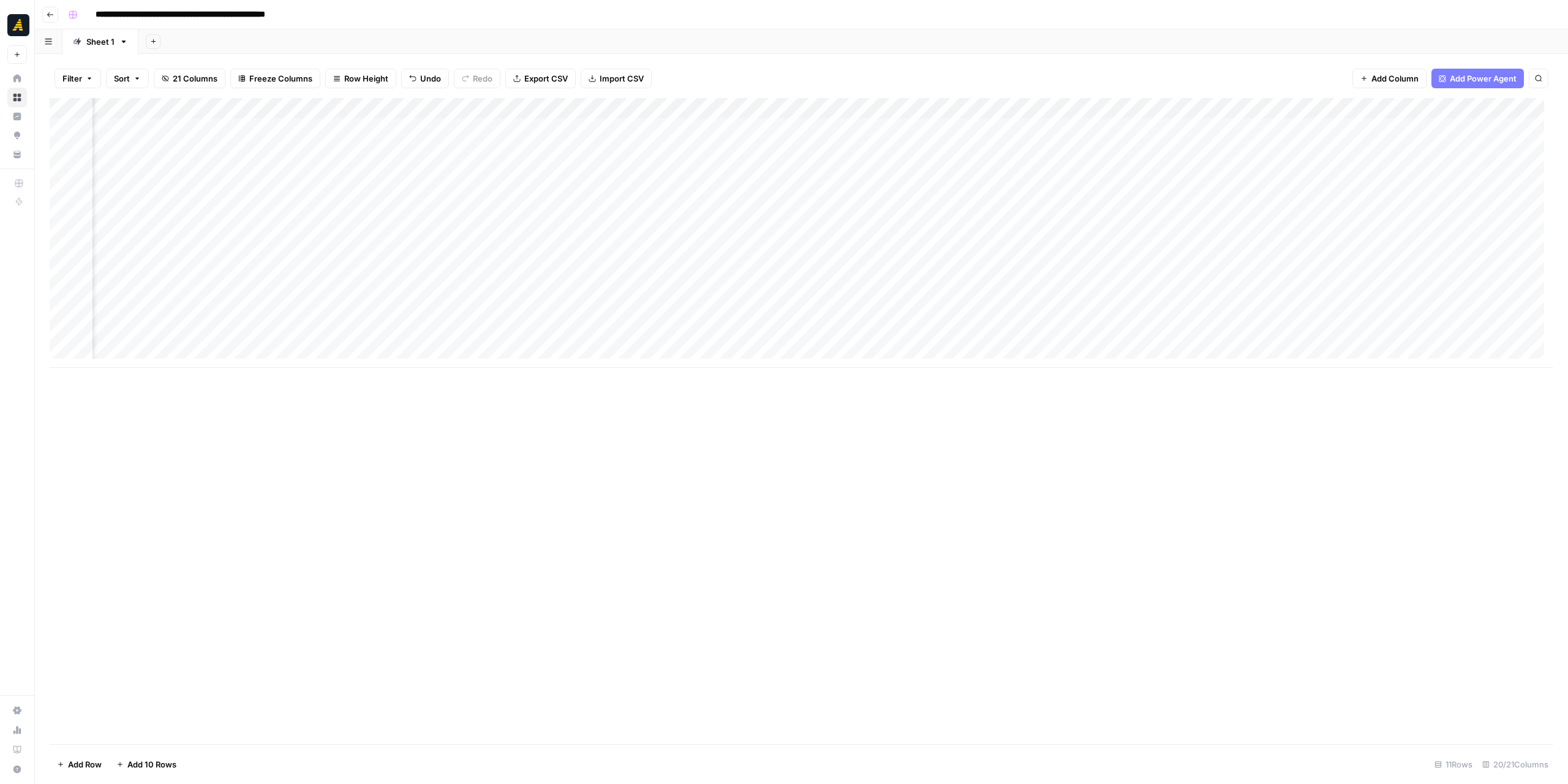
click at [57, 20] on button "Go back" at bounding box center [51, 15] width 16 height 16
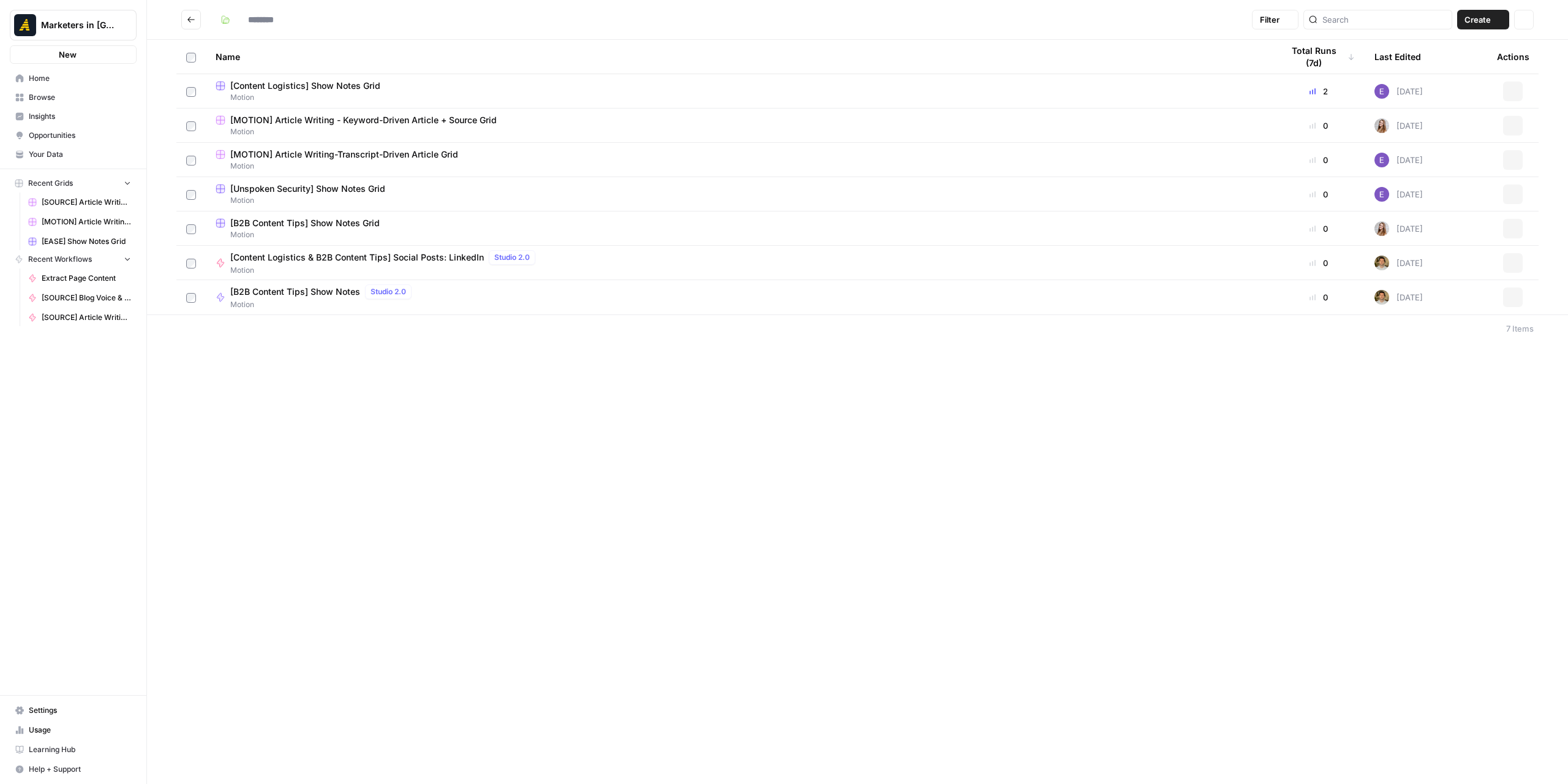
type input "******"
click at [192, 20] on icon "Go back" at bounding box center [191, 20] width 9 height 9
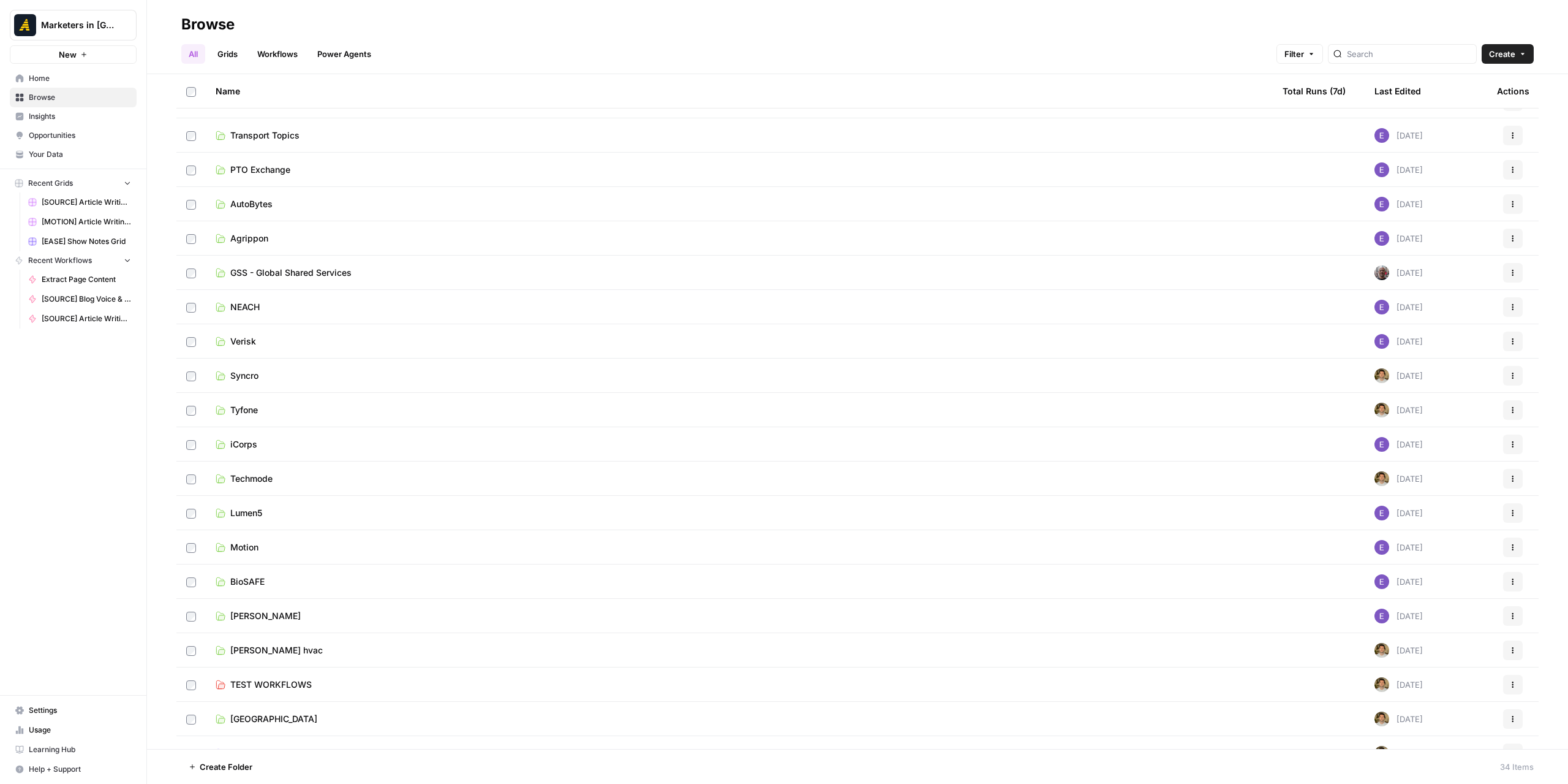
scroll to position [526, 0]
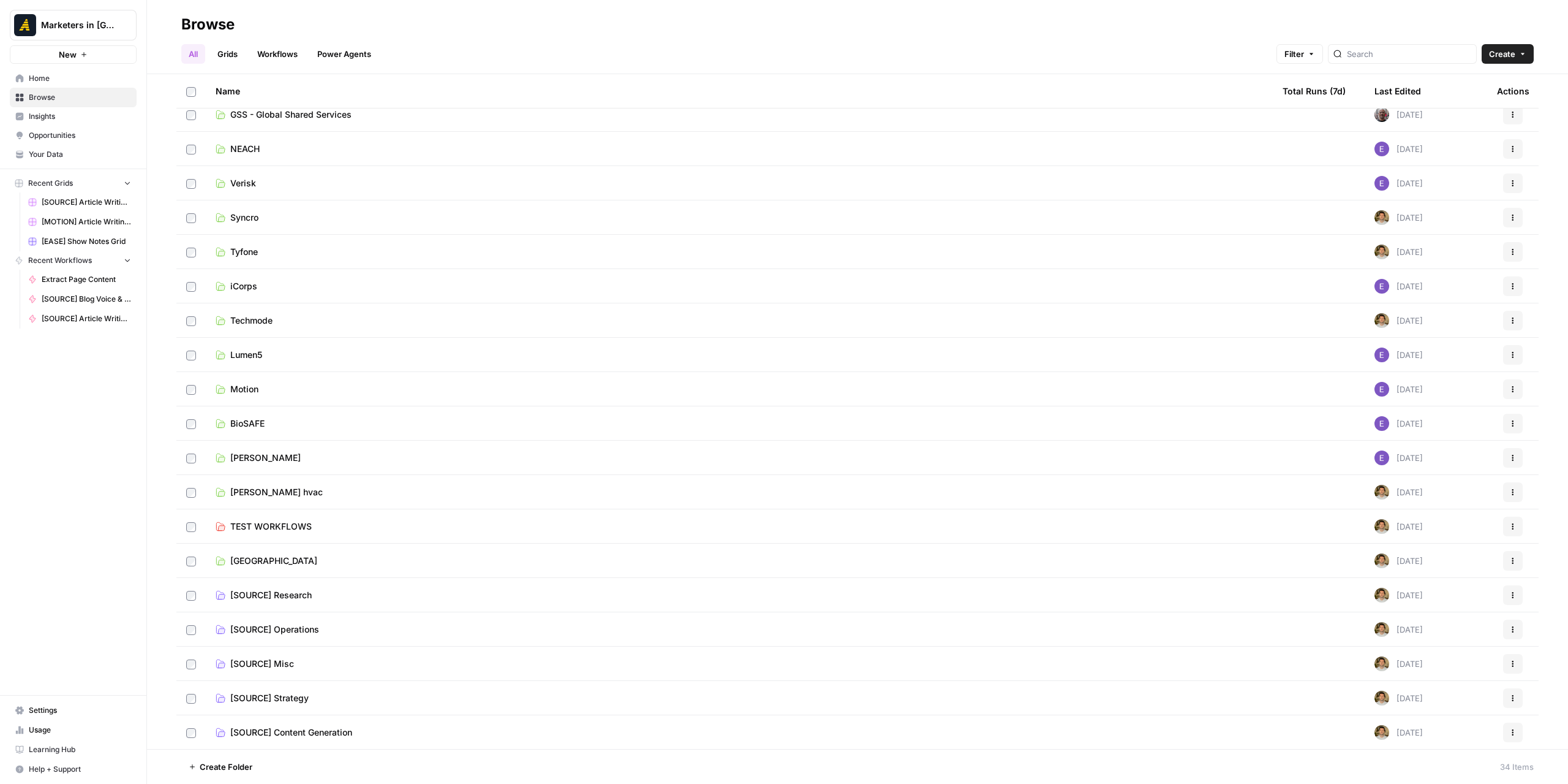
click at [264, 565] on span "[GEOGRAPHIC_DATA]" at bounding box center [274, 561] width 87 height 12
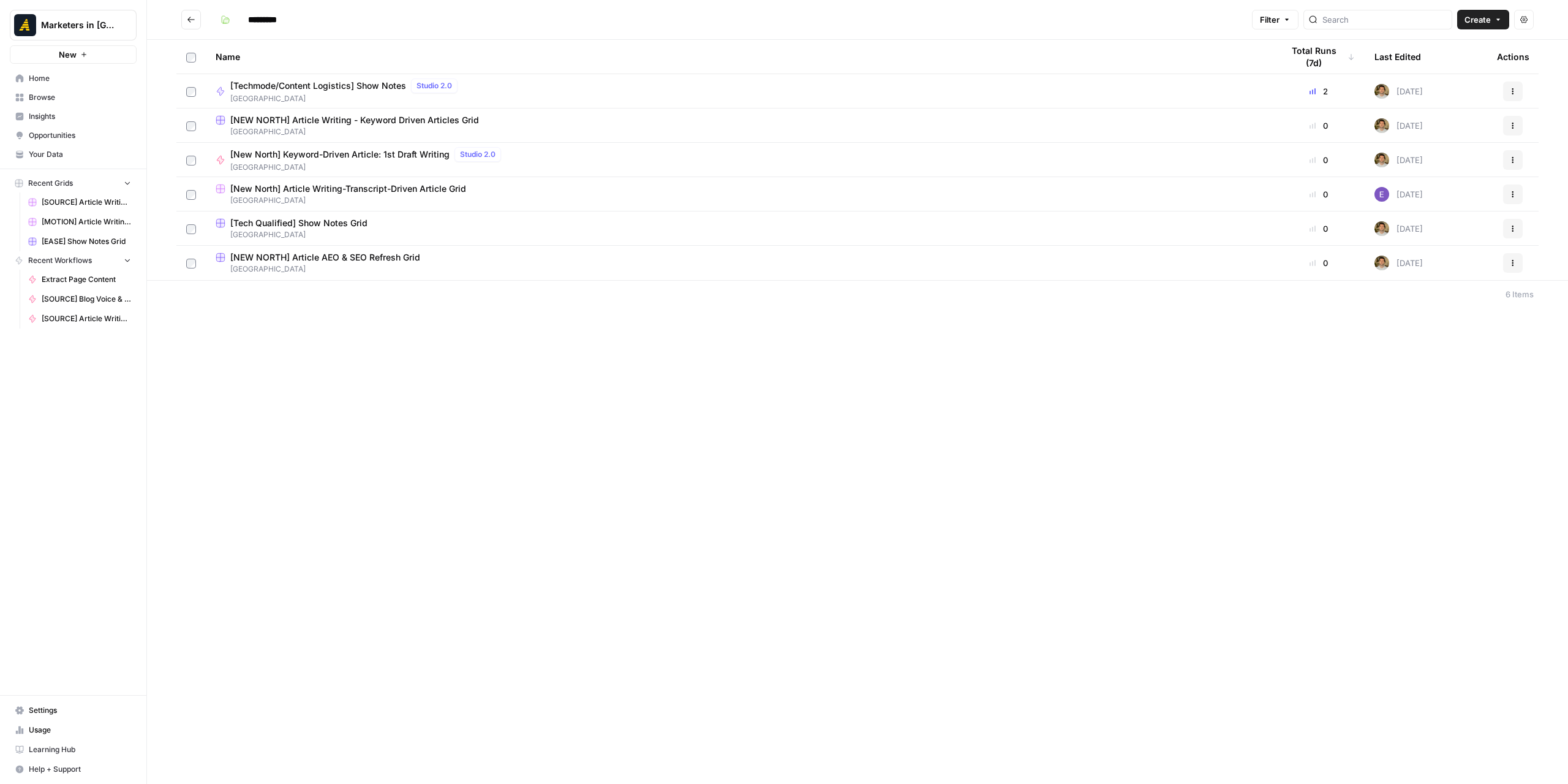
click at [378, 195] on span "[GEOGRAPHIC_DATA]" at bounding box center [739, 200] width 1047 height 11
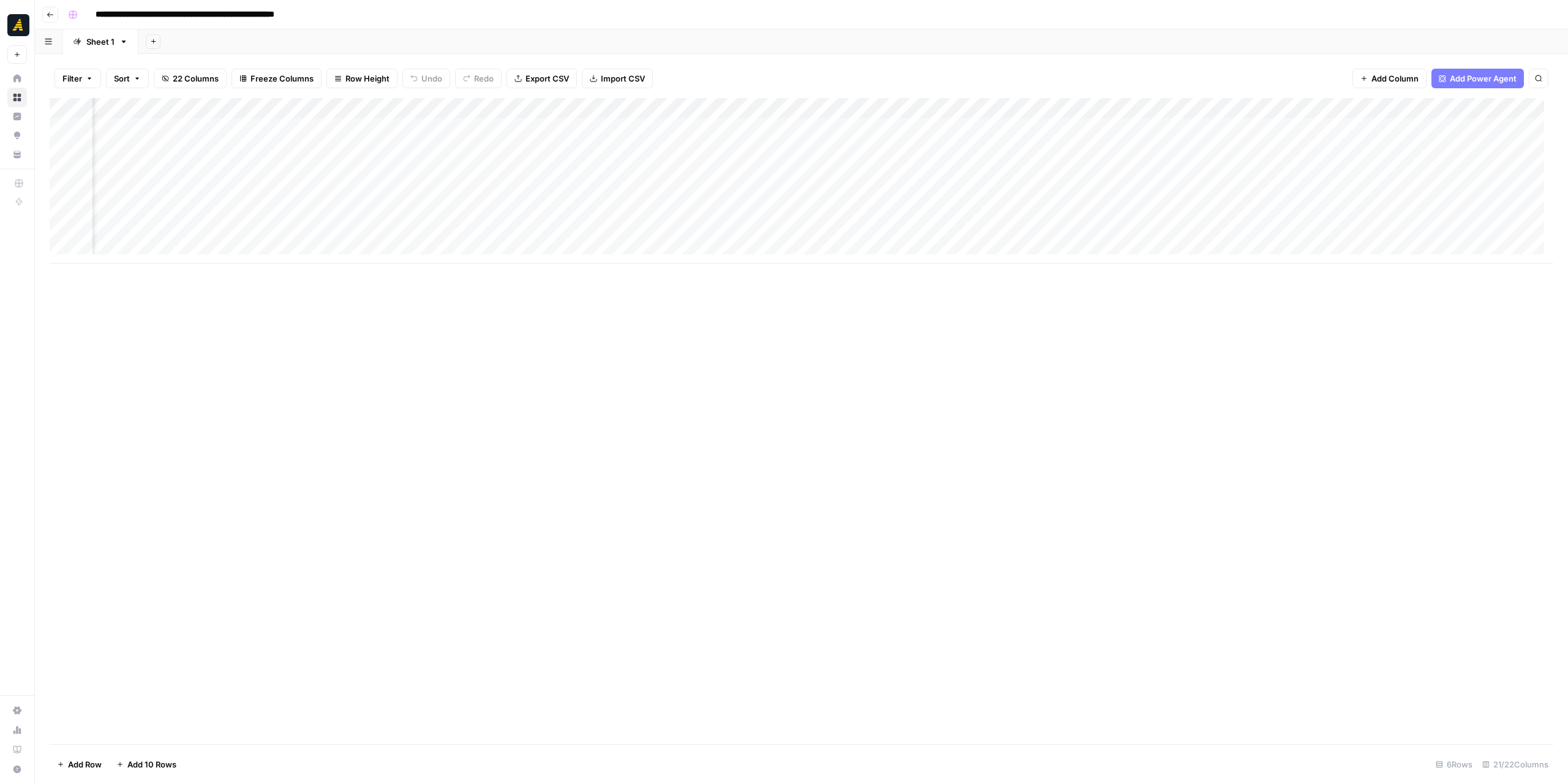
scroll to position [0, 1709]
click at [1117, 213] on div "Add Column" at bounding box center [802, 181] width 1504 height 165
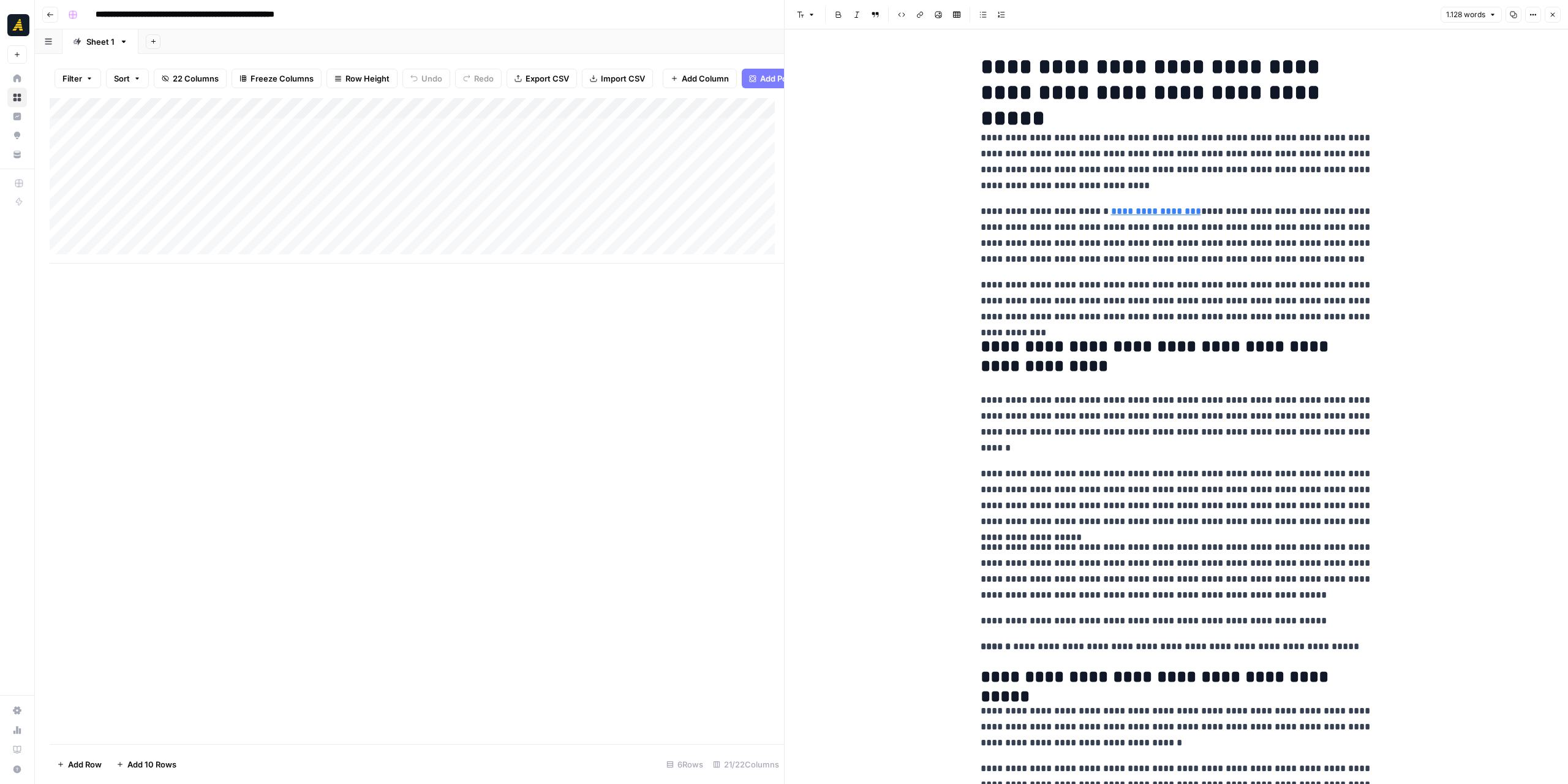
click at [43, 14] on button "Go back" at bounding box center [51, 15] width 16 height 16
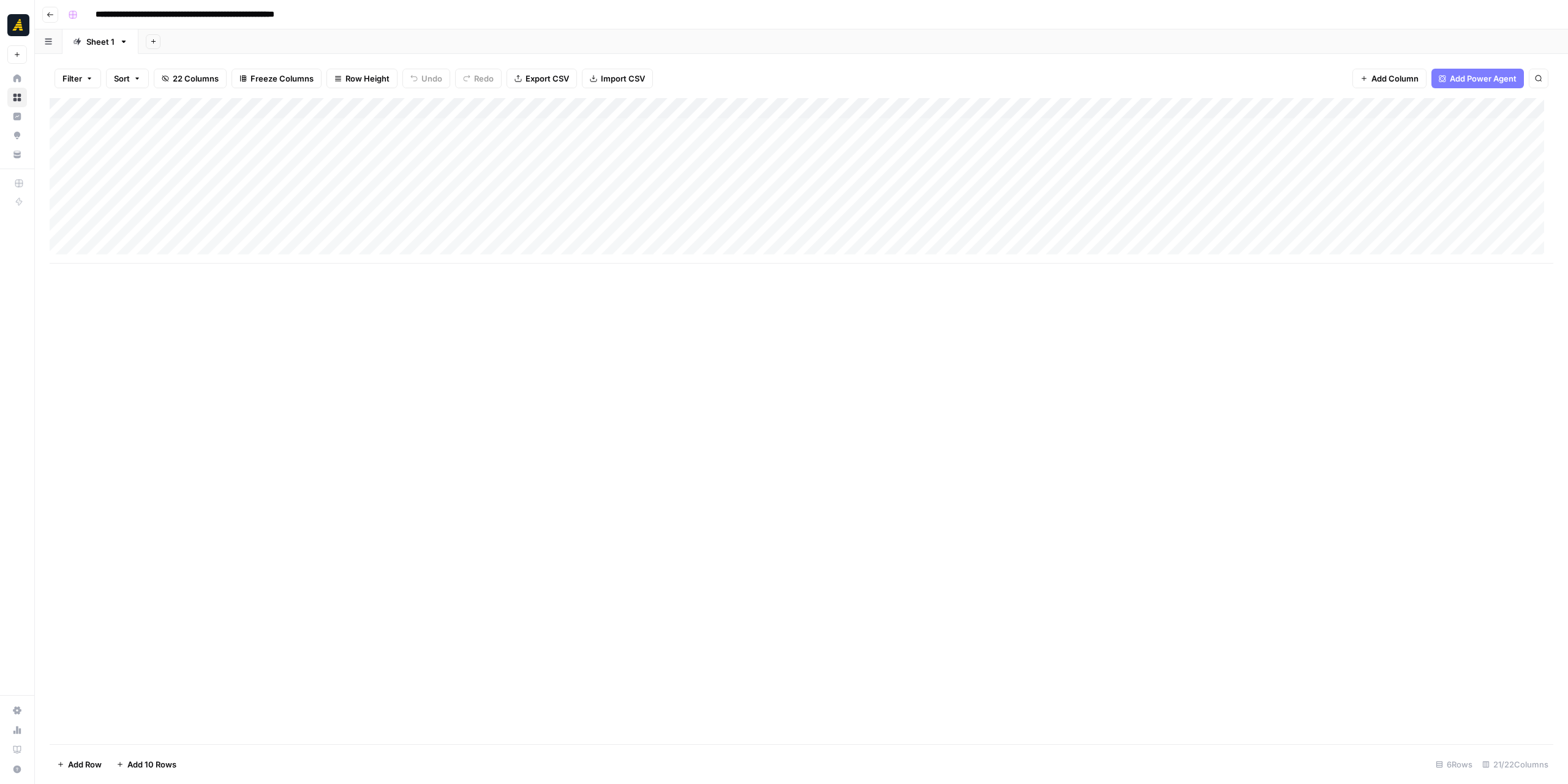
click at [52, 17] on icon "button" at bounding box center [51, 15] width 7 height 7
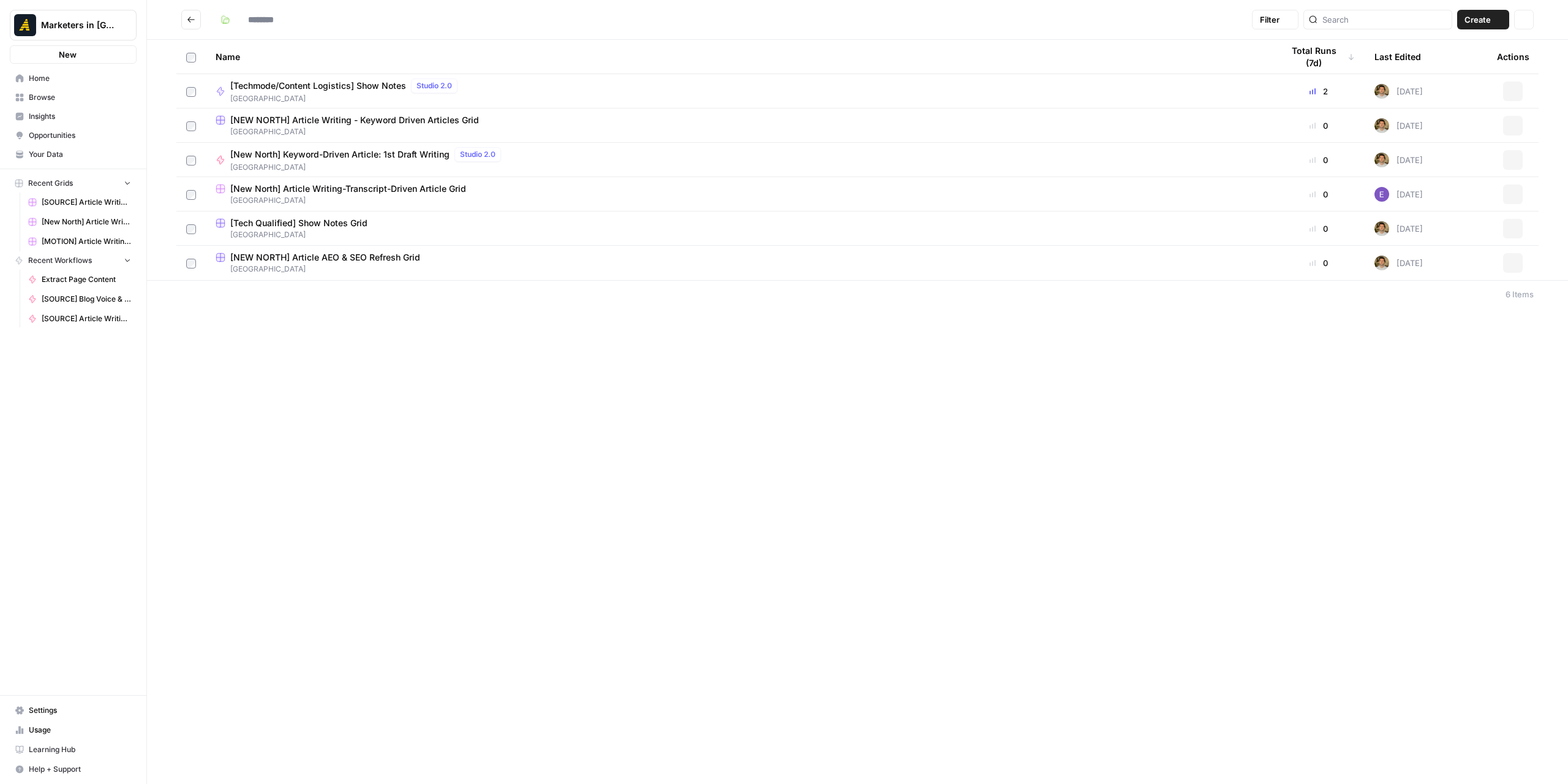
type input "*********"
click at [192, 25] on button "Go back" at bounding box center [191, 20] width 20 height 20
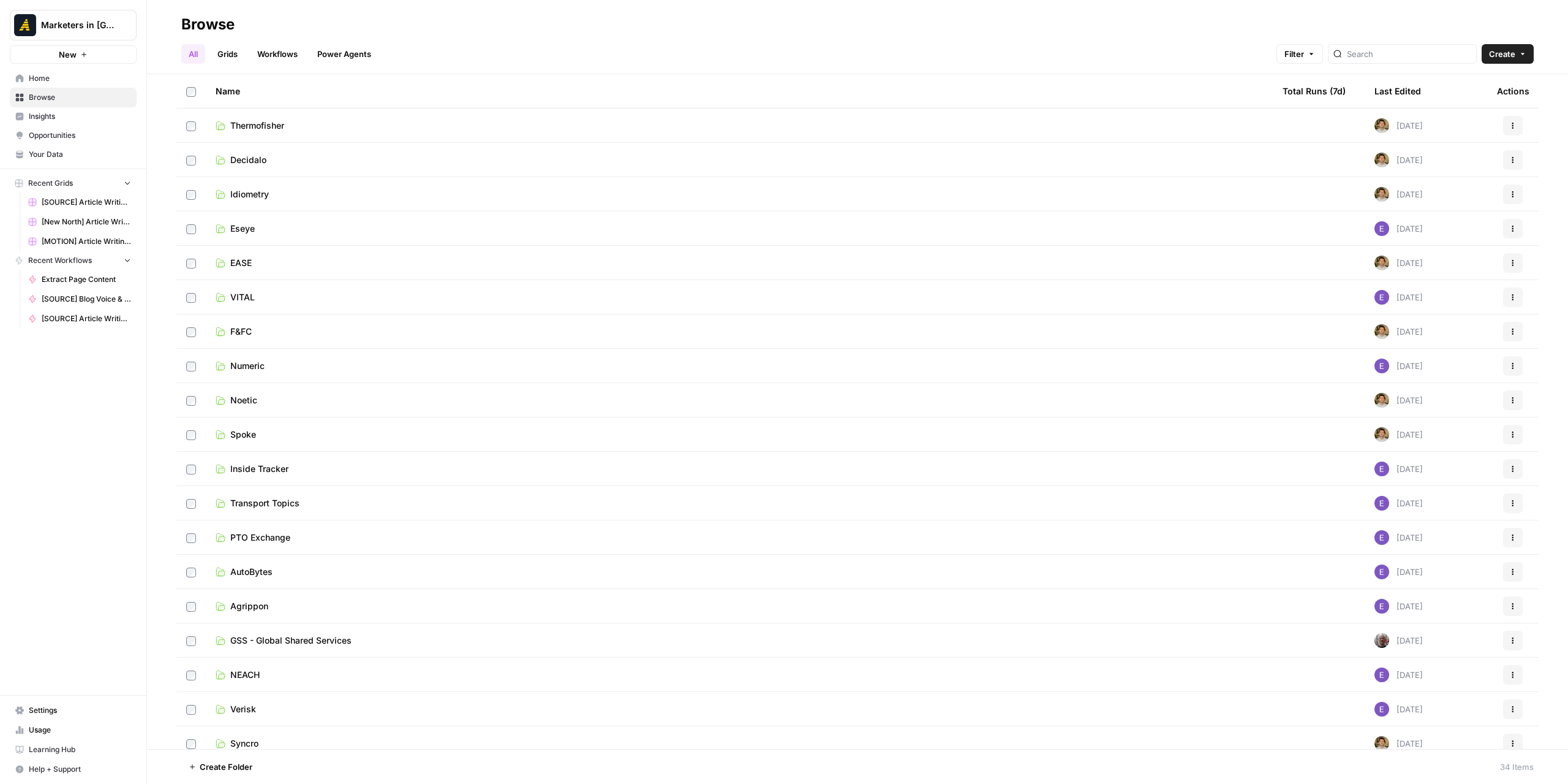
click at [256, 229] on link "Eseye" at bounding box center [739, 229] width 1047 height 12
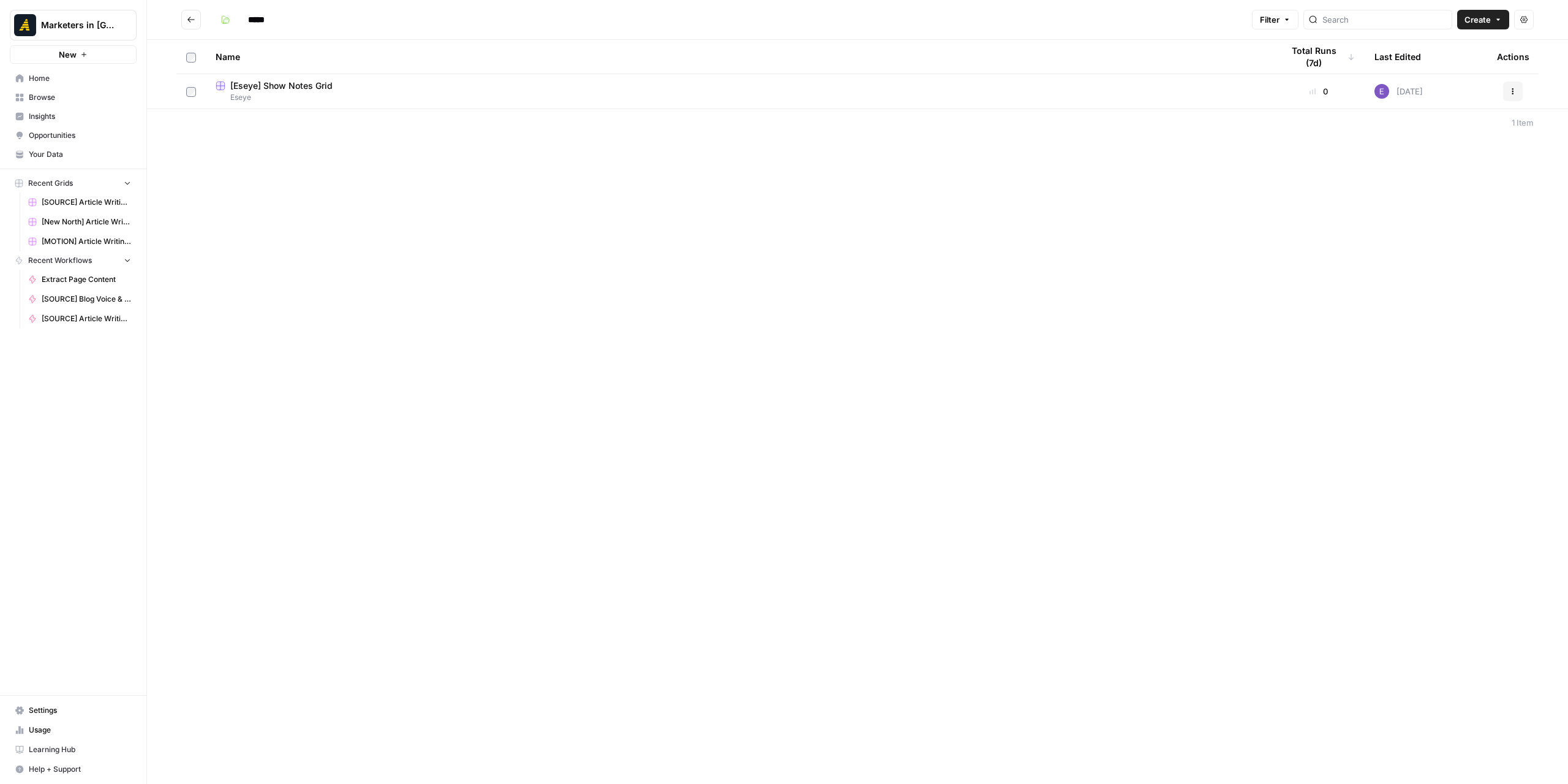
click at [187, 19] on icon "Go back" at bounding box center [191, 20] width 9 height 9
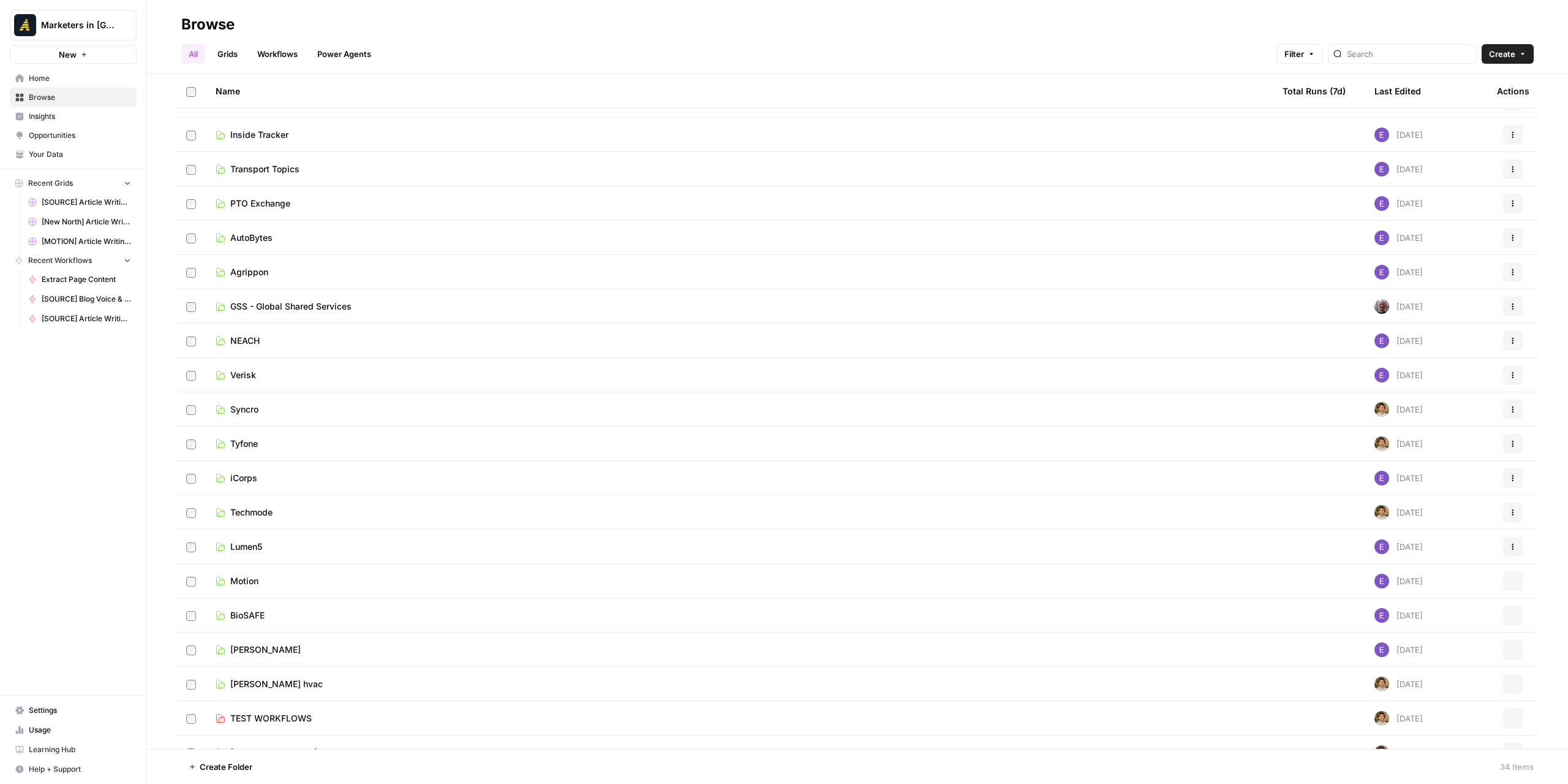
scroll to position [368, 0]
click at [333, 268] on span "GSS - Global Shared Services" at bounding box center [291, 272] width 121 height 12
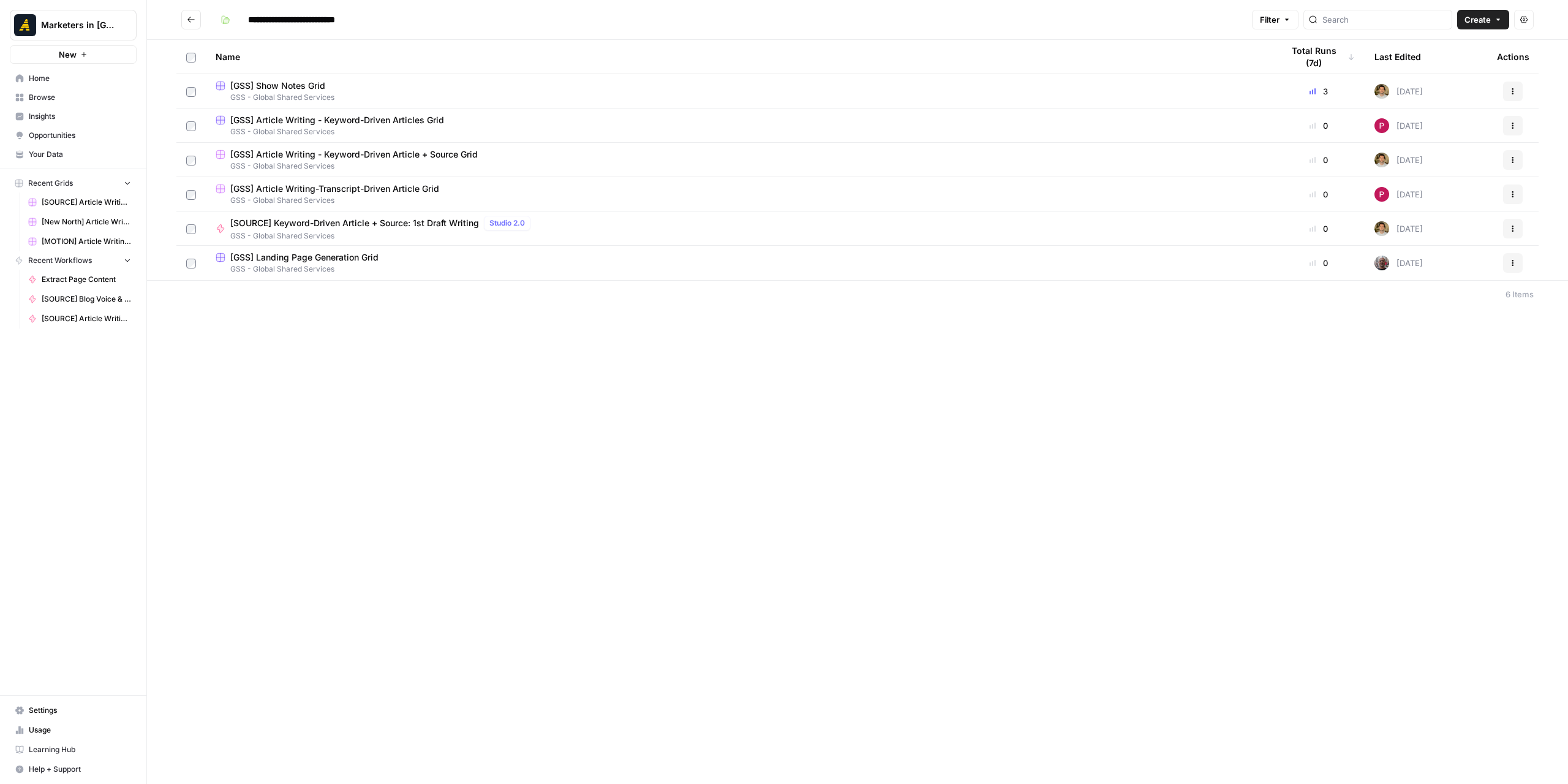
click at [358, 192] on span "[GSS] Article Writing-Transcript-Driven Article Grid" at bounding box center [335, 189] width 209 height 12
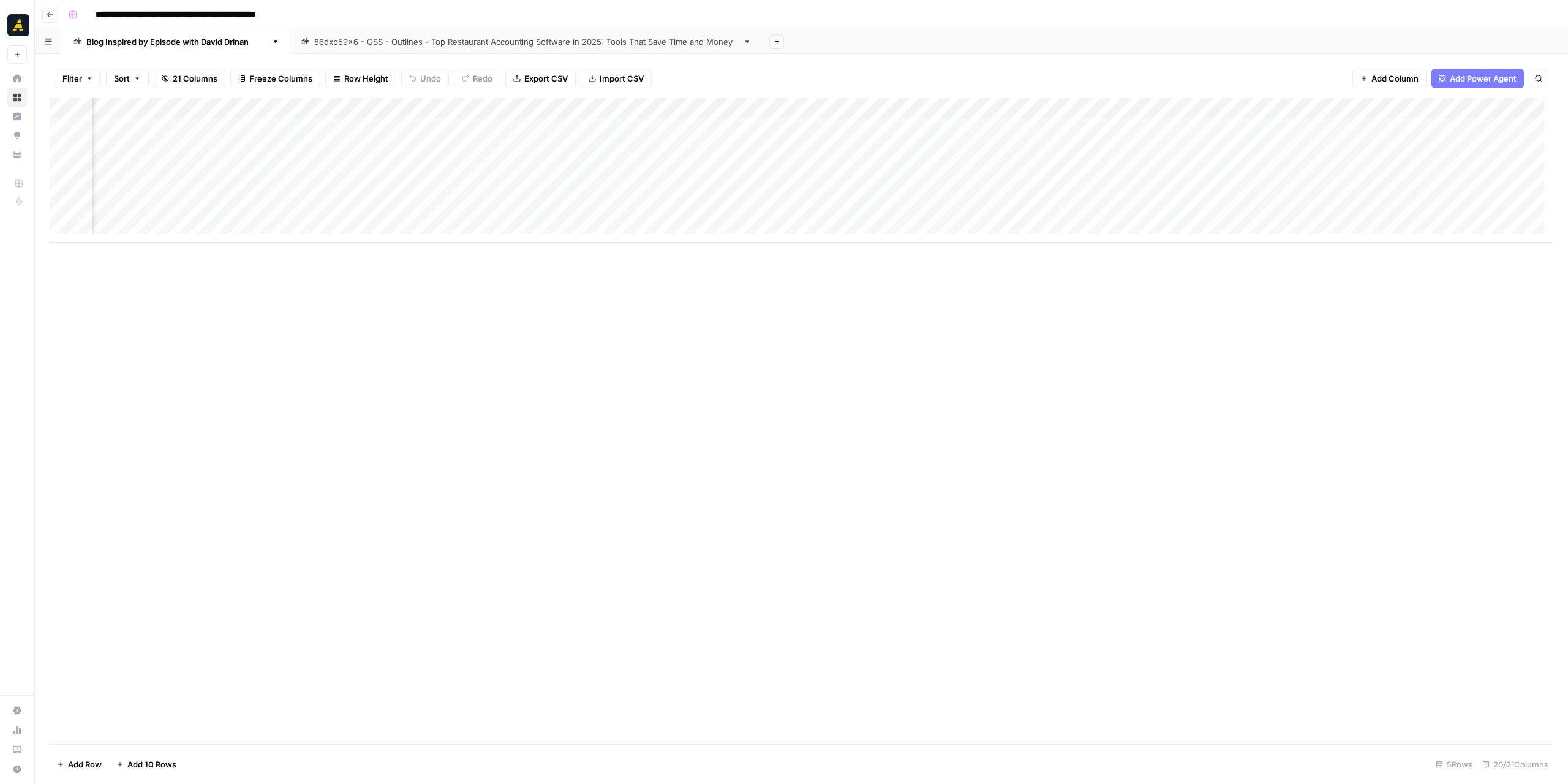
scroll to position [0, 76]
click at [428, 215] on div "Add Column" at bounding box center [802, 170] width 1504 height 145
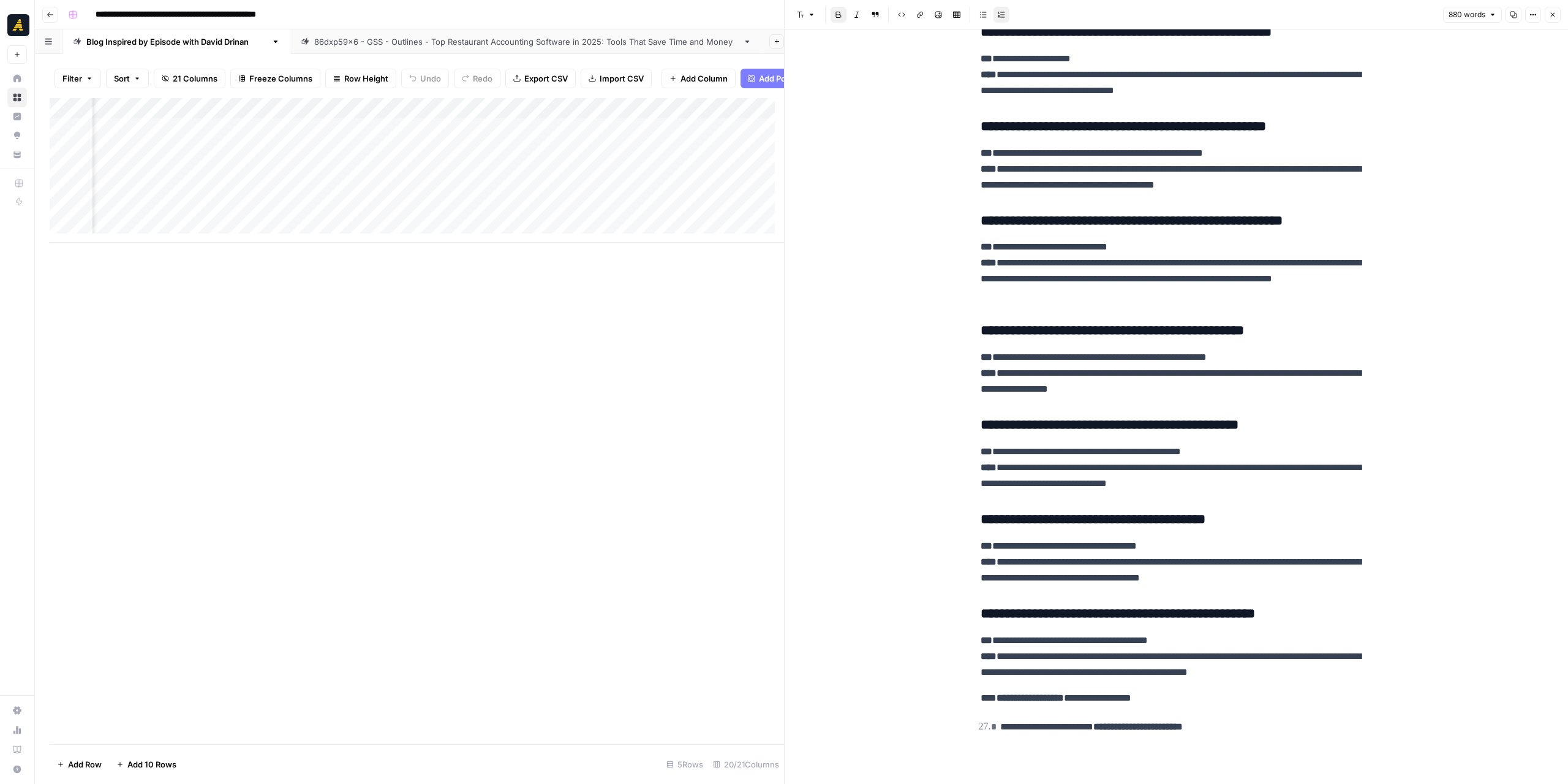
scroll to position [0, 2373]
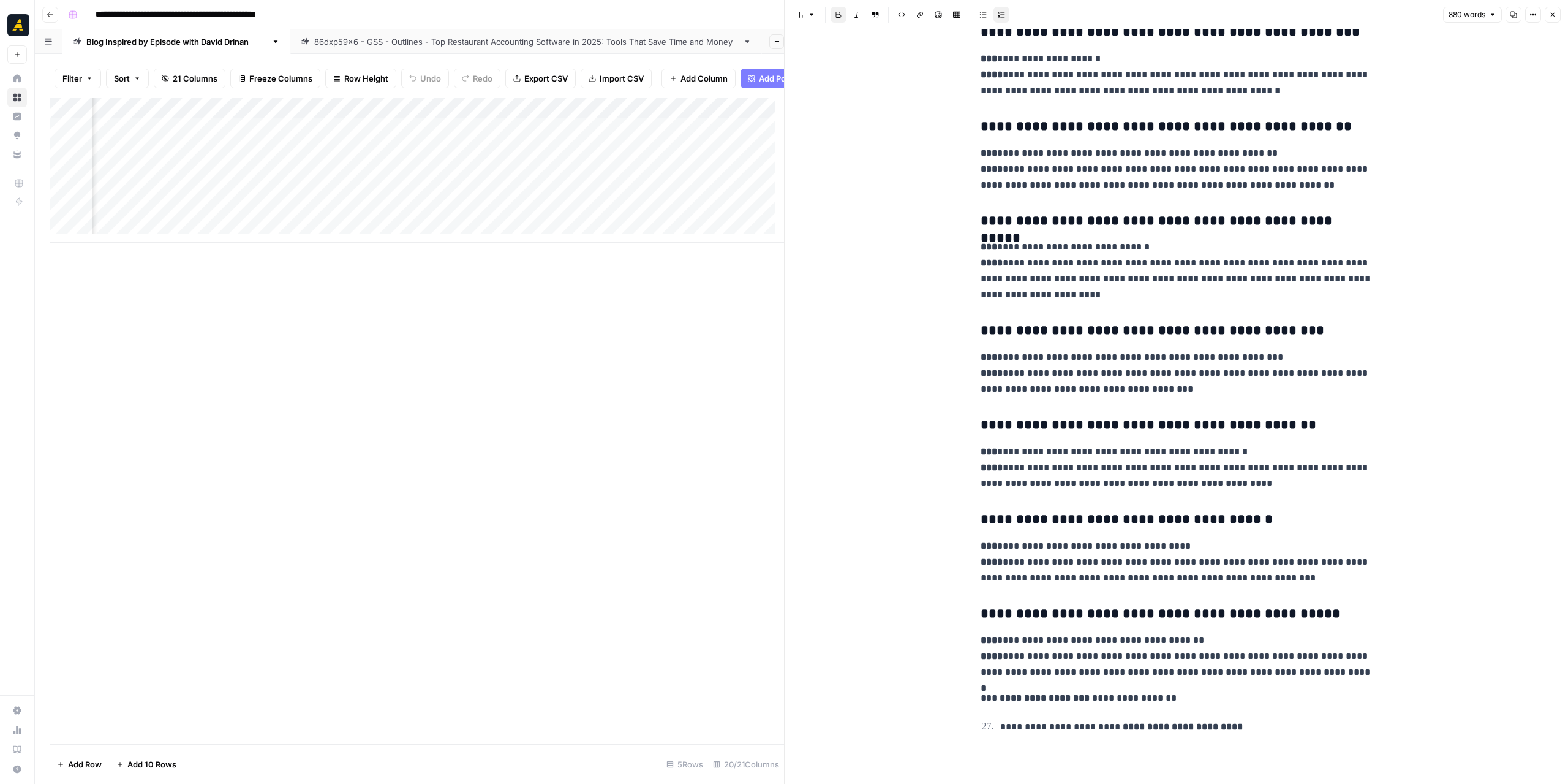
click at [456, 199] on div "Add Column" at bounding box center [417, 170] width 734 height 145
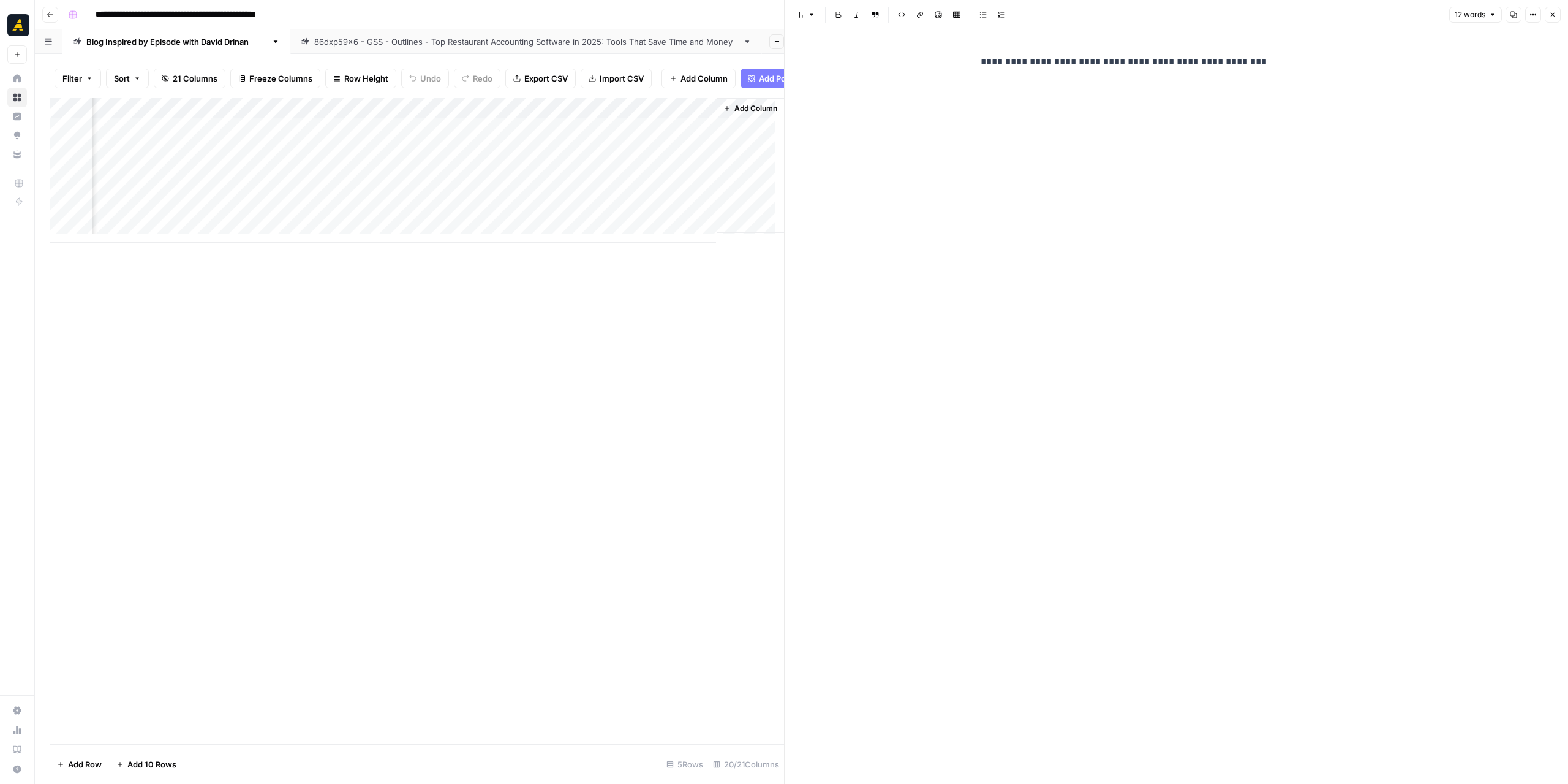
scroll to position [0, 2498]
click at [635, 198] on div "Add Column" at bounding box center [417, 170] width 734 height 145
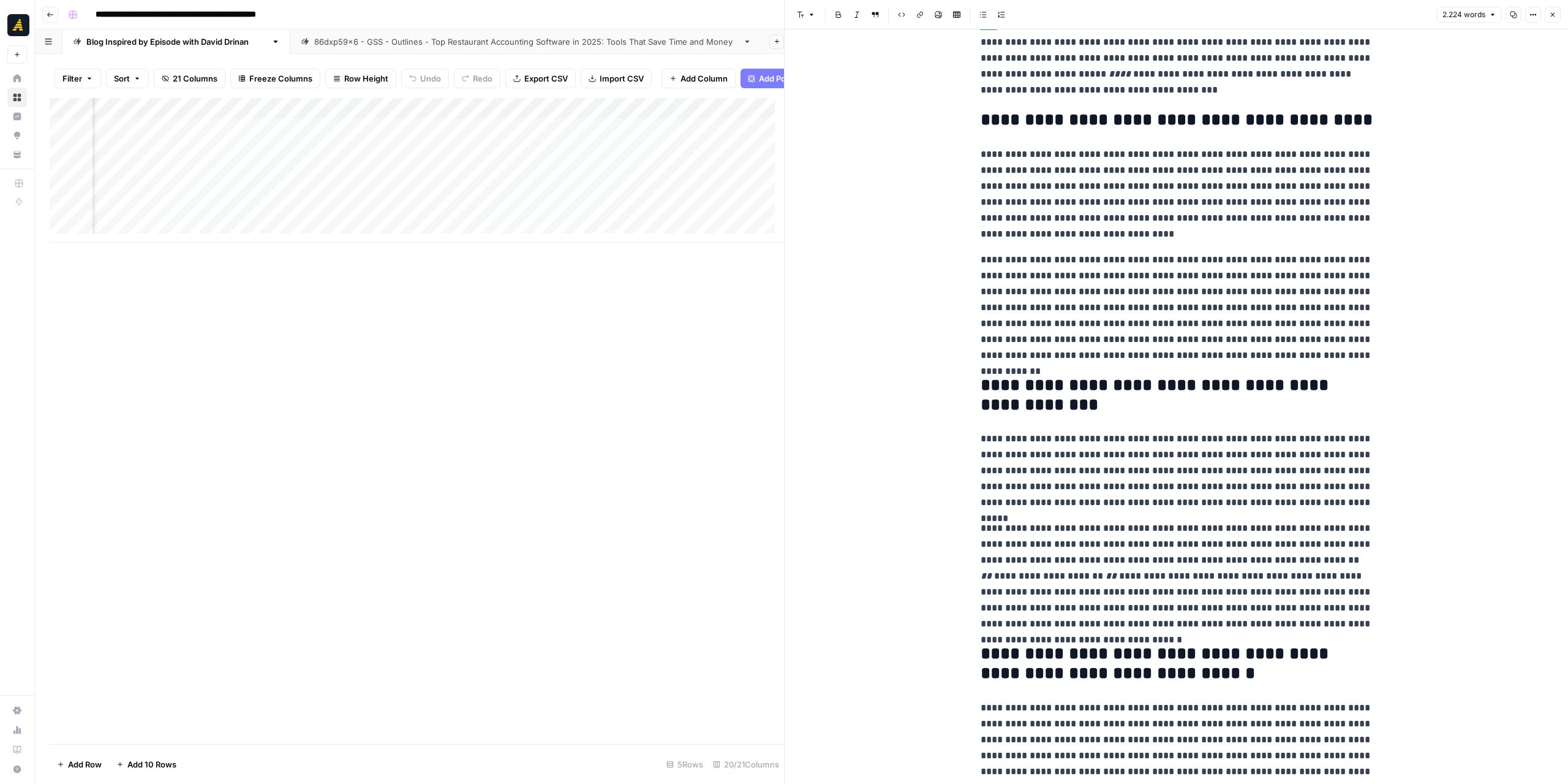
scroll to position [0, 152]
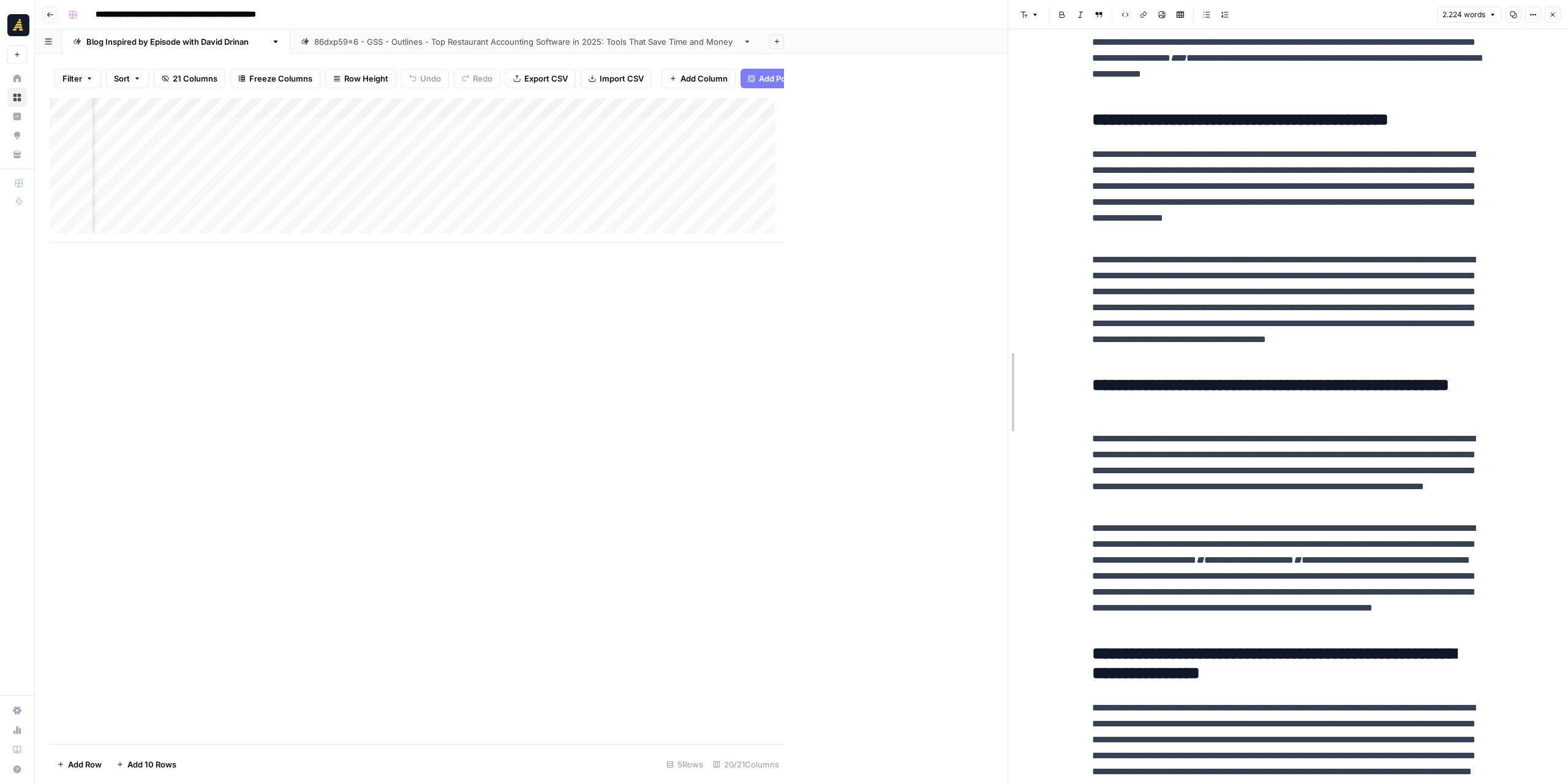
drag, startPoint x: 782, startPoint y: 296, endPoint x: 1005, endPoint y: 306, distance: 223.2
click at [1005, 306] on div at bounding box center [1009, 392] width 12 height 784
click at [104, 232] on div "Add Column" at bounding box center [529, 170] width 958 height 145
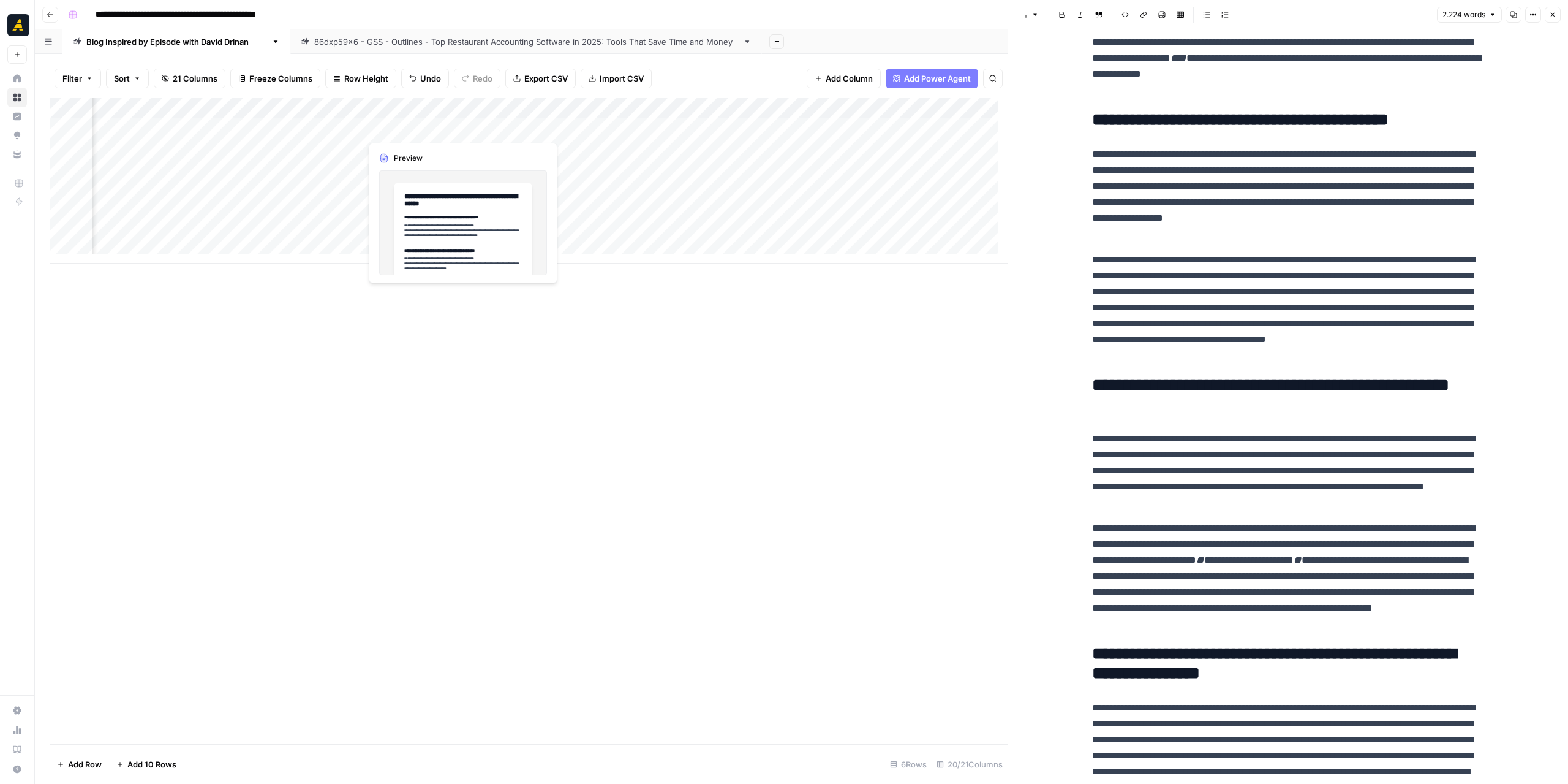
click at [442, 128] on div "Add Column" at bounding box center [529, 181] width 958 height 165
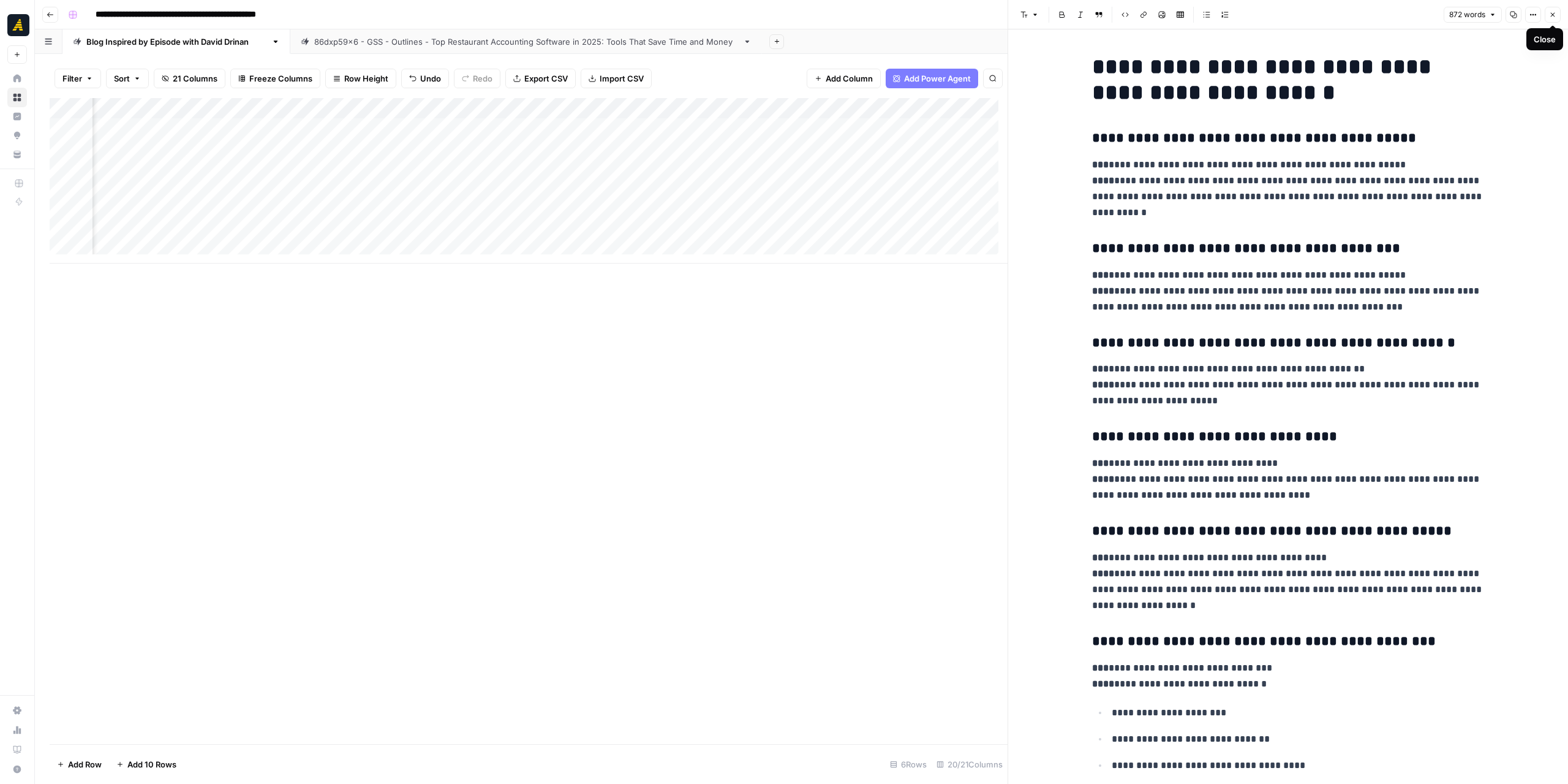
click at [1556, 16] on button "Close" at bounding box center [1553, 15] width 16 height 16
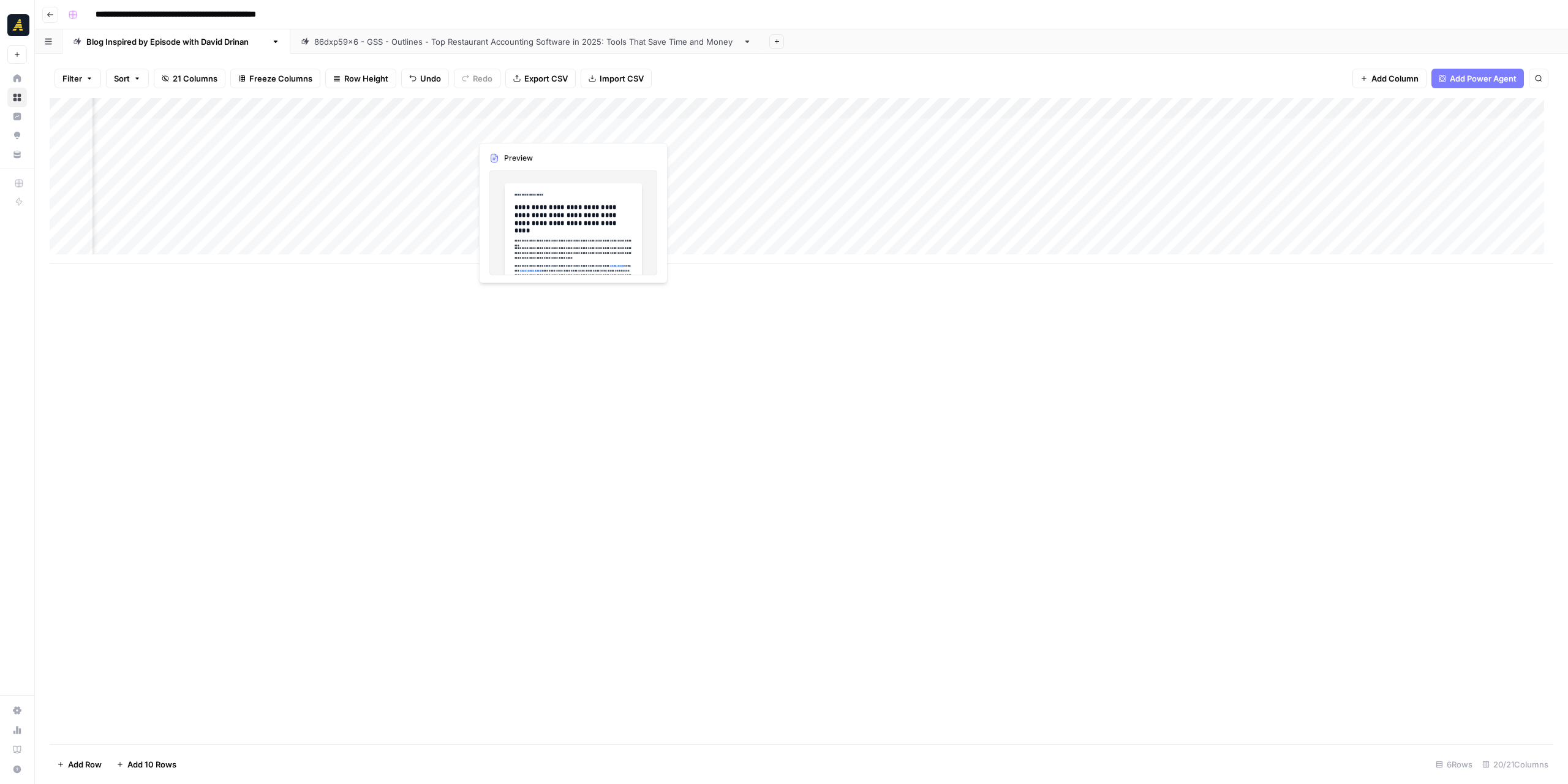
click at [509, 131] on div "Add Column" at bounding box center [802, 181] width 1504 height 165
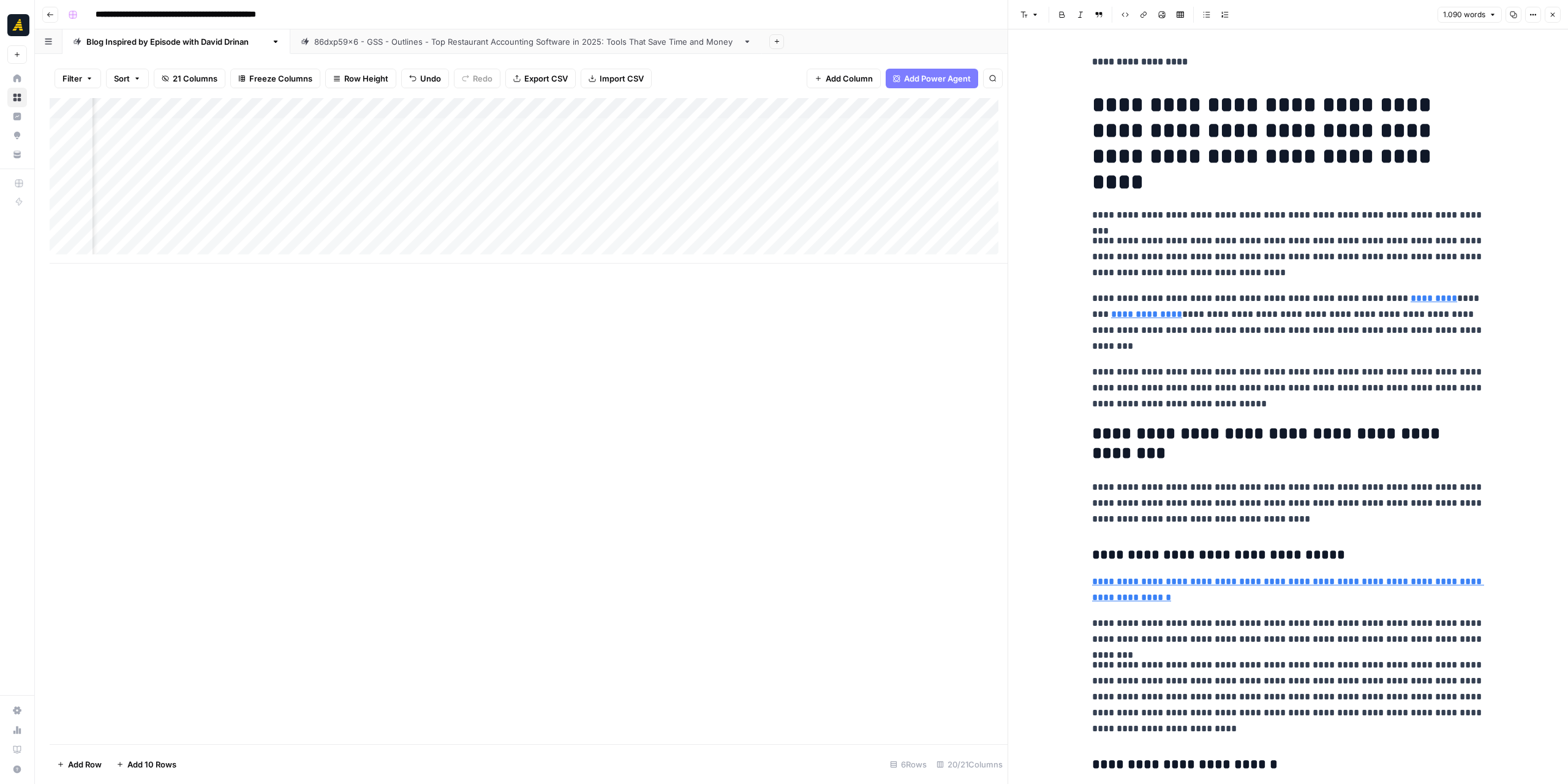
click at [1551, 17] on icon "button" at bounding box center [1553, 15] width 4 height 4
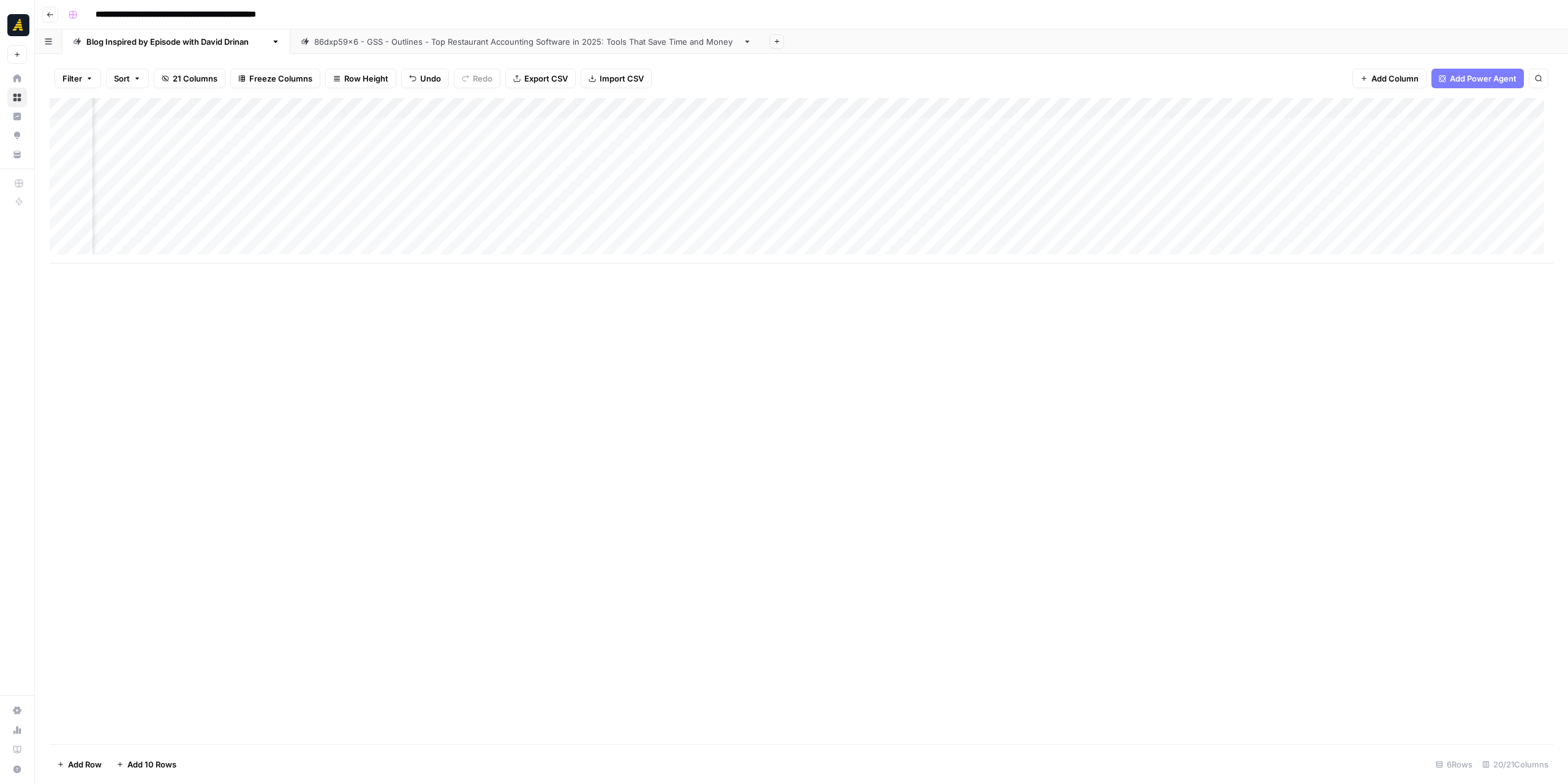
click at [47, 14] on icon "button" at bounding box center [51, 15] width 7 height 7
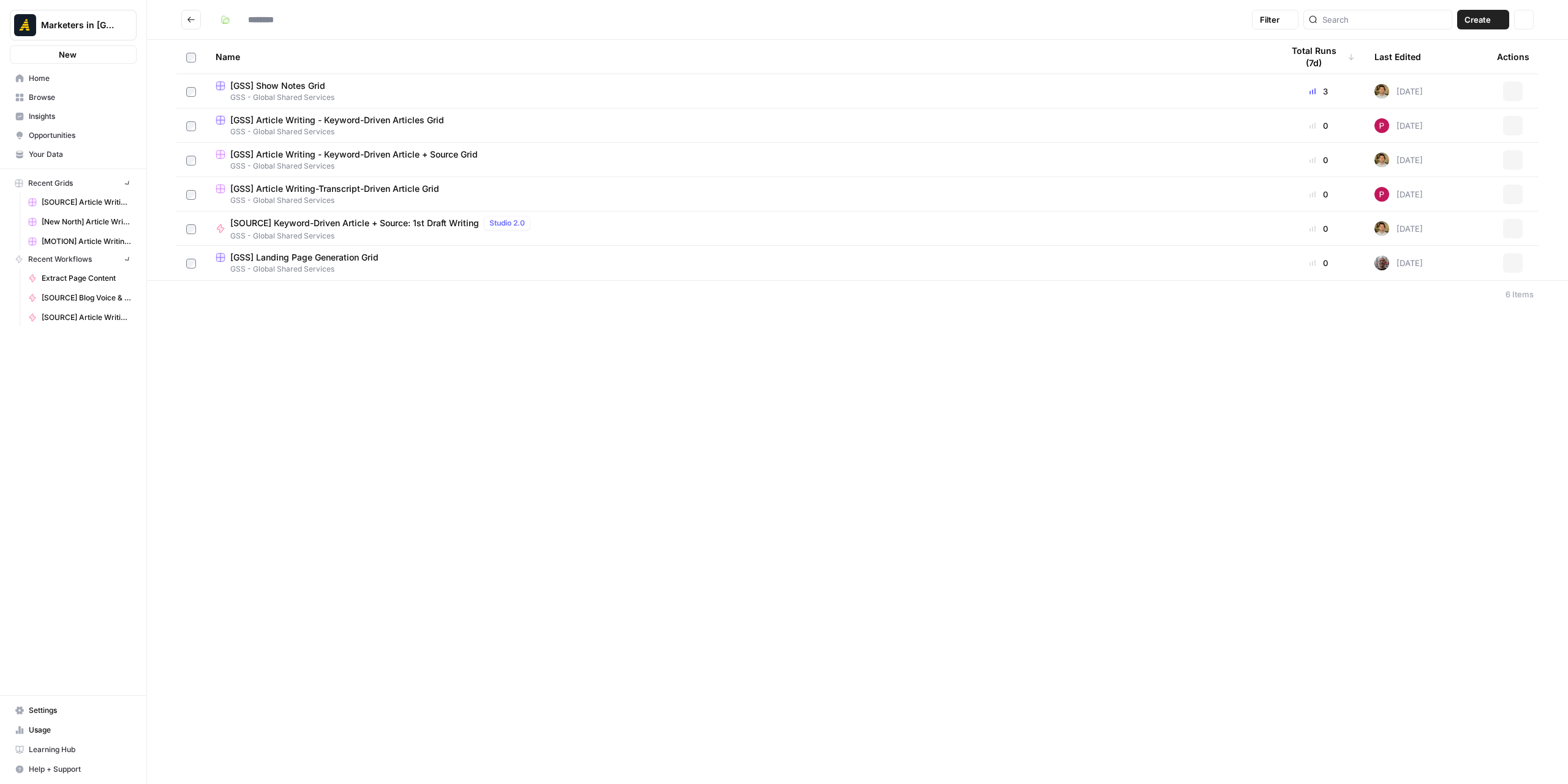
type input "**********"
click at [419, 190] on span "[GSS] Article Writing - Keyword-Driven Article + Source Grid" at bounding box center [354, 189] width 248 height 12
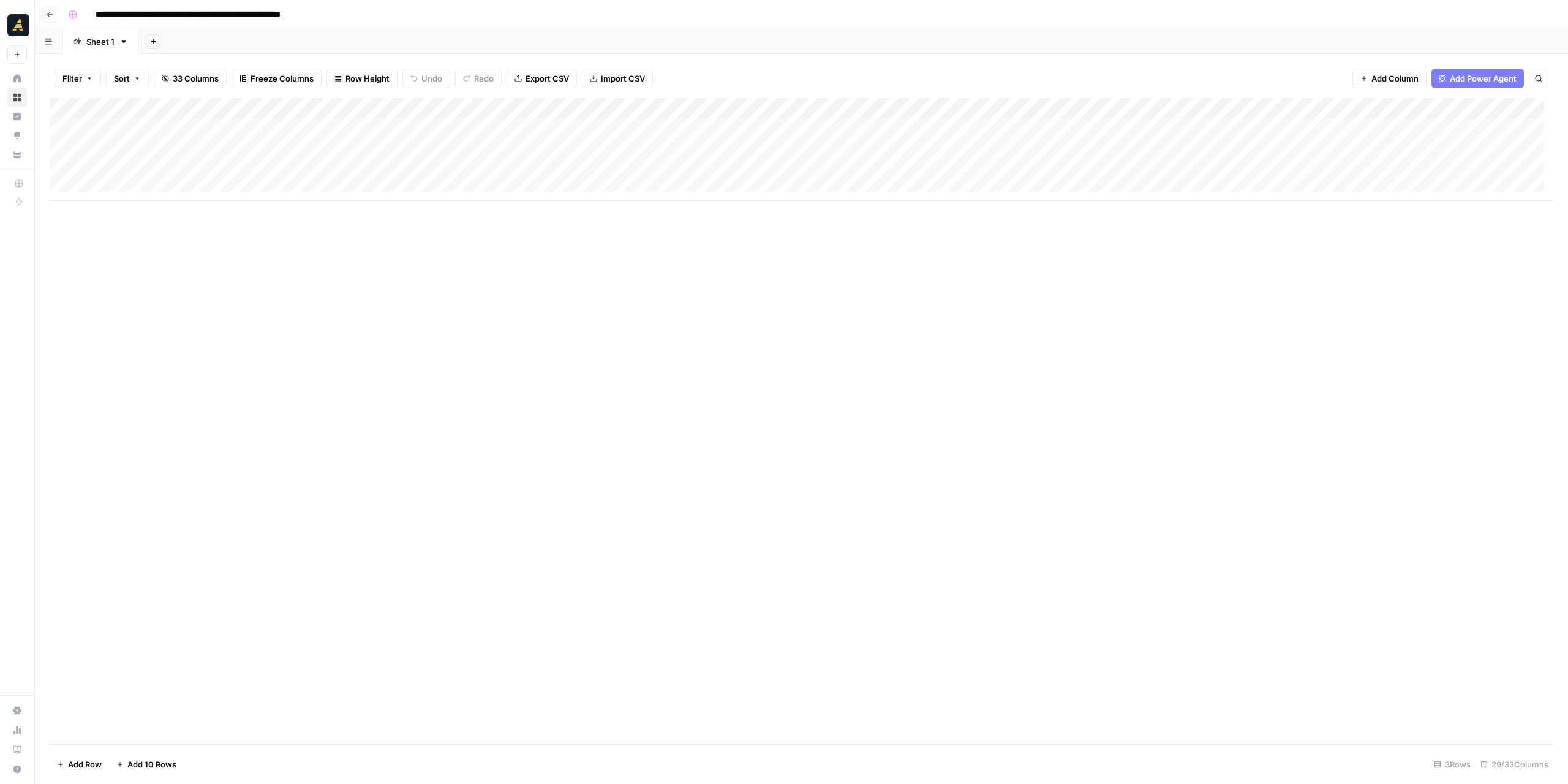
click at [569, 129] on div "Add Column" at bounding box center [802, 149] width 1504 height 103
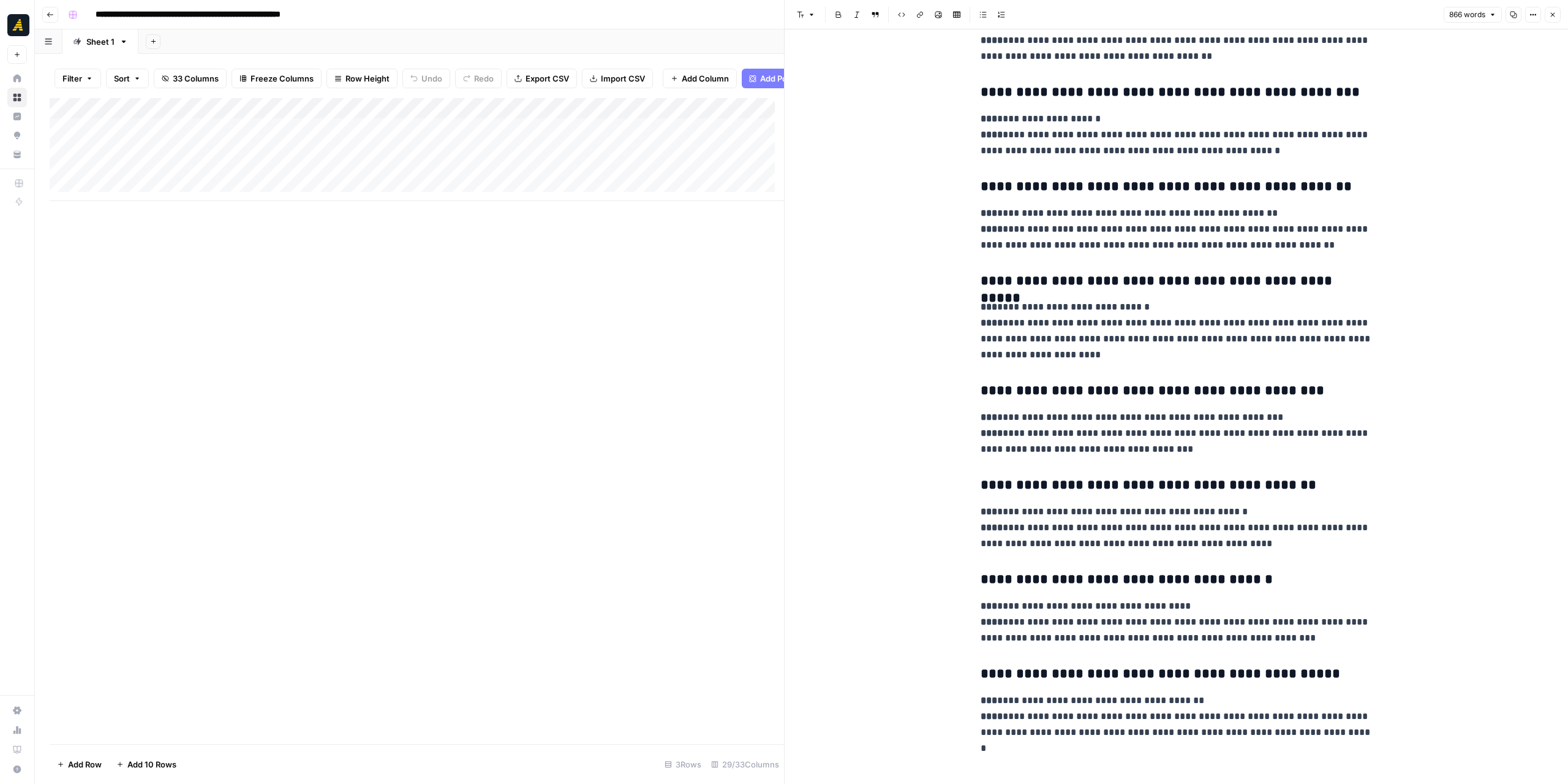
scroll to position [1842, 0]
click at [1547, 15] on div "866 words Copy Options Close" at bounding box center [1502, 15] width 117 height 16
click at [1548, 18] on button "Close" at bounding box center [1553, 15] width 16 height 16
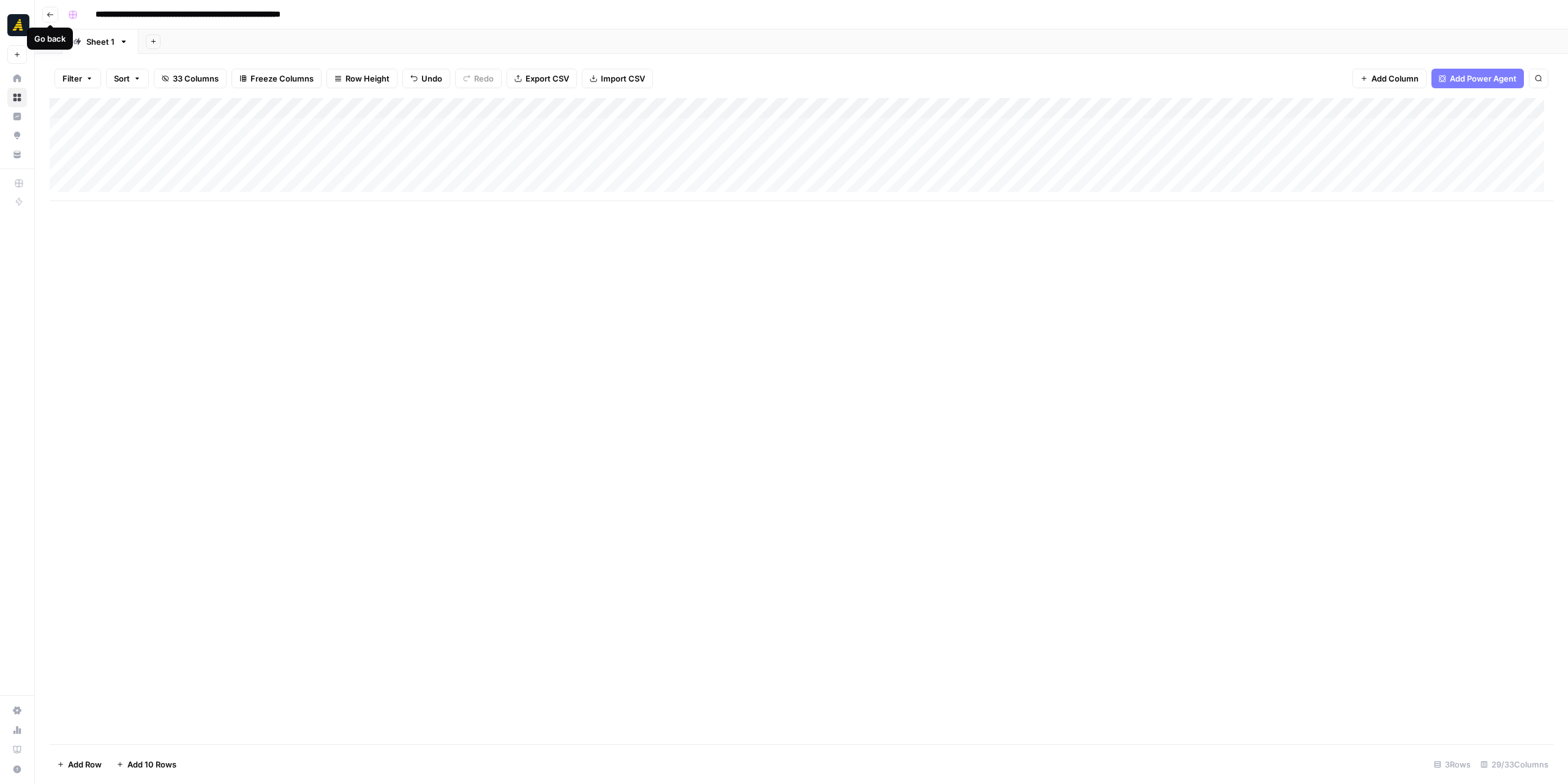
click at [52, 9] on button "Go back" at bounding box center [51, 15] width 16 height 16
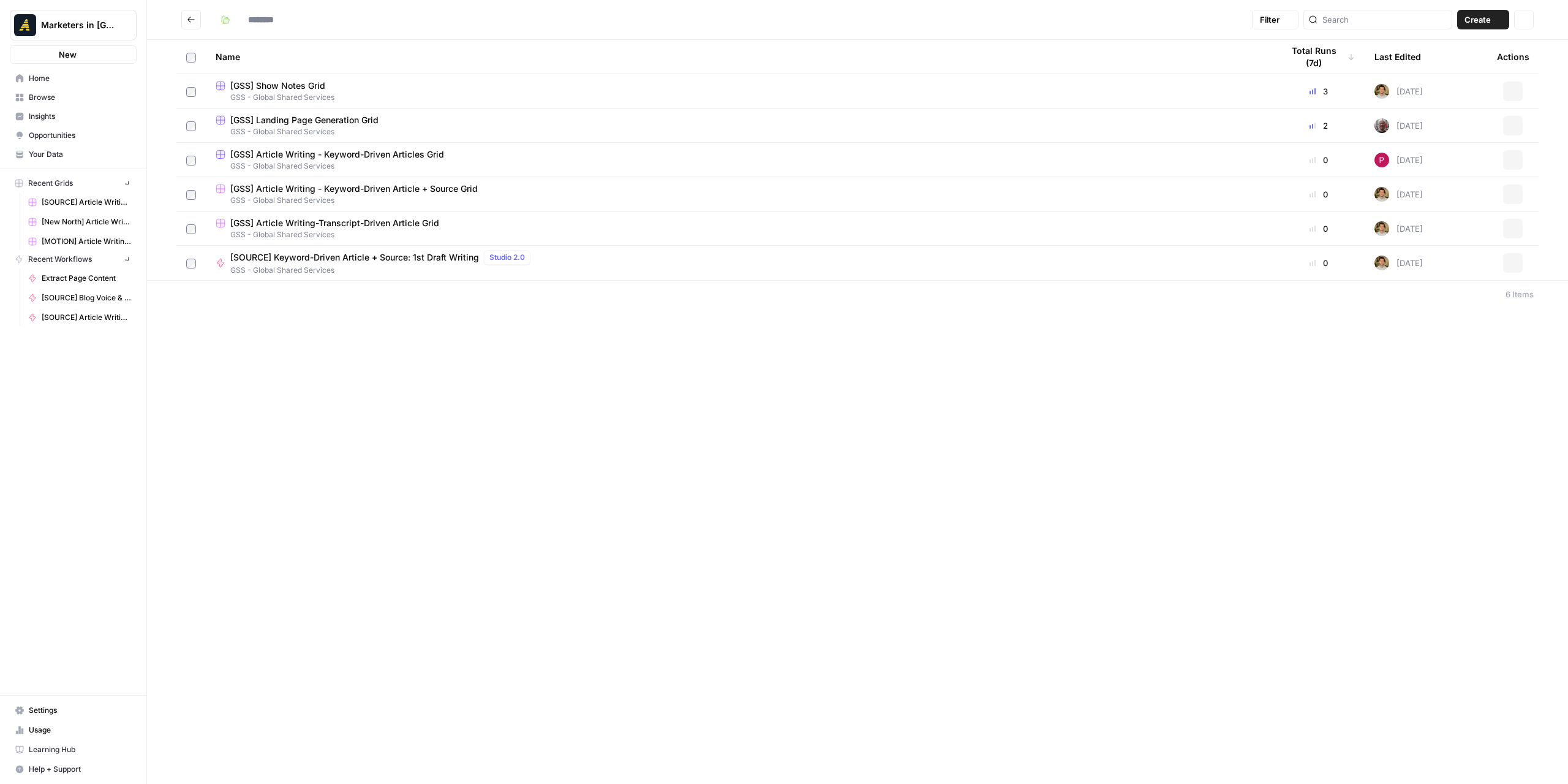
type input "**********"
